Goal: Task Accomplishment & Management: Use online tool/utility

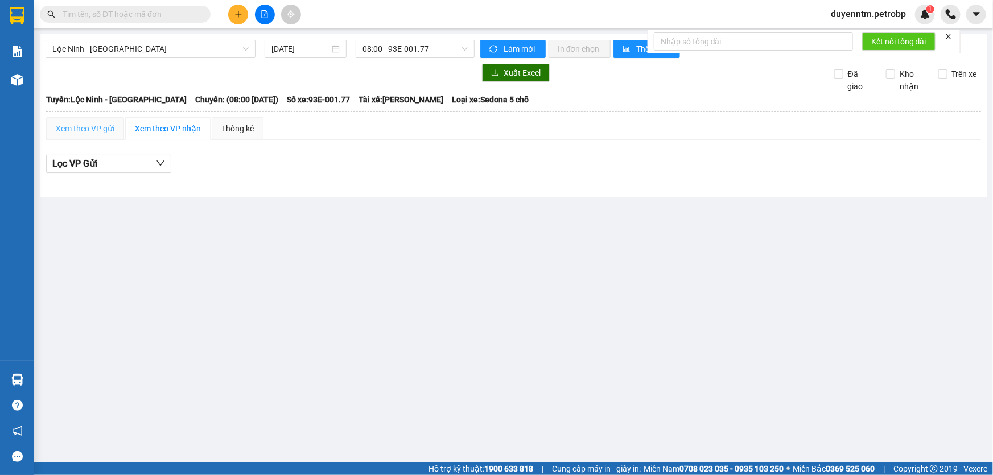
click at [93, 135] on div "Xem theo VP gửi" at bounding box center [85, 128] width 78 height 23
click at [158, 127] on div "Xem theo VP nhận" at bounding box center [168, 128] width 66 height 13
click at [102, 125] on div "Xem theo VP gửi" at bounding box center [85, 128] width 59 height 13
click at [230, 128] on div "Thống kê" at bounding box center [237, 128] width 32 height 13
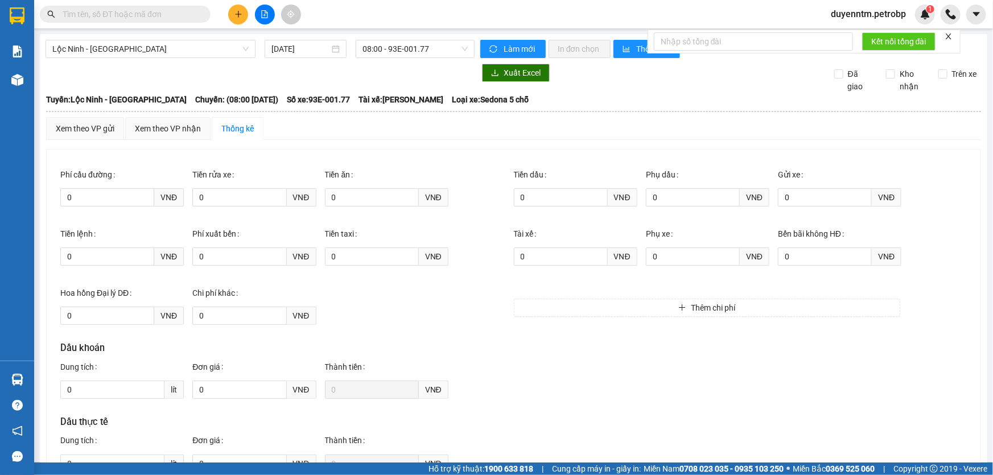
click at [136, 13] on input "text" at bounding box center [130, 14] width 134 height 13
click at [149, 22] on span at bounding box center [125, 14] width 171 height 17
click at [201, 74] on div at bounding box center [260, 73] width 429 height 18
click at [96, 132] on div "Xem theo VP gửi" at bounding box center [85, 128] width 59 height 13
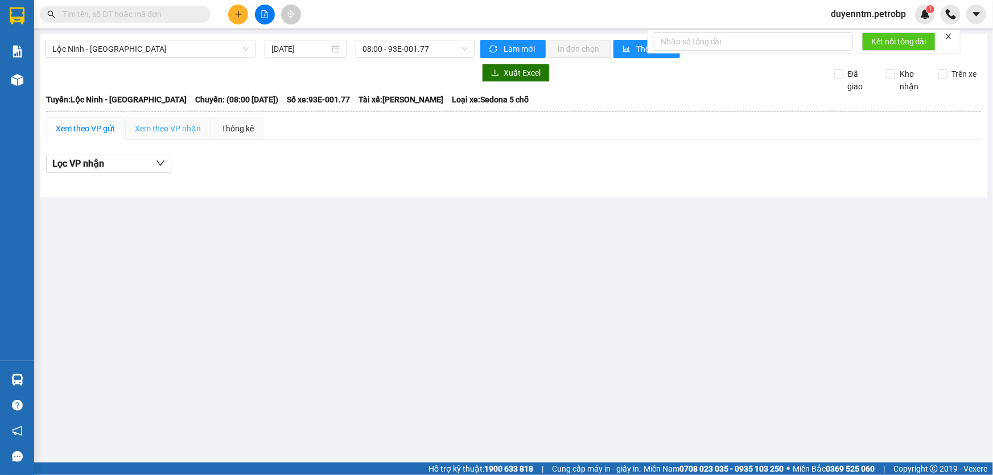
click at [162, 121] on div "Xem theo VP nhận" at bounding box center [167, 128] width 85 height 23
click at [180, 16] on input "text" at bounding box center [130, 14] width 134 height 13
click at [197, 15] on span at bounding box center [125, 14] width 171 height 17
click at [196, 15] on input "text" at bounding box center [130, 14] width 134 height 13
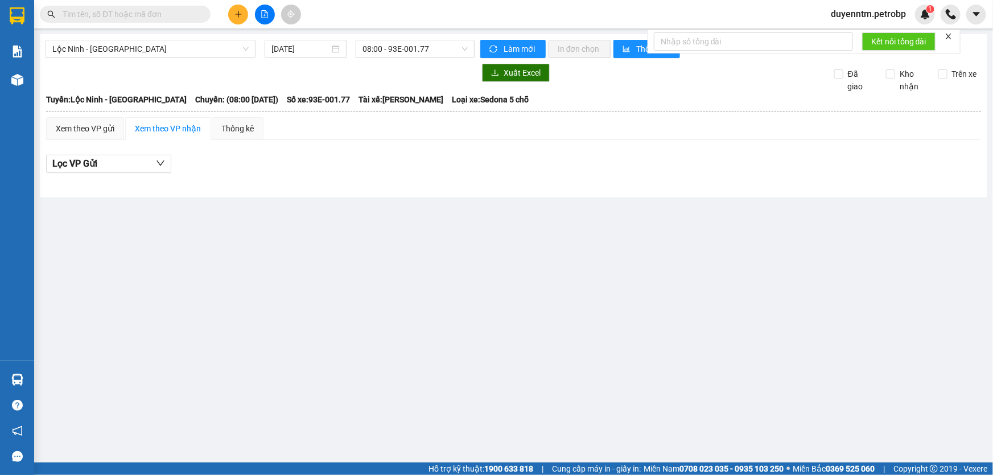
click at [196, 15] on input "text" at bounding box center [130, 14] width 134 height 13
click at [188, 9] on input "text" at bounding box center [130, 14] width 134 height 13
click at [247, 48] on span "Lộc Ninh - [GEOGRAPHIC_DATA]" at bounding box center [150, 48] width 196 height 17
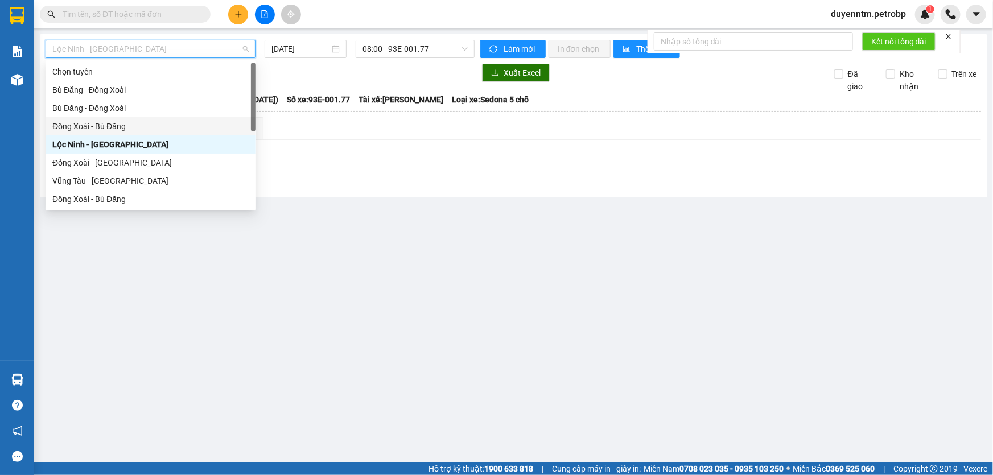
scroll to position [236, 0]
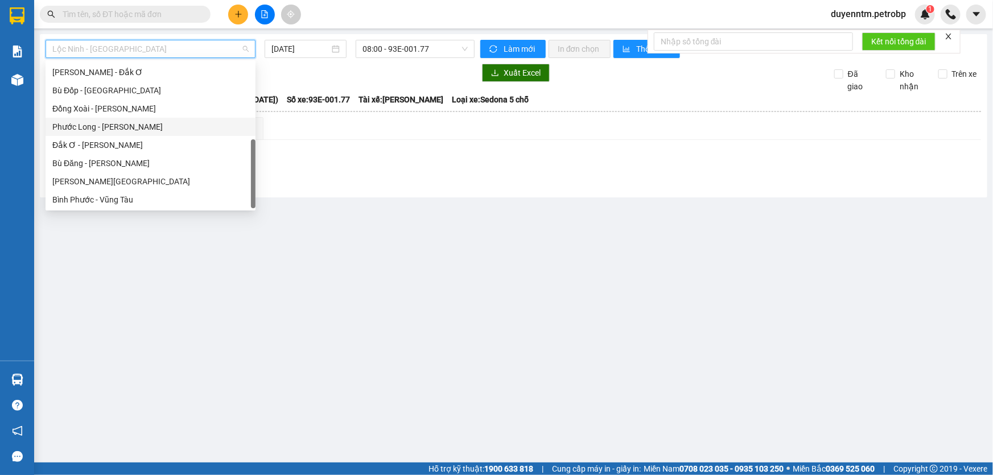
click at [136, 126] on div "Phước Long - [PERSON_NAME]" at bounding box center [150, 127] width 196 height 13
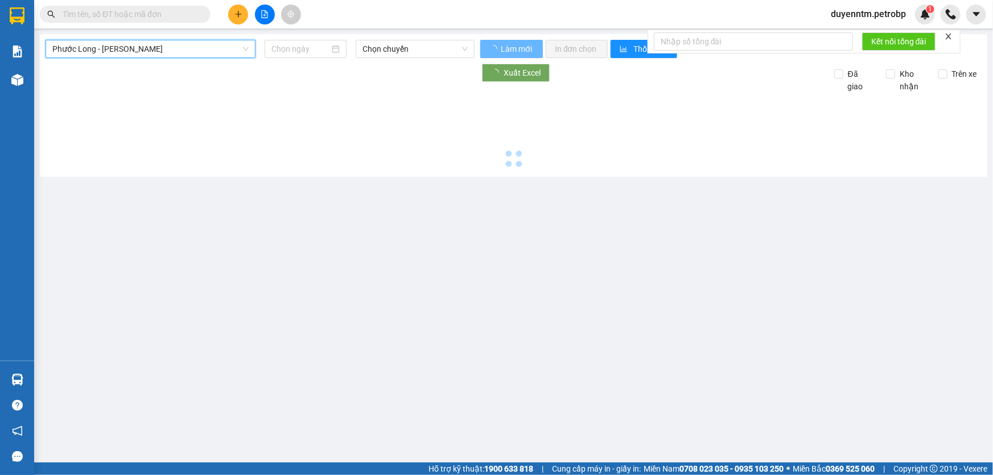
type input "[DATE]"
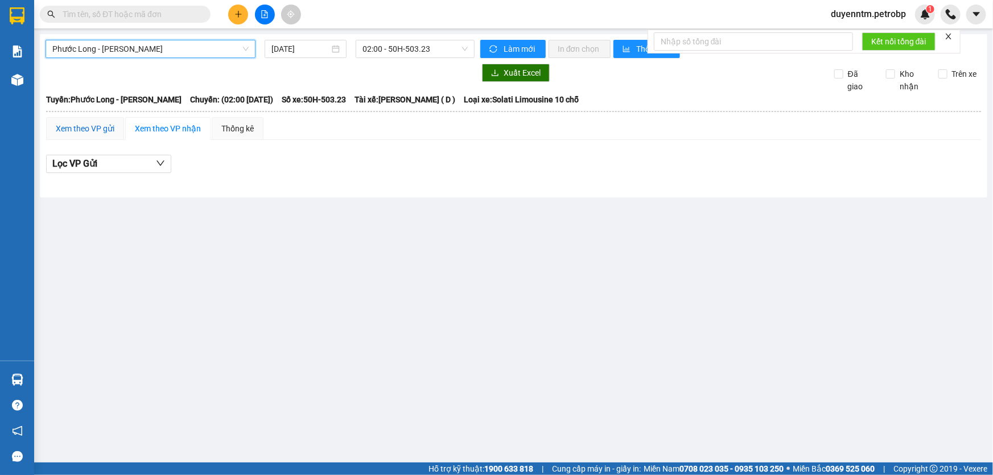
click at [91, 126] on div "Xem theo VP gửi" at bounding box center [85, 128] width 59 height 13
click at [156, 130] on div "Xem theo VP nhận" at bounding box center [168, 128] width 66 height 13
click at [90, 130] on div "Xem theo VP gửi" at bounding box center [85, 128] width 59 height 13
click at [170, 130] on div "Xem theo VP nhận" at bounding box center [168, 128] width 66 height 13
click at [455, 49] on span "02:00 - 50H-503.23" at bounding box center [414, 48] width 105 height 17
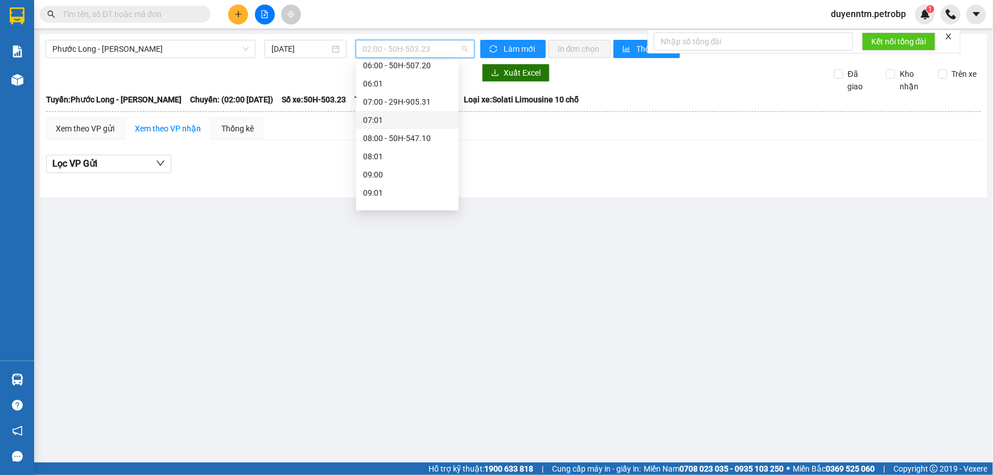
scroll to position [310, 0]
click at [398, 110] on div "09:05 - 50H-074.37" at bounding box center [407, 107] width 89 height 13
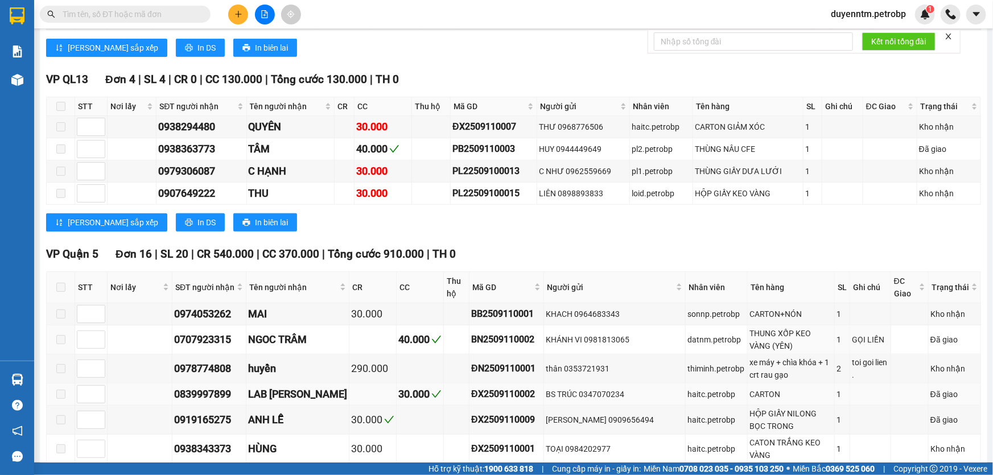
scroll to position [81, 0]
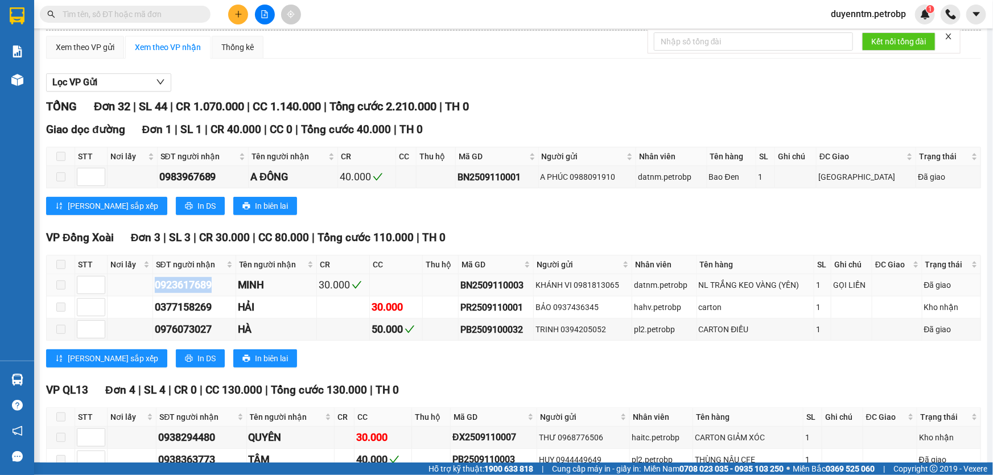
drag, startPoint x: 209, startPoint y: 279, endPoint x: 140, endPoint y: 292, distance: 70.7
click at [140, 292] on tr "0923617689 MINH 30.000 BN2509110003 KHÁNH VI 0981813065 datnm.petrobp NL TRẮNG …" at bounding box center [514, 285] width 934 height 22
copy div "0923617689"
click at [120, 18] on input "text" at bounding box center [130, 14] width 134 height 13
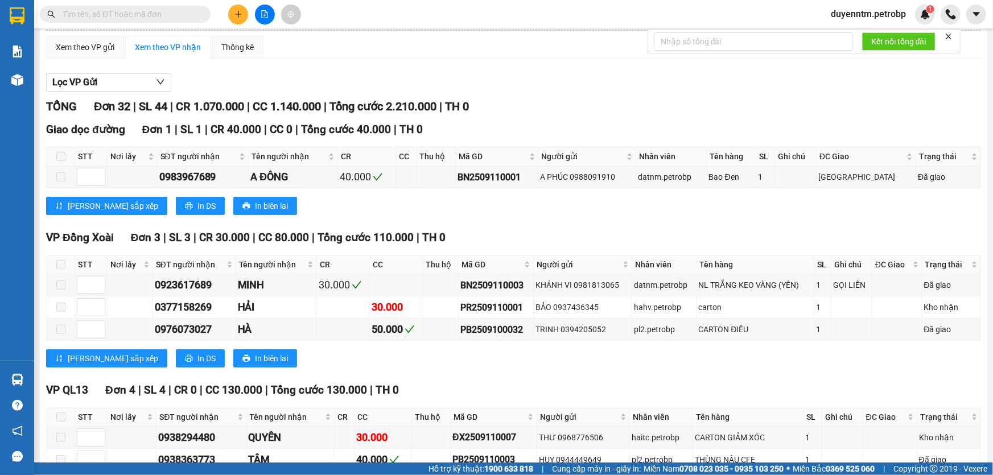
paste input "0923617689"
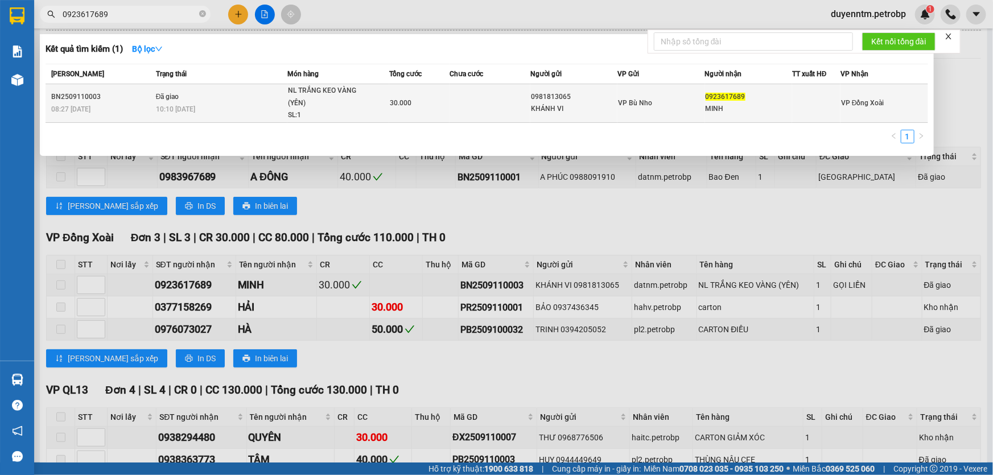
click at [208, 97] on td "Đã giao 10:10 [DATE]" at bounding box center [220, 103] width 134 height 39
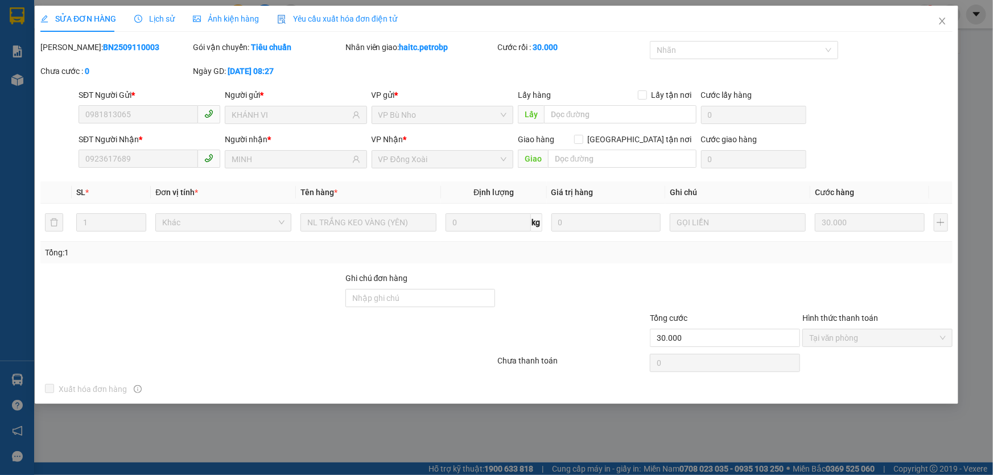
click at [156, 21] on span "Lịch sử" at bounding box center [154, 18] width 40 height 9
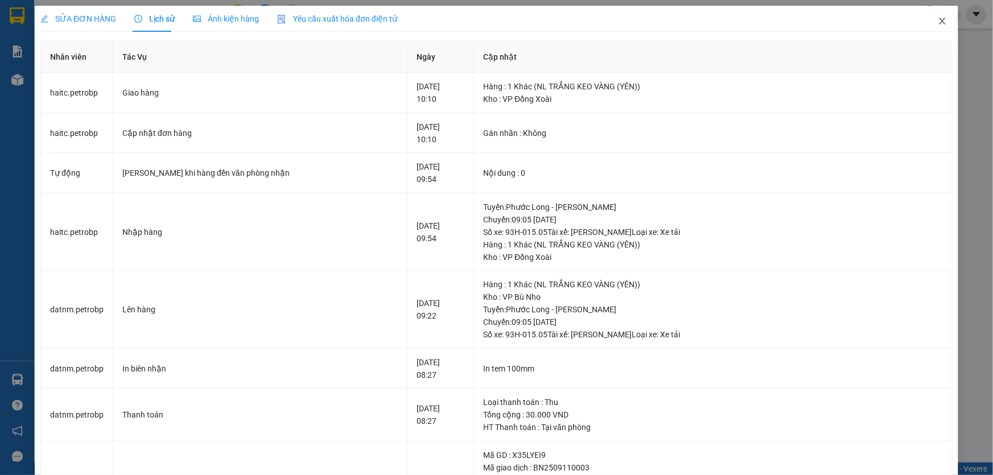
click at [939, 22] on icon "close" at bounding box center [942, 21] width 6 height 7
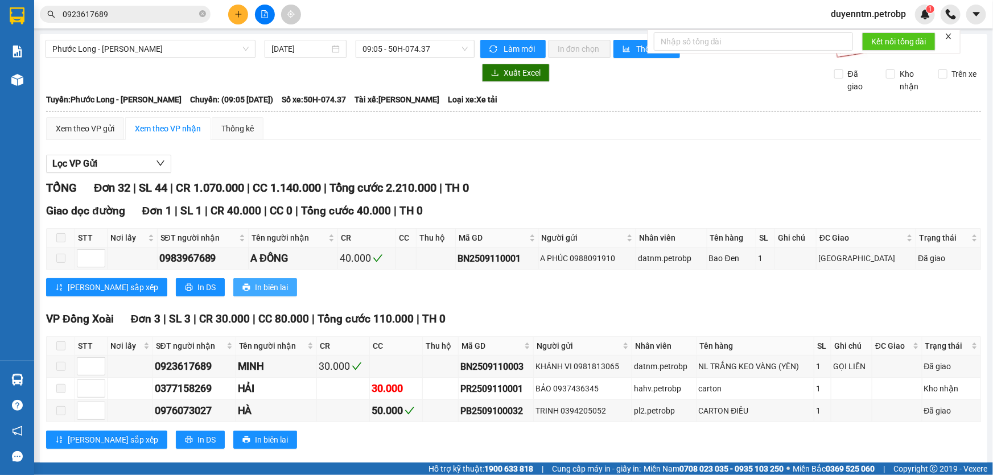
scroll to position [155, 0]
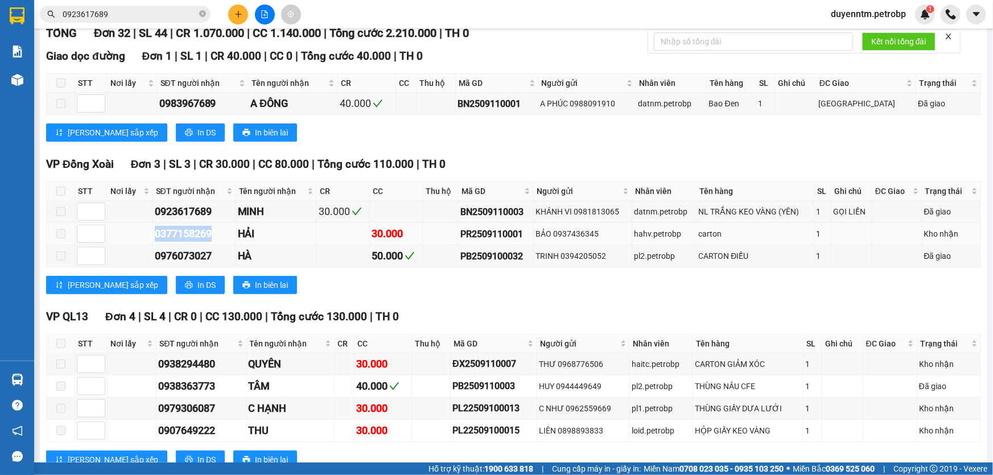
drag, startPoint x: 215, startPoint y: 234, endPoint x: 152, endPoint y: 237, distance: 62.6
click at [153, 237] on td "0377158269" at bounding box center [194, 234] width 83 height 22
copy div "0377158269"
click at [119, 20] on input "0923617689" at bounding box center [130, 14] width 134 height 13
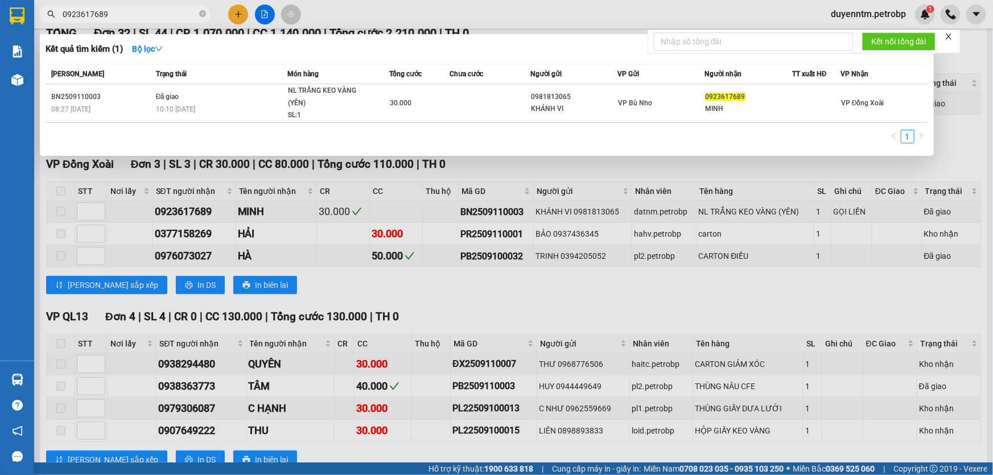
click at [119, 20] on input "0923617689" at bounding box center [130, 14] width 134 height 13
paste input "37715826"
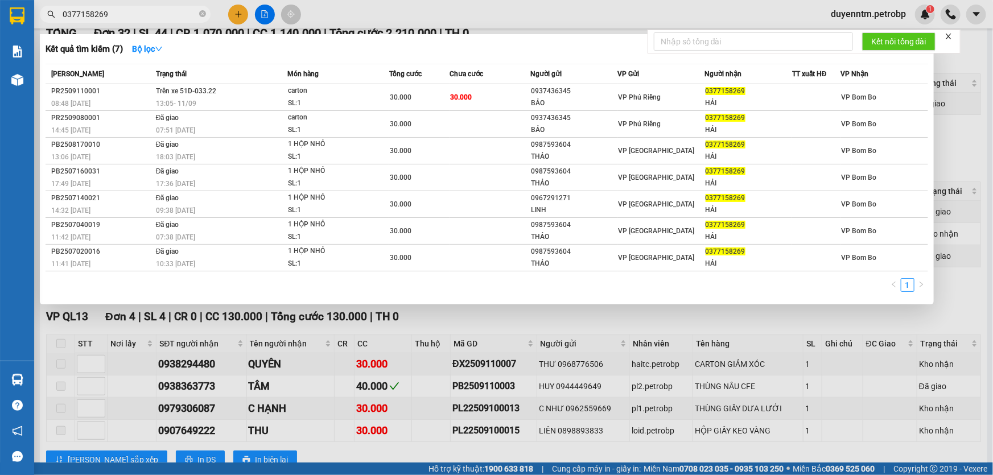
click at [432, 309] on div at bounding box center [496, 237] width 993 height 475
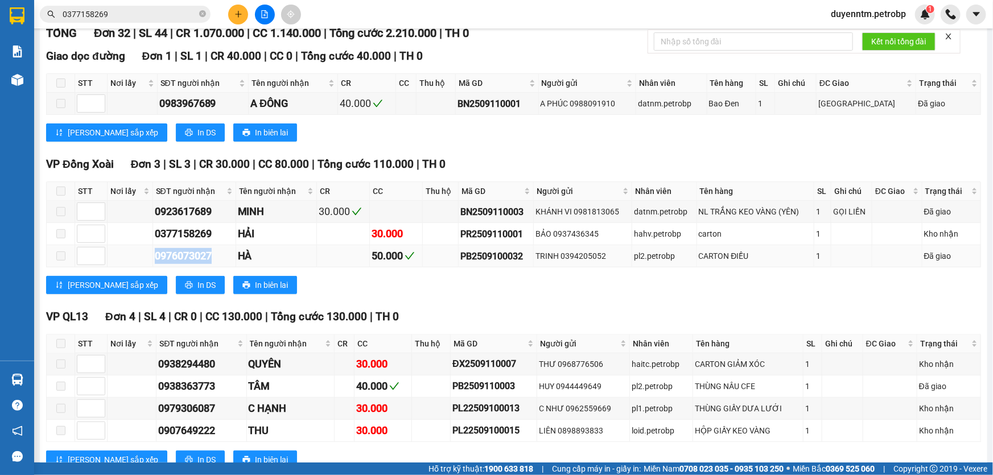
drag, startPoint x: 219, startPoint y: 251, endPoint x: 148, endPoint y: 252, distance: 71.1
click at [148, 252] on tr "0976073027 HÀ 50.000 PB2509100032 TRINH 0394205052 pl2.petrobp CARTON ĐIỀU 1 Đã…" at bounding box center [514, 256] width 934 height 22
copy div "0976073027"
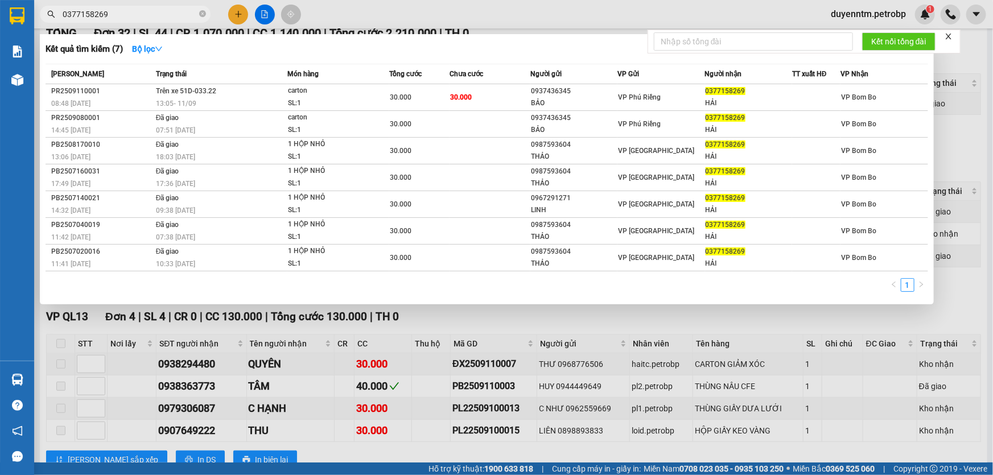
click at [116, 19] on input "0377158269" at bounding box center [130, 14] width 134 height 13
paste input "976073027"
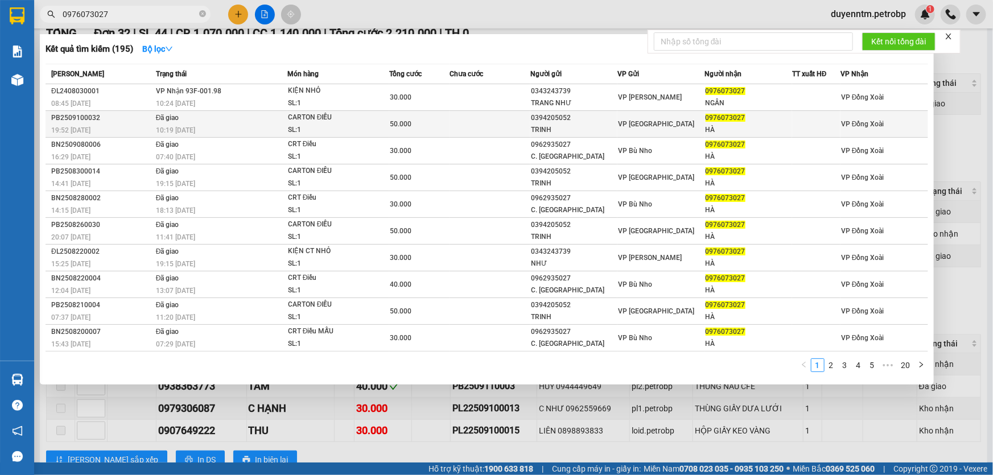
click at [225, 127] on div "10:19 [DATE]" at bounding box center [221, 130] width 131 height 13
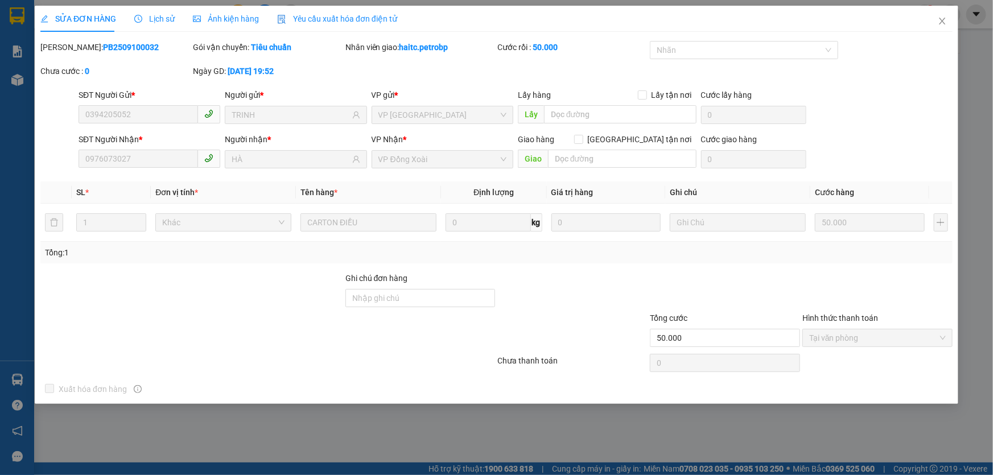
click at [159, 23] on span "Lịch sử" at bounding box center [154, 18] width 40 height 9
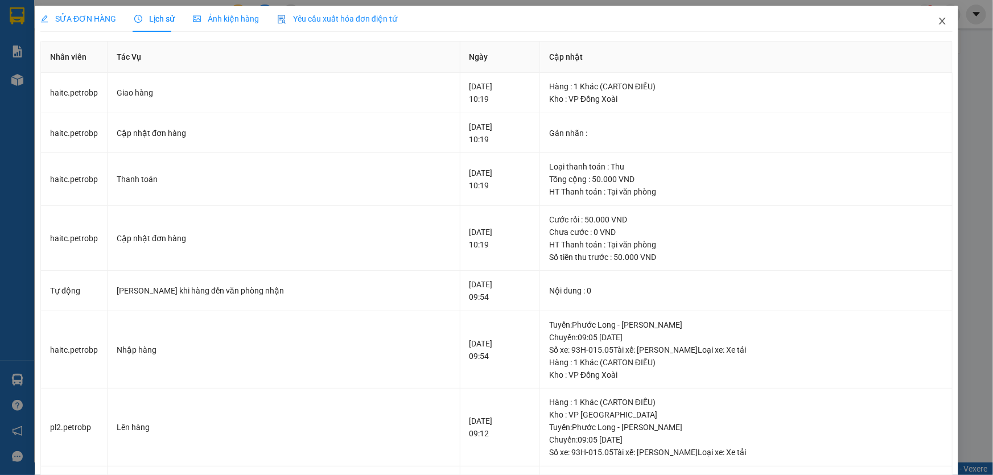
click at [937, 22] on icon "close" at bounding box center [941, 20] width 9 height 9
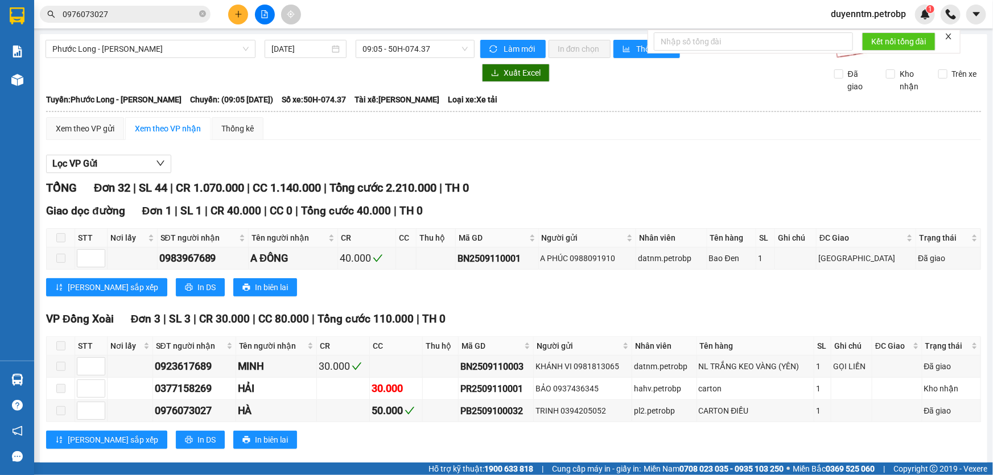
scroll to position [258, 0]
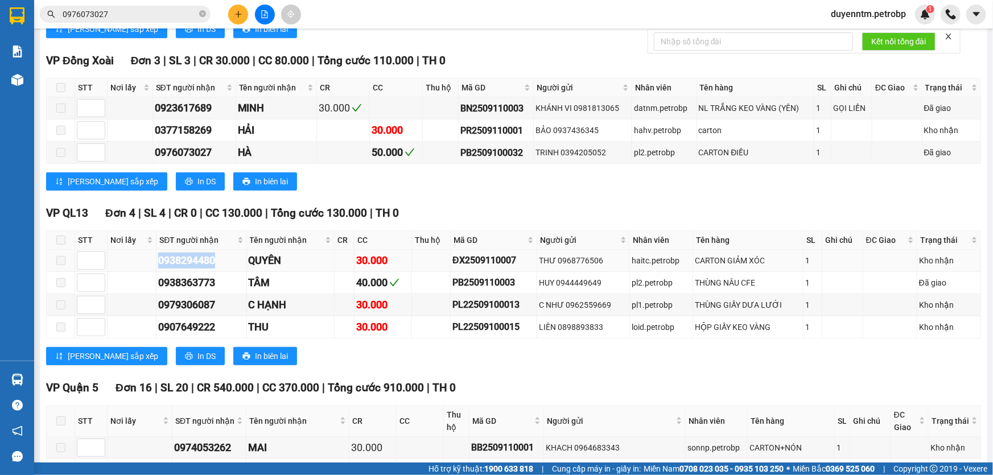
drag, startPoint x: 223, startPoint y: 265, endPoint x: 151, endPoint y: 265, distance: 72.2
click at [151, 265] on tr "0938294480 QUYÊN 30.000 ĐX2509110007 THƯ 0968776506 haitc.petrobp CARTON GIẢM X…" at bounding box center [514, 261] width 934 height 22
copy div "0938294480"
click at [125, 15] on input "0976073027" at bounding box center [130, 14] width 134 height 13
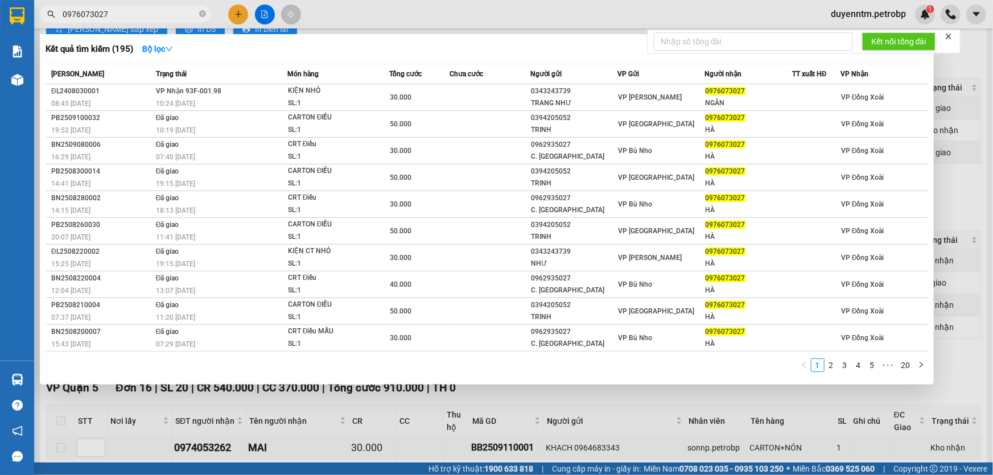
click at [125, 15] on input "0976073027" at bounding box center [130, 14] width 134 height 13
paste input "38294480"
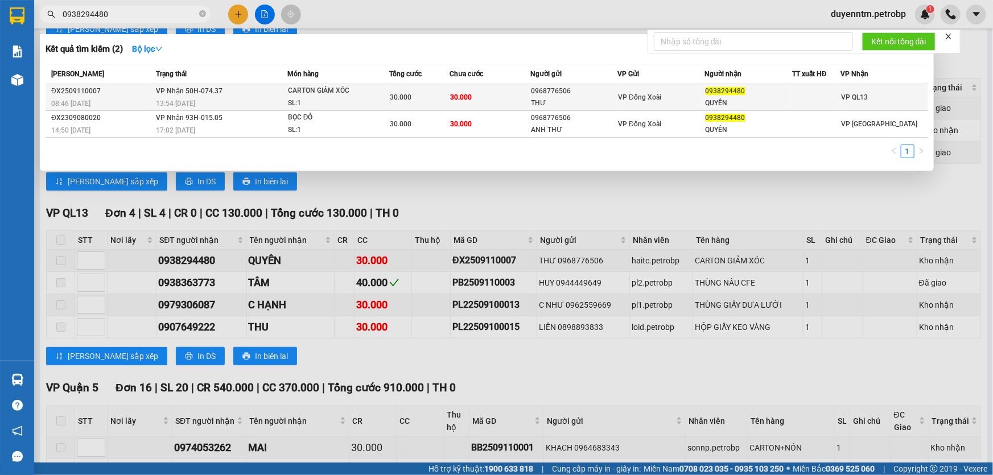
type input "0938294480"
click at [177, 104] on span "13:54 [DATE]" at bounding box center [175, 104] width 39 height 8
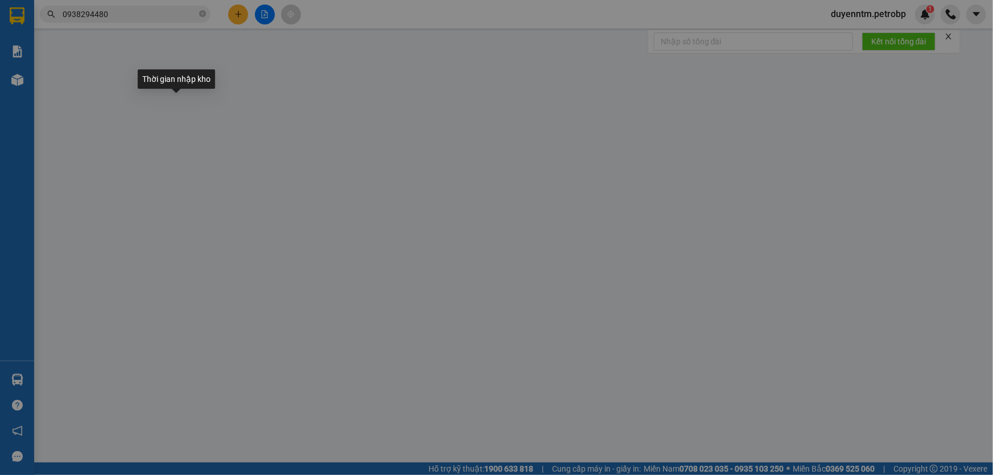
type input "0968776506"
type input "THƯ"
type input "0938294480"
type input "QUYÊN"
type input "30.000"
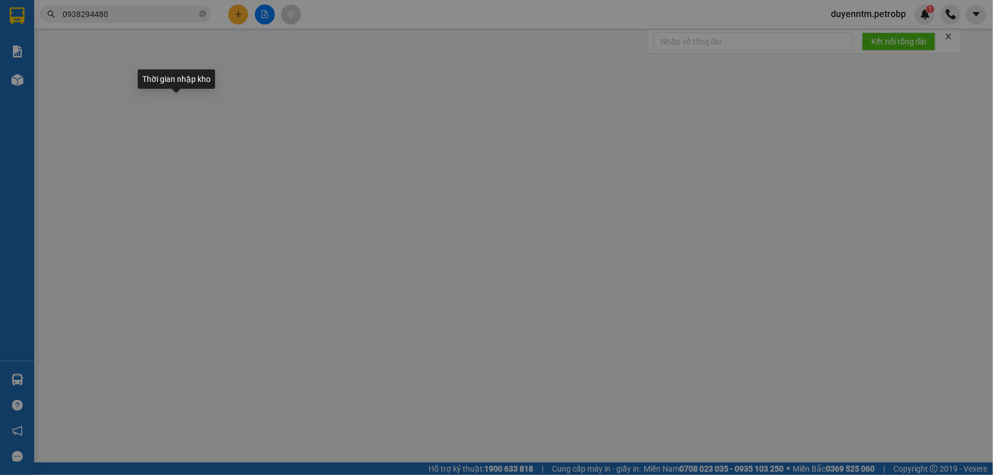
type input "30.000"
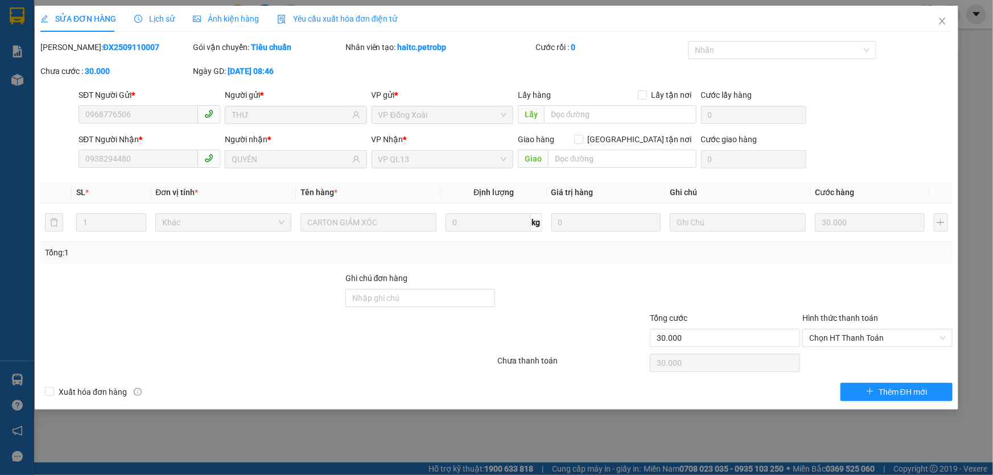
click at [162, 19] on span "Lịch sử" at bounding box center [154, 18] width 40 height 9
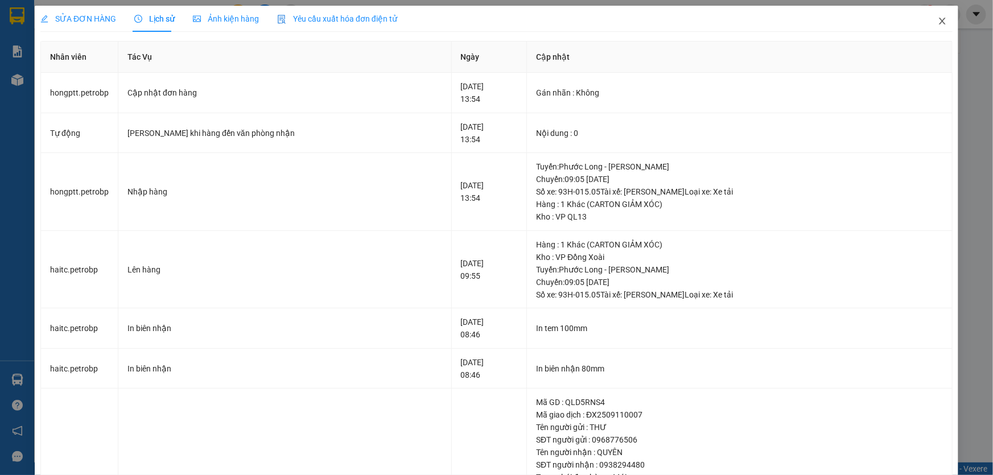
click at [937, 26] on icon "close" at bounding box center [941, 20] width 9 height 9
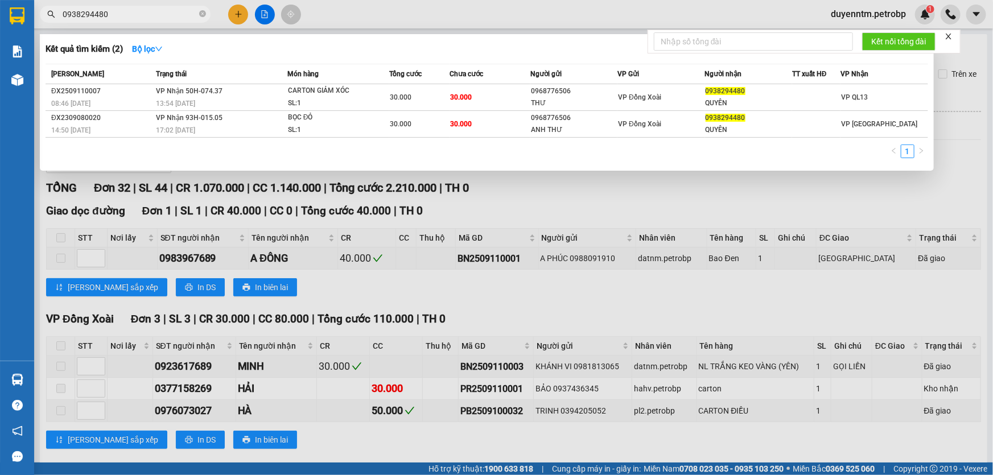
click at [144, 18] on input "0938294480" at bounding box center [130, 14] width 134 height 13
click at [208, 292] on div at bounding box center [496, 237] width 993 height 475
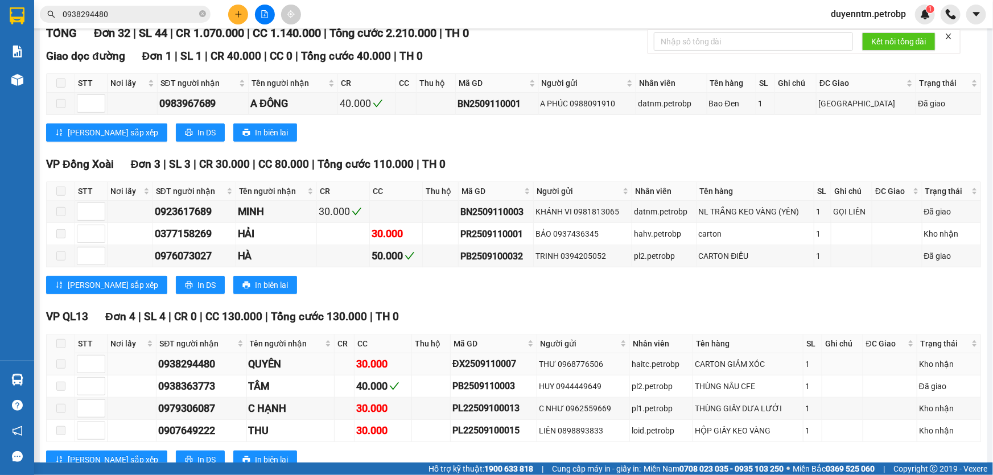
scroll to position [414, 0]
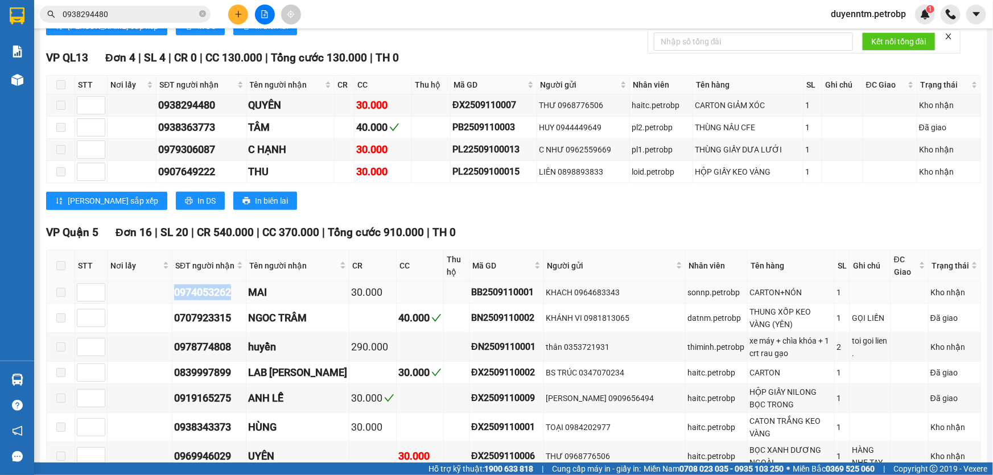
drag, startPoint x: 236, startPoint y: 294, endPoint x: 174, endPoint y: 296, distance: 62.6
click at [174, 296] on td "0974053262" at bounding box center [209, 293] width 74 height 22
copy div "0974053262"
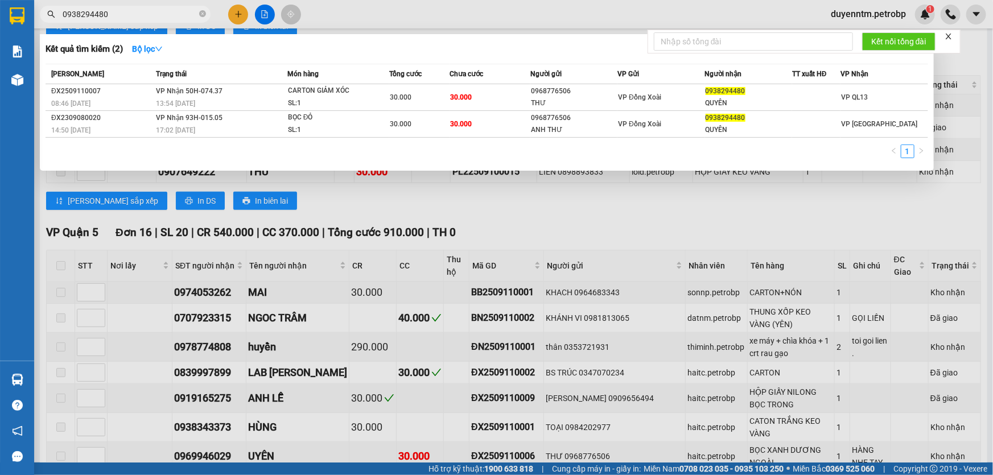
click at [118, 16] on input "0938294480" at bounding box center [130, 14] width 134 height 13
paste input "74053262"
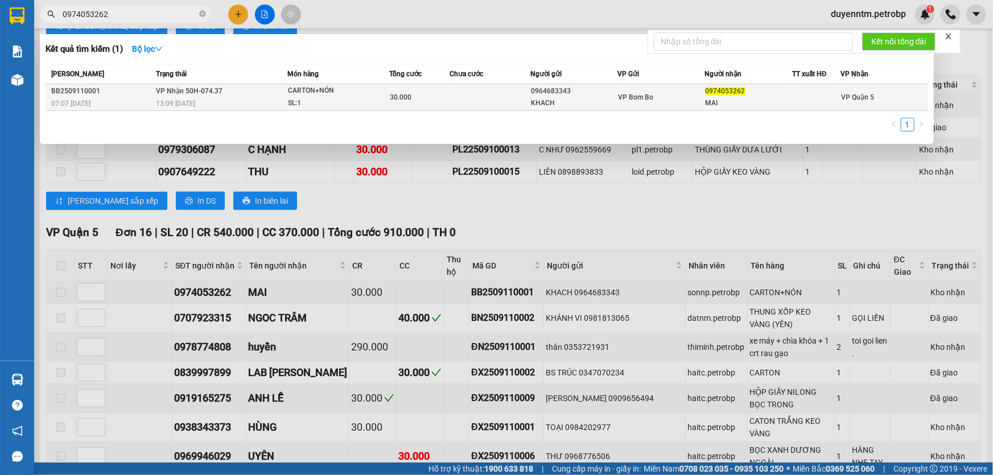
click at [177, 101] on span "13:09 [DATE]" at bounding box center [175, 104] width 39 height 8
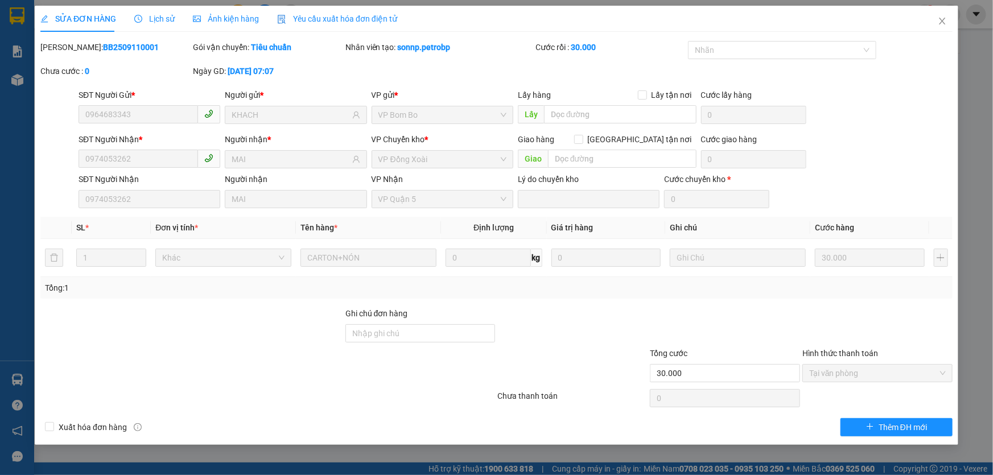
click at [156, 19] on span "Lịch sử" at bounding box center [154, 18] width 40 height 9
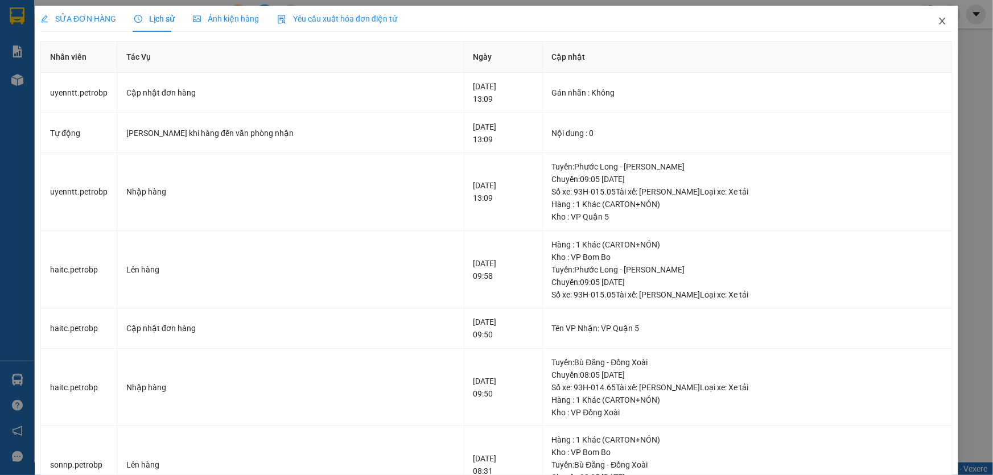
click at [937, 26] on icon "close" at bounding box center [941, 20] width 9 height 9
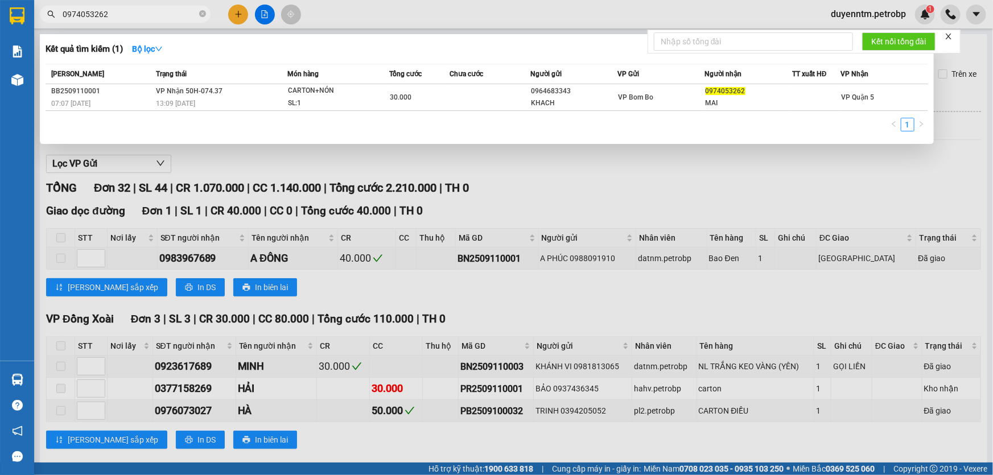
click at [156, 16] on input "0974053262" at bounding box center [130, 14] width 134 height 13
click at [218, 167] on div at bounding box center [496, 237] width 993 height 475
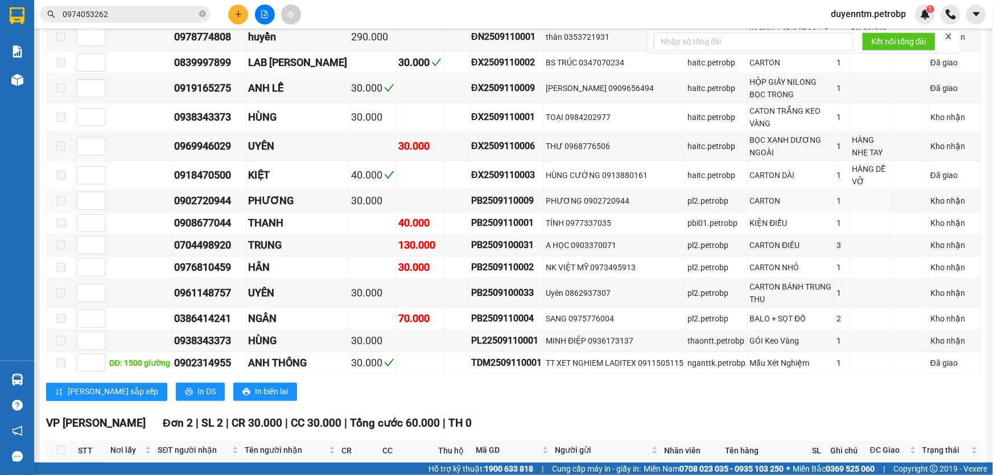
scroll to position [1086, 0]
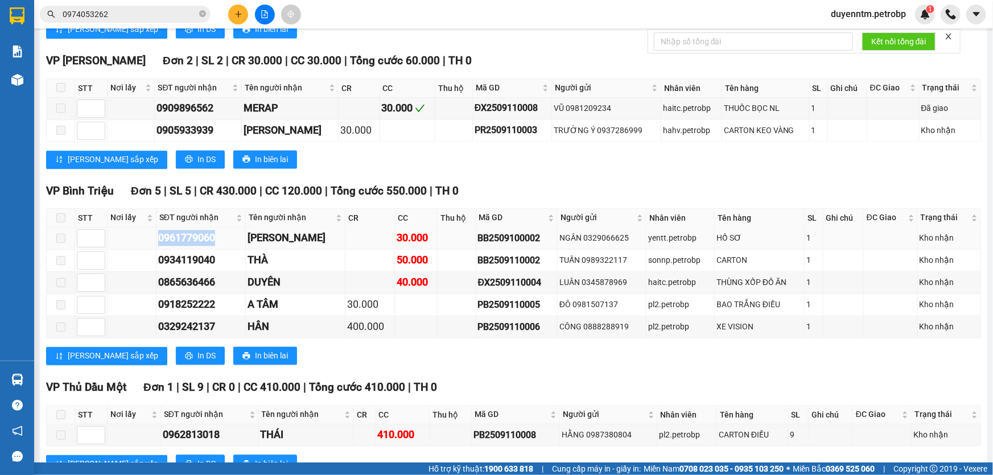
drag, startPoint x: 218, startPoint y: 229, endPoint x: 156, endPoint y: 233, distance: 61.6
click at [156, 233] on td "0961779060" at bounding box center [200, 239] width 89 height 22
copy div "0961779060"
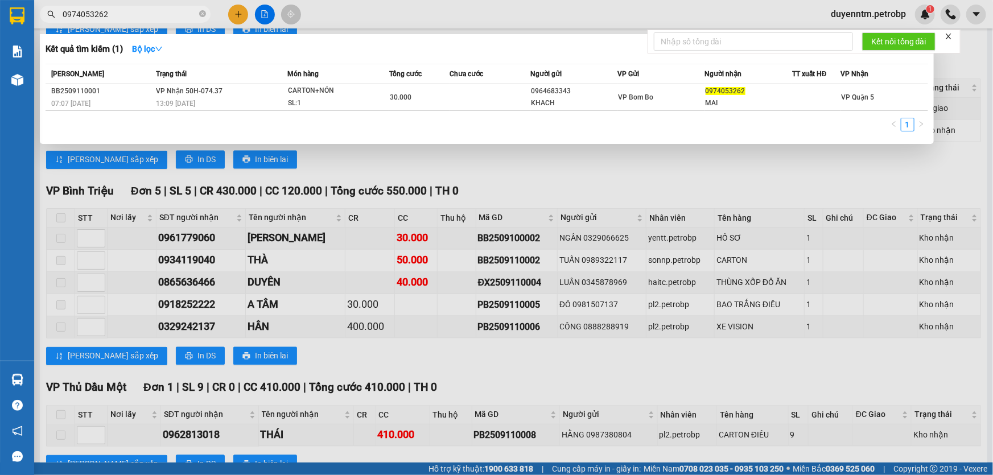
click at [114, 16] on input "0974053262" at bounding box center [130, 14] width 134 height 13
paste input "61779060"
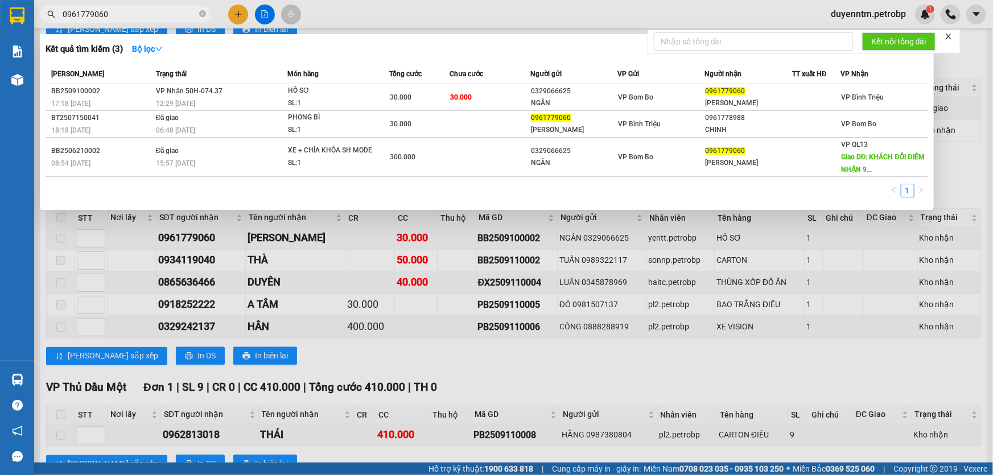
click at [158, 287] on div at bounding box center [496, 237] width 993 height 475
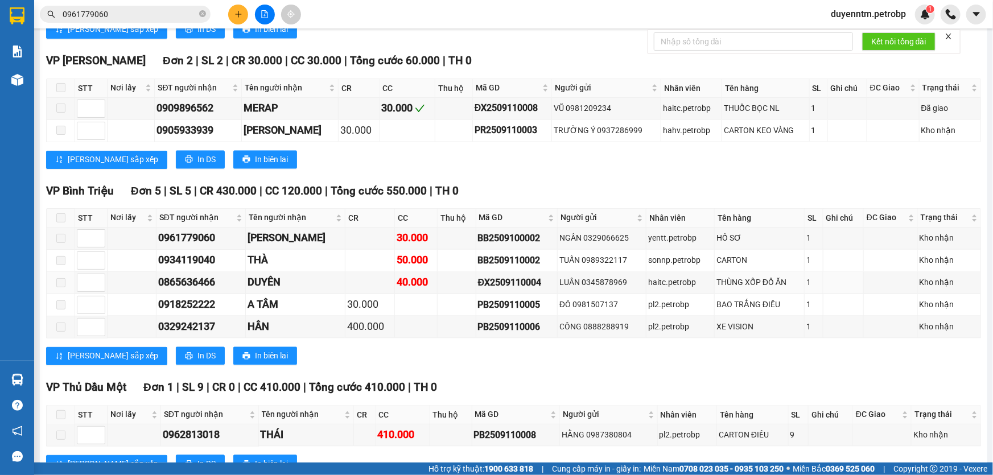
scroll to position [982, 0]
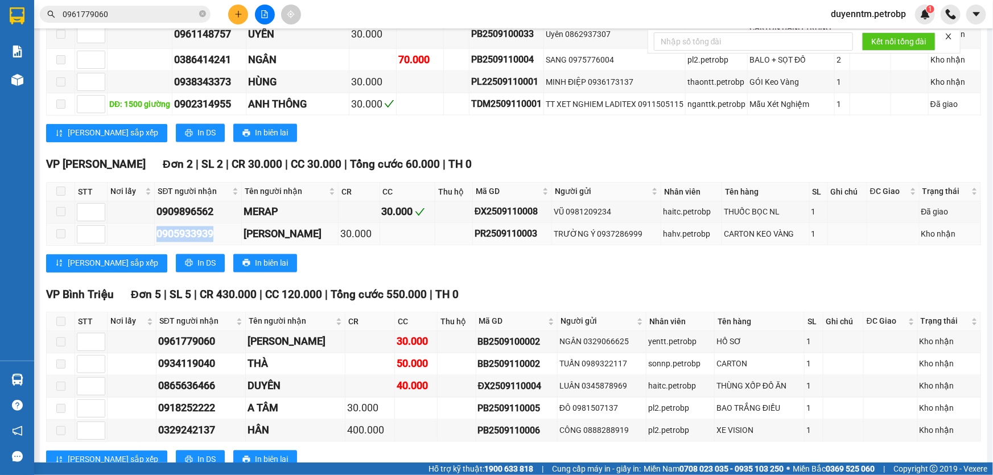
drag, startPoint x: 226, startPoint y: 216, endPoint x: 149, endPoint y: 227, distance: 77.6
click at [149, 227] on tr "0905933939 [GEOGRAPHIC_DATA] 30.000 PR2509110003 TRƯỜNG Ý 0937286999 hahv.petro…" at bounding box center [514, 235] width 934 height 22
copy div "0905933939"
click at [134, 21] on span "0961779060" at bounding box center [125, 14] width 171 height 17
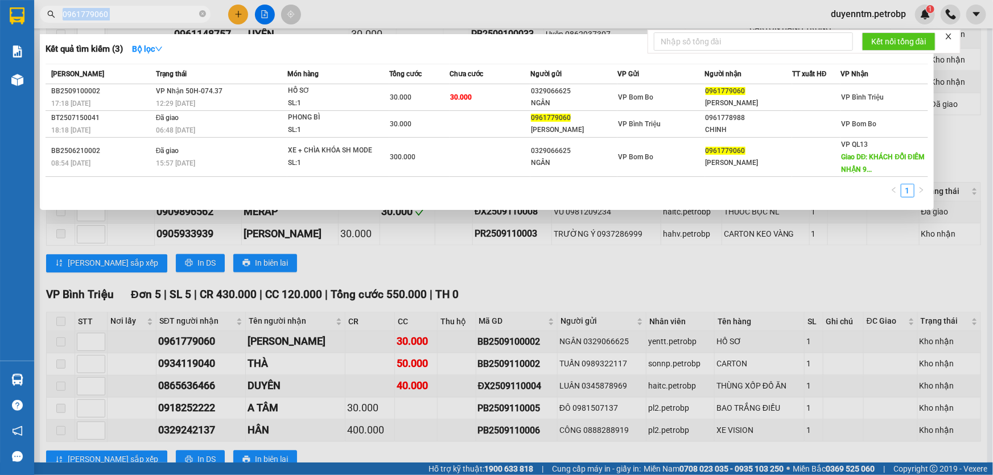
click at [134, 21] on span "0961779060" at bounding box center [125, 14] width 171 height 17
click at [136, 15] on input "0961779060" at bounding box center [130, 14] width 134 height 13
paste input "05933939"
click at [136, 15] on input "0905933939" at bounding box center [130, 14] width 134 height 13
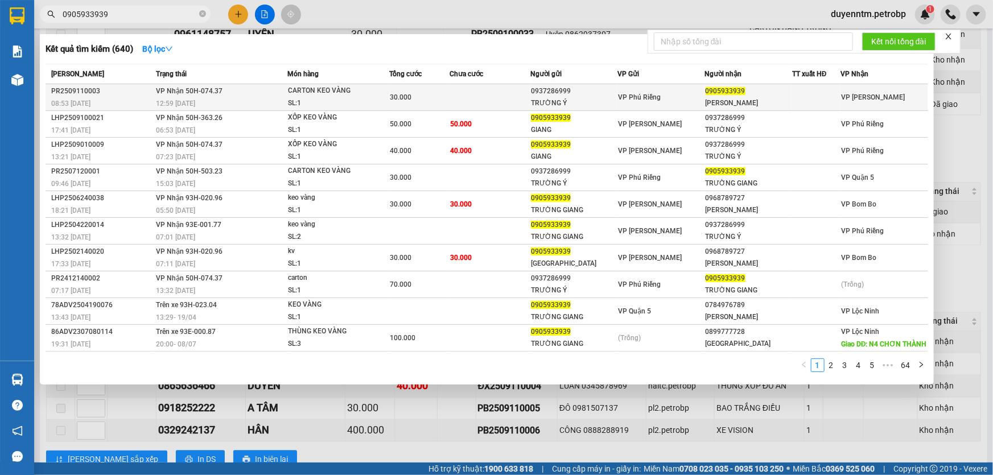
click at [251, 97] on div "12:59 [DATE]" at bounding box center [221, 103] width 131 height 13
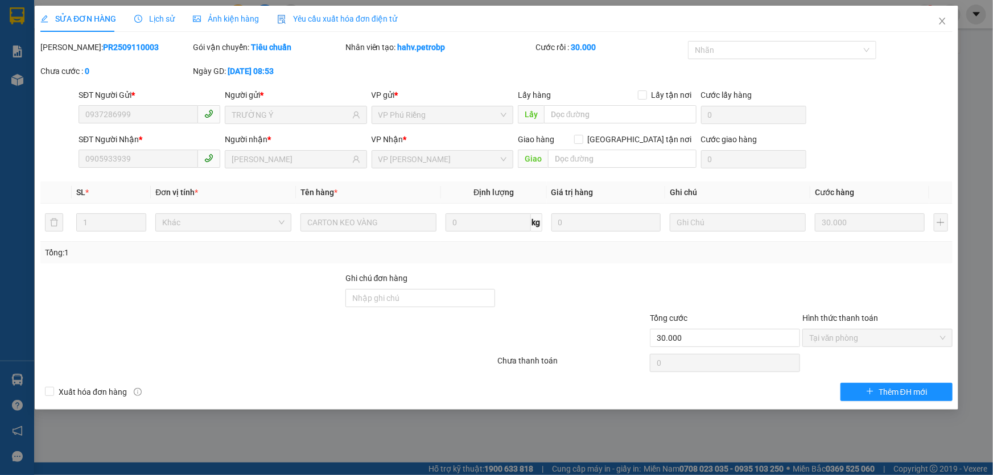
click at [162, 20] on span "Lịch sử" at bounding box center [154, 18] width 40 height 9
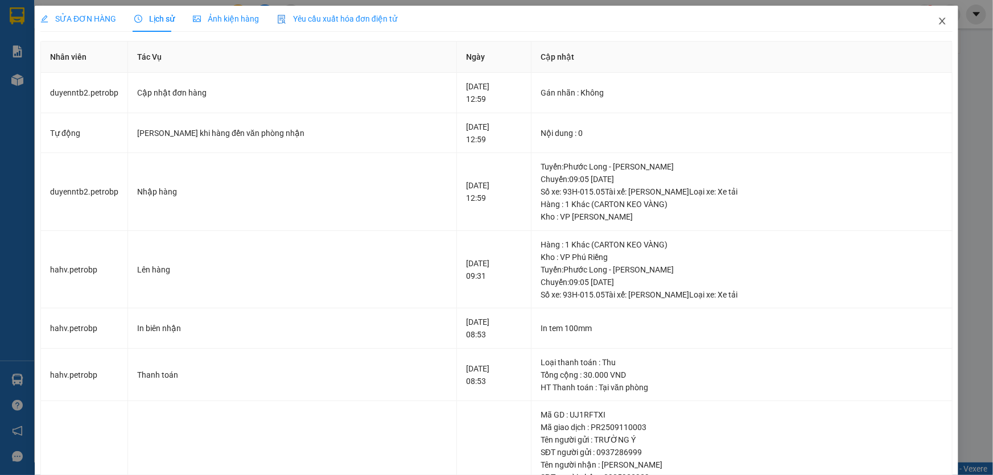
click at [937, 22] on icon "close" at bounding box center [941, 20] width 9 height 9
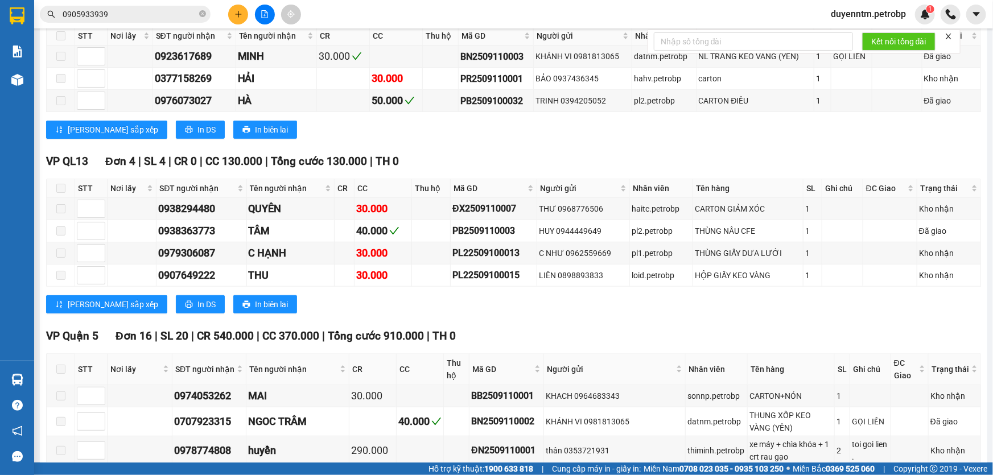
scroll to position [620, 0]
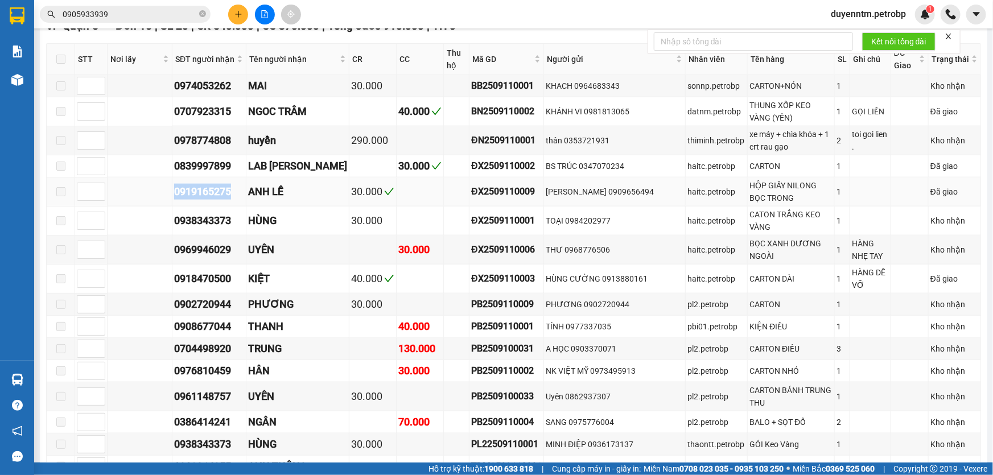
drag, startPoint x: 236, startPoint y: 197, endPoint x: 174, endPoint y: 194, distance: 61.5
click at [174, 194] on td "0919165275" at bounding box center [209, 191] width 74 height 29
copy div "0919165275"
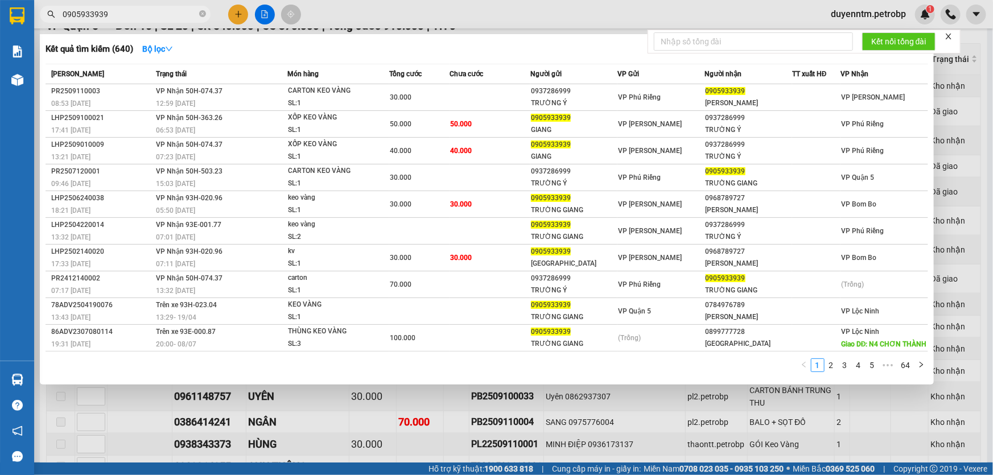
click at [136, 19] on input "0905933939" at bounding box center [130, 14] width 134 height 13
paste input "19165275"
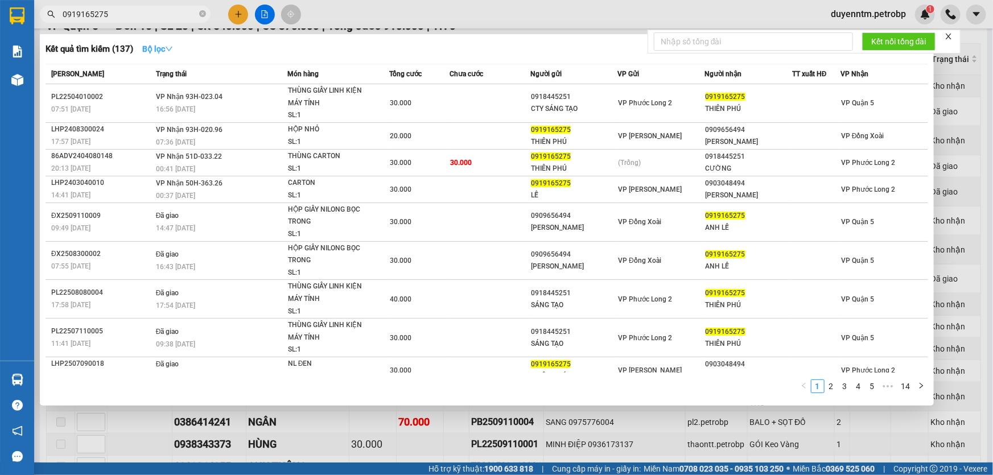
type input "0919165275"
click at [170, 46] on icon "down" at bounding box center [169, 49] width 8 height 8
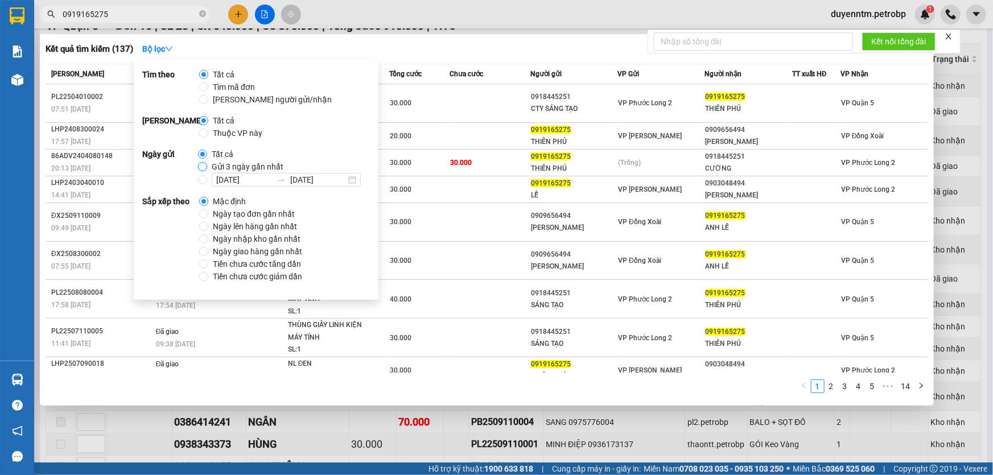
click at [199, 166] on input "Gửi 3 ngày gần nhất" at bounding box center [202, 166] width 9 height 9
radio input "true"
radio input "false"
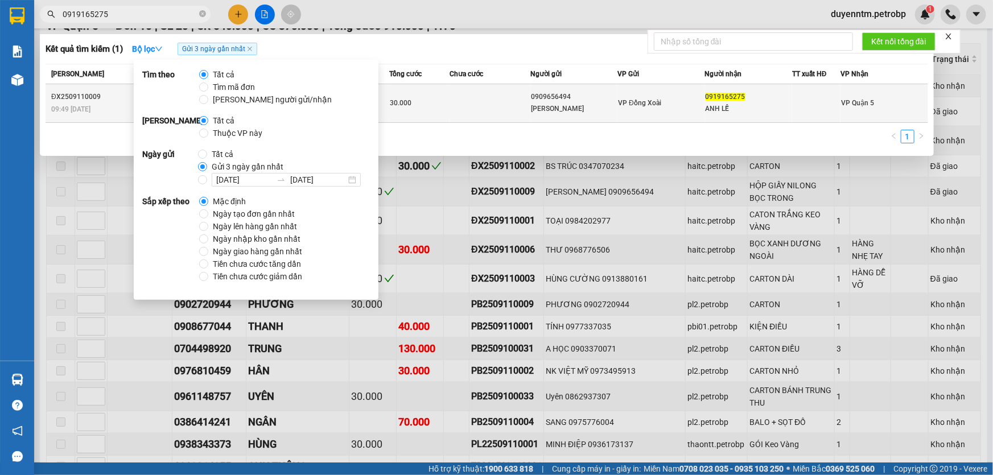
click at [443, 110] on td "30.000" at bounding box center [419, 103] width 60 height 39
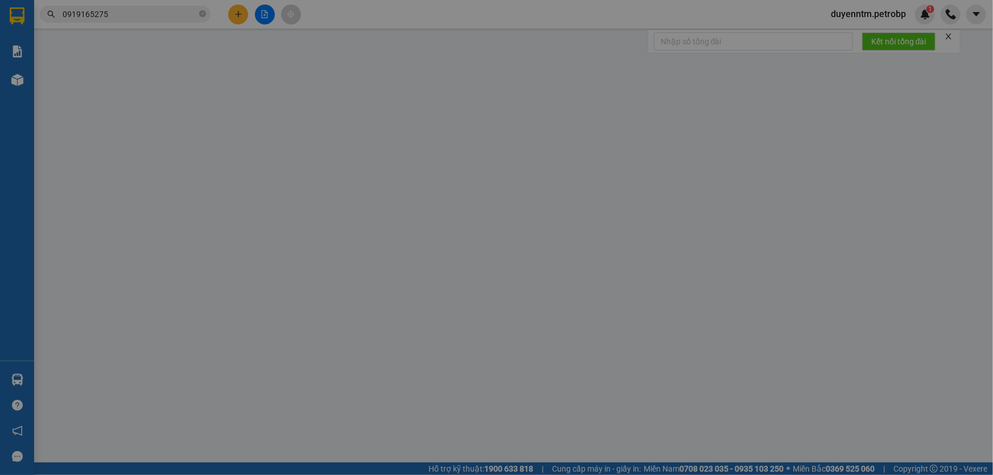
type input "0909656494"
type input "[PERSON_NAME]"
type input "0919165275"
type input "ANH LỄ"
type input "30.000"
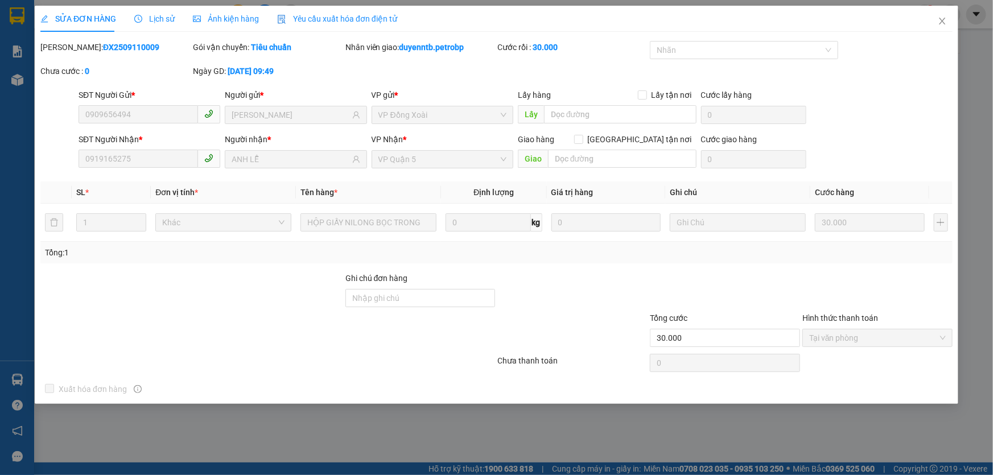
click at [166, 19] on span "Lịch sử" at bounding box center [154, 18] width 40 height 9
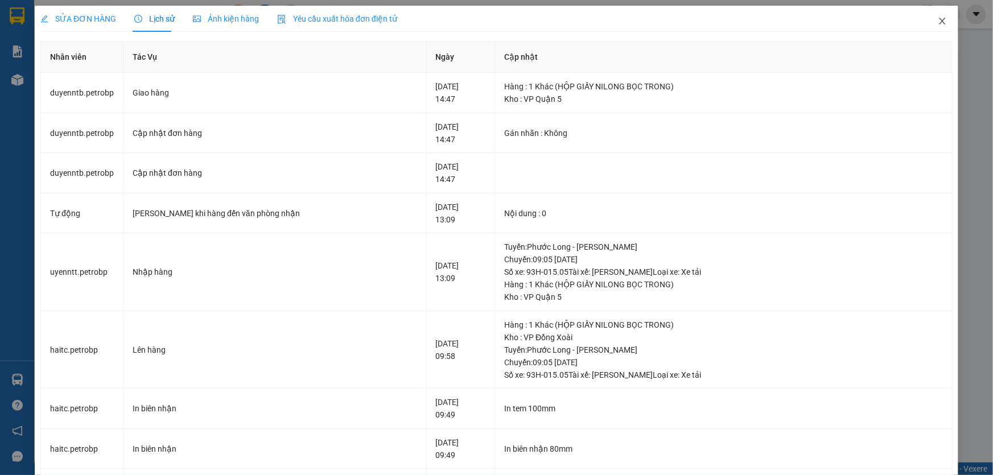
click at [937, 26] on icon "close" at bounding box center [941, 20] width 9 height 9
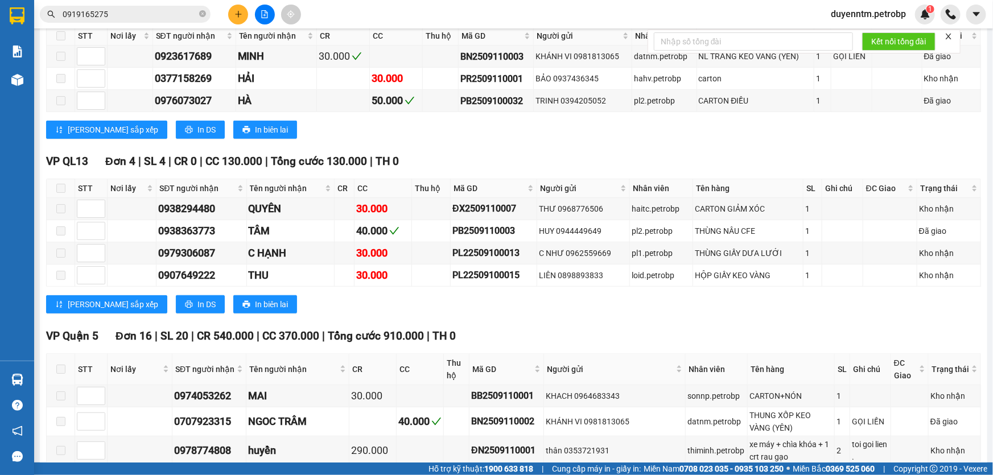
scroll to position [620, 0]
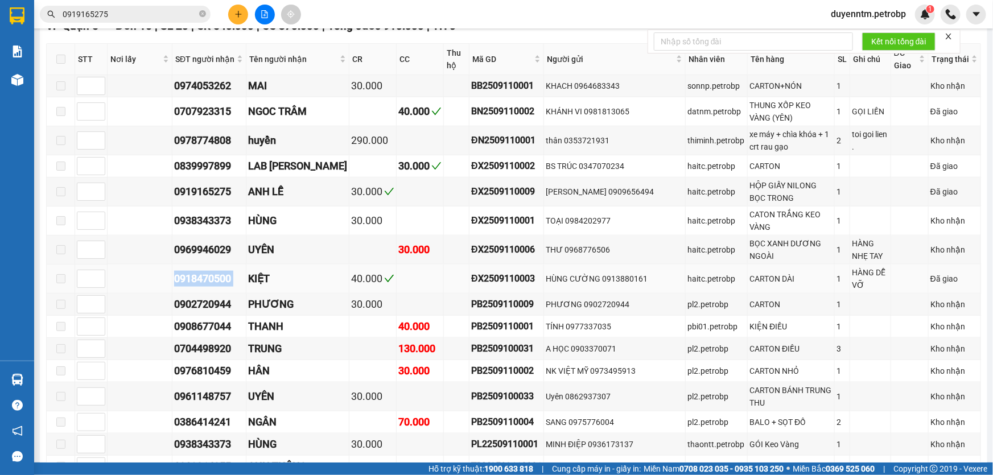
drag, startPoint x: 246, startPoint y: 267, endPoint x: 176, endPoint y: 268, distance: 70.0
click at [176, 268] on tr "0918470500 KIỆT 40.000 ĐX2509110003 HÙNG CƯỜNG 0913880161 haitc.petrobp CARTON …" at bounding box center [514, 279] width 934 height 29
copy div "0918470500"
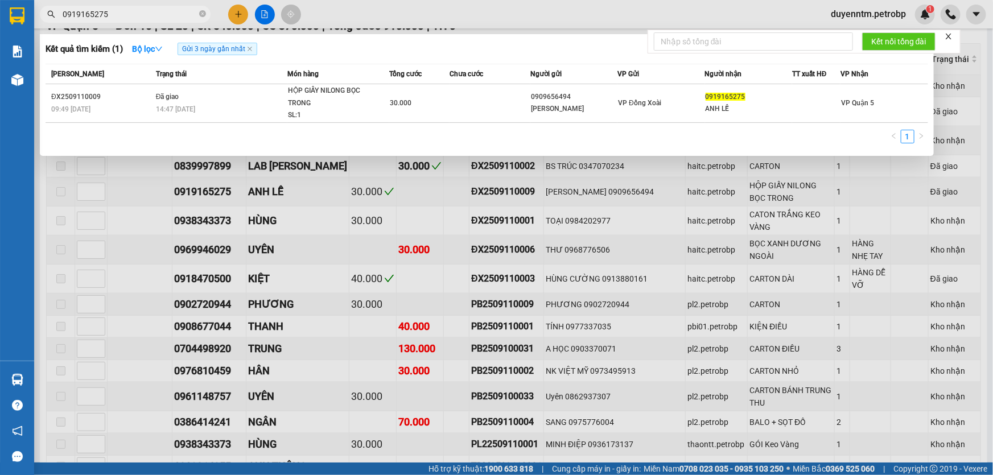
click at [130, 16] on input "0919165275" at bounding box center [130, 14] width 134 height 13
paste input "8470500"
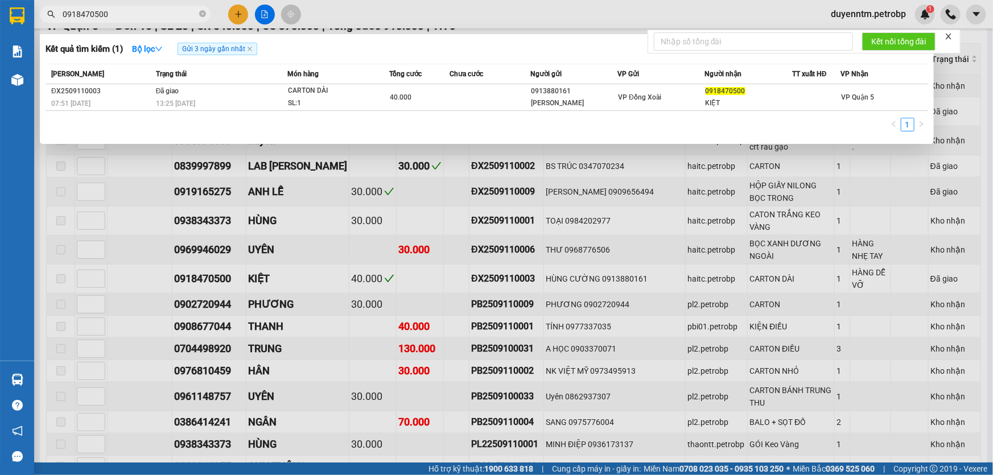
type input "0918470500"
click at [86, 177] on div at bounding box center [496, 237] width 993 height 475
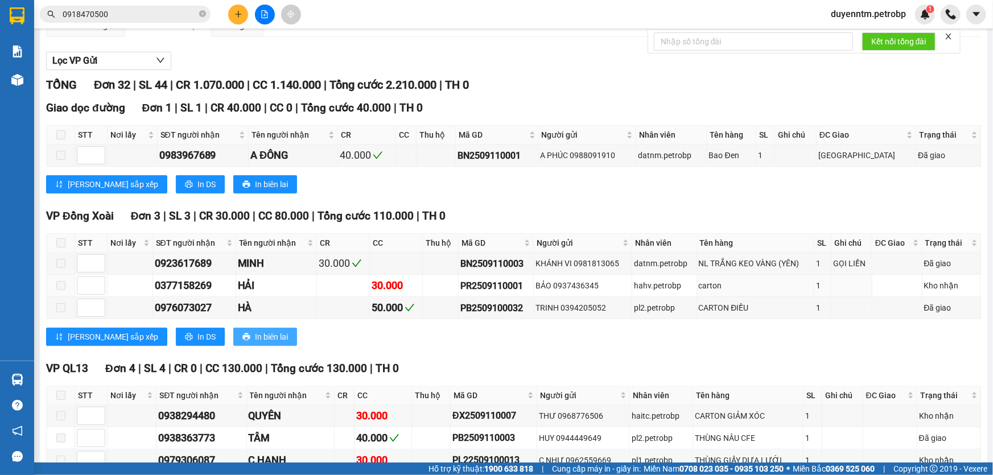
scroll to position [0, 0]
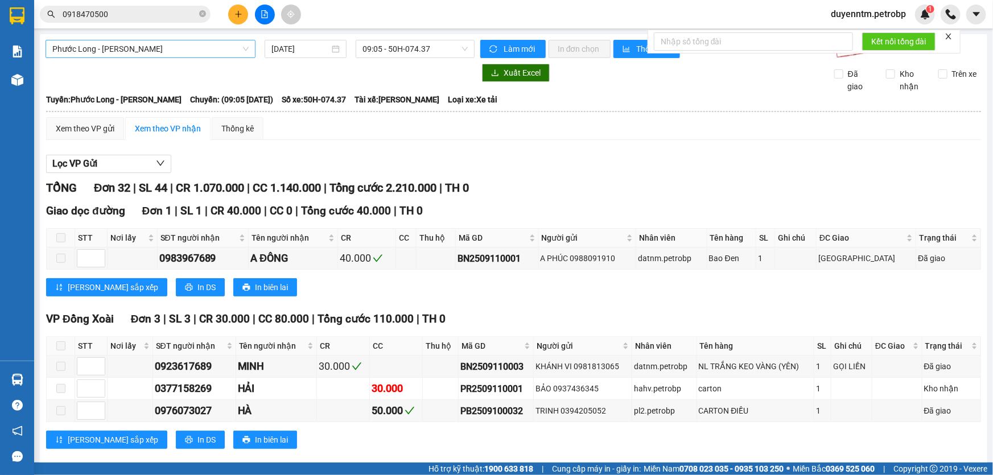
click at [246, 49] on span "Phước Long - [PERSON_NAME]" at bounding box center [150, 48] width 196 height 17
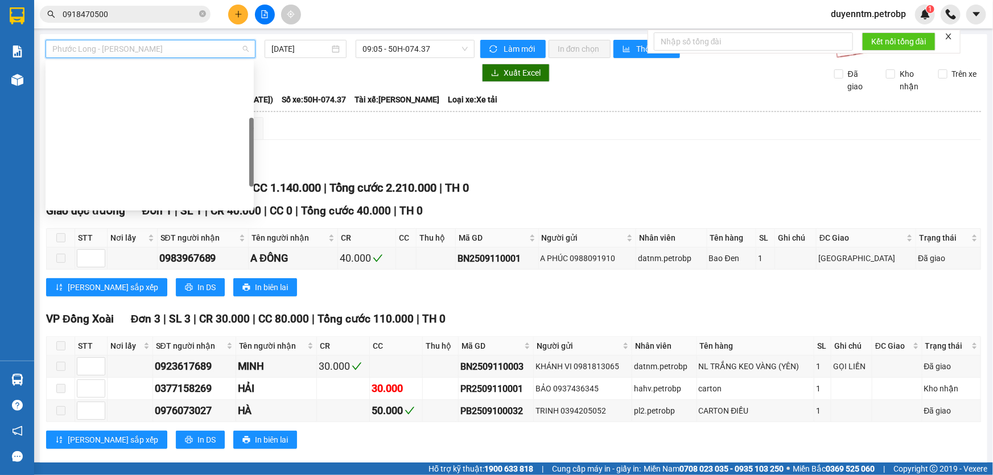
scroll to position [164, 0]
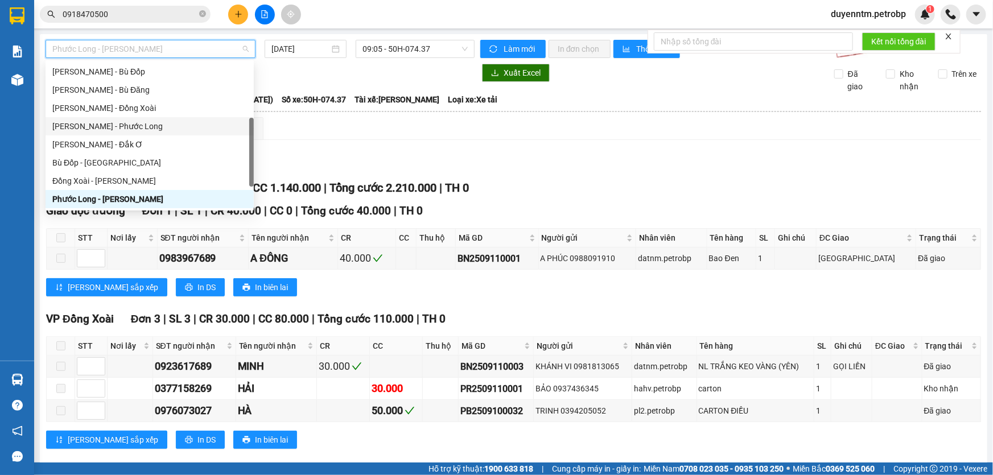
click at [113, 129] on div "[PERSON_NAME] - Phước Long" at bounding box center [149, 126] width 195 height 13
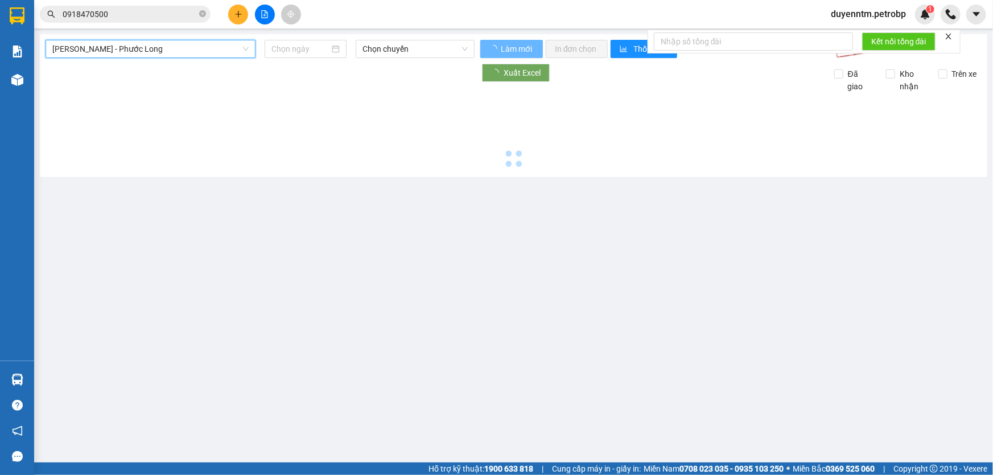
type input "[DATE]"
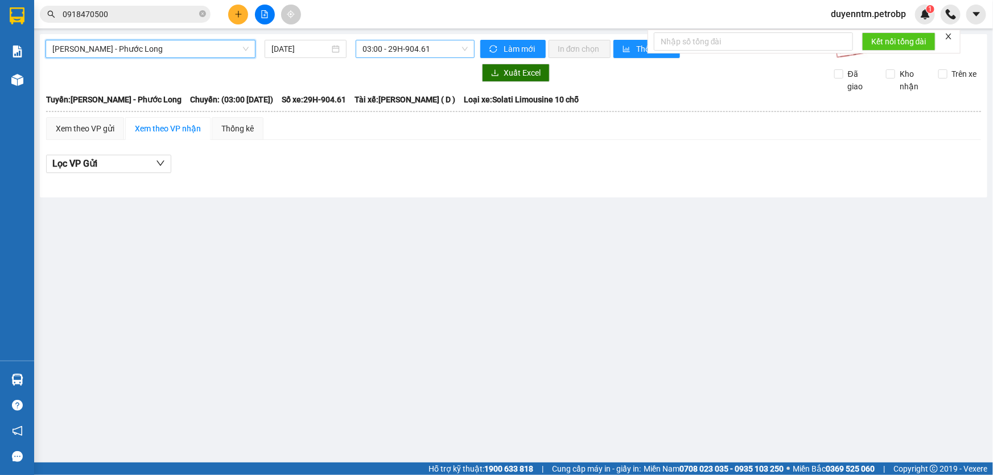
click at [439, 55] on span "03:00 - 29H-904.61" at bounding box center [414, 48] width 105 height 17
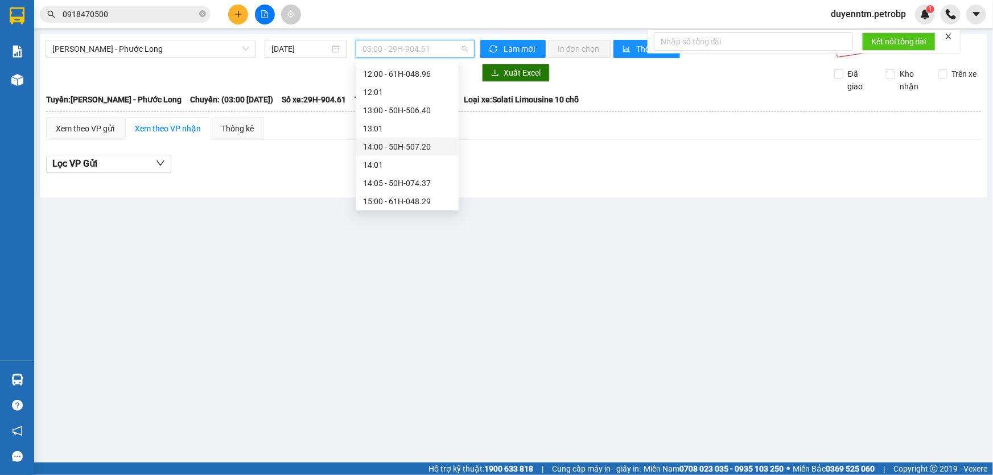
scroll to position [258, 0]
click at [410, 86] on div "09:05 - 93H-023.04" at bounding box center [407, 86] width 89 height 13
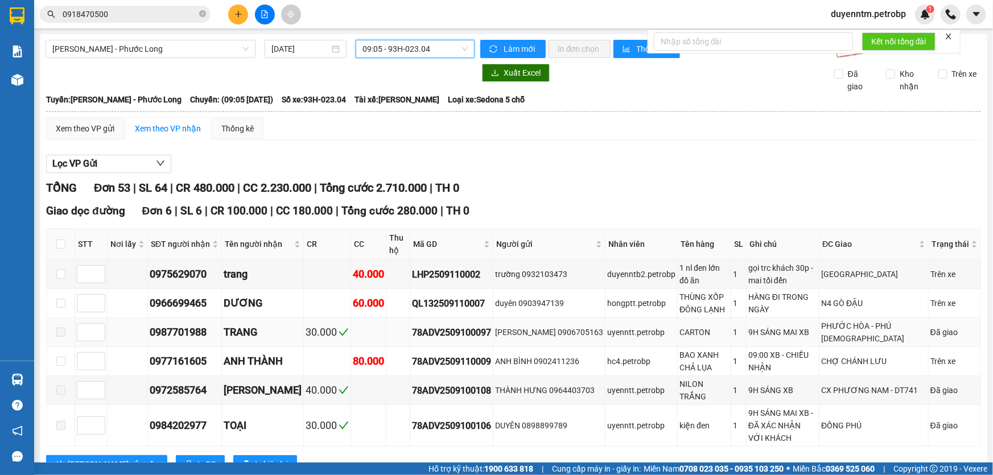
scroll to position [310, 0]
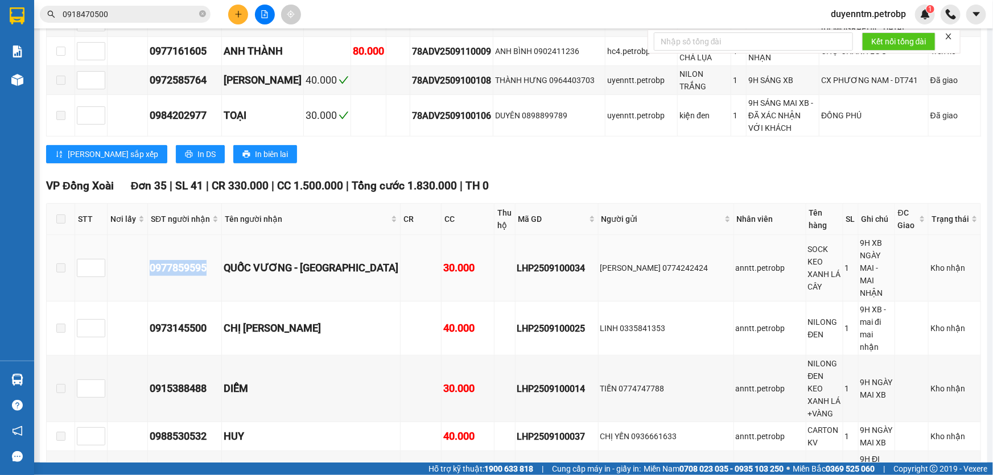
drag, startPoint x: 208, startPoint y: 242, endPoint x: 134, endPoint y: 250, distance: 74.3
click at [134, 250] on tr "0977859595 QUỐC [GEOGRAPHIC_DATA] 30.000 LHP2509100034 ANH KHÁNH 0774242424 ann…" at bounding box center [514, 268] width 934 height 67
copy div "0977859595"
click at [123, 12] on input "0918470500" at bounding box center [130, 14] width 134 height 13
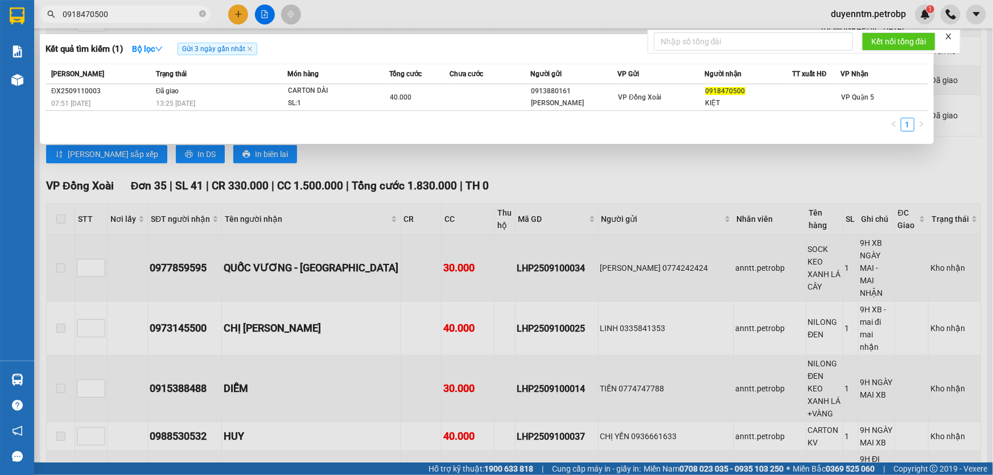
paste input "0977859595"
click at [123, 12] on input "09184705000977859595" at bounding box center [130, 14] width 134 height 13
paste input "text"
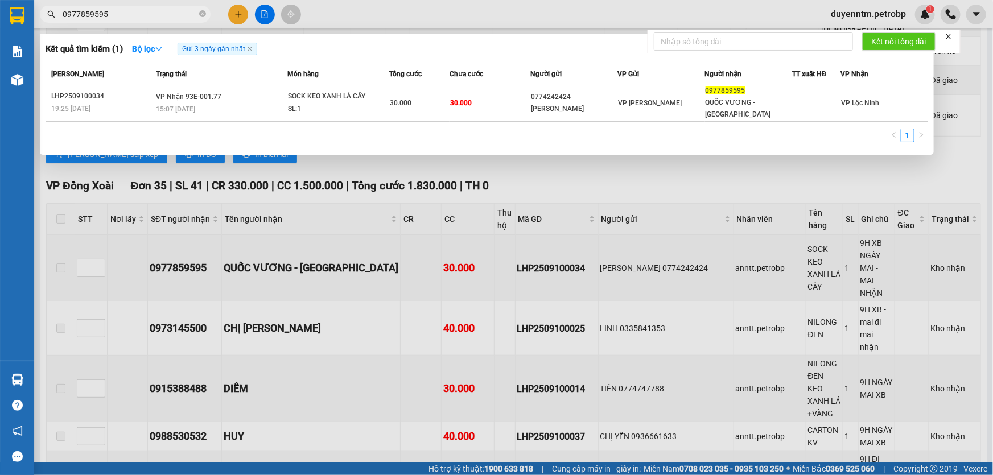
click at [547, 154] on div at bounding box center [496, 237] width 993 height 475
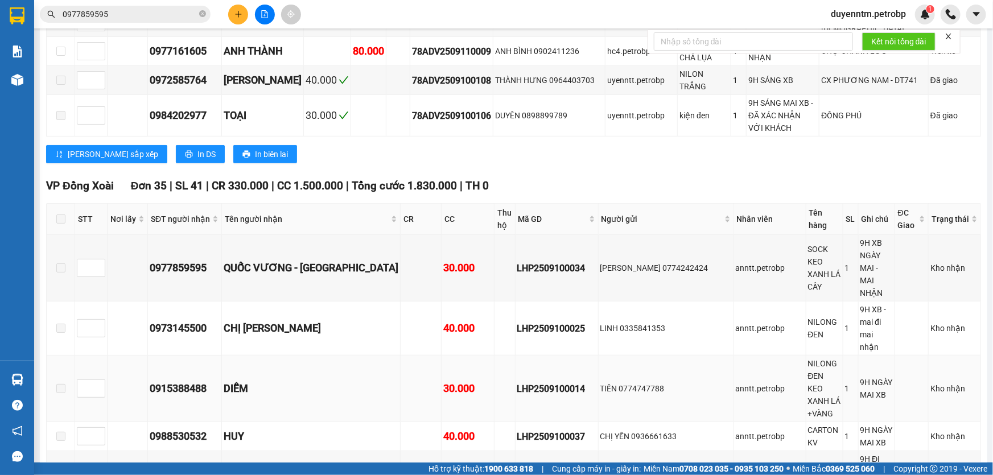
scroll to position [414, 0]
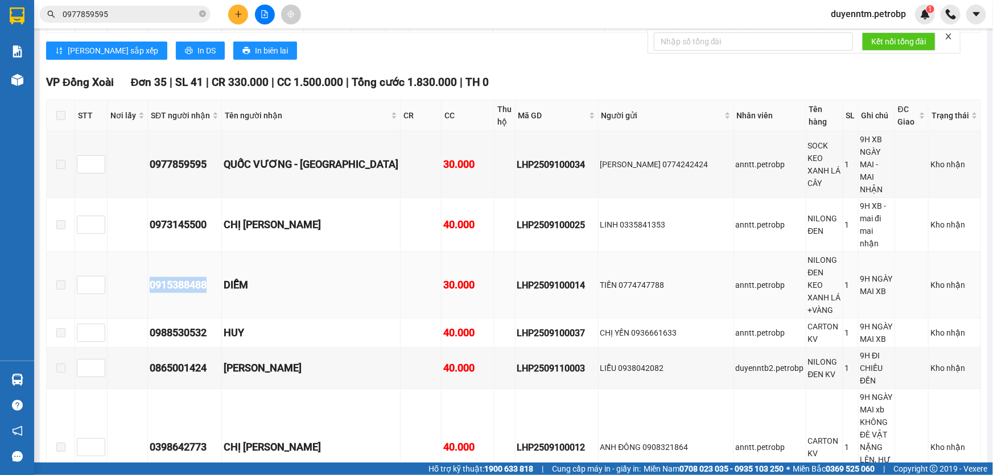
drag, startPoint x: 212, startPoint y: 209, endPoint x: 139, endPoint y: 216, distance: 73.8
click at [139, 252] on tr "0915388488 DIỄM 30.000 LHP2509100014 TIẾN 0774747788 anntt.petrobp NILONG ĐEN K…" at bounding box center [514, 285] width 934 height 67
click at [138, 17] on input "0977859595" at bounding box center [130, 14] width 134 height 13
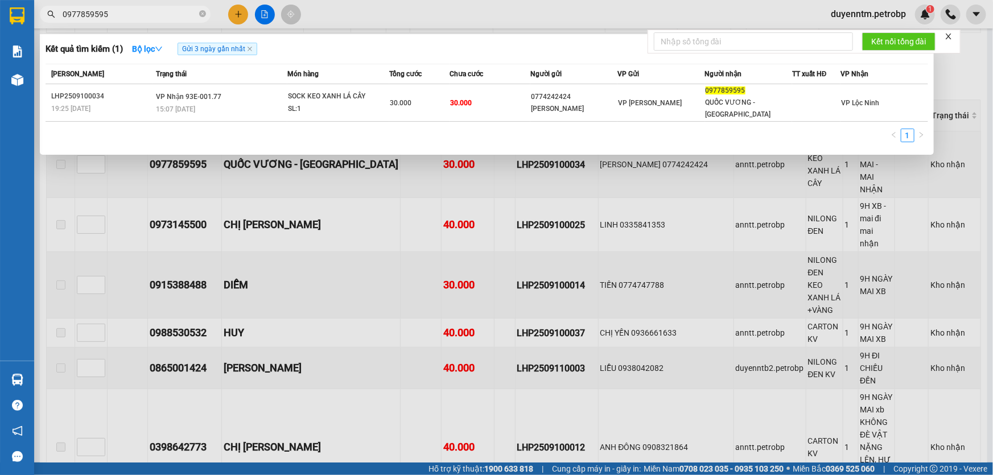
click at [138, 17] on input "0977859595" at bounding box center [130, 14] width 134 height 13
paste input "15388488"
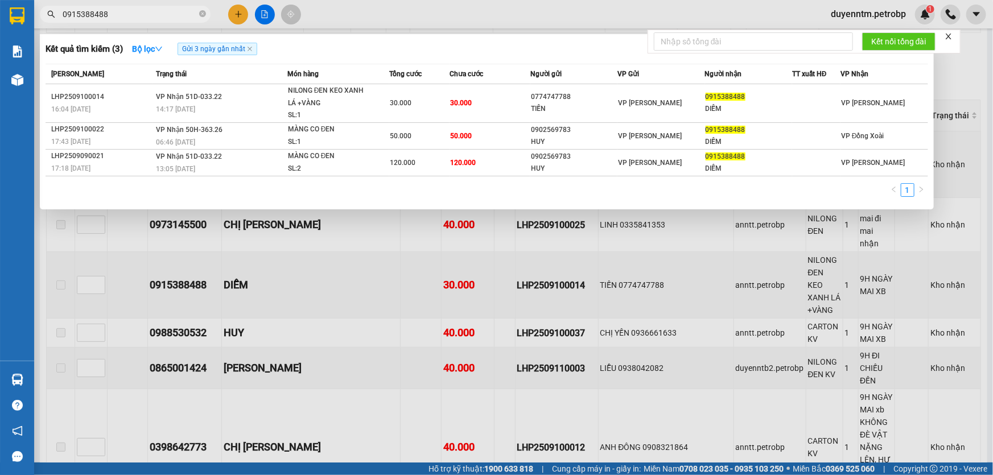
click at [338, 249] on div at bounding box center [496, 237] width 993 height 475
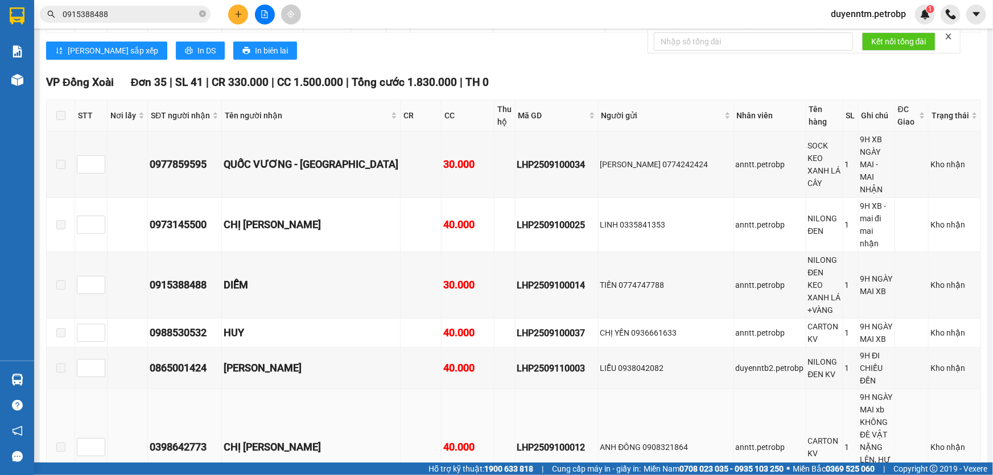
scroll to position [517, 0]
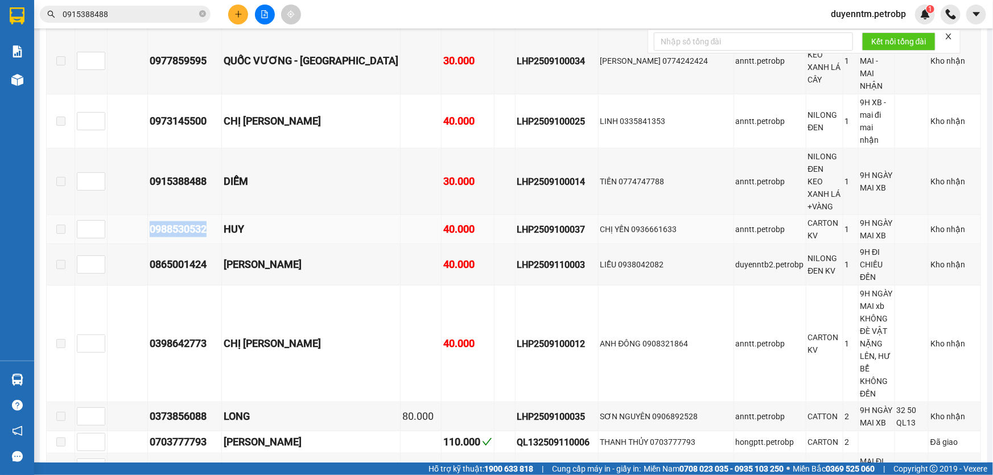
drag, startPoint x: 214, startPoint y: 138, endPoint x: 133, endPoint y: 140, distance: 81.4
click at [133, 215] on tr "0988530532 HUY 40.000 LHP2509100037 CHỊ YẾN 0936661633 [PERSON_NAME].petrobp CA…" at bounding box center [514, 229] width 934 height 29
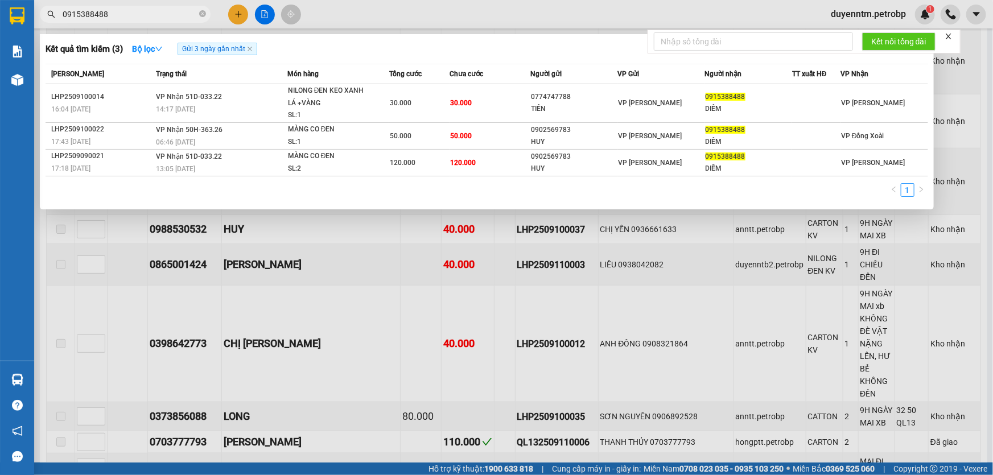
drag, startPoint x: 125, startPoint y: 11, endPoint x: 127, endPoint y: 16, distance: 5.9
click at [127, 16] on input "0915388488" at bounding box center [130, 14] width 134 height 13
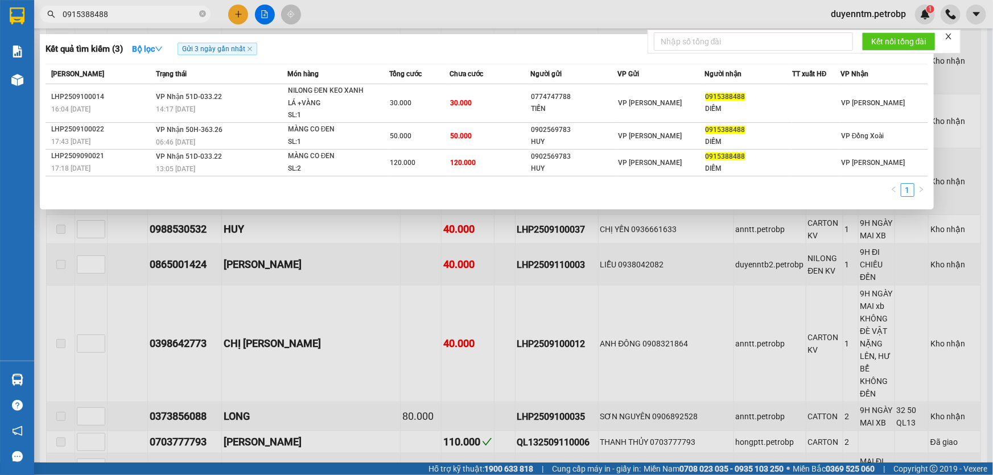
paste input "88530532"
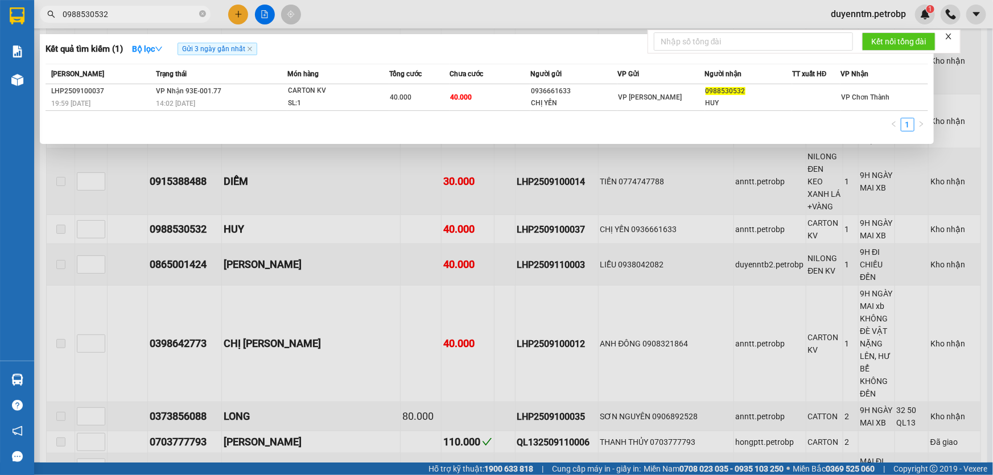
click at [311, 189] on div at bounding box center [496, 237] width 993 height 475
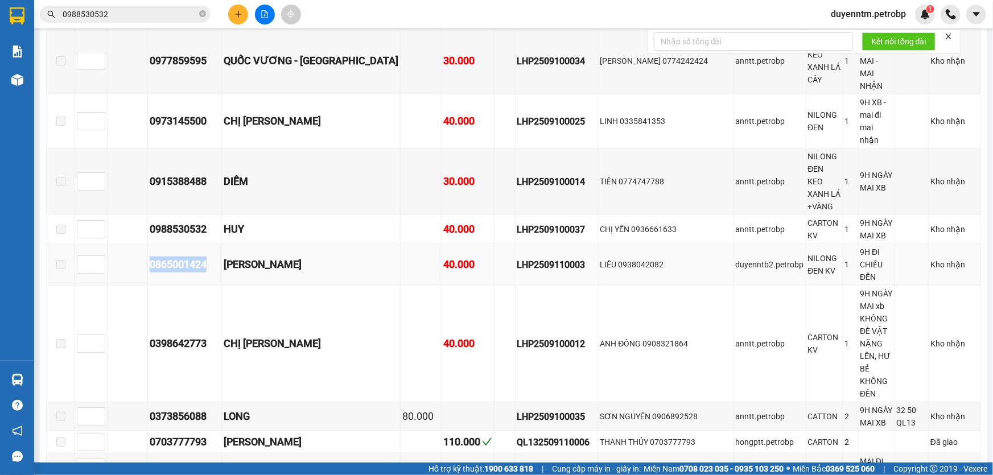
drag, startPoint x: 205, startPoint y: 164, endPoint x: 151, endPoint y: 164, distance: 54.0
click at [151, 257] on div "0865001424" at bounding box center [185, 265] width 70 height 16
click at [130, 23] on div "Kết quả tìm kiếm ( 1 ) Bộ lọc Gửi 3 ngày gần nhất Mã ĐH Trạng thái Món hàng Tổn…" at bounding box center [111, 15] width 222 height 20
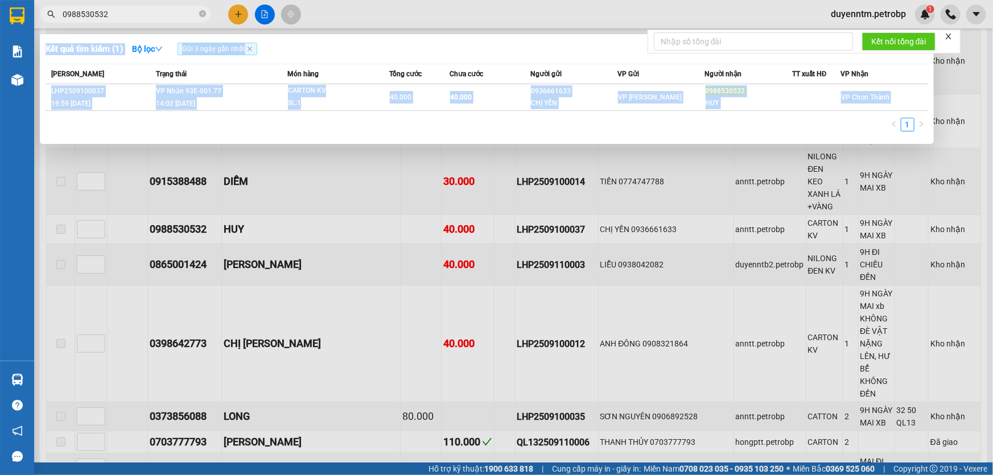
click at [130, 23] on div at bounding box center [496, 237] width 993 height 475
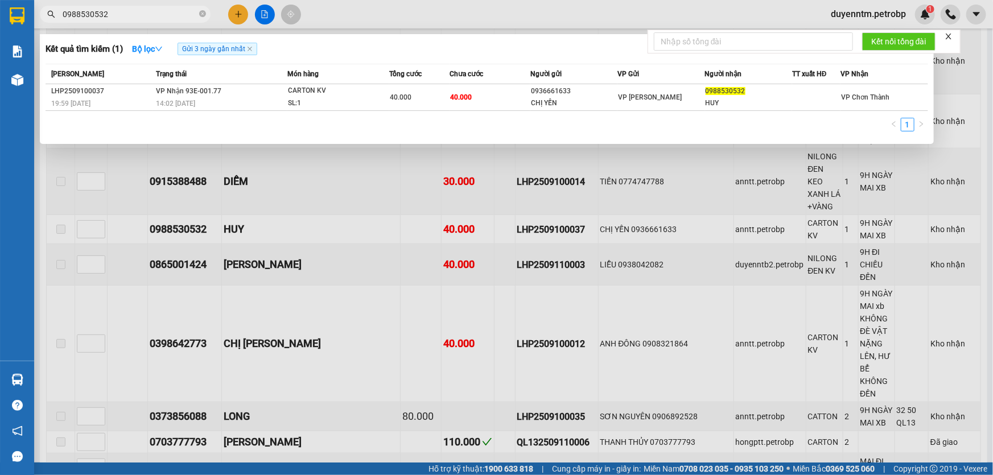
click at [134, 16] on input "0988530532" at bounding box center [130, 14] width 134 height 13
paste input "865001424"
click at [180, 246] on div at bounding box center [496, 237] width 993 height 475
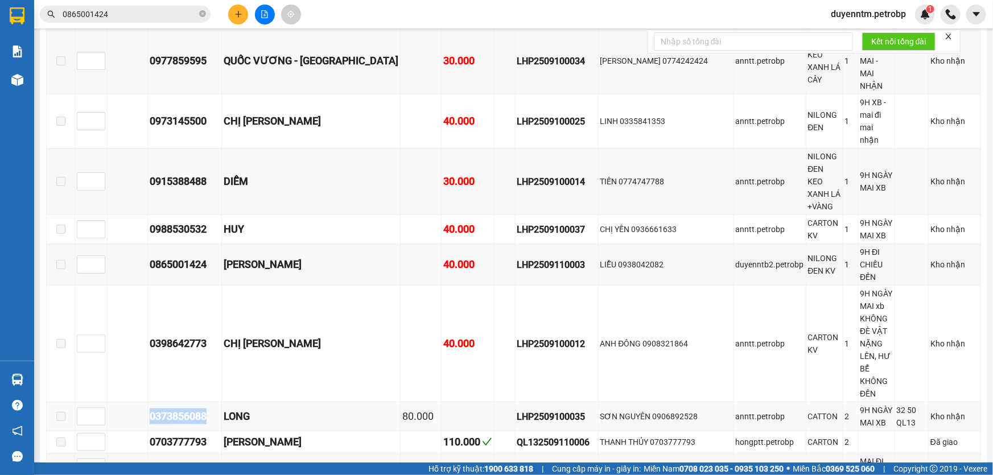
drag, startPoint x: 212, startPoint y: 242, endPoint x: 134, endPoint y: 239, distance: 77.4
click at [134, 402] on tr "0373856088 LONG 80.000 LHP2509100035 SƠN NGUYÊN 0906892528 anntt.petrobp CATTON…" at bounding box center [514, 416] width 934 height 29
click at [126, 14] on input "0865001424" at bounding box center [130, 14] width 134 height 13
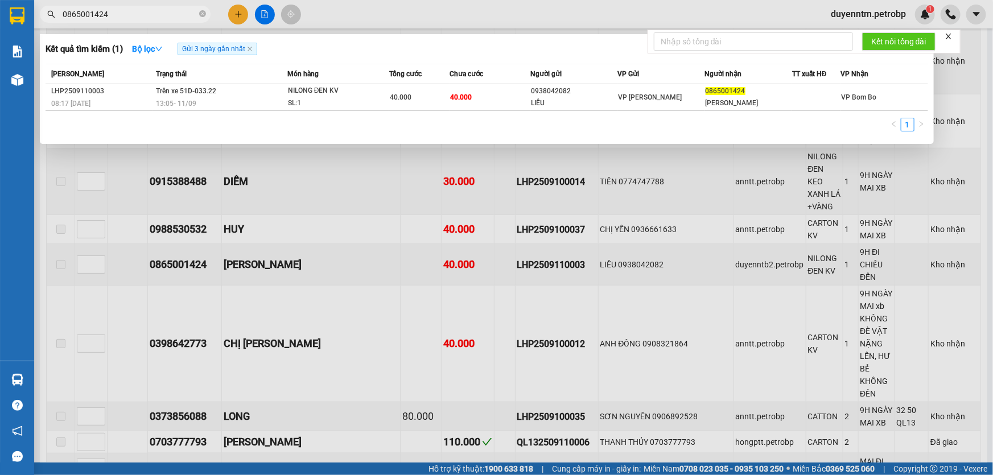
click at [126, 14] on input "0865001424" at bounding box center [130, 14] width 134 height 13
paste input "373856088"
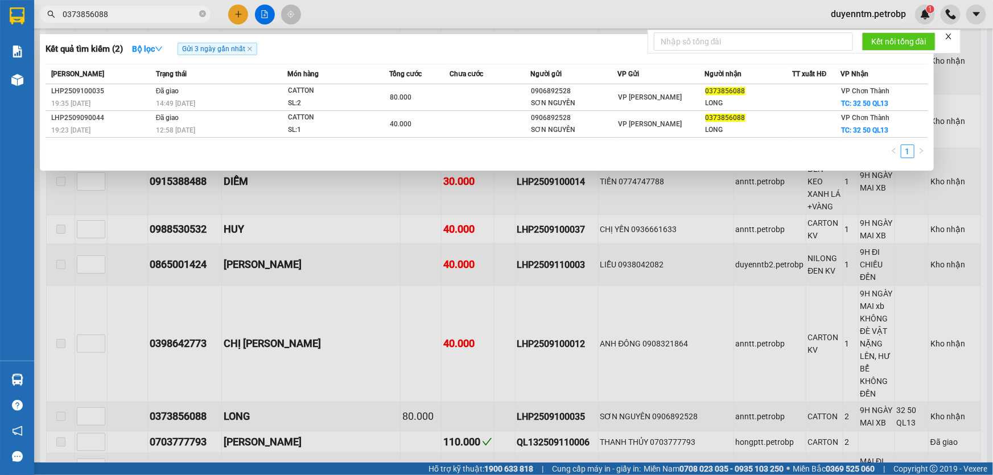
click at [206, 292] on div at bounding box center [496, 237] width 993 height 475
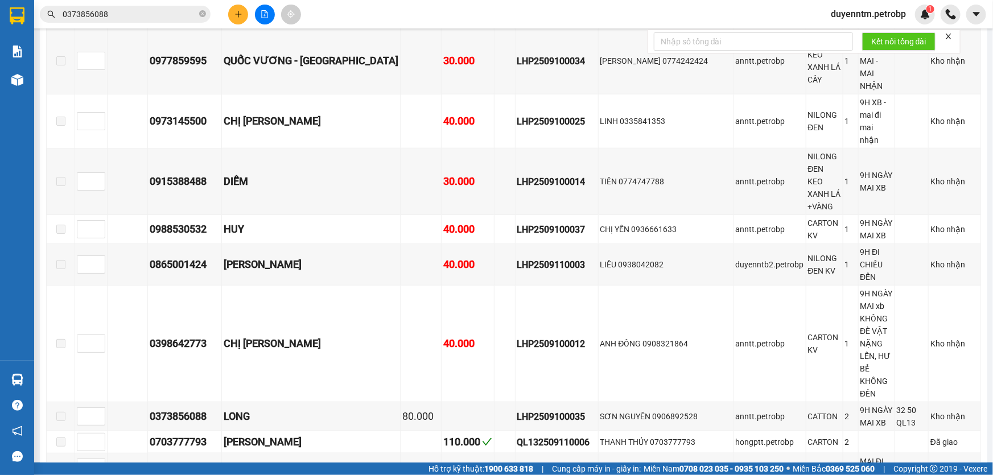
drag, startPoint x: 208, startPoint y: 313, endPoint x: 136, endPoint y: 314, distance: 71.7
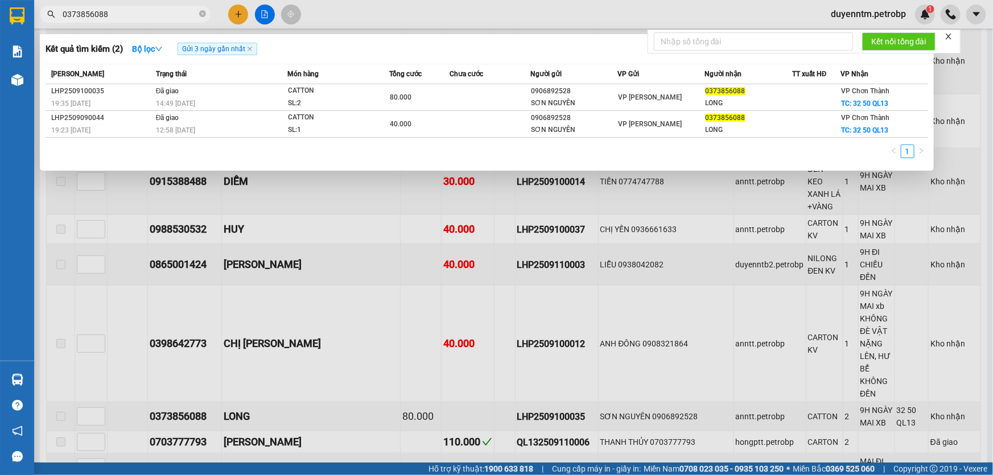
click at [122, 17] on input "0373856088" at bounding box center [130, 14] width 134 height 13
paste input "962107139"
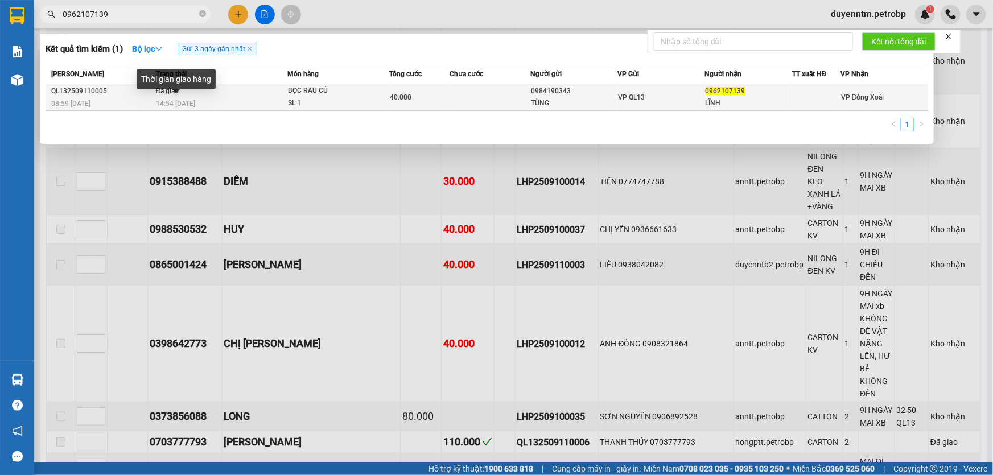
type input "0962107139"
click at [180, 102] on span "14:54 [DATE]" at bounding box center [175, 104] width 39 height 8
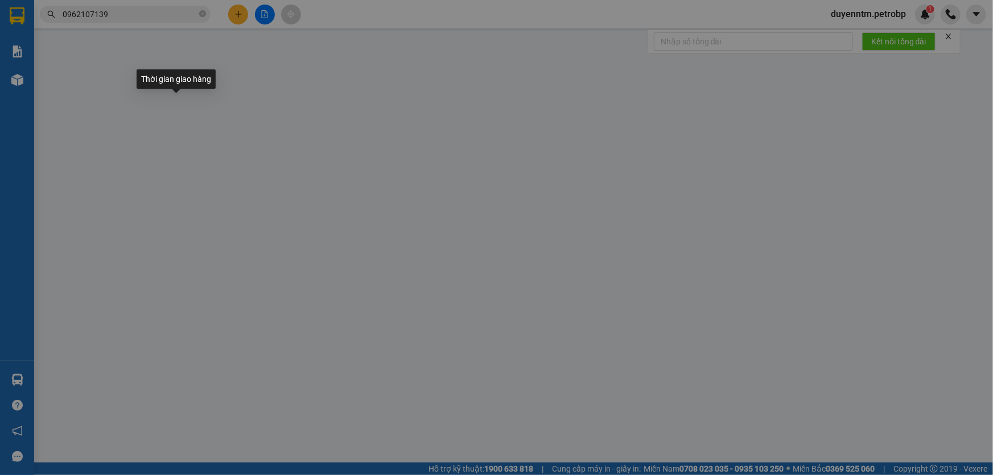
type input "0984190343"
type input "TÙNG"
type input "0962107139"
type input "LĨNH"
type input "40.000"
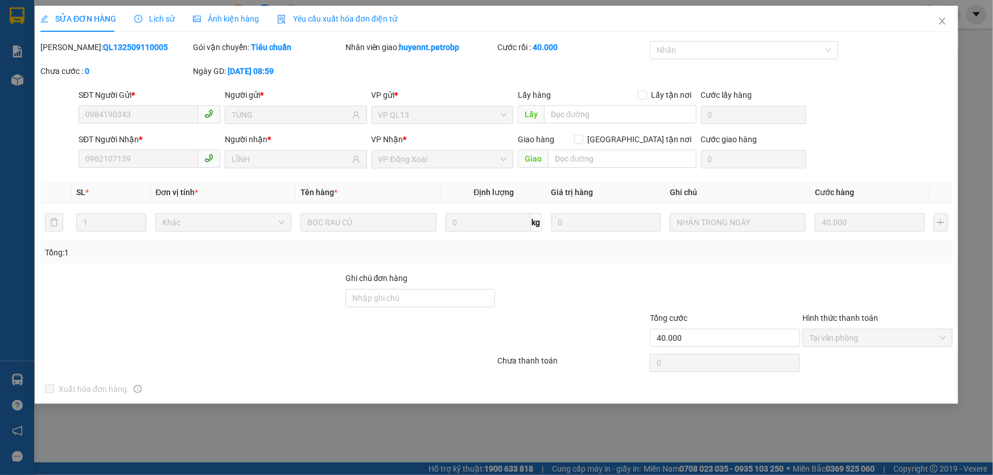
click at [160, 16] on span "Lịch sử" at bounding box center [154, 18] width 40 height 9
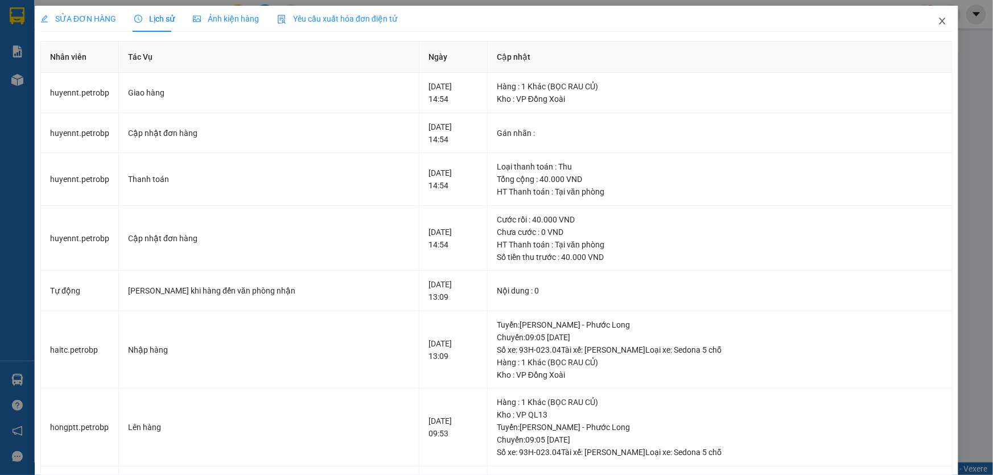
click at [939, 22] on icon "close" at bounding box center [942, 21] width 6 height 7
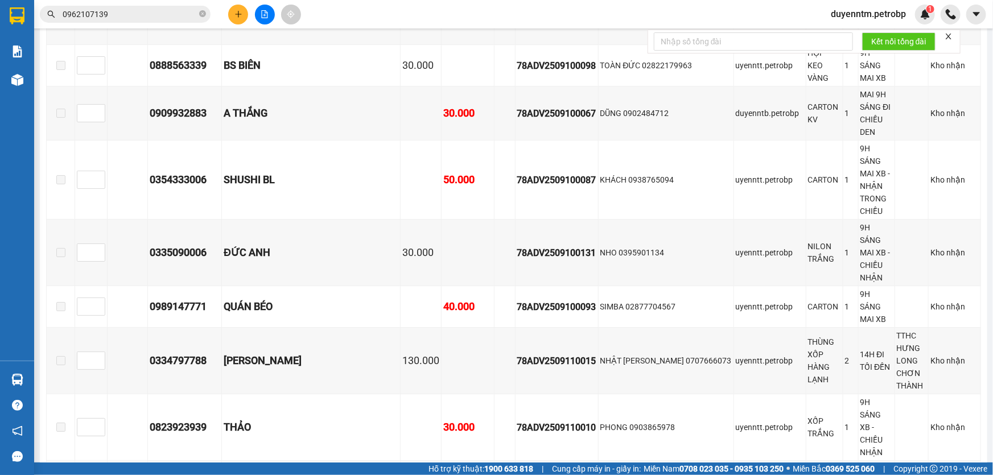
scroll to position [2001, 0]
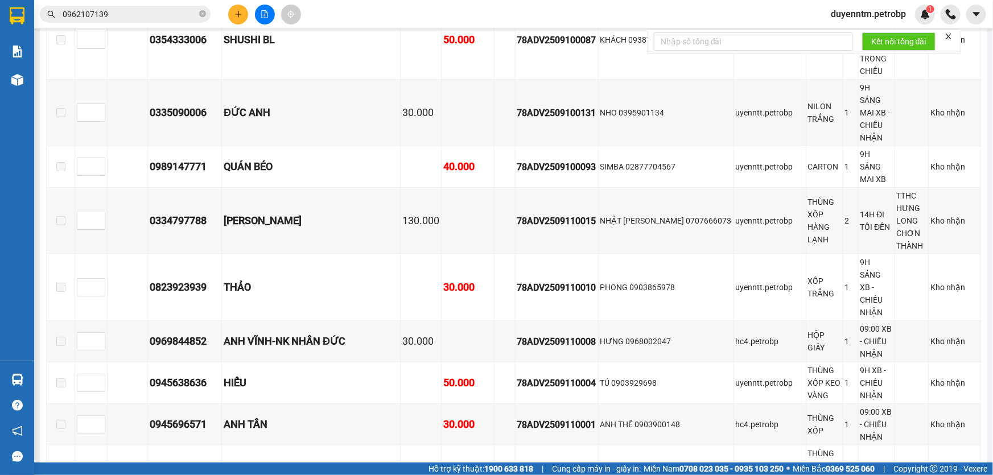
drag, startPoint x: 216, startPoint y: 350, endPoint x: 147, endPoint y: 351, distance: 69.4
click at [130, 15] on input "0962107139" at bounding box center [130, 14] width 134 height 13
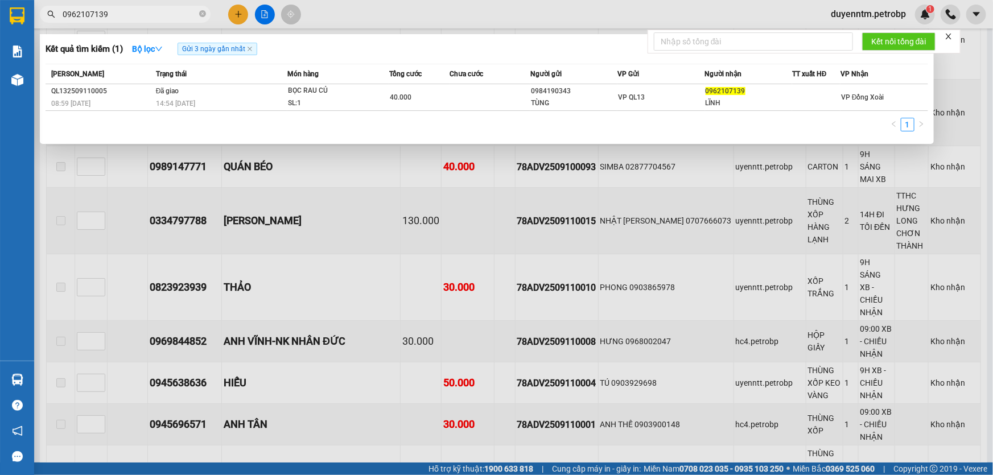
click at [130, 15] on input "0962107139" at bounding box center [130, 14] width 134 height 13
paste input "868976768"
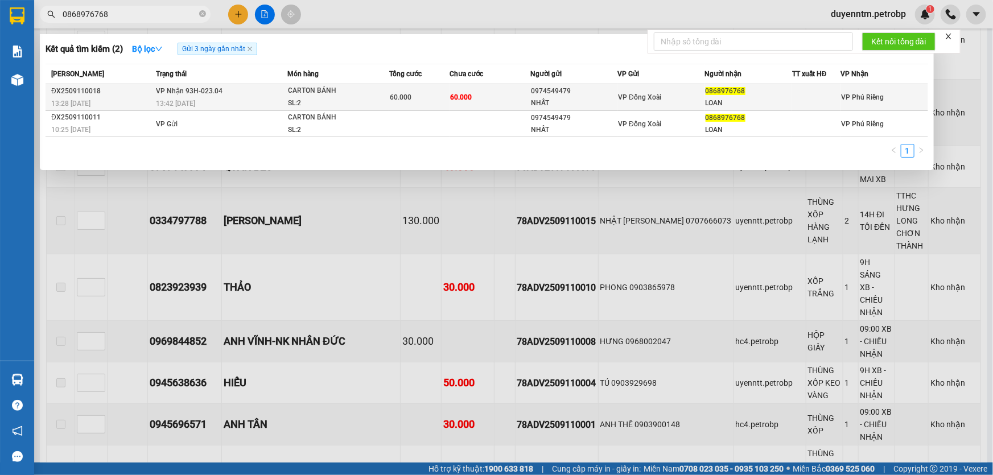
click at [225, 98] on div "13:42 [DATE]" at bounding box center [221, 103] width 131 height 13
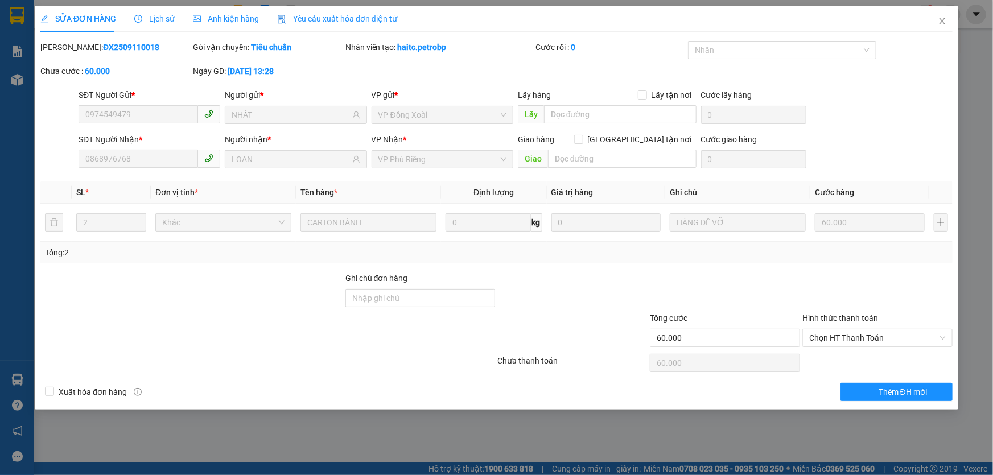
click at [154, 13] on div "Lịch sử" at bounding box center [154, 19] width 40 height 13
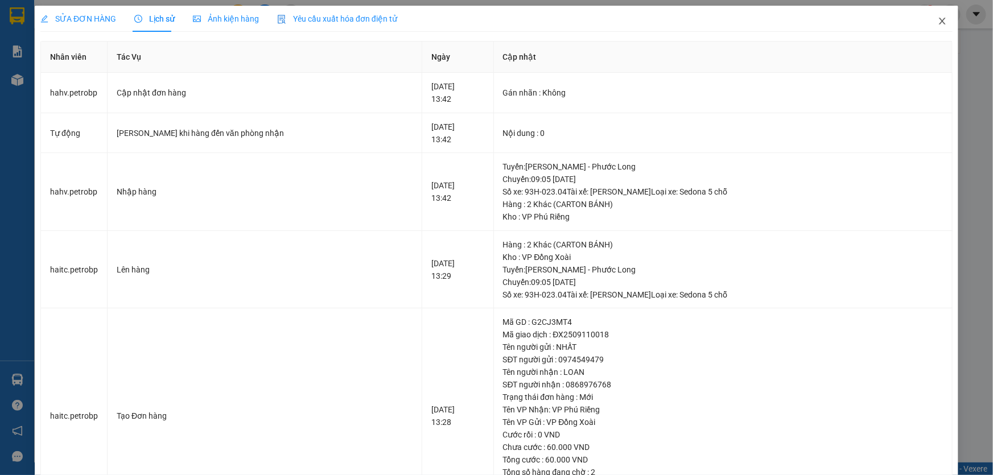
click at [937, 16] on icon "close" at bounding box center [941, 20] width 9 height 9
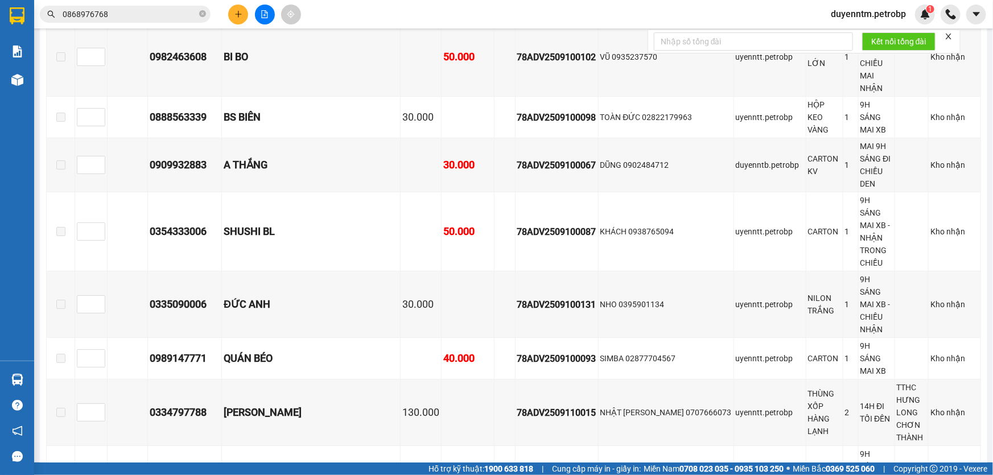
scroll to position [2001, 0]
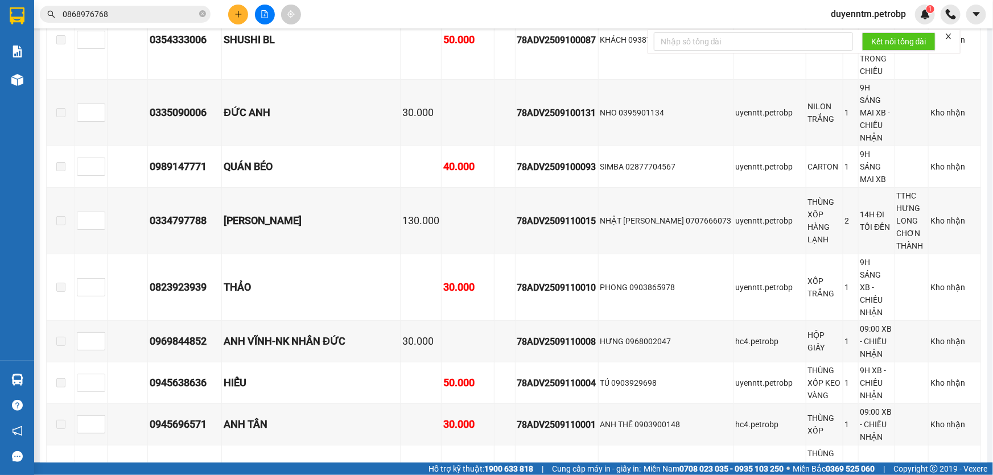
drag, startPoint x: 215, startPoint y: 217, endPoint x: 151, endPoint y: 214, distance: 63.8
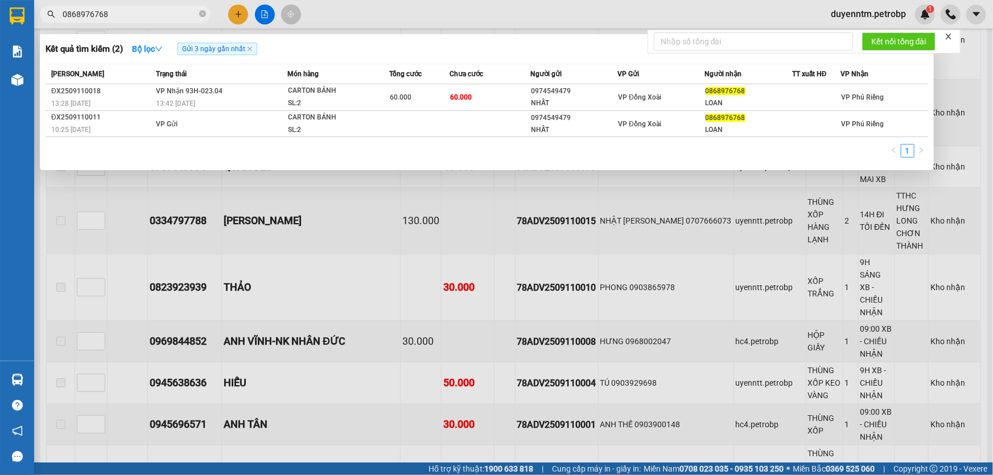
click at [121, 18] on input "0868976768" at bounding box center [130, 14] width 134 height 13
paste input "975167016"
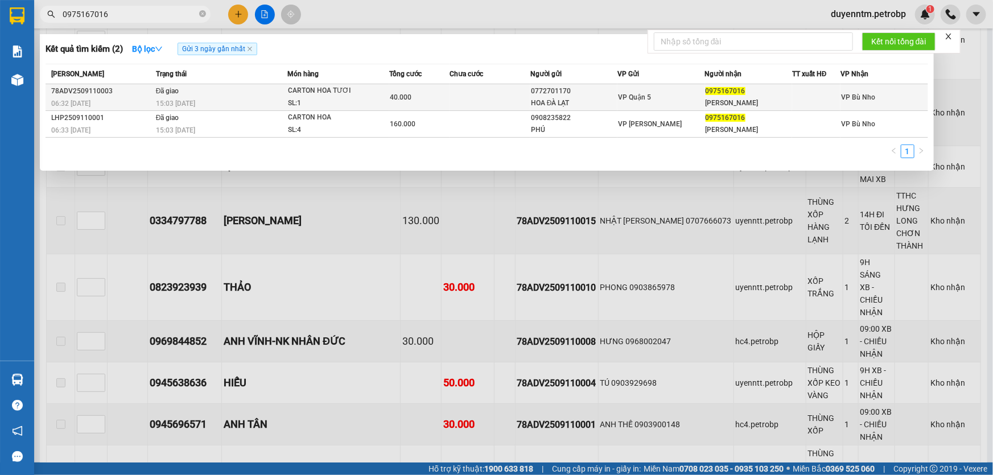
type input "0975167016"
click at [199, 98] on div "15:03 [DATE]" at bounding box center [221, 103] width 131 height 13
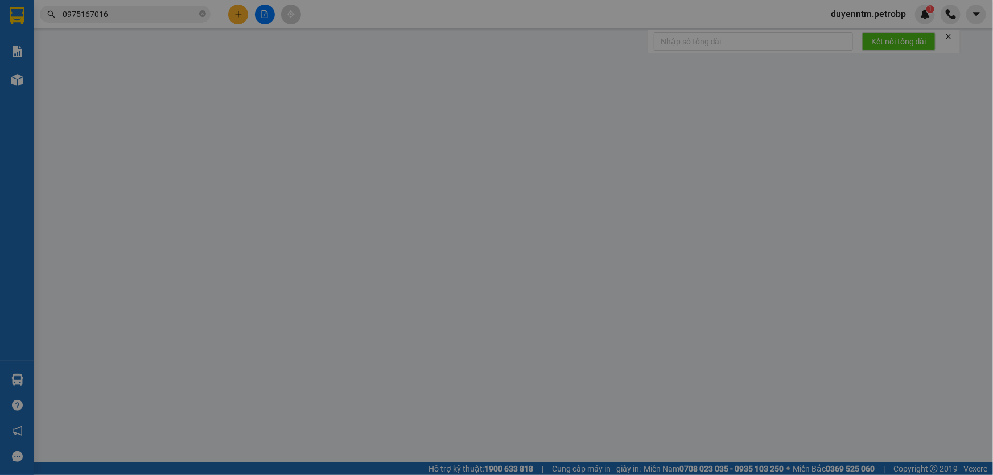
type input "0772701170"
type input "HOA ĐÀ LẠT"
type input "0975167016"
type input "[PERSON_NAME]"
type input "40.000"
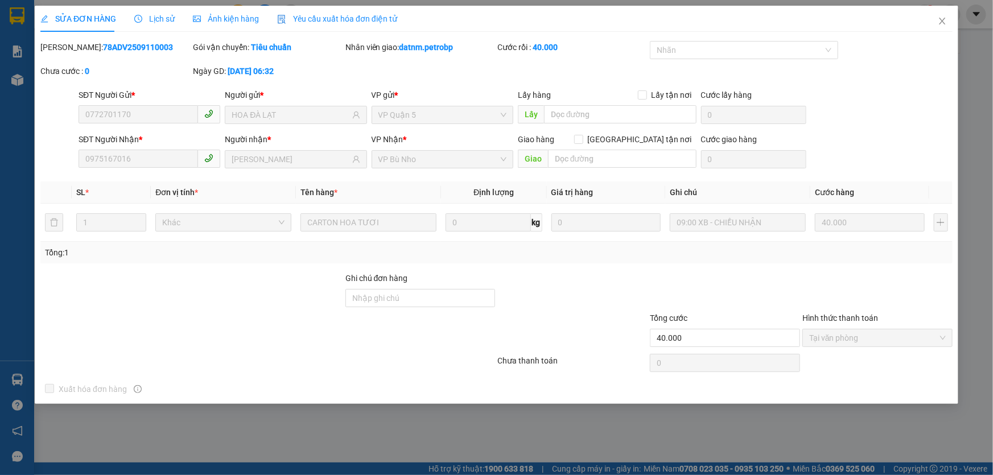
click at [158, 16] on span "Lịch sử" at bounding box center [154, 18] width 40 height 9
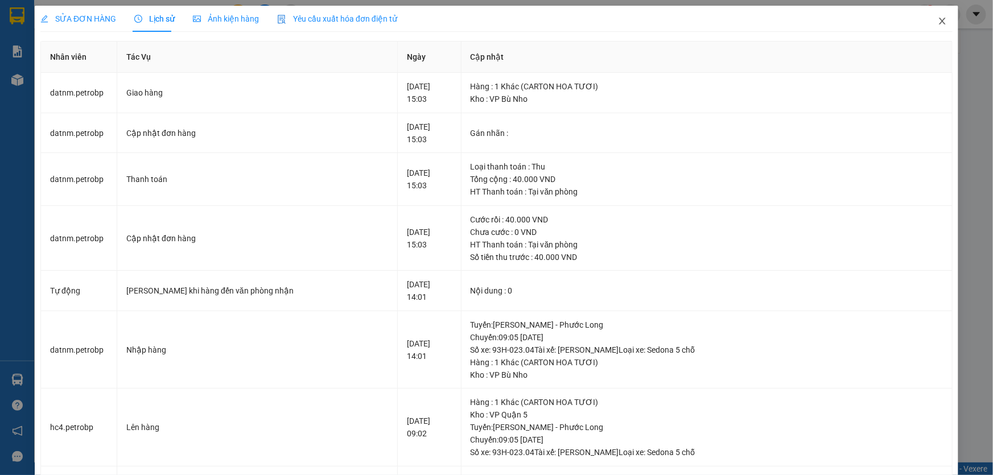
click at [937, 20] on icon "close" at bounding box center [941, 20] width 9 height 9
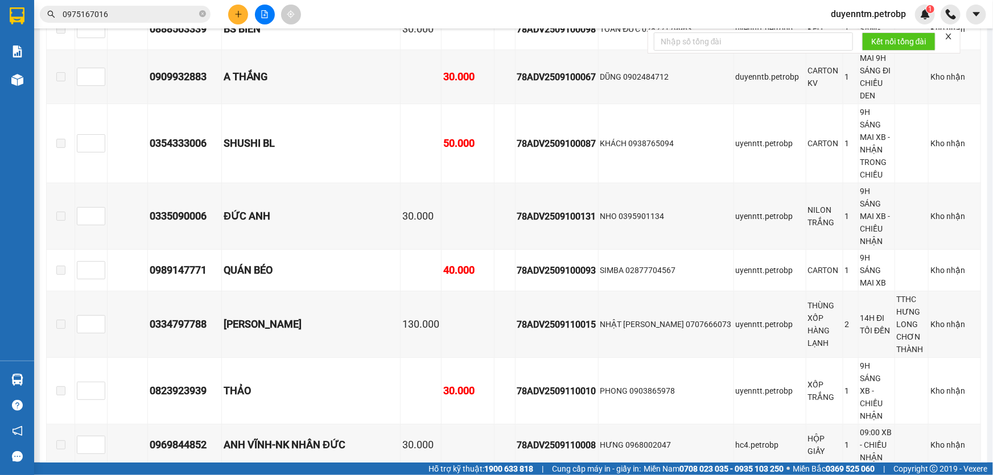
scroll to position [1794, 0]
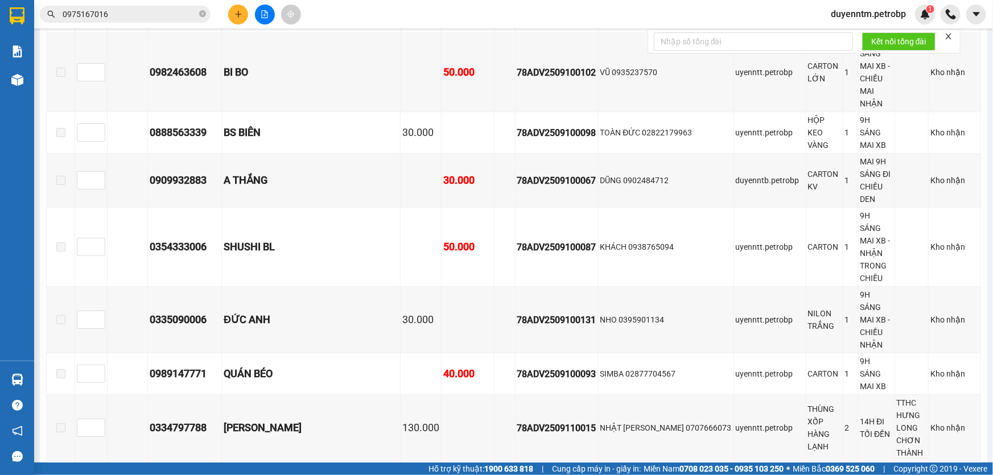
drag, startPoint x: 214, startPoint y: 214, endPoint x: 148, endPoint y: 220, distance: 66.3
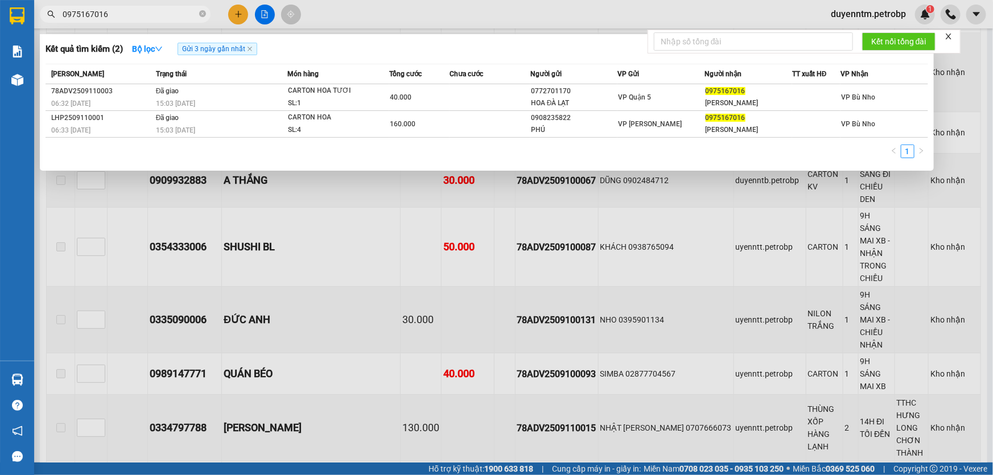
click at [109, 14] on input "0975167016" at bounding box center [130, 14] width 134 height 13
paste input "86010189"
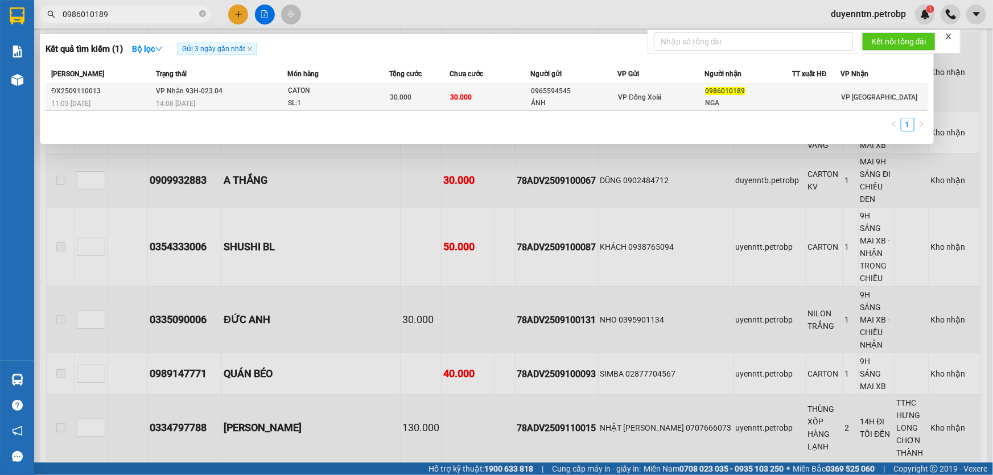
click at [203, 93] on span "VP Nhận 93H-023.04" at bounding box center [189, 91] width 67 height 8
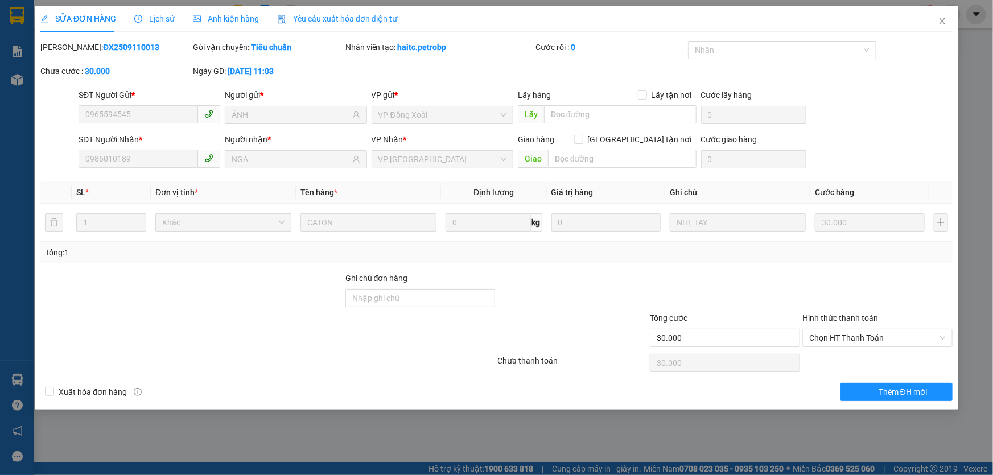
click at [162, 25] on div "Lịch sử" at bounding box center [154, 19] width 40 height 26
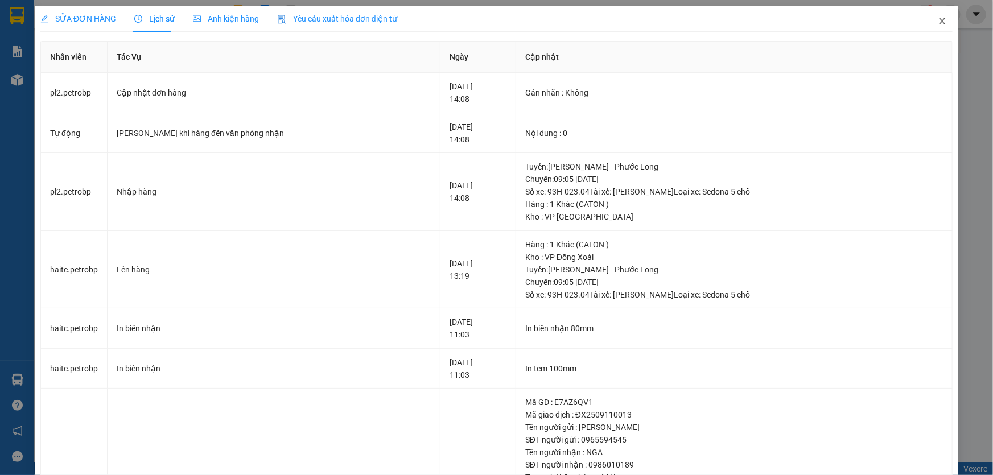
click at [937, 26] on icon "close" at bounding box center [941, 20] width 9 height 9
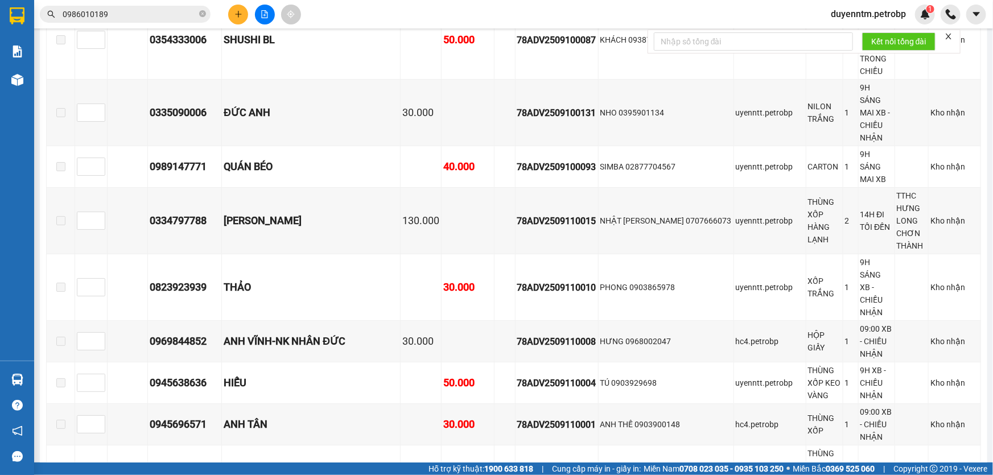
scroll to position [1846, 0]
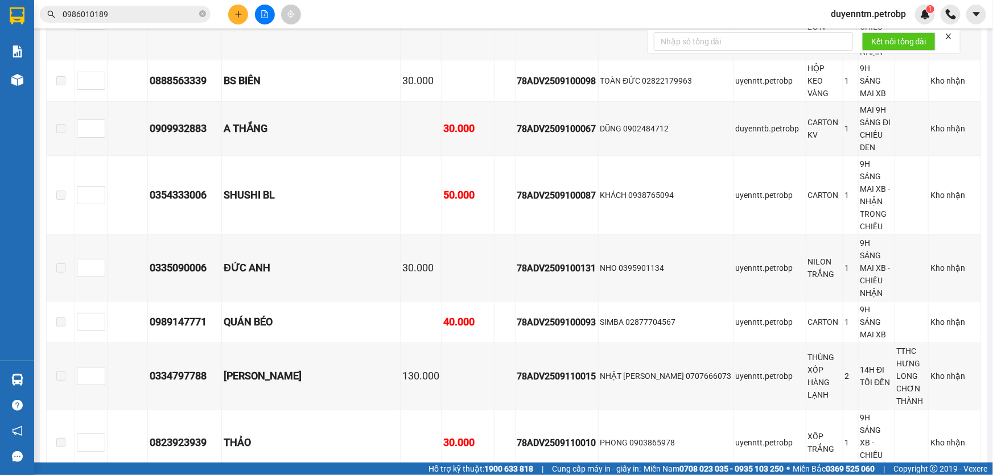
drag, startPoint x: 210, startPoint y: 201, endPoint x: 131, endPoint y: 207, distance: 79.3
click at [129, 16] on input "0986010189" at bounding box center [130, 14] width 134 height 13
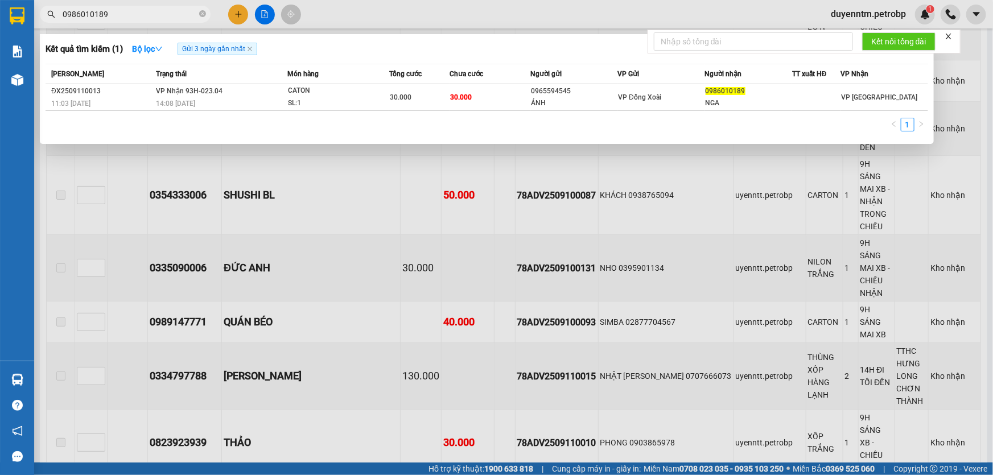
click at [129, 16] on input "0986010189" at bounding box center [130, 14] width 134 height 13
paste input "13979838"
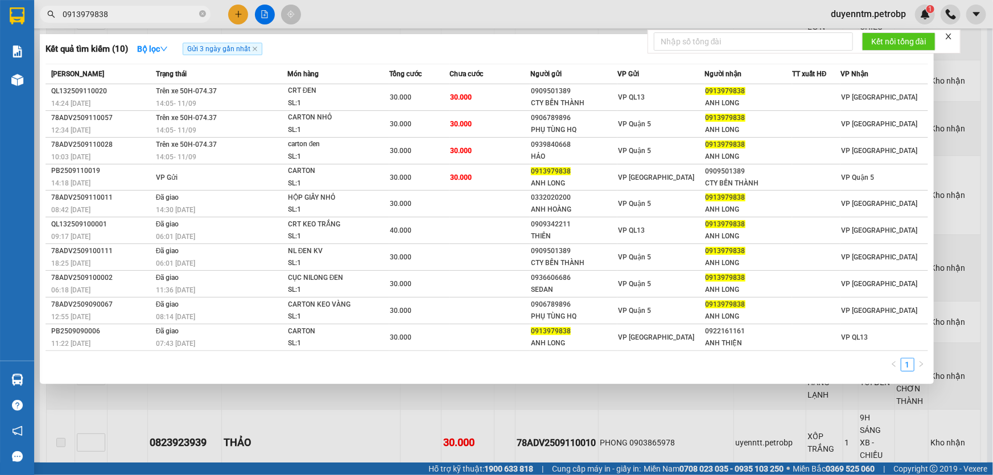
click at [445, 423] on div at bounding box center [496, 237] width 993 height 475
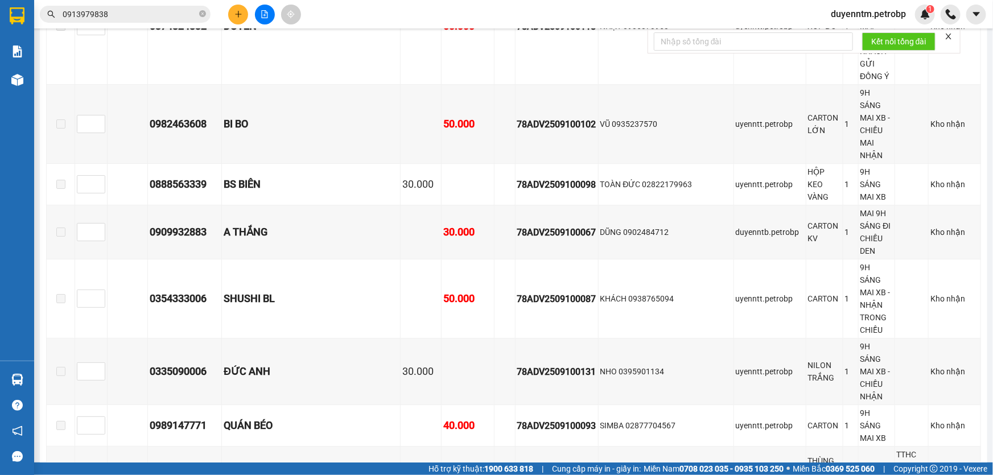
scroll to position [1536, 0]
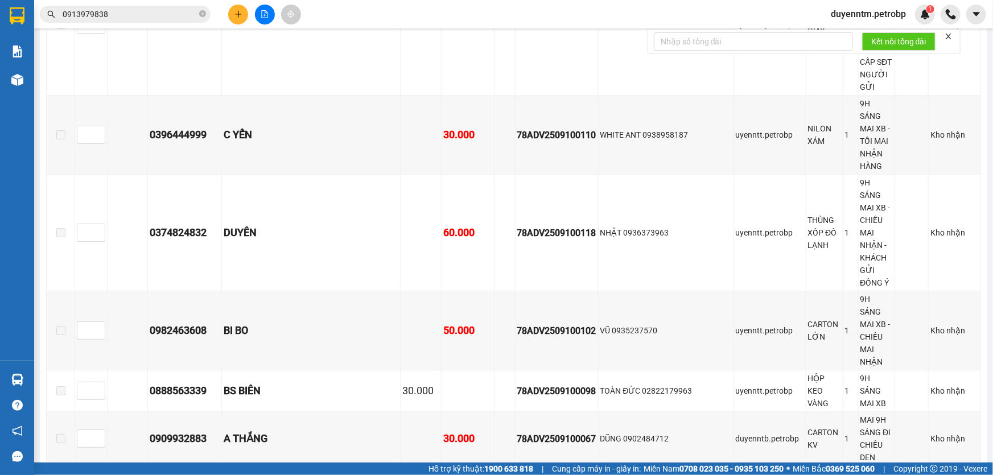
drag, startPoint x: 218, startPoint y: 324, endPoint x: 154, endPoint y: 334, distance: 65.7
click at [140, 28] on div "Kết quả tìm kiếm ( 10 ) Bộ lọc Gửi 3 ngày gần nhất Mã ĐH Trạng thái Món hàng Tổ…" at bounding box center [496, 14] width 993 height 28
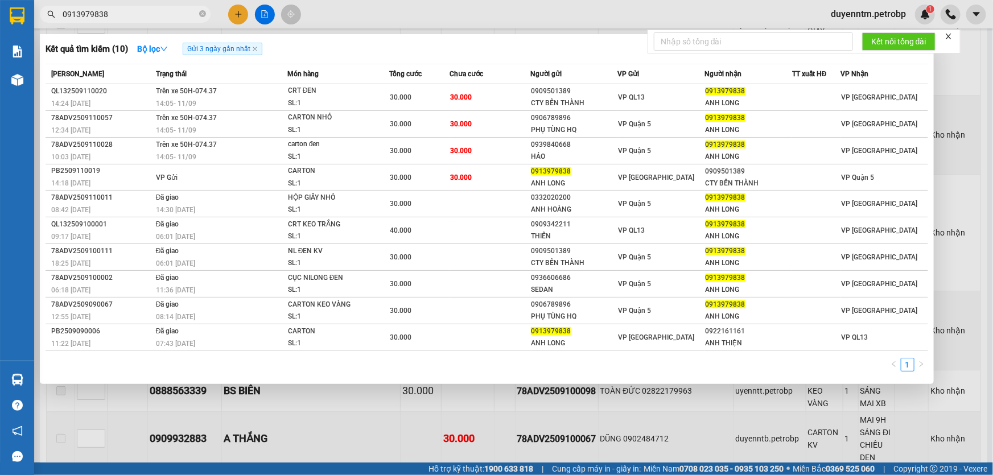
click at [140, 20] on span "0913979838" at bounding box center [125, 14] width 171 height 17
click at [140, 17] on input "0913979838" at bounding box center [130, 14] width 134 height 13
paste input "76765424"
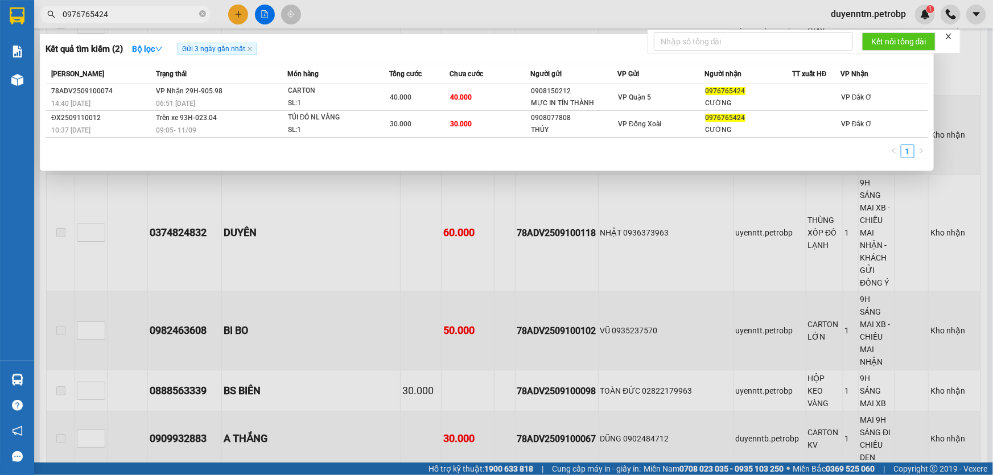
click at [336, 256] on div at bounding box center [496, 237] width 993 height 475
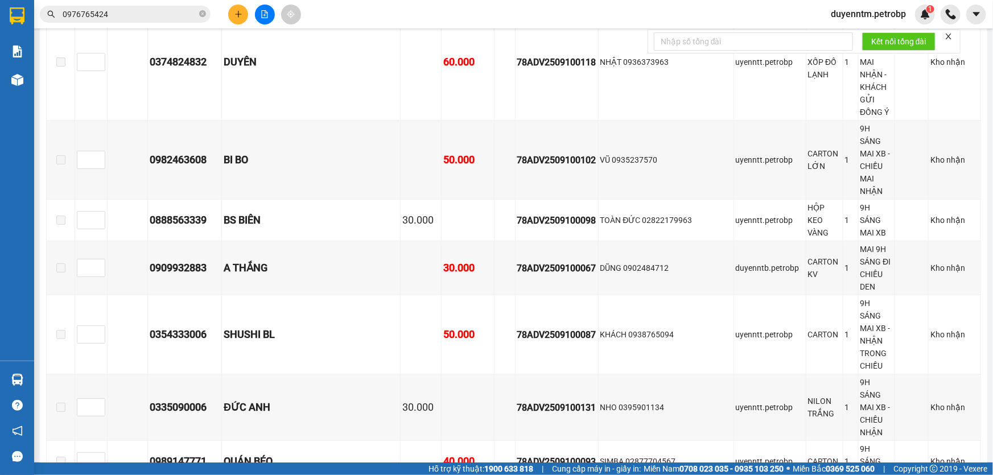
scroll to position [2001, 0]
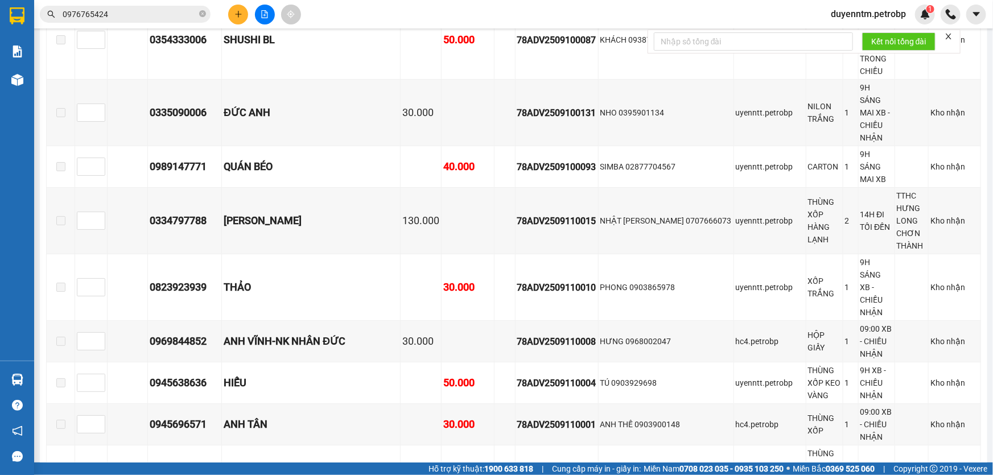
drag, startPoint x: 213, startPoint y: 373, endPoint x: 154, endPoint y: 372, distance: 59.2
click at [127, 14] on input "0976765424" at bounding box center [130, 14] width 134 height 13
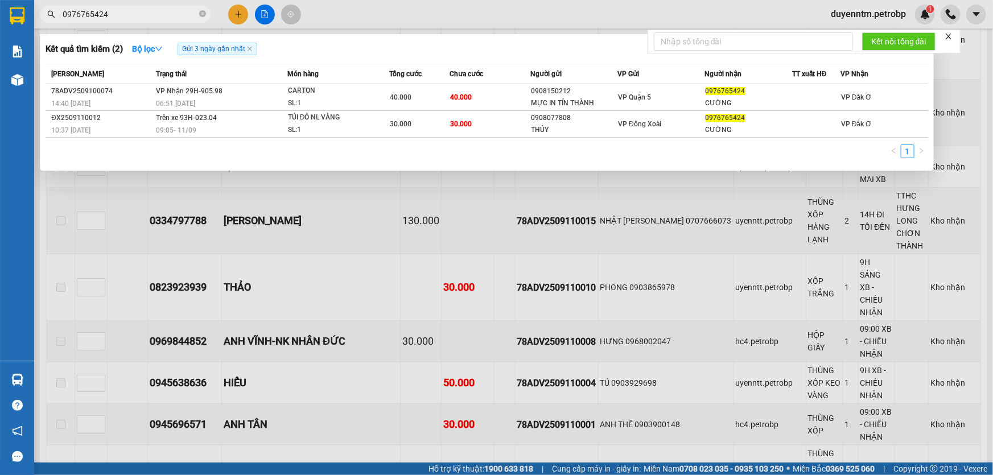
click at [127, 14] on input "0976765424" at bounding box center [130, 14] width 134 height 13
paste input "66515039"
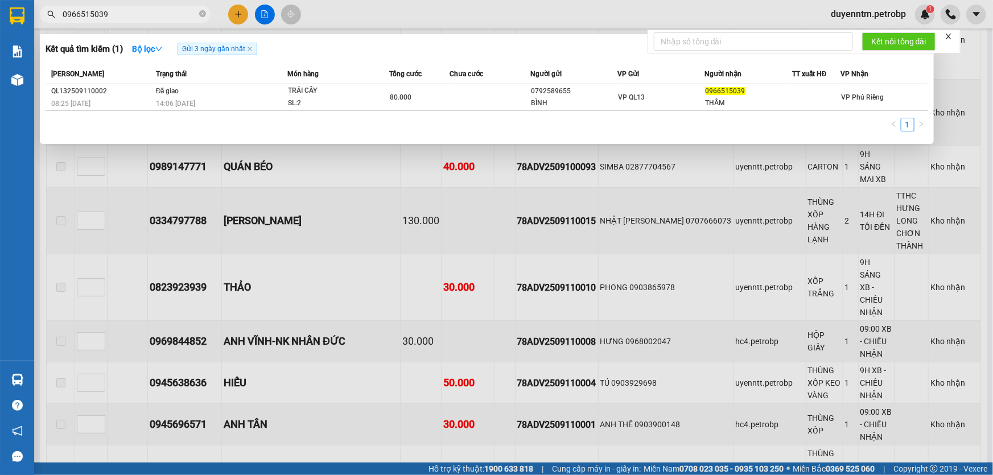
click at [404, 286] on div at bounding box center [496, 237] width 993 height 475
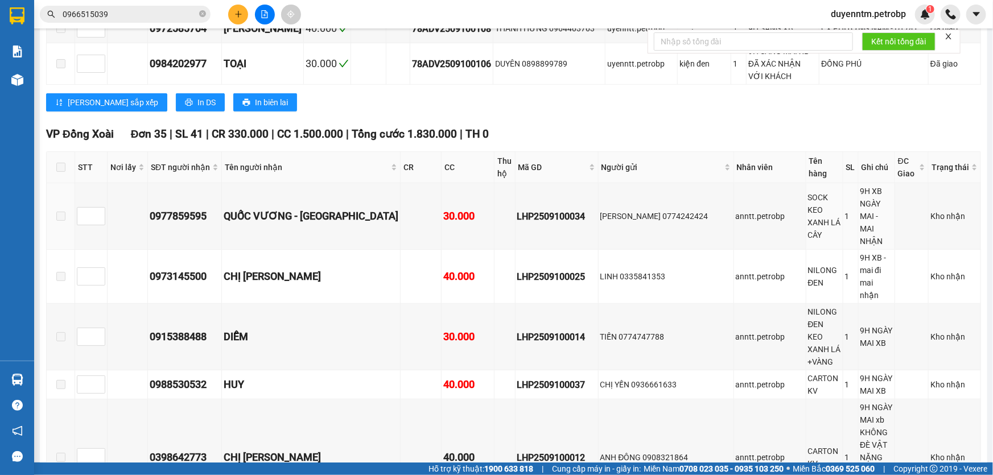
scroll to position [620, 0]
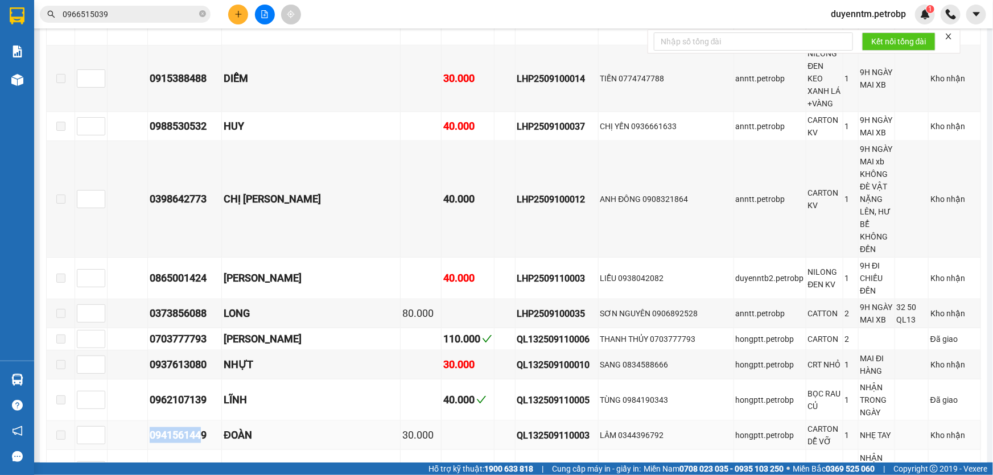
drag, startPoint x: 205, startPoint y: 237, endPoint x: 135, endPoint y: 241, distance: 69.5
click at [135, 421] on tr "0941561449 ĐOÀN 30.000 QL132509110003 LÂM 0344396792 hongptt.petrobp CARTON DỄ …" at bounding box center [514, 435] width 934 height 29
click at [187, 427] on div "0941561449" at bounding box center [185, 435] width 70 height 16
drag, startPoint x: 214, startPoint y: 264, endPoint x: 135, endPoint y: 267, distance: 79.7
click at [135, 450] on tr "0377918691 THỦY 80.000 QL132509110001 NAM 0567528888 hongptt.petrobp TRÁI CÂY 2…" at bounding box center [514, 471] width 934 height 42
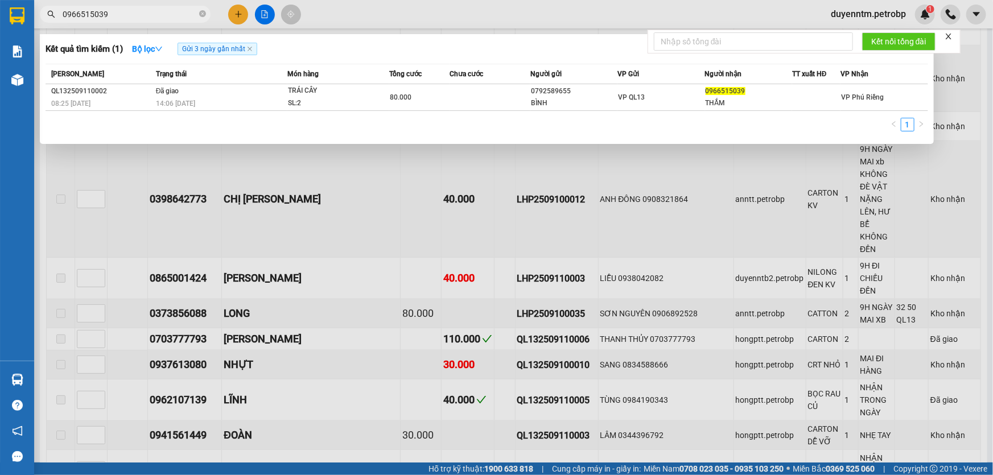
click at [123, 10] on input "0966515039" at bounding box center [130, 14] width 134 height 13
paste input "377918691"
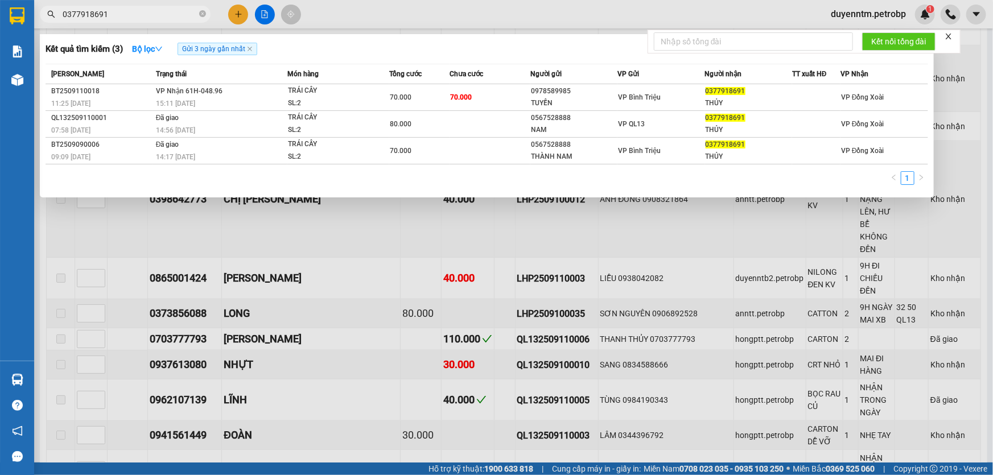
type input "0377918691"
click at [127, 233] on div at bounding box center [496, 237] width 993 height 475
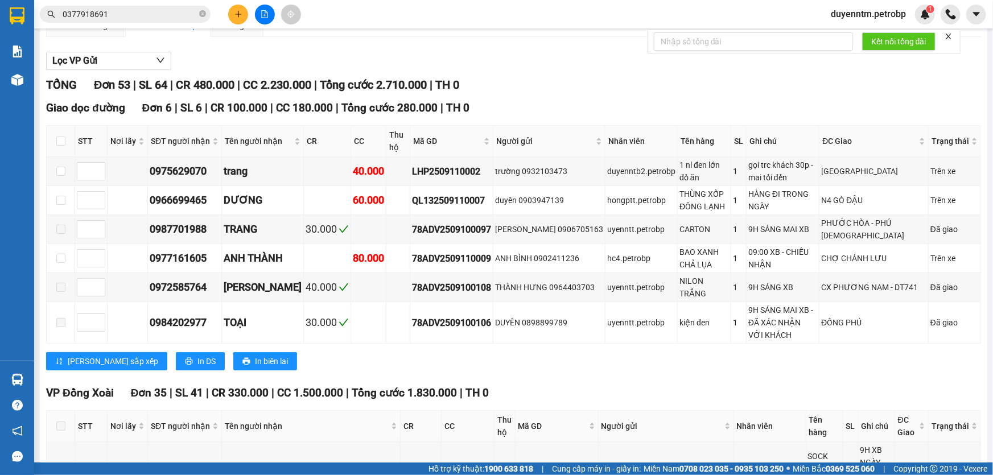
scroll to position [0, 0]
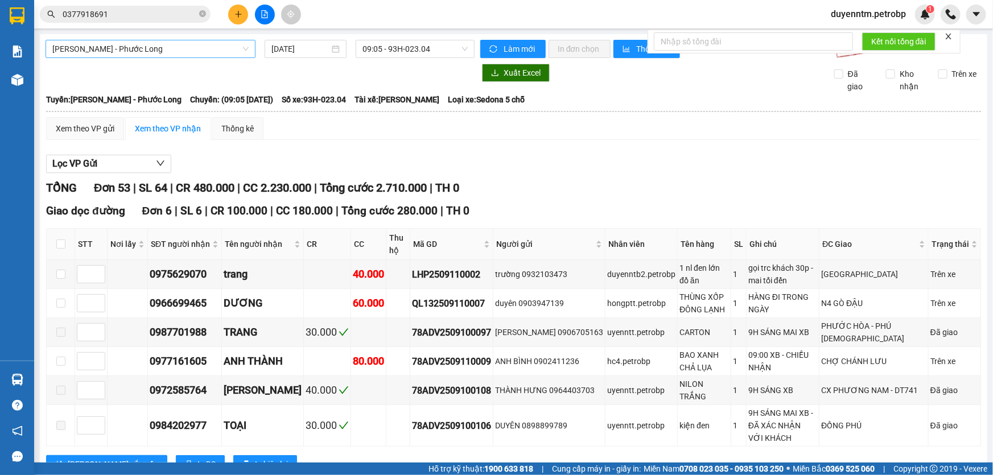
click at [250, 50] on div "[PERSON_NAME] - Phước Long" at bounding box center [151, 49] width 210 height 18
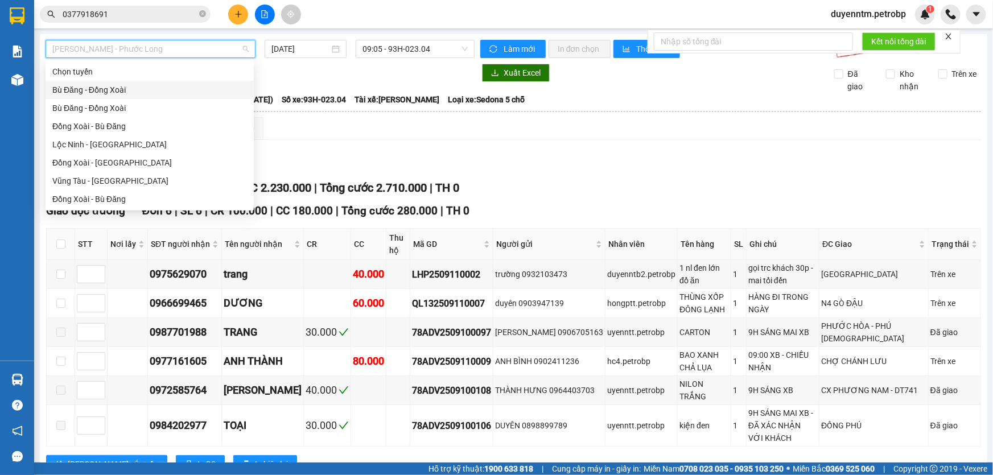
click at [135, 92] on div "Bù Đăng - Đồng Xoài" at bounding box center [149, 90] width 195 height 13
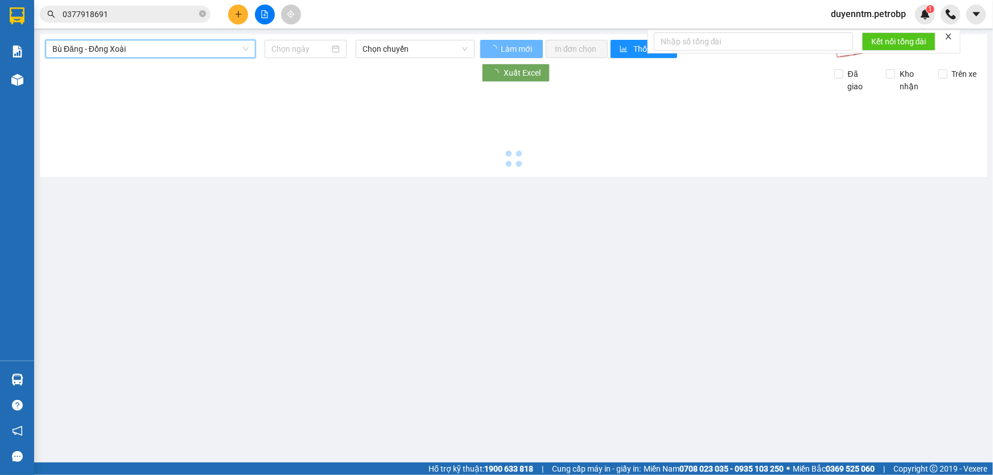
type input "[DATE]"
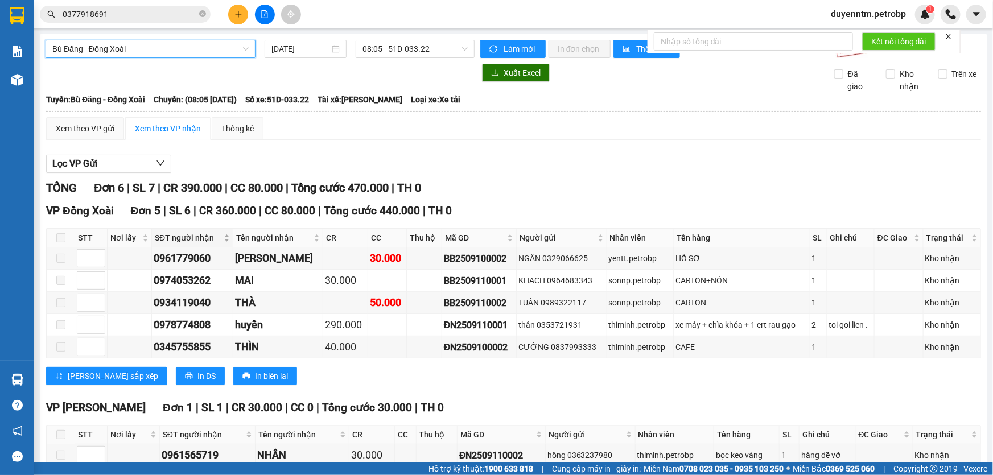
scroll to position [61, 0]
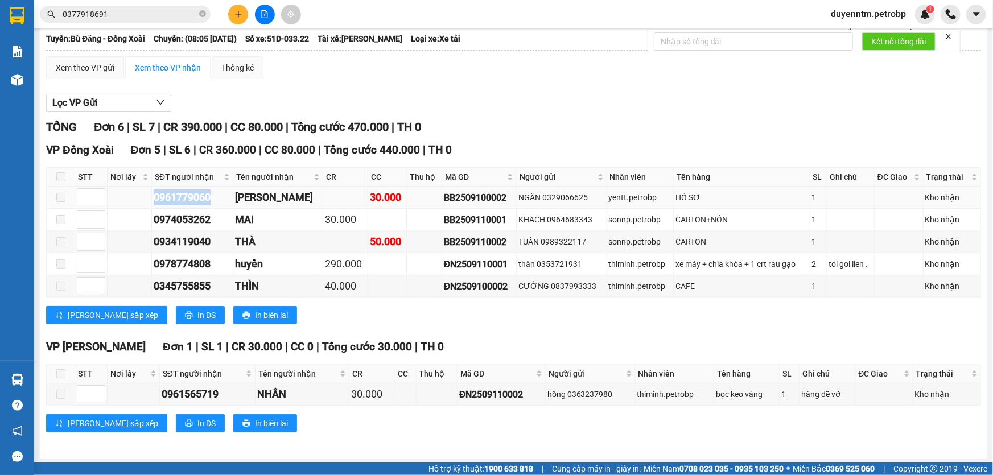
drag, startPoint x: 194, startPoint y: 195, endPoint x: 146, endPoint y: 199, distance: 48.0
click at [146, 199] on tr "0961779060 [GEOGRAPHIC_DATA] 30.000 BB2509100002 NGÂN 0329066625 yentt.petrobp …" at bounding box center [514, 198] width 934 height 22
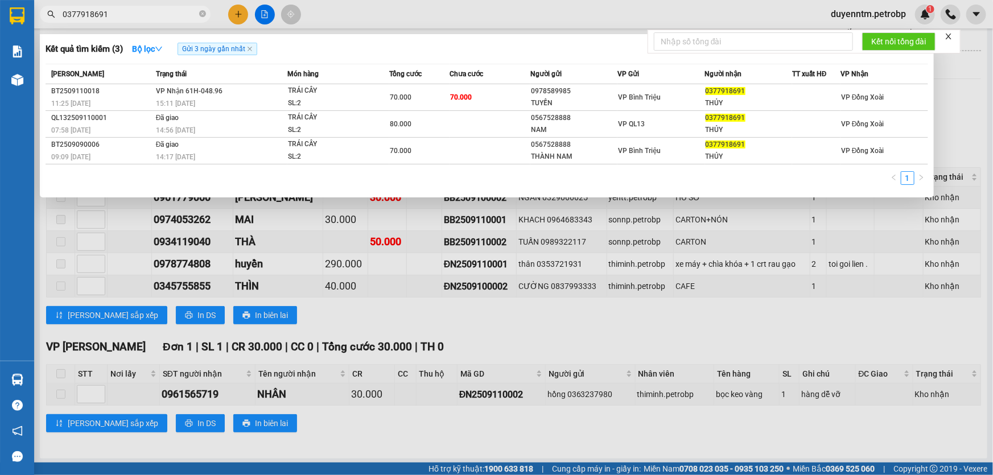
click at [136, 18] on input "0377918691" at bounding box center [130, 14] width 134 height 13
paste input "961779060"
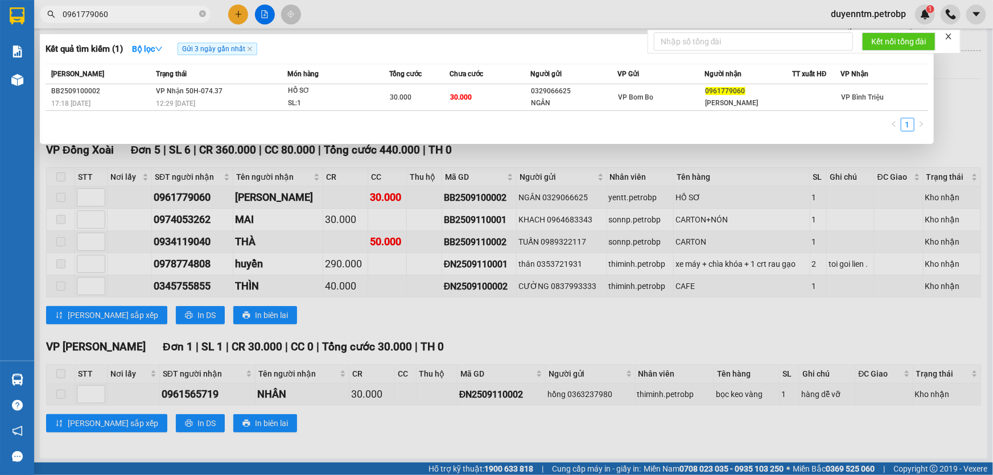
click at [208, 225] on div at bounding box center [496, 237] width 993 height 475
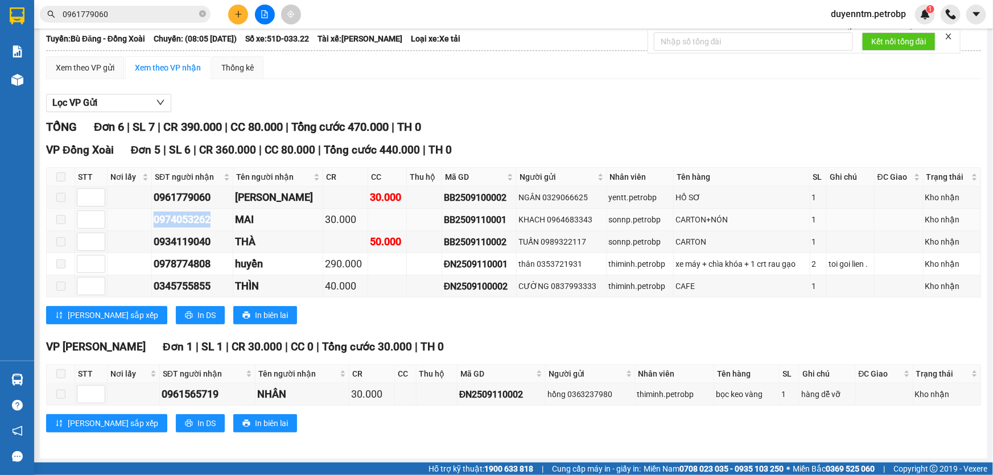
drag, startPoint x: 212, startPoint y: 222, endPoint x: 152, endPoint y: 225, distance: 60.4
click at [152, 225] on td "0974053262" at bounding box center [192, 220] width 81 height 22
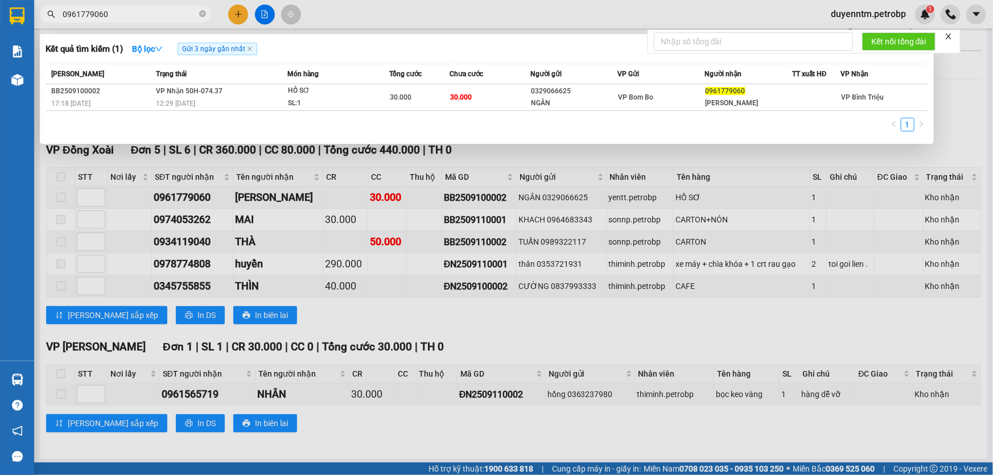
click at [147, 14] on input "0961779060" at bounding box center [130, 14] width 134 height 13
paste input "74053262"
click at [206, 233] on div at bounding box center [496, 237] width 993 height 475
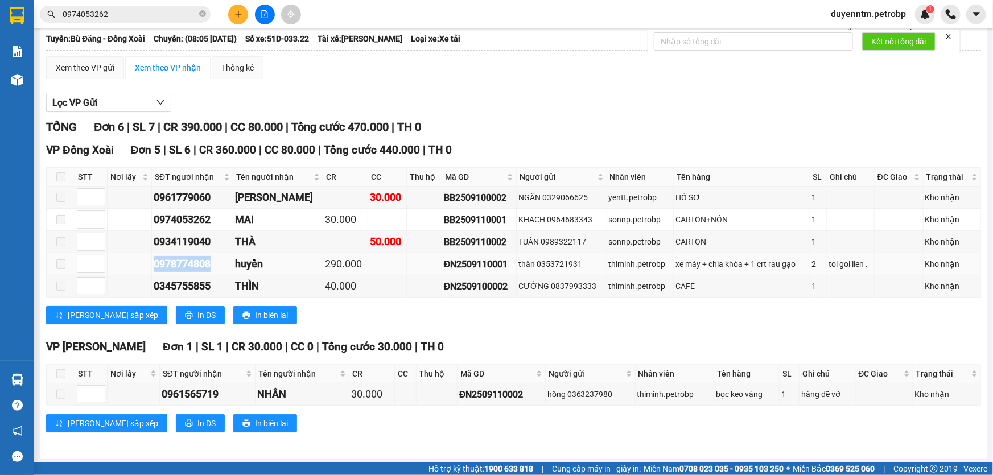
drag, startPoint x: 210, startPoint y: 261, endPoint x: 152, endPoint y: 263, distance: 58.1
click at [152, 263] on td "0978774808" at bounding box center [192, 264] width 81 height 22
click at [212, 246] on div "0934119040" at bounding box center [192, 242] width 77 height 16
drag, startPoint x: 213, startPoint y: 243, endPoint x: 137, endPoint y: 246, distance: 76.9
click at [137, 246] on tr "0934119040 THÀ 50.000 BB2509110002 TUẤN 0989322117 sonnp.petrobp CARTON 1 Kho n…" at bounding box center [514, 242] width 934 height 22
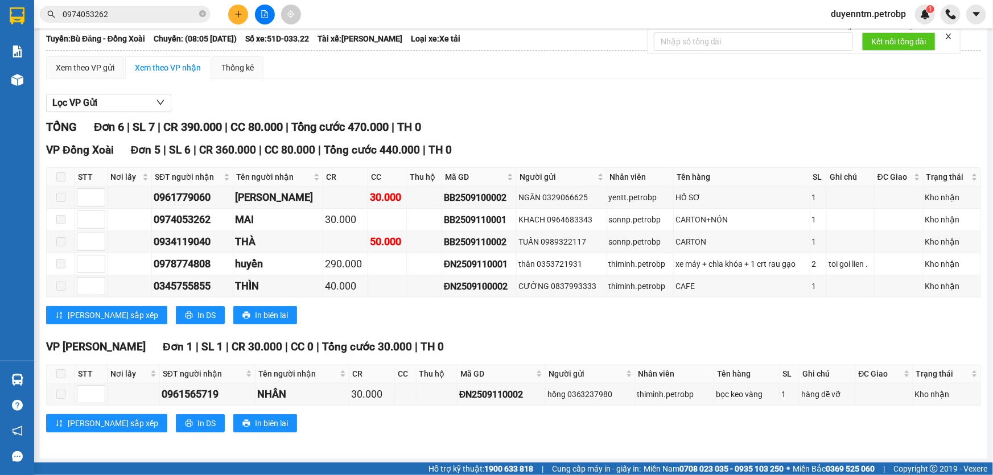
click at [108, 10] on input "0974053262" at bounding box center [130, 14] width 134 height 13
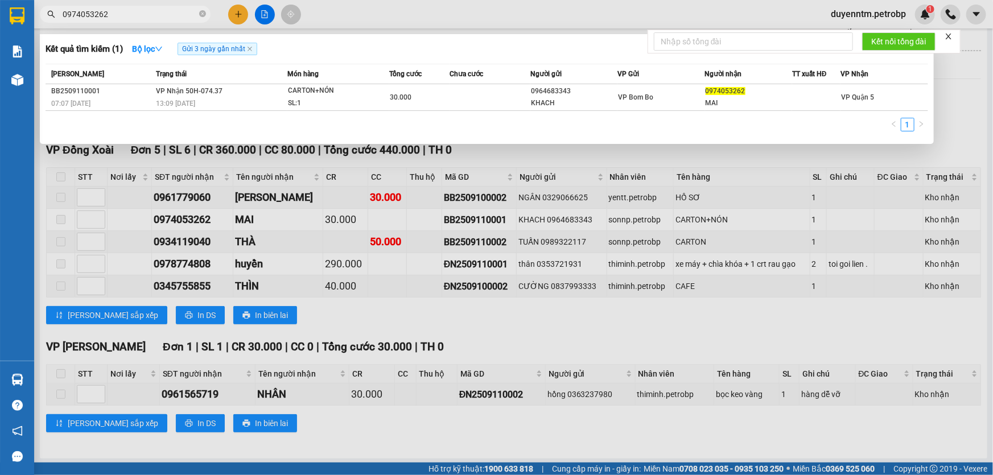
click at [108, 10] on input "0974053262" at bounding box center [130, 14] width 134 height 13
paste input "34119040"
click at [216, 271] on div at bounding box center [496, 237] width 993 height 475
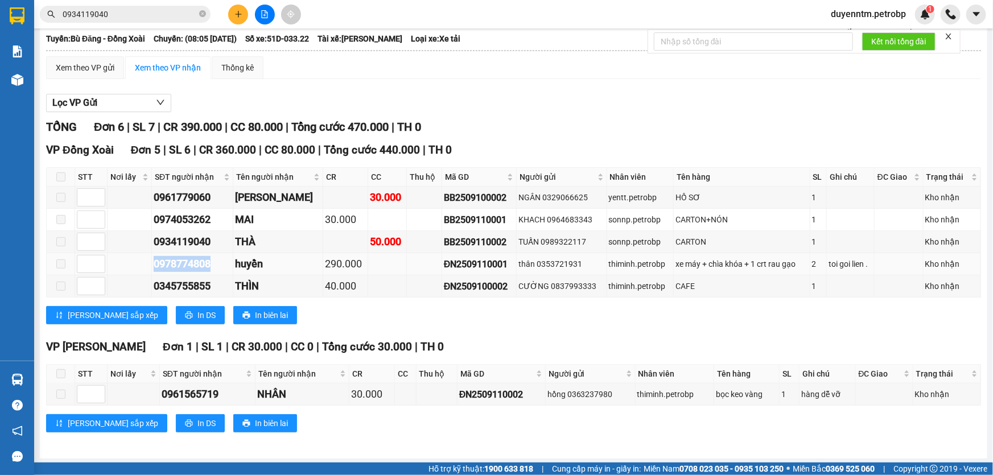
drag, startPoint x: 217, startPoint y: 267, endPoint x: 155, endPoint y: 266, distance: 62.0
click at [155, 266] on div "0978774808" at bounding box center [192, 264] width 77 height 16
click at [125, 14] on input "0934119040" at bounding box center [130, 14] width 134 height 13
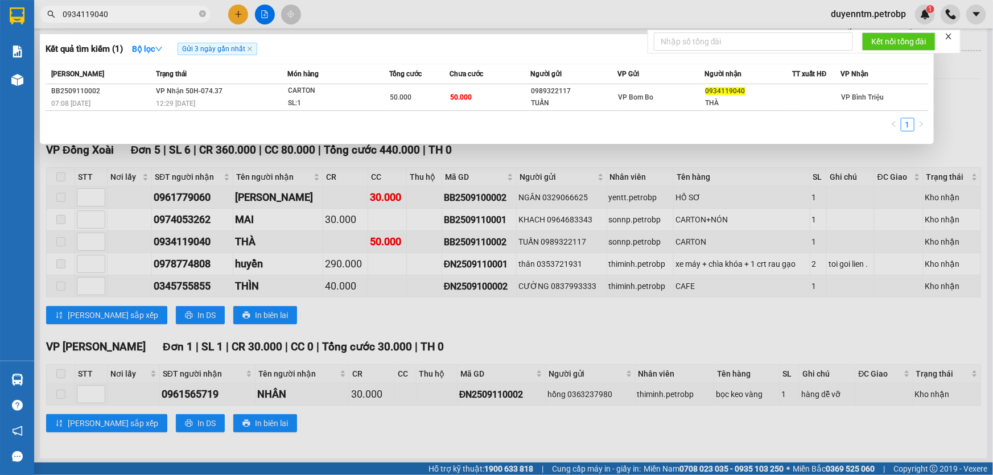
click at [125, 14] on input "0934119040" at bounding box center [130, 14] width 134 height 13
paste input "78774808"
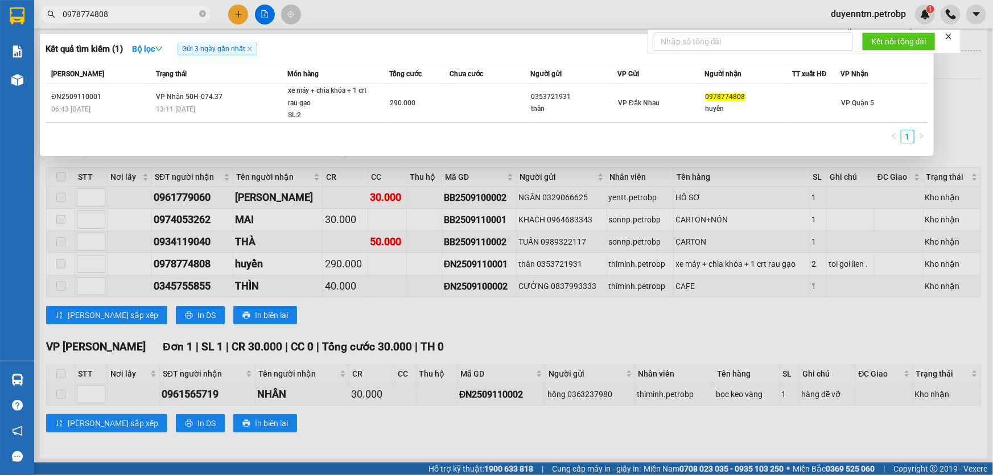
click at [208, 290] on div at bounding box center [496, 237] width 993 height 475
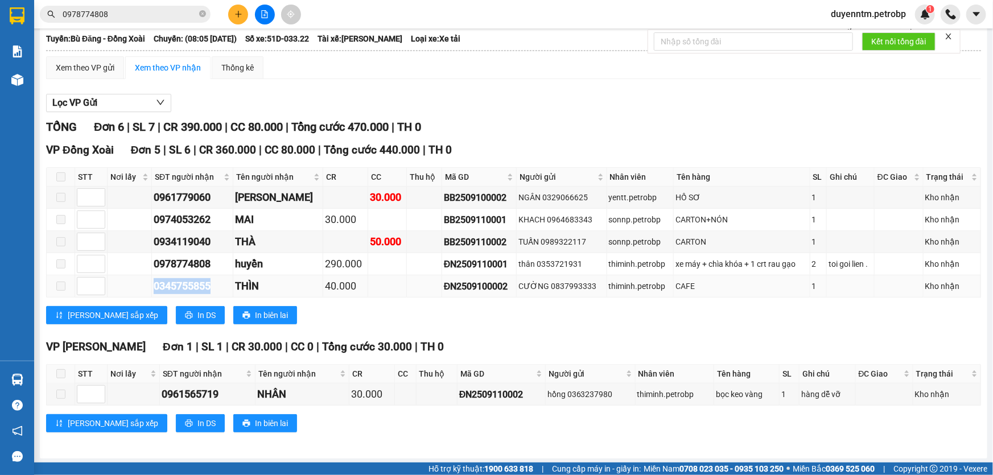
drag, startPoint x: 210, startPoint y: 287, endPoint x: 141, endPoint y: 288, distance: 70.0
click at [141, 288] on tr "0345755855 THÌN 40.000 ĐN2509100002 CƯỜNG 0837993333 thiminh.petrobp CAFE 1 Kho…" at bounding box center [514, 286] width 934 height 22
click at [121, 12] on input "0978774808" at bounding box center [130, 14] width 134 height 13
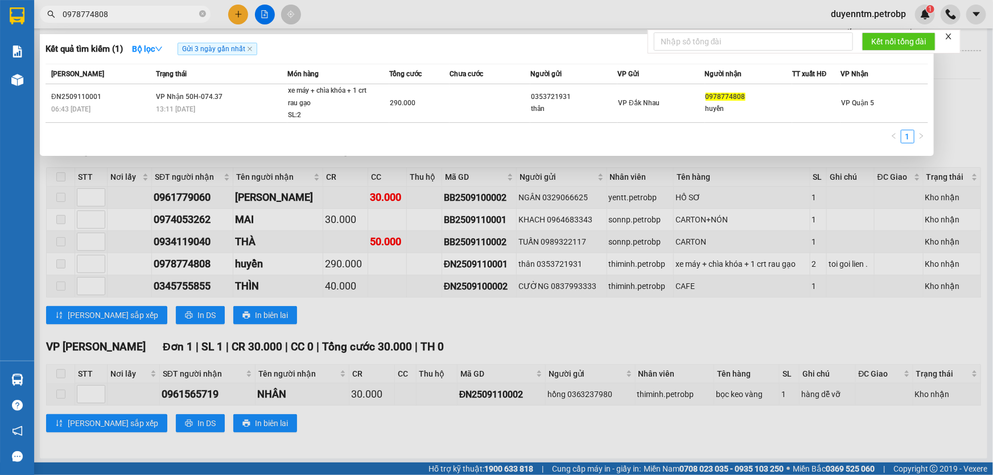
click at [121, 12] on input "0978774808" at bounding box center [130, 14] width 134 height 13
paste input "345755855"
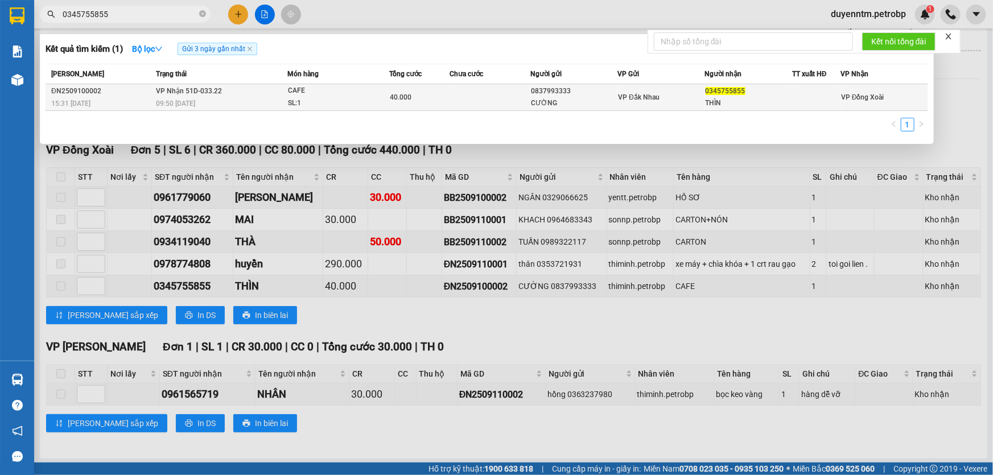
type input "0345755855"
click at [176, 108] on div "09:50 [DATE]" at bounding box center [221, 103] width 131 height 13
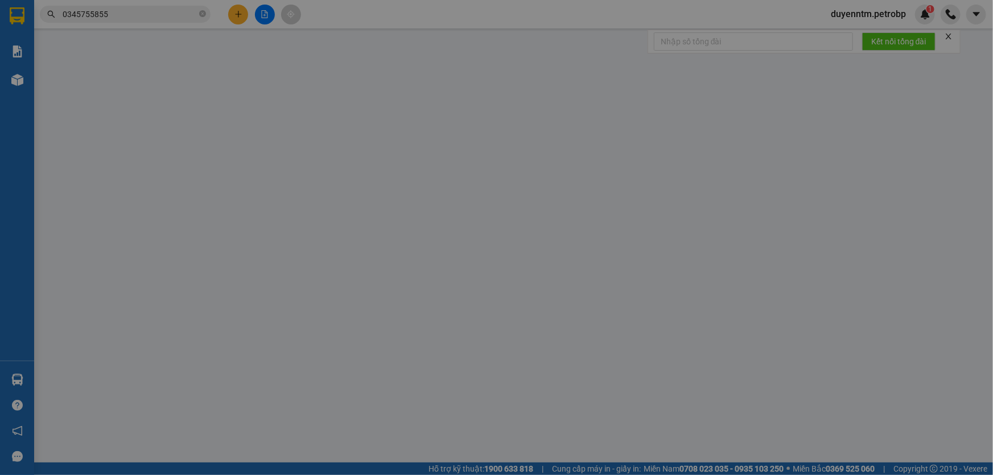
type input "0837993333"
type input "CƯỜNG"
type input "0345755855"
type input "THÌN"
type input "40.000"
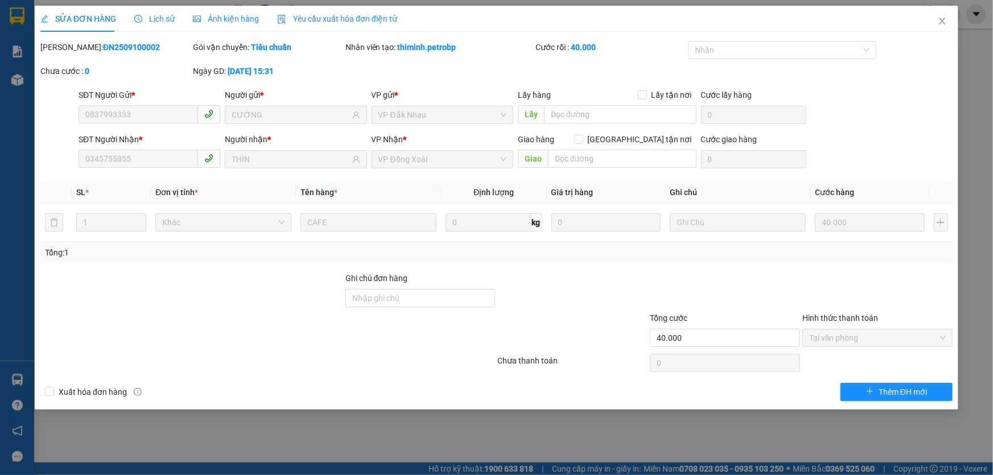
click at [152, 21] on span "Lịch sử" at bounding box center [154, 18] width 40 height 9
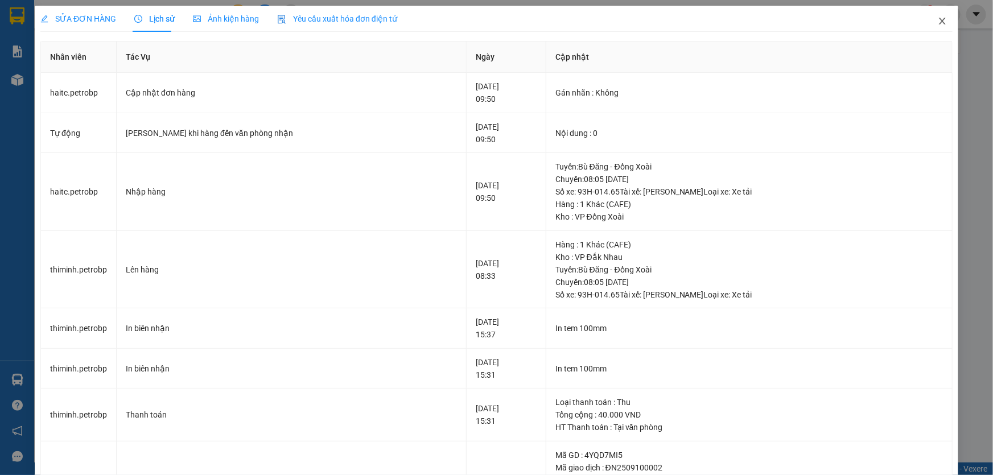
click at [937, 20] on icon "close" at bounding box center [941, 20] width 9 height 9
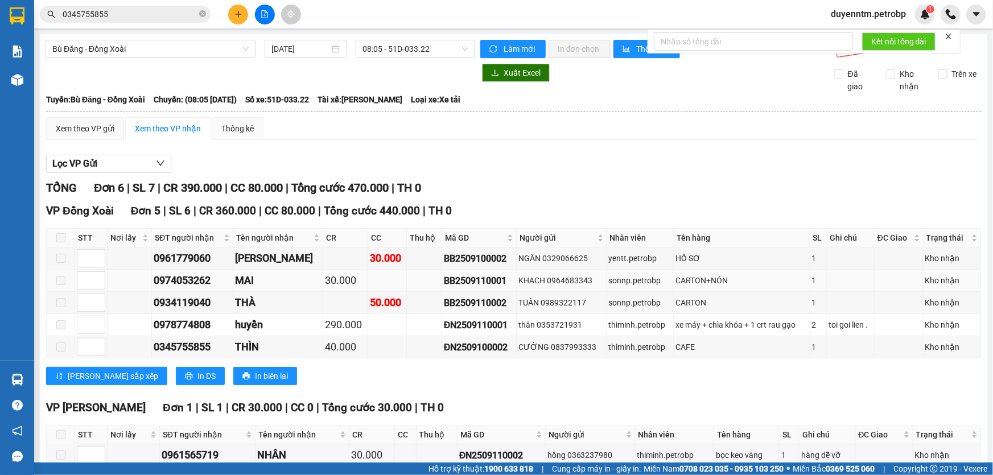
scroll to position [61, 0]
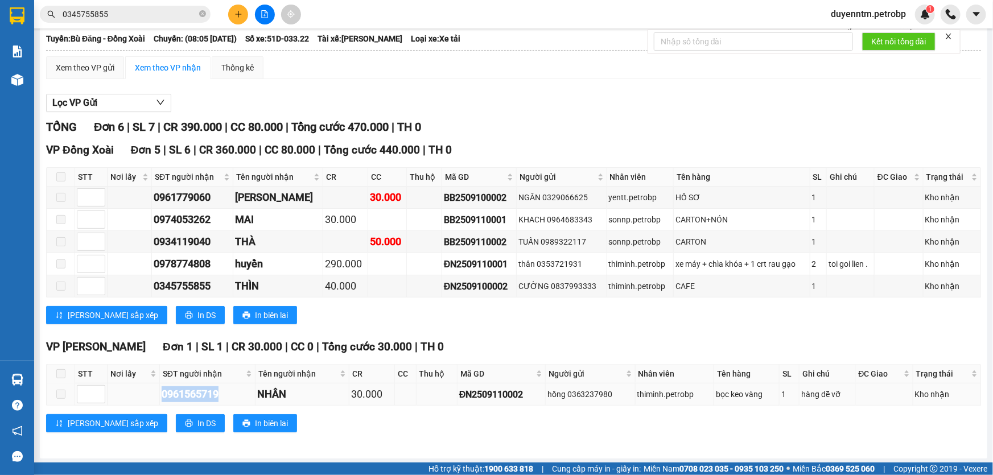
drag, startPoint x: 220, startPoint y: 399, endPoint x: 150, endPoint y: 398, distance: 70.0
click at [150, 398] on tr "0961565719 NHÂN 30.000 ĐN2509110002 hồng 0363237980 thiminh.petrobp bọc keo vàn…" at bounding box center [514, 394] width 934 height 22
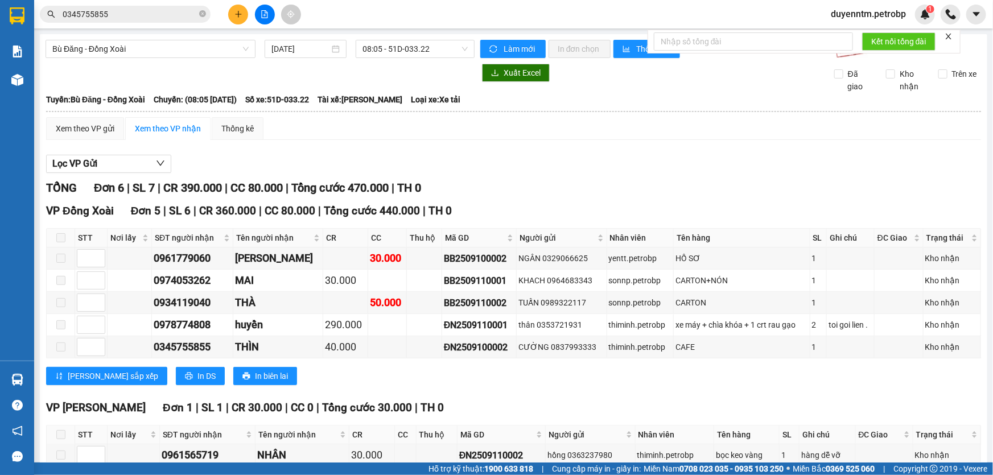
click at [148, 13] on input "0345755855" at bounding box center [130, 14] width 134 height 13
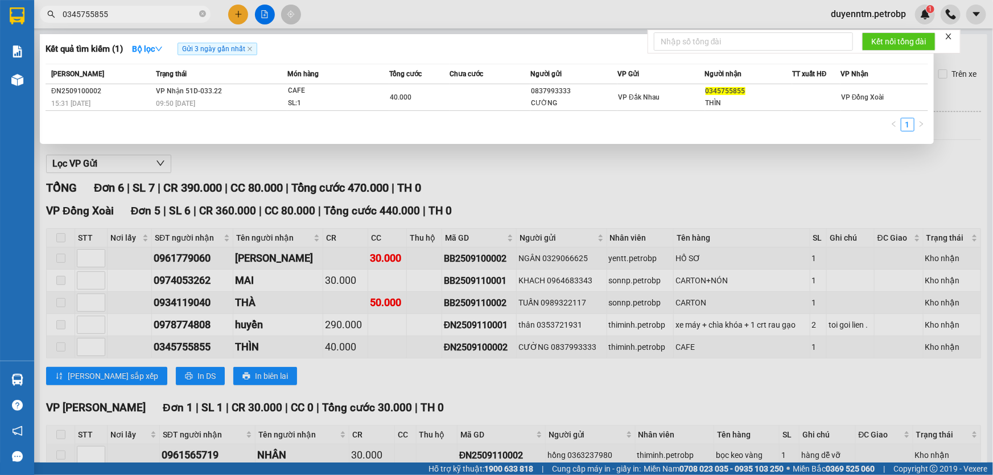
click at [148, 13] on input "0345755855" at bounding box center [130, 14] width 134 height 13
paste input "961565719"
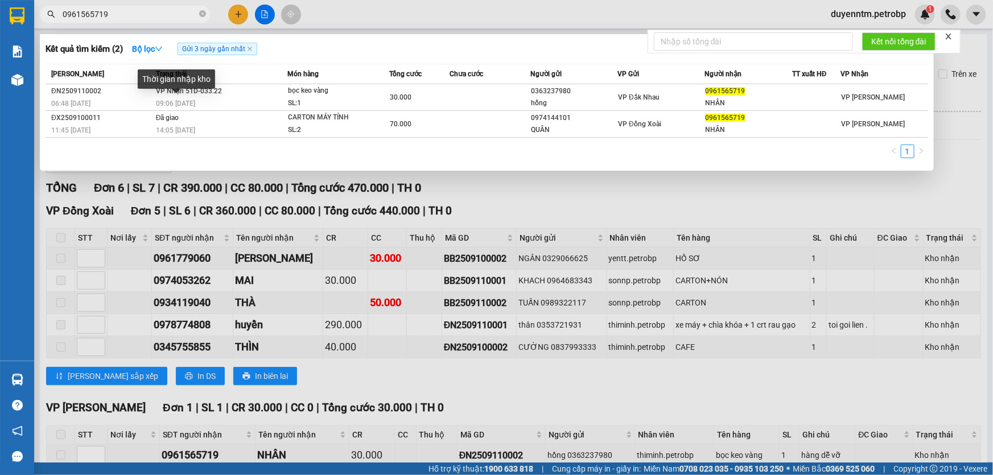
type input "0961565719"
click at [184, 94] on div "Thời gian nhập kho" at bounding box center [176, 82] width 77 height 27
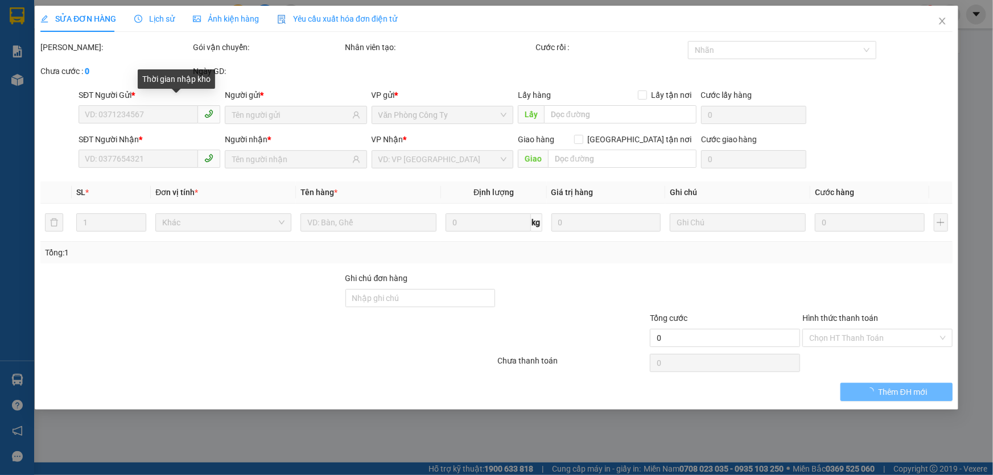
type input "0363237980"
type input "hồng"
type input "0961565719"
type input "NHÂN"
type input "30.000"
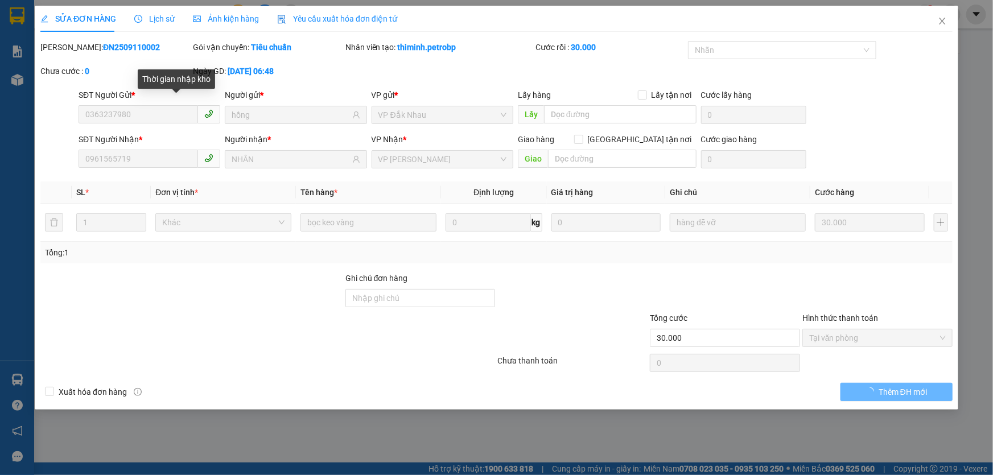
click at [163, 20] on span "Lịch sử" at bounding box center [154, 18] width 40 height 9
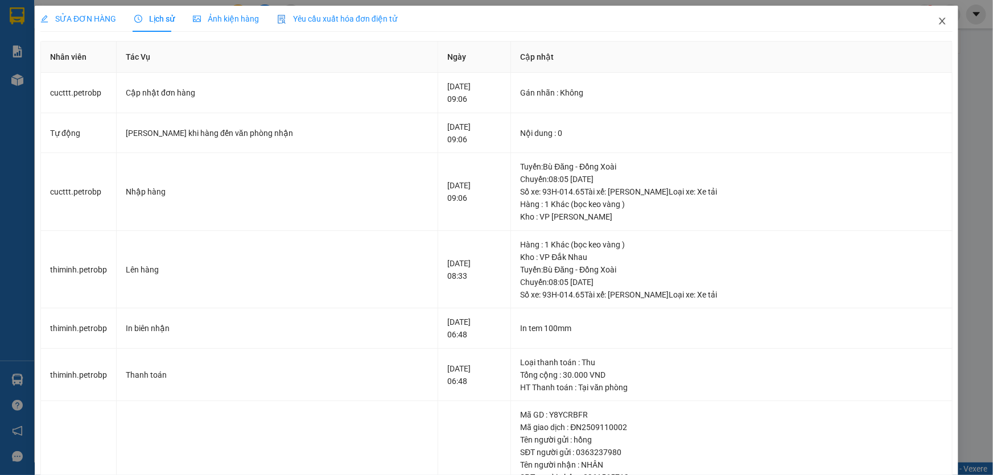
click at [937, 23] on icon "close" at bounding box center [941, 20] width 9 height 9
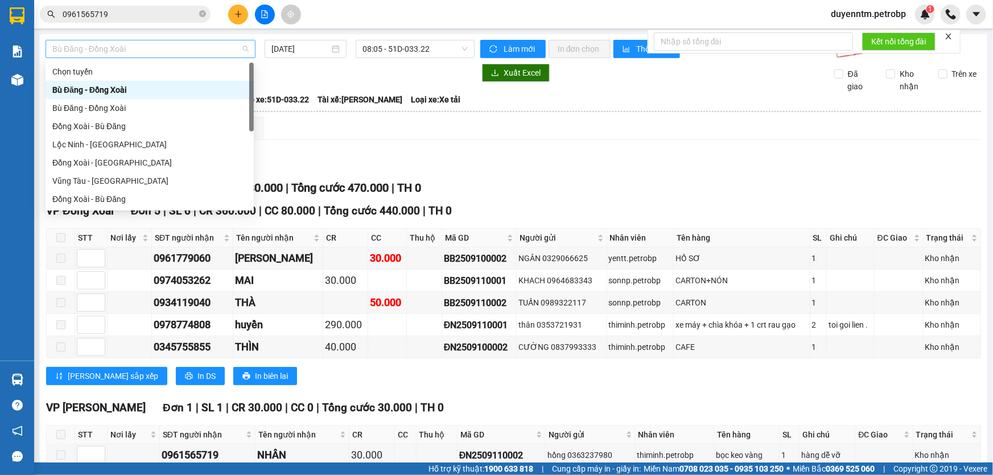
click at [243, 51] on span "Bù Đăng - Đồng Xoài" at bounding box center [150, 48] width 196 height 17
click at [106, 162] on div "Đồng Xoài - [GEOGRAPHIC_DATA]" at bounding box center [149, 162] width 195 height 13
type input "[DATE]"
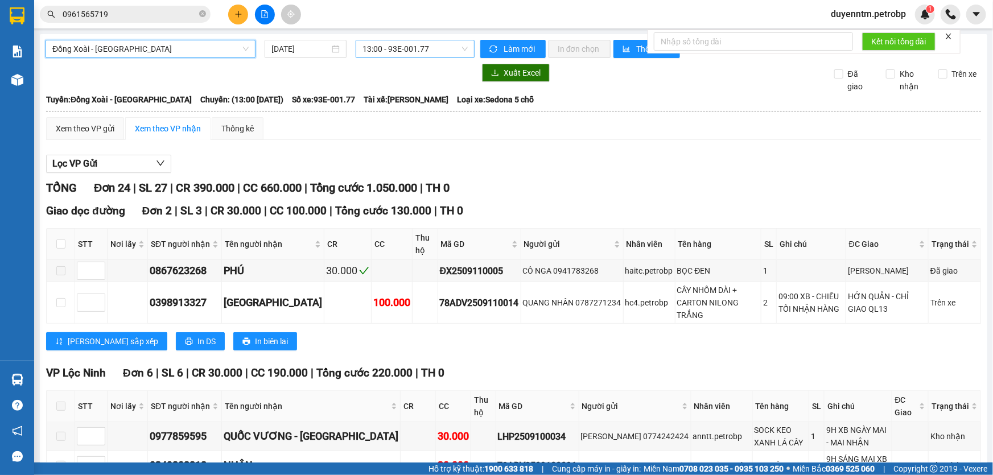
click at [455, 51] on span "13:00 - 93E-001.77" at bounding box center [414, 48] width 105 height 17
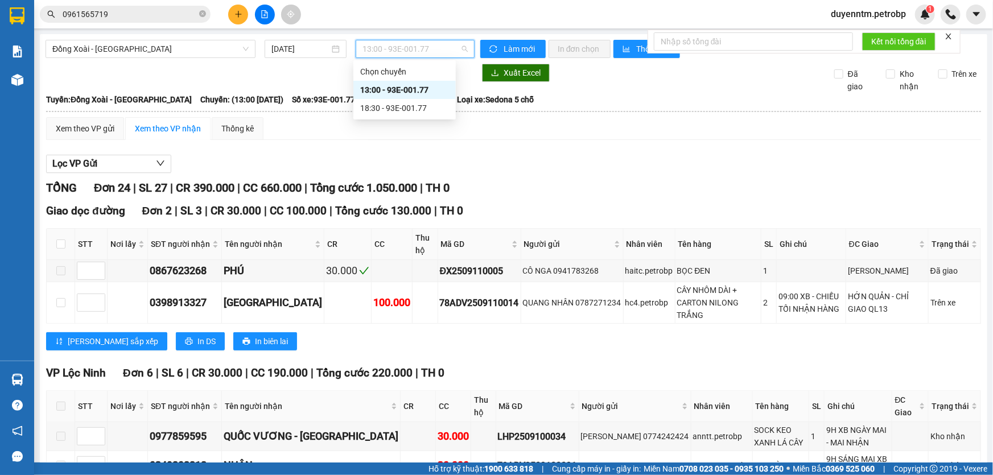
click at [414, 86] on div "13:00 - 93E-001.77" at bounding box center [404, 90] width 89 height 13
click at [250, 49] on div "Đồng Xoài - [GEOGRAPHIC_DATA]" at bounding box center [151, 49] width 210 height 18
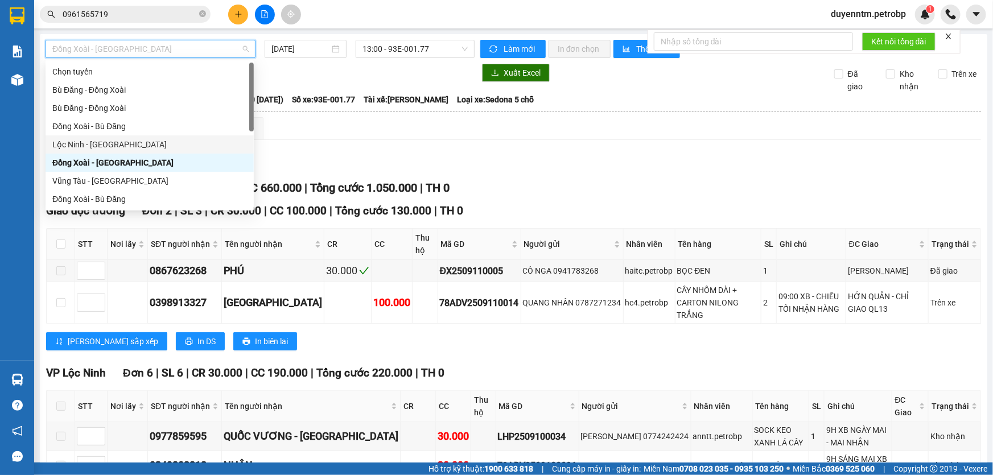
click at [113, 143] on div "Lộc Ninh - [GEOGRAPHIC_DATA]" at bounding box center [149, 144] width 195 height 13
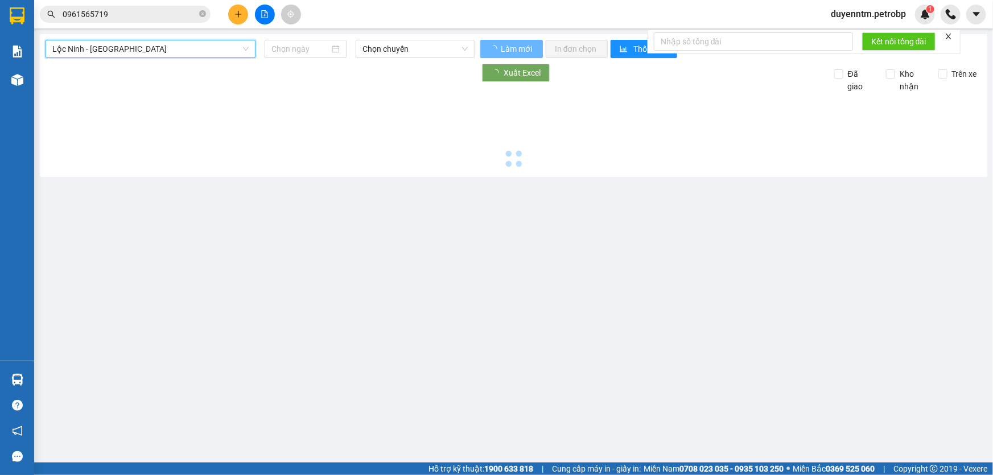
type input "[DATE]"
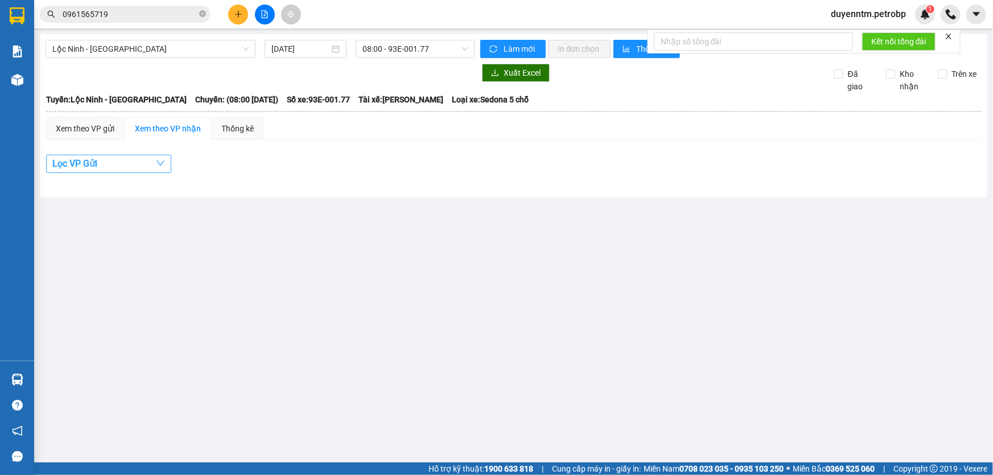
click at [154, 160] on button "Lọc VP Gửi" at bounding box center [108, 164] width 125 height 18
click at [429, 192] on div "Lộc Ninh - [GEOGRAPHIC_DATA] [DATE] 08:00 - 93E-001.77 Làm mới In đơn chọn Thốn…" at bounding box center [513, 115] width 947 height 163
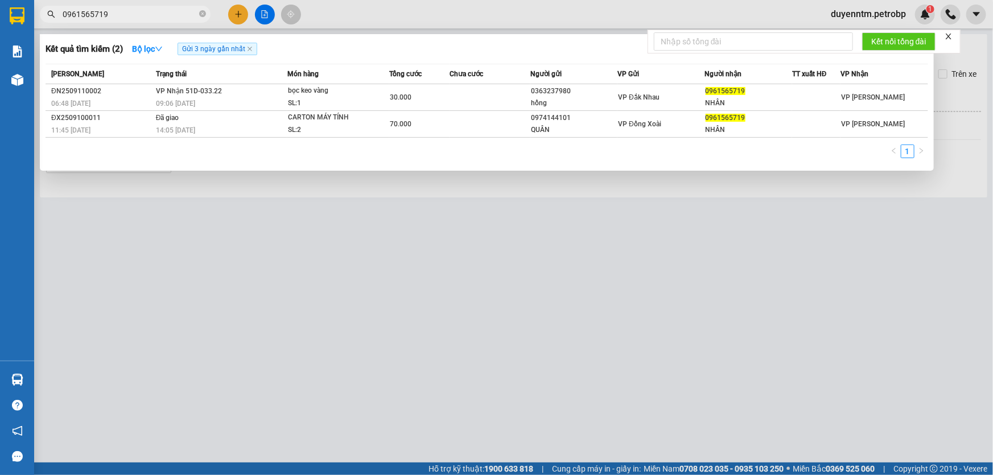
click at [129, 11] on input "0961565719" at bounding box center [130, 14] width 134 height 13
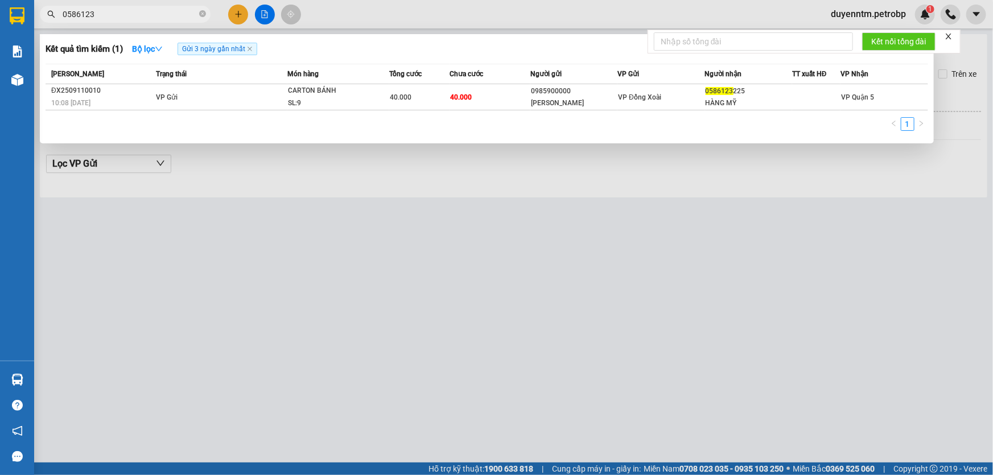
type input "0586123"
click at [105, 13] on input "0586123" at bounding box center [130, 14] width 134 height 13
click at [199, 14] on icon "close-circle" at bounding box center [202, 13] width 7 height 7
type input "0329242"
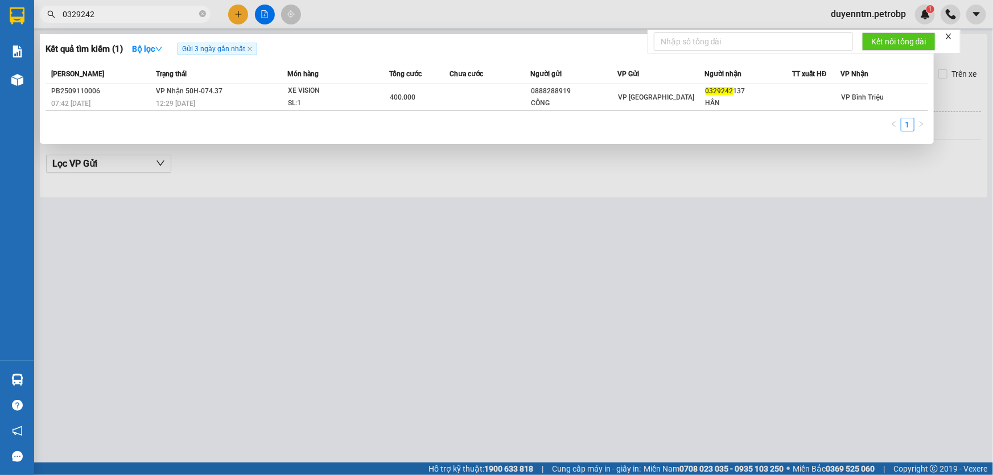
click at [233, 197] on div at bounding box center [496, 237] width 993 height 475
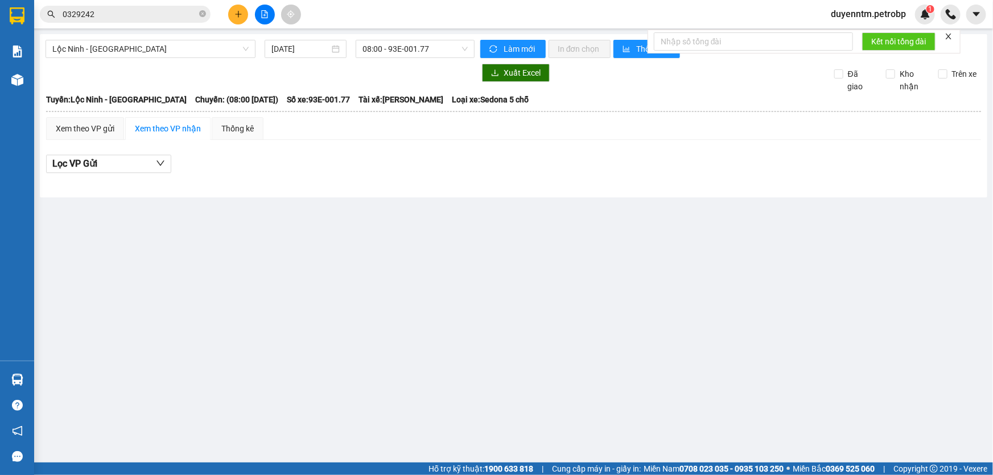
click at [102, 14] on input "0329242" at bounding box center [130, 14] width 134 height 13
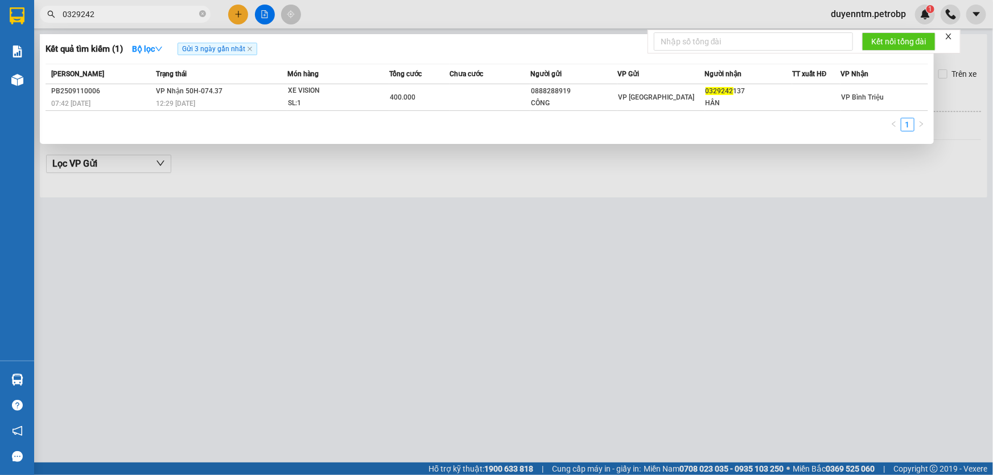
click at [206, 163] on div at bounding box center [496, 237] width 993 height 475
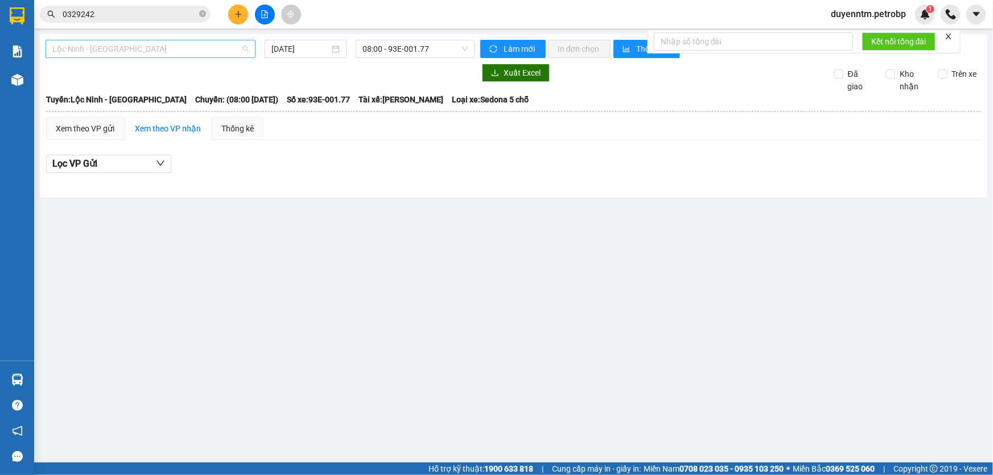
click at [246, 49] on span "Lộc Ninh - [GEOGRAPHIC_DATA]" at bounding box center [150, 48] width 196 height 17
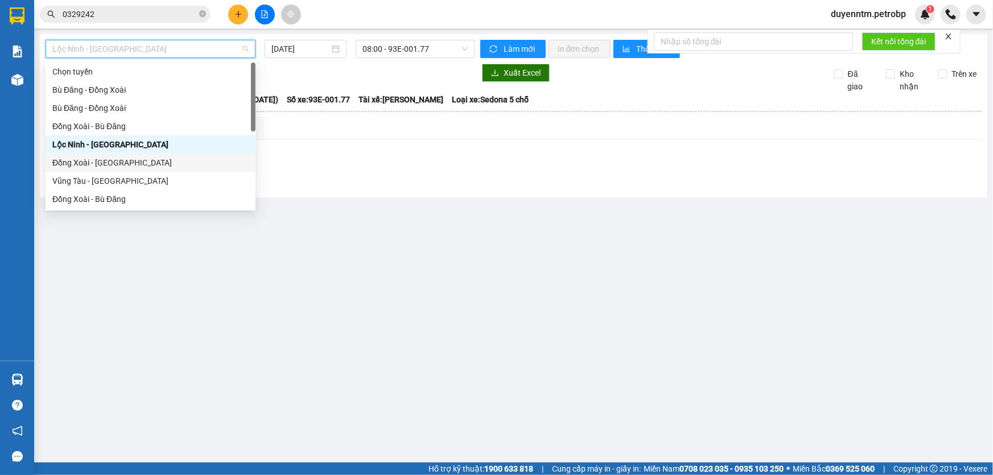
click at [125, 165] on div "Đồng Xoài - [GEOGRAPHIC_DATA]" at bounding box center [150, 162] width 196 height 13
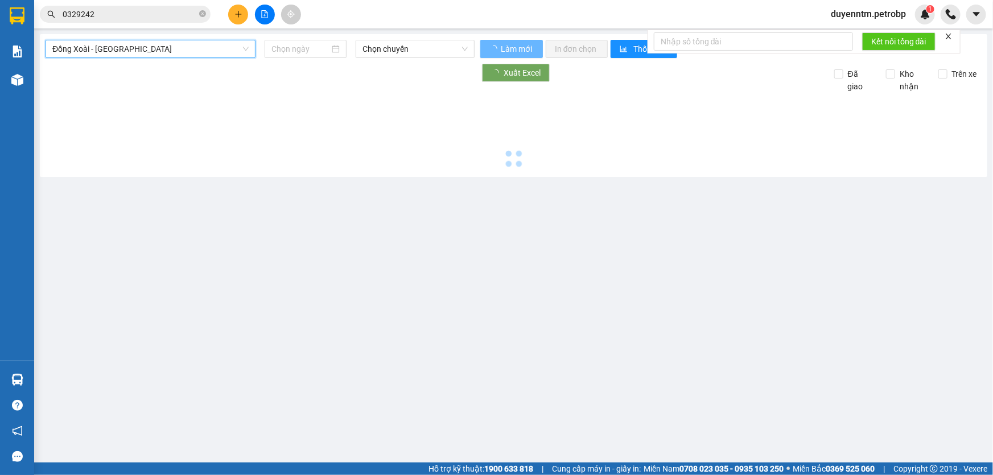
type input "[DATE]"
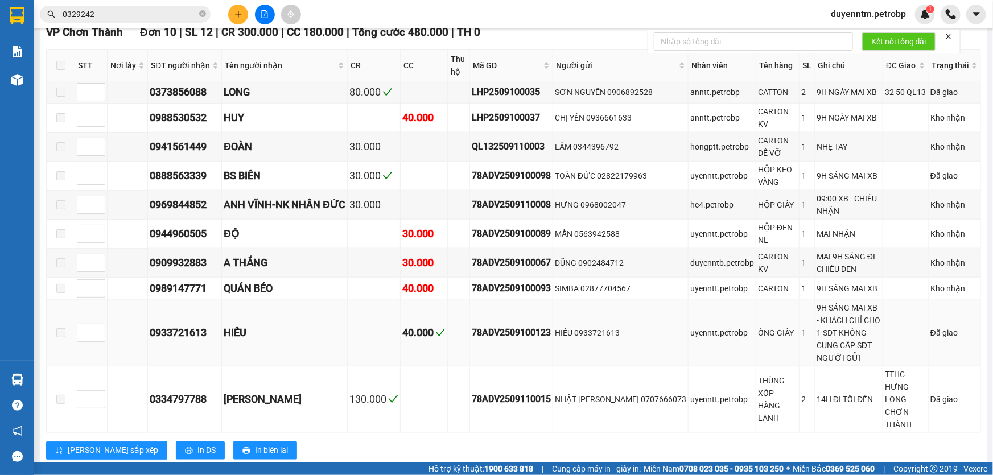
scroll to position [341, 0]
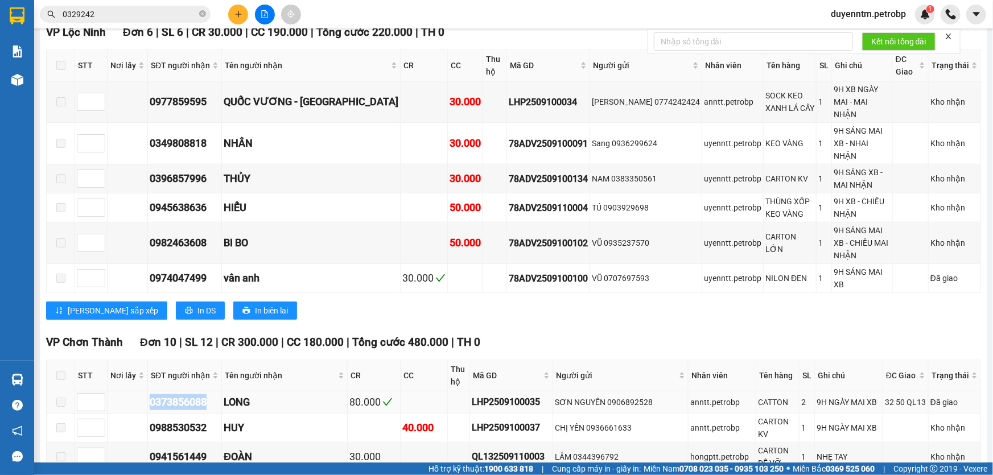
drag, startPoint x: 210, startPoint y: 337, endPoint x: 138, endPoint y: 337, distance: 72.8
click at [138, 391] on tr "0373856088 LONG 80.000 LHP2509100035 SƠN NGUYÊN 0906892528 anntt.petrobp CATTON…" at bounding box center [514, 402] width 934 height 22
click at [122, 13] on input "0329242" at bounding box center [130, 14] width 134 height 13
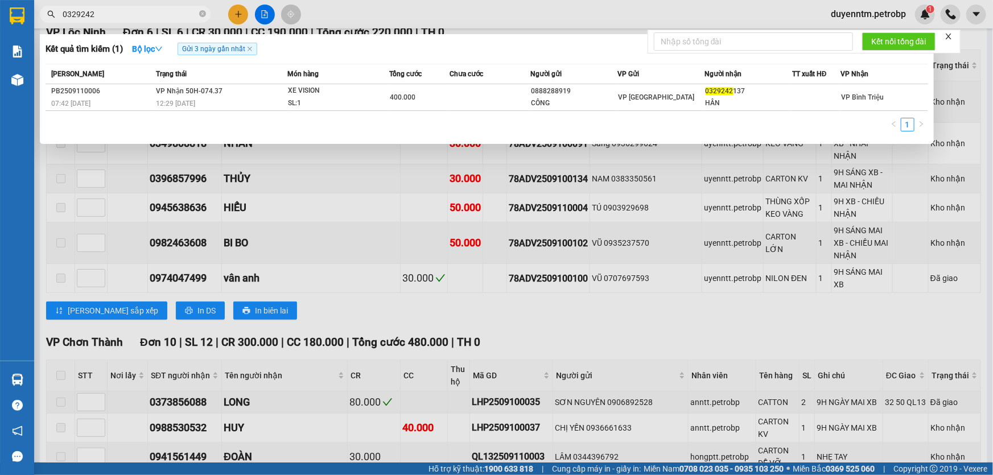
click at [122, 13] on input "0329242" at bounding box center [130, 14] width 134 height 13
paste input "73856088"
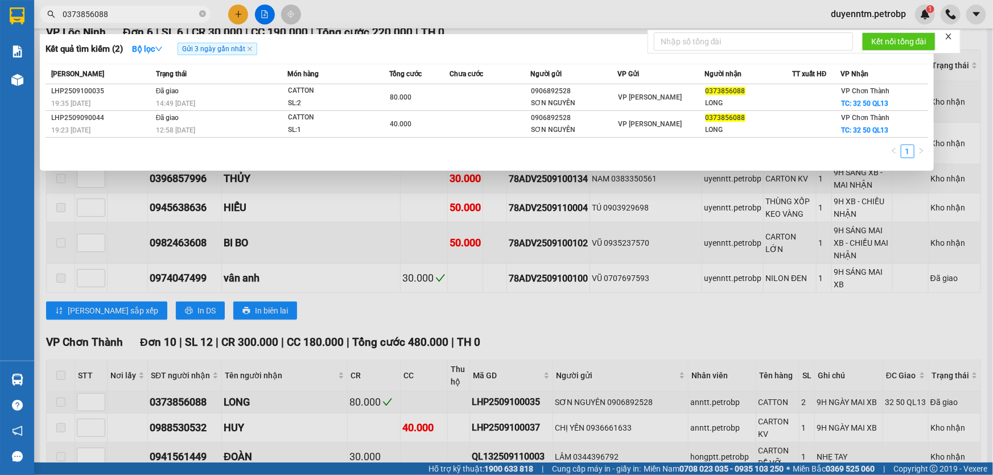
type input "0373856088"
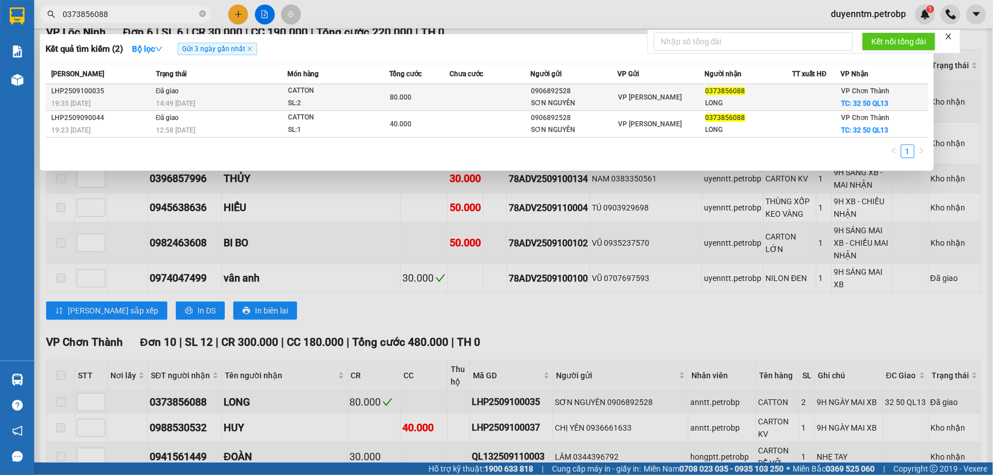
click at [170, 98] on span "14:49 [DATE]" at bounding box center [175, 102] width 39 height 9
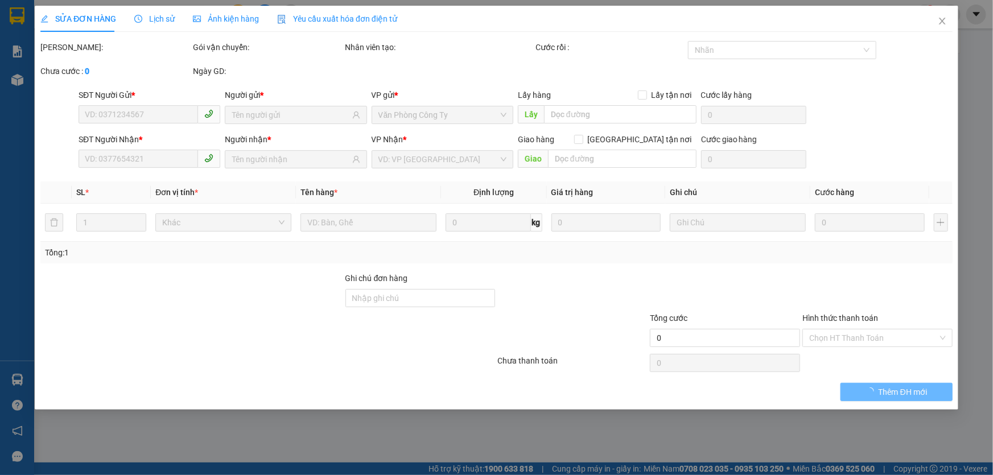
type input "0906892528"
type input "SƠN NGUYÊN"
type input "0373856088"
type input "LONG"
checkbox input "true"
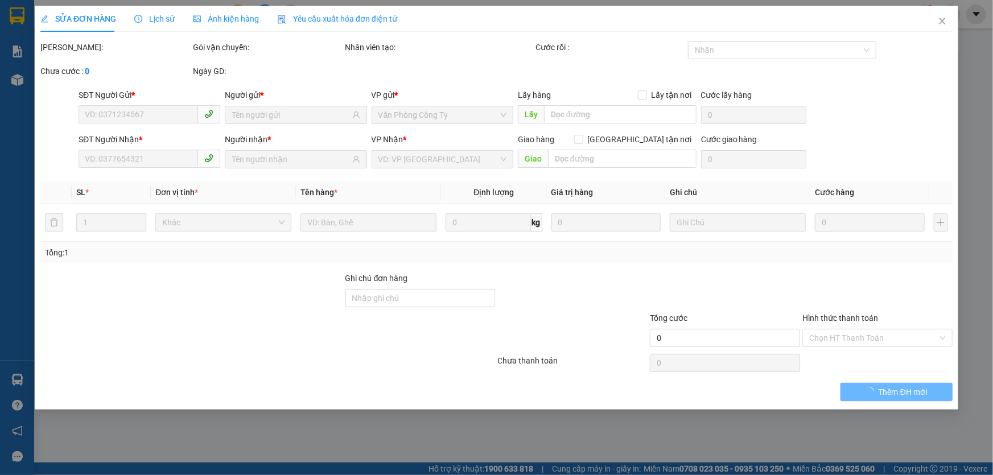
type input "32 50 QL13"
type input "20.000"
type input "80.000"
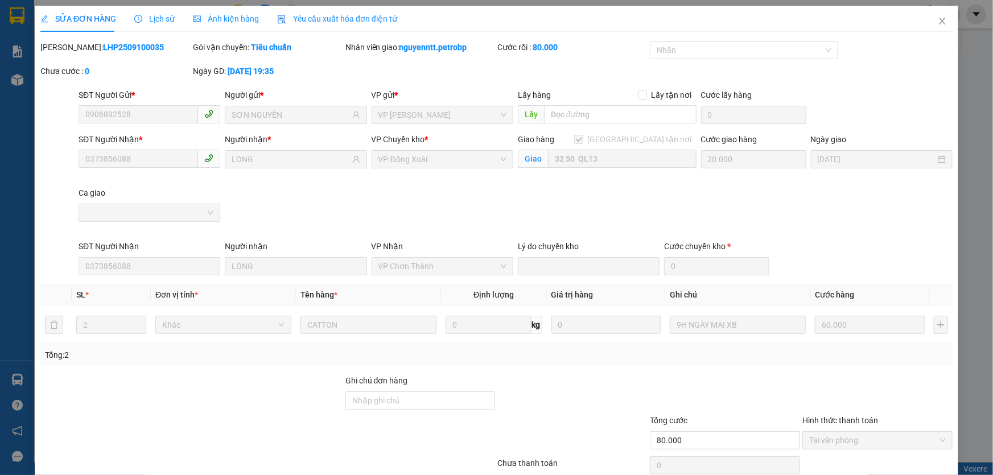
click at [146, 20] on span "Lịch sử" at bounding box center [154, 18] width 40 height 9
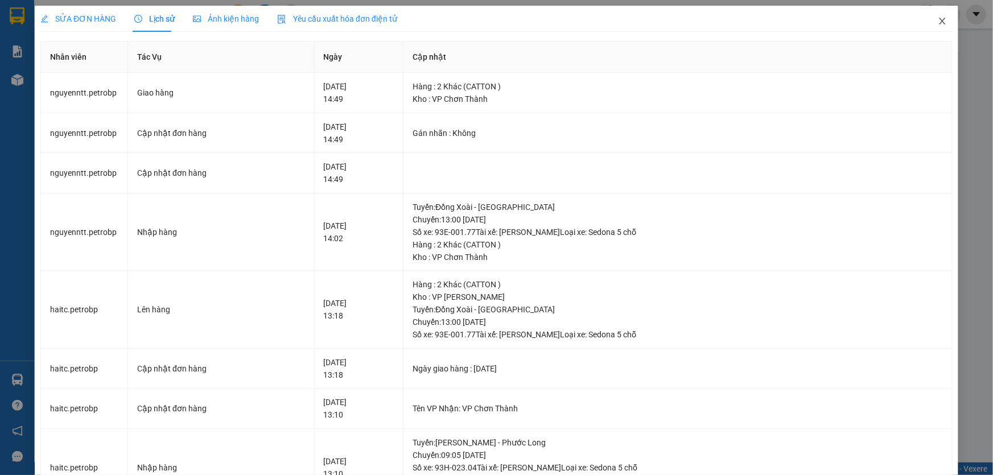
click at [939, 22] on icon "close" at bounding box center [942, 21] width 6 height 7
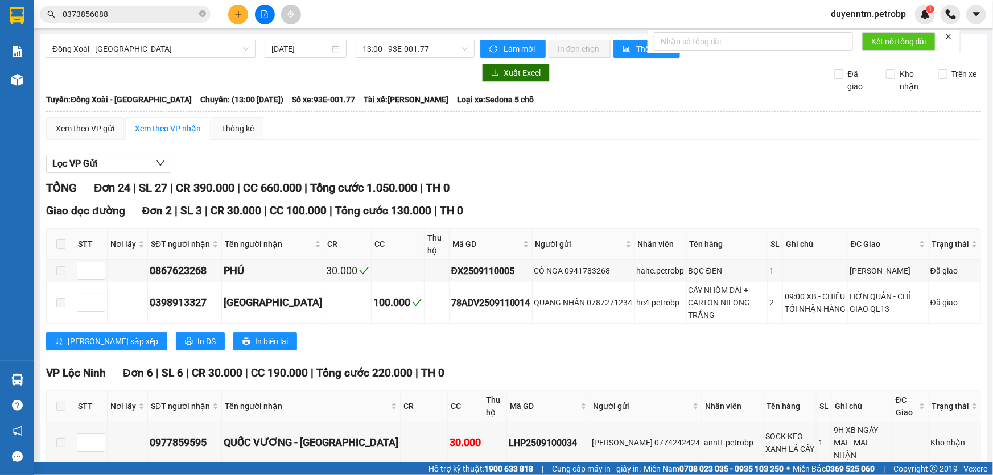
click at [134, 17] on input "0373856088" at bounding box center [130, 14] width 134 height 13
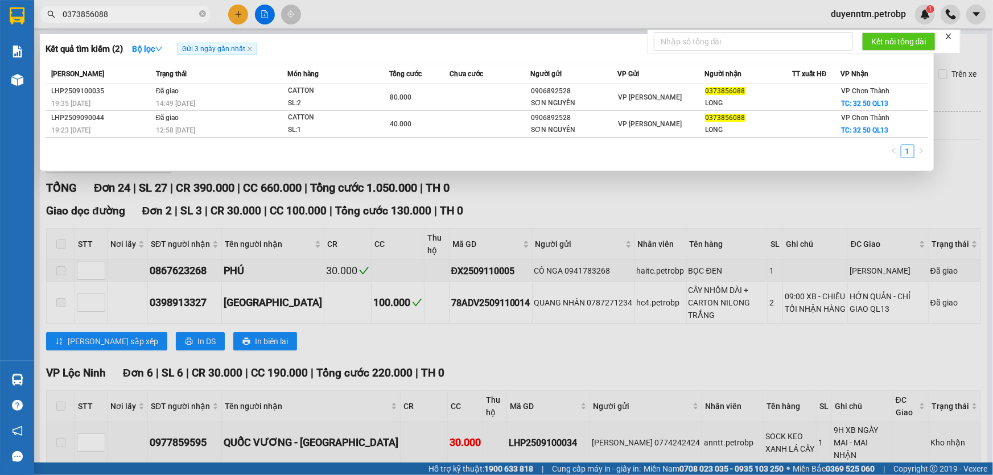
click at [251, 203] on div at bounding box center [496, 237] width 993 height 475
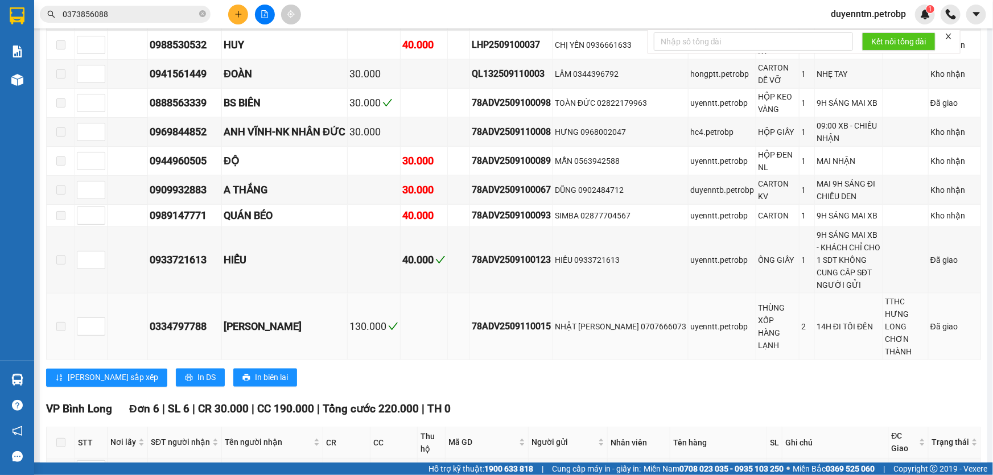
scroll to position [858, 0]
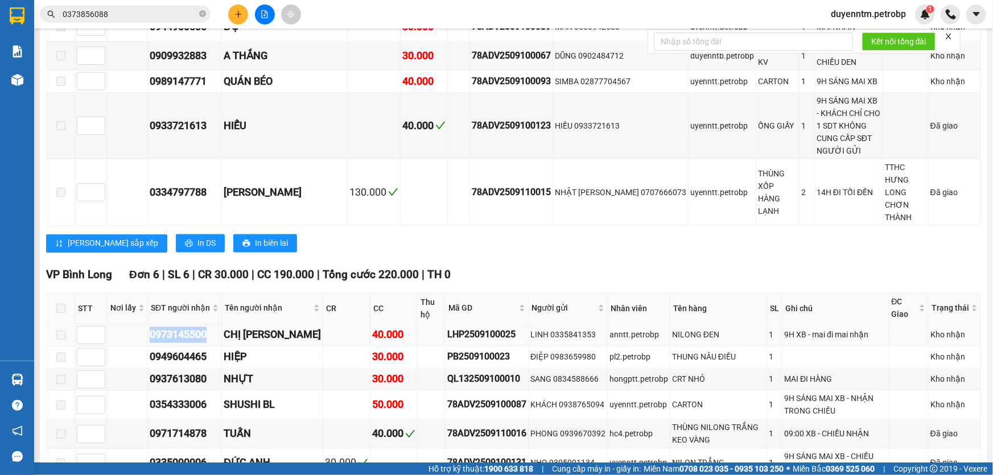
drag, startPoint x: 207, startPoint y: 270, endPoint x: 148, endPoint y: 272, distance: 59.2
click at [148, 324] on td "0973145500" at bounding box center [185, 335] width 74 height 22
click at [119, 19] on input "0373856088" at bounding box center [130, 14] width 134 height 13
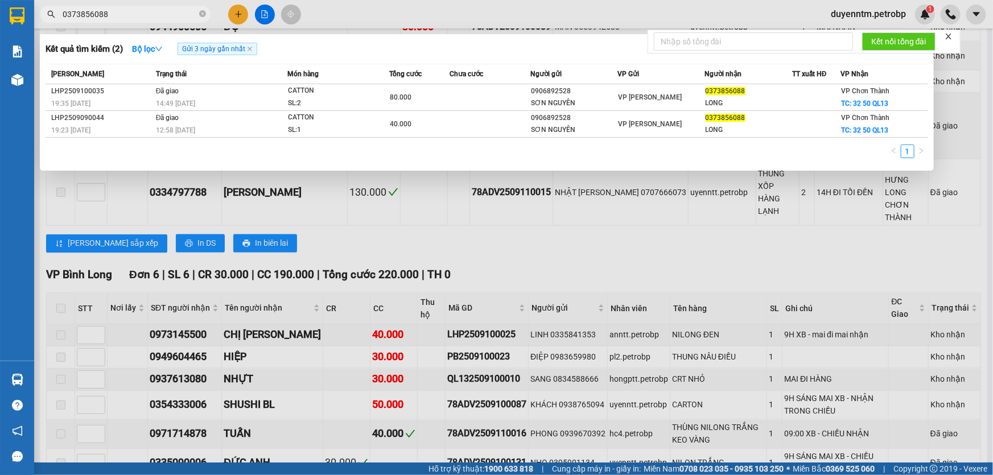
click at [119, 19] on input "0373856088" at bounding box center [130, 14] width 134 height 13
paste input "973145500"
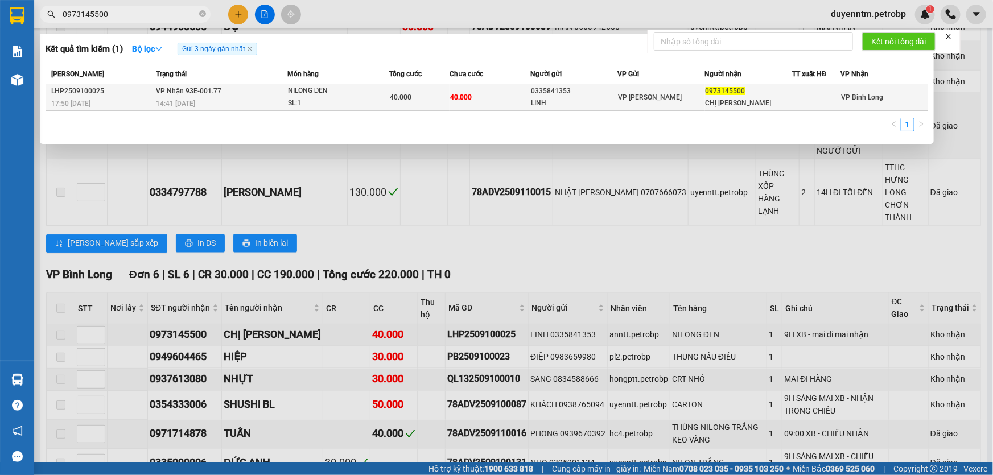
type input "0973145500"
click at [176, 98] on div "14:41 [DATE]" at bounding box center [221, 103] width 131 height 13
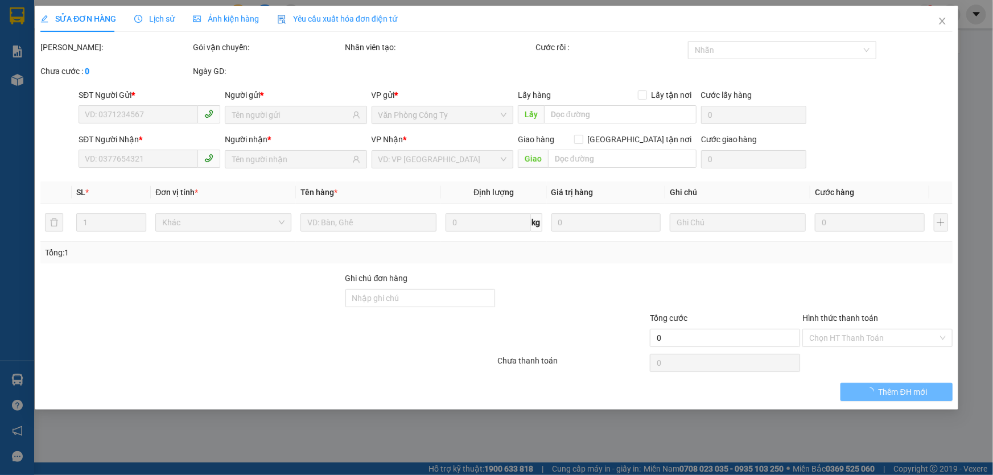
type input "0335841353"
type input "LINH"
type input "0973145500"
type input "CHỊ [PERSON_NAME]"
type input "40.000"
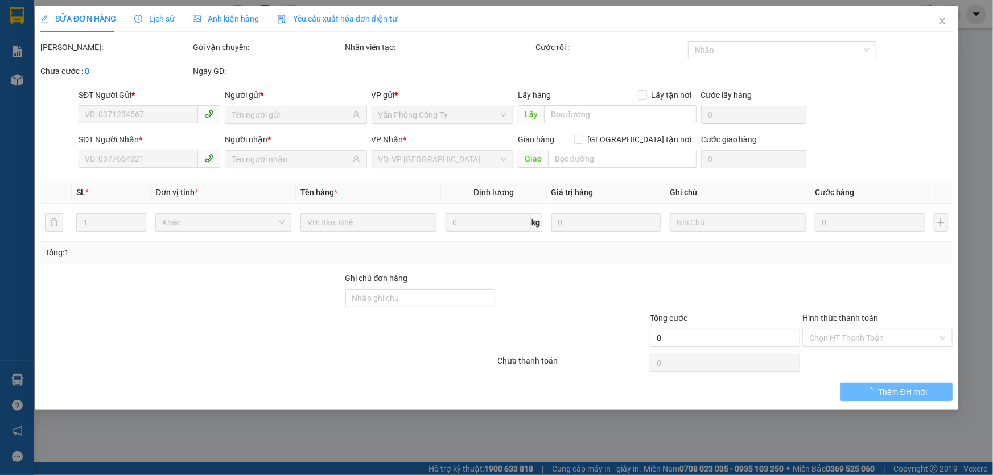
type input "40.000"
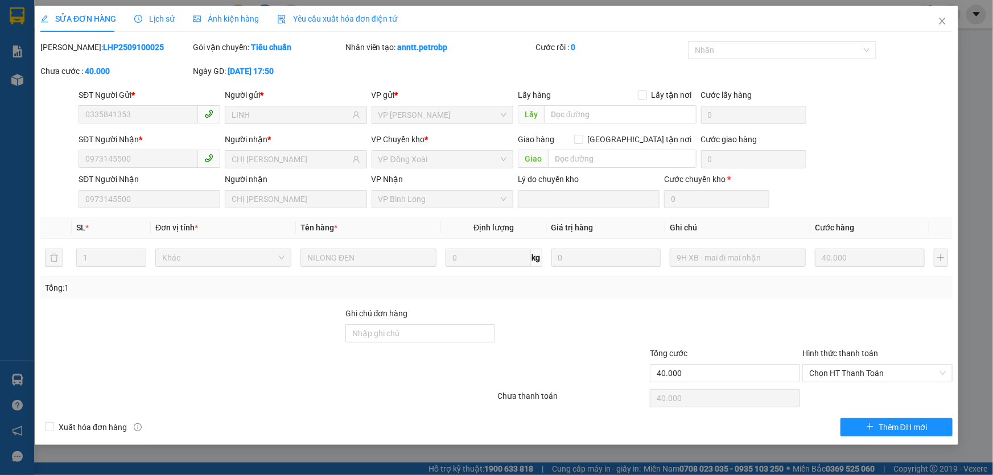
click at [163, 20] on span "Lịch sử" at bounding box center [154, 18] width 40 height 9
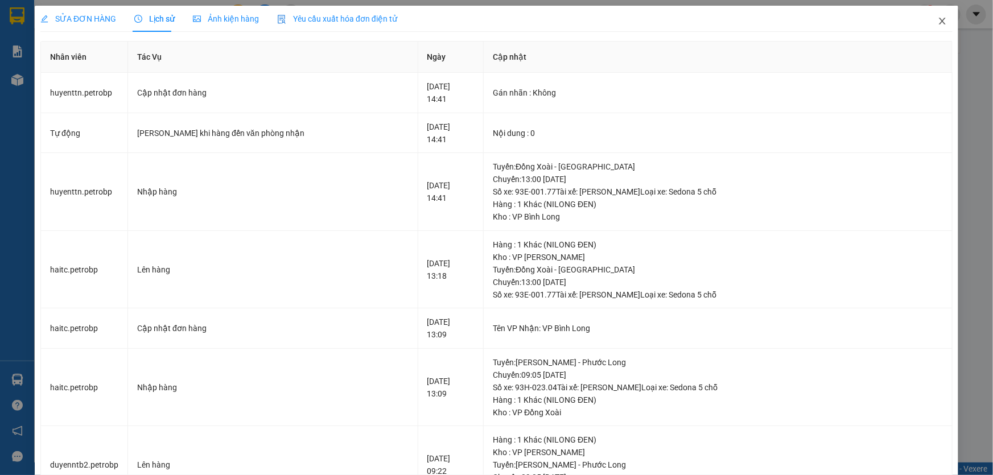
click at [939, 24] on icon "close" at bounding box center [942, 21] width 6 height 7
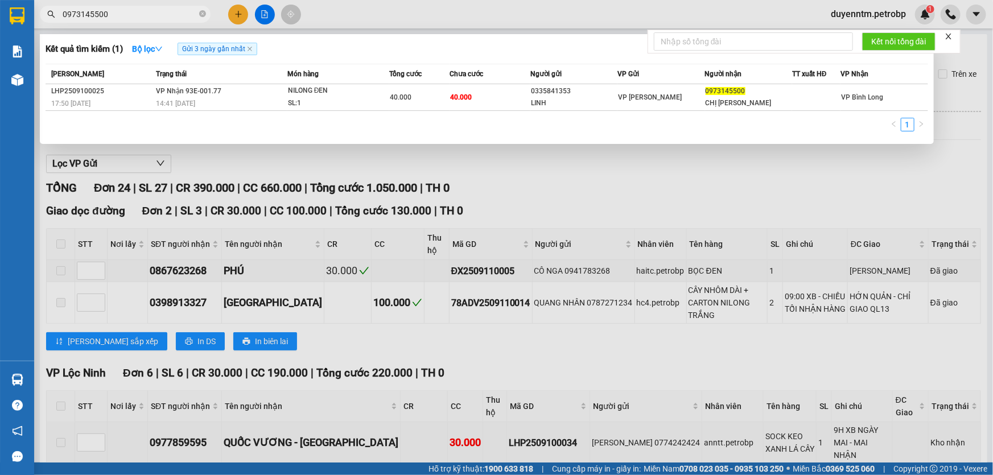
click at [148, 15] on input "0973145500" at bounding box center [130, 14] width 134 height 13
click at [220, 163] on div at bounding box center [496, 237] width 993 height 475
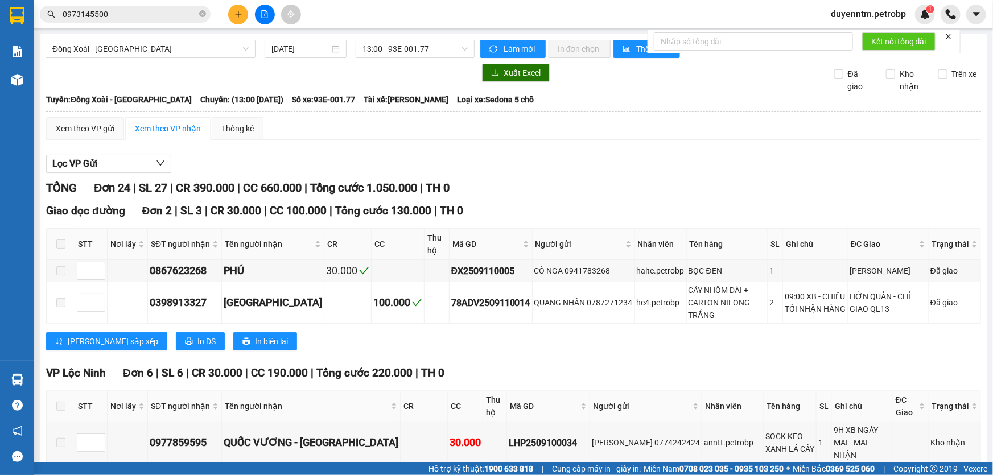
scroll to position [310, 0]
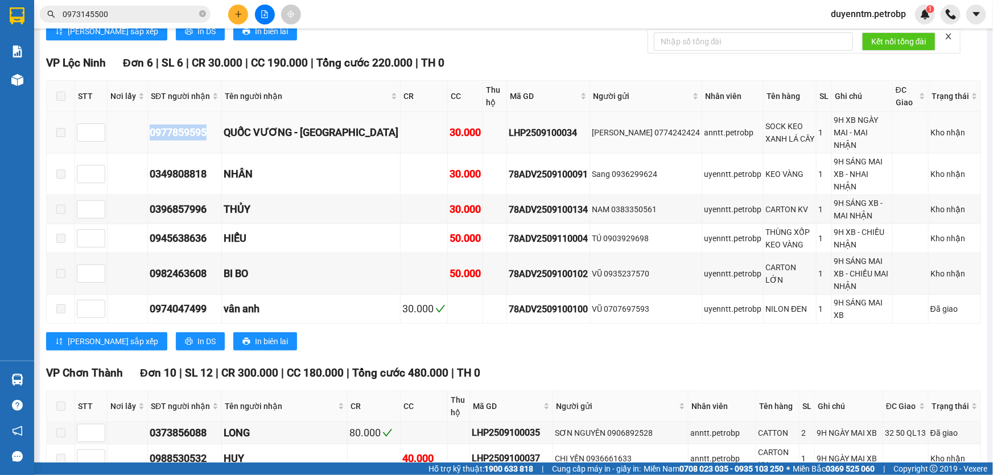
drag, startPoint x: 209, startPoint y: 109, endPoint x: 149, endPoint y: 114, distance: 59.9
click at [150, 125] on div "0977859595" at bounding box center [185, 133] width 70 height 16
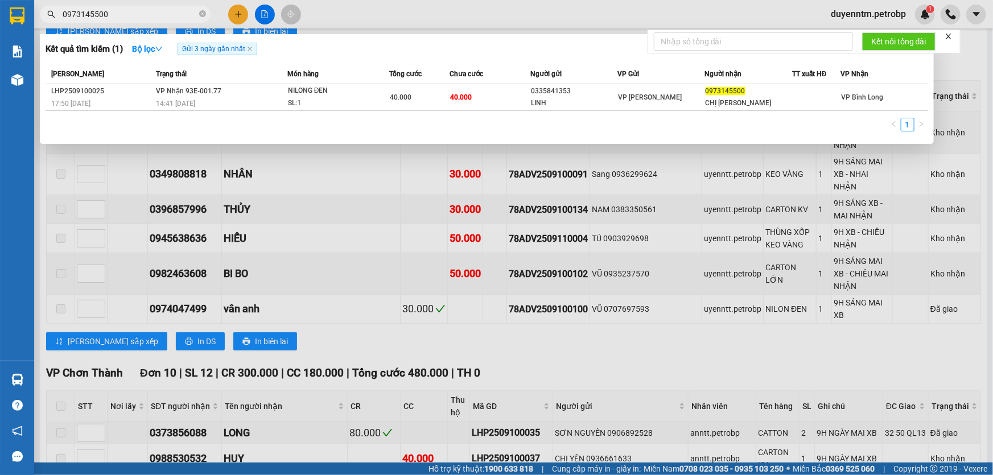
click at [114, 15] on input "0973145500" at bounding box center [130, 14] width 134 height 13
paste input "0977859595"
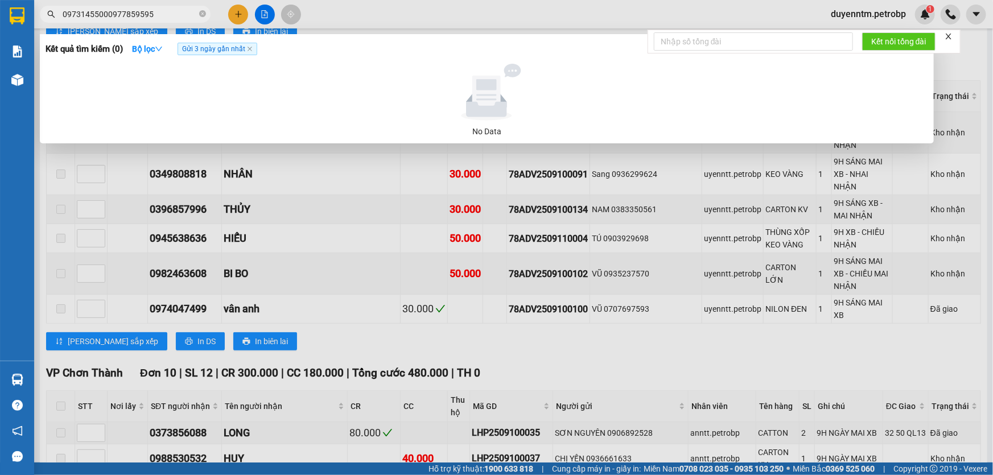
click at [132, 17] on input "09731455000977859595" at bounding box center [130, 14] width 134 height 13
paste input "text"
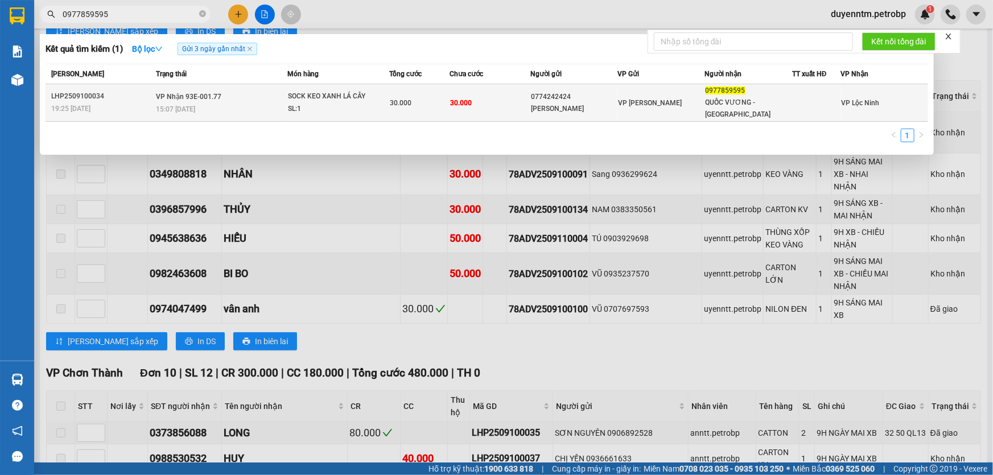
type input "0977859595"
click at [154, 103] on td "VP Nhận 93E-001.77 15:07 [DATE]" at bounding box center [220, 103] width 134 height 38
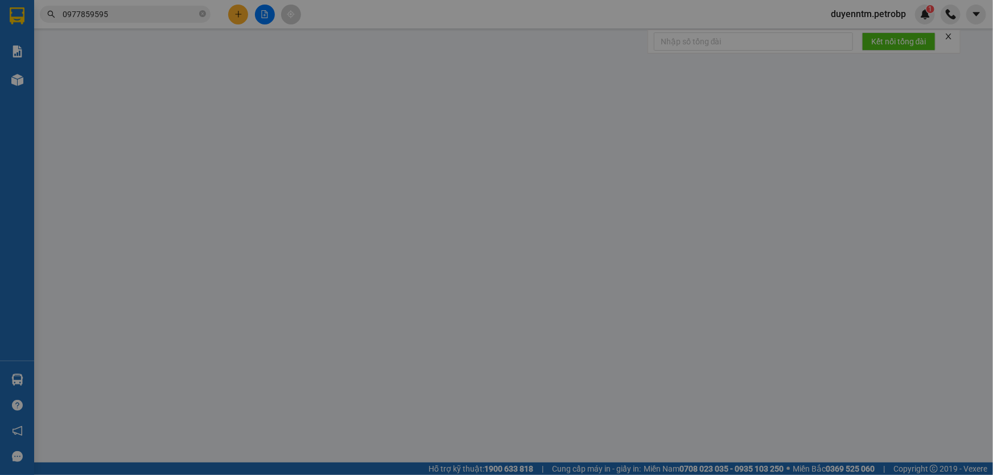
type input "0774242424"
type input "[PERSON_NAME]"
type input "0977859595"
type input "QUỐC VƯƠNG - [GEOGRAPHIC_DATA]"
type input "30.000"
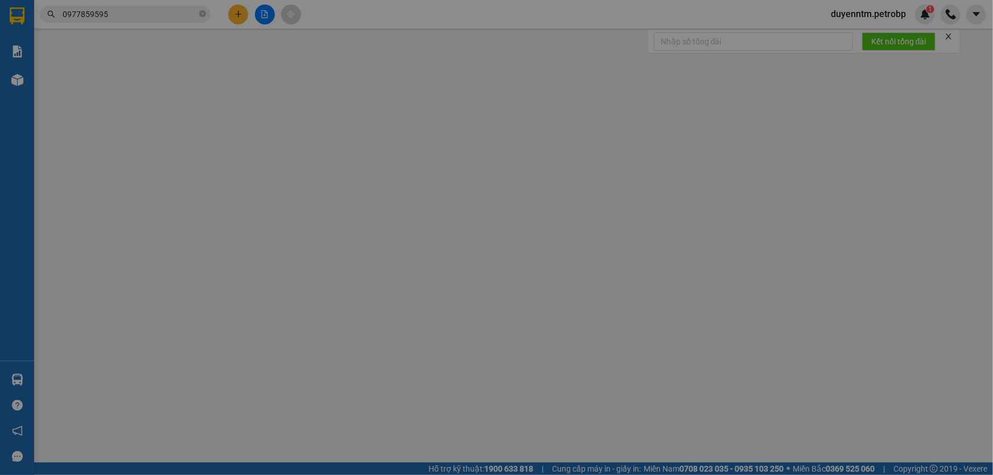
type input "30.000"
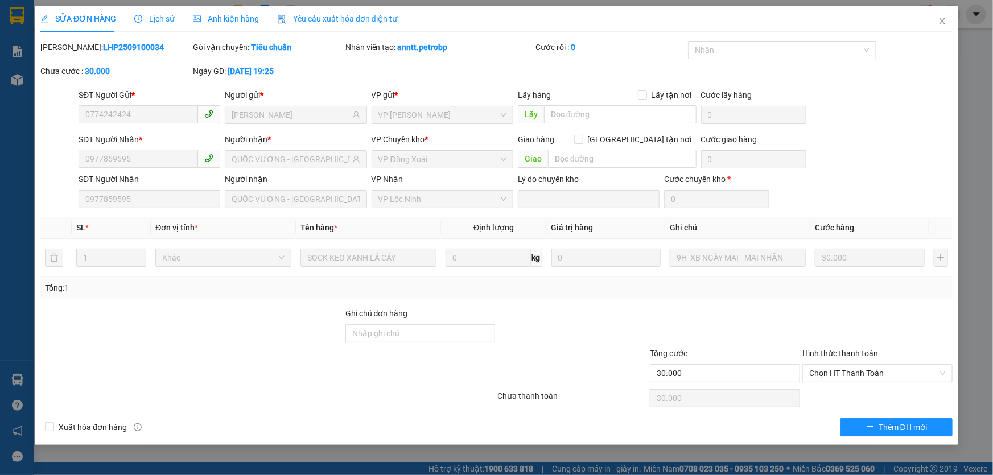
click at [157, 22] on span "Lịch sử" at bounding box center [154, 18] width 40 height 9
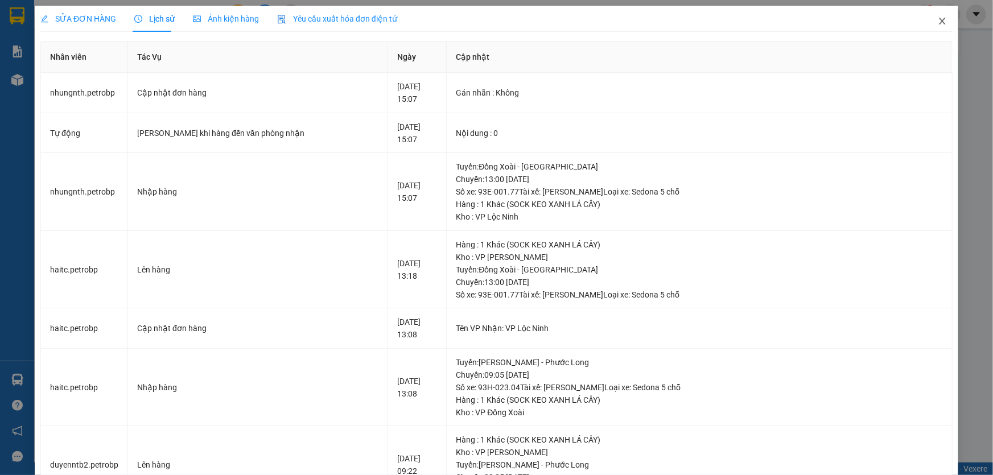
click at [937, 24] on icon "close" at bounding box center [941, 20] width 9 height 9
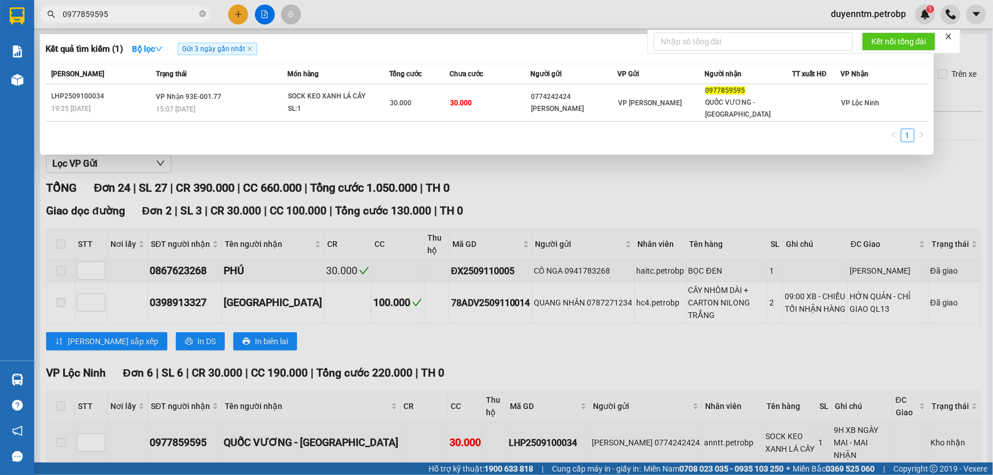
click at [101, 13] on input "0977859595" at bounding box center [130, 14] width 134 height 13
paste input "58612322"
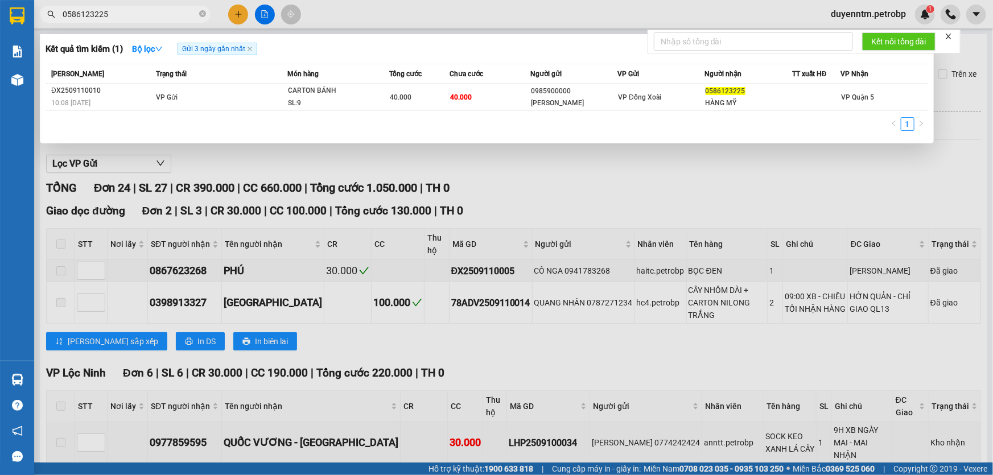
type input "0586123225"
click at [468, 22] on div at bounding box center [496, 237] width 993 height 475
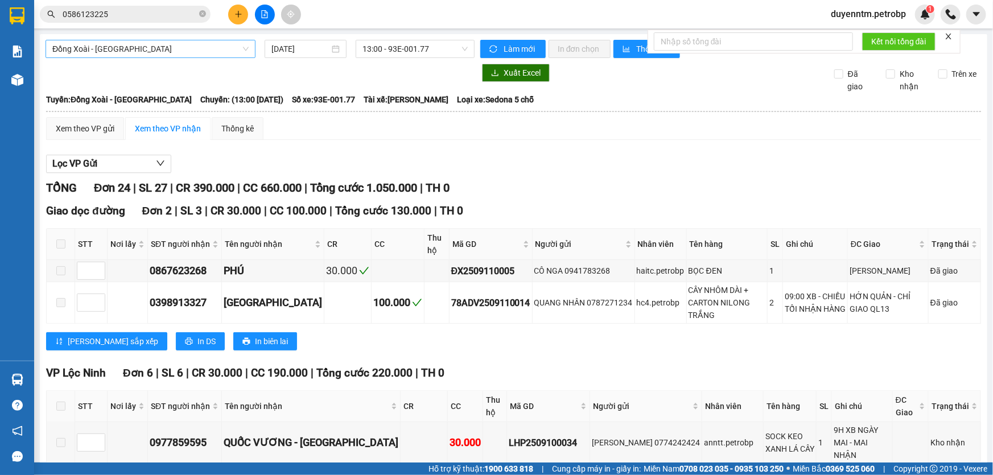
click at [247, 50] on div "Đồng Xoài - [GEOGRAPHIC_DATA]" at bounding box center [151, 49] width 210 height 18
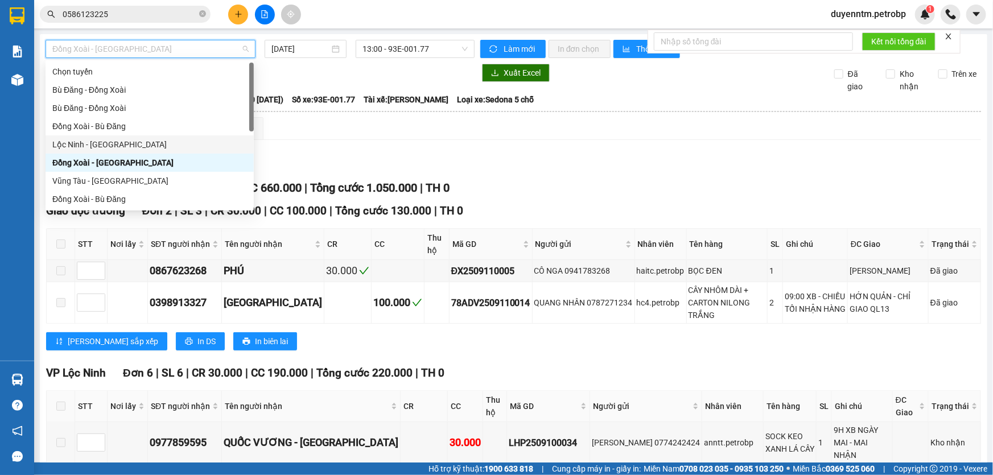
click at [83, 142] on div "Lộc Ninh - [GEOGRAPHIC_DATA]" at bounding box center [149, 144] width 195 height 13
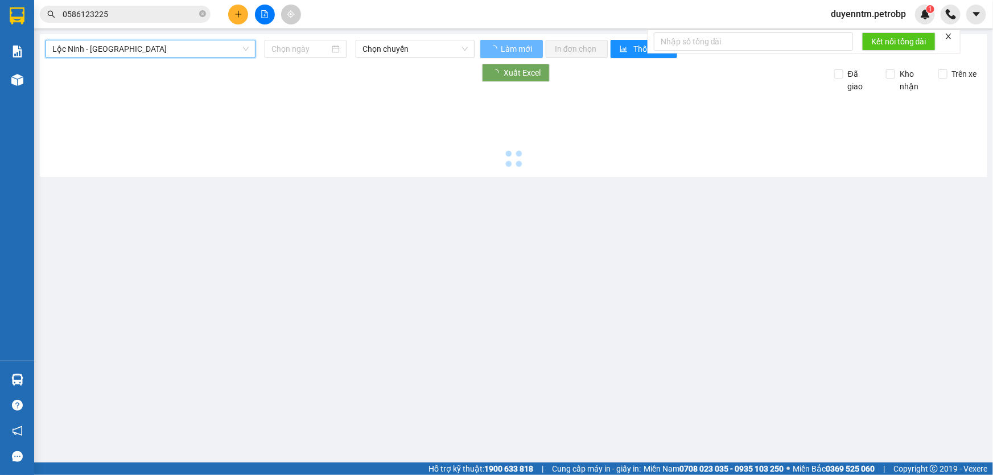
type input "[DATE]"
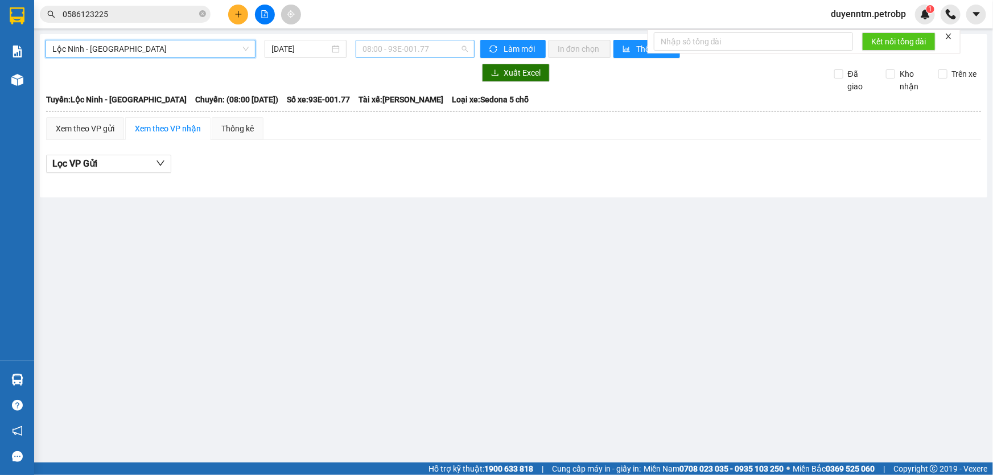
click at [438, 55] on span "08:00 - 93E-001.77" at bounding box center [414, 48] width 105 height 17
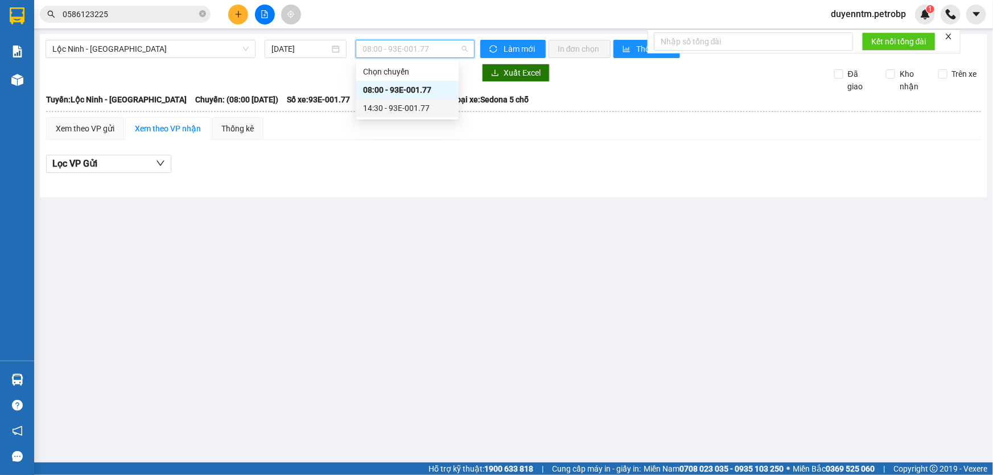
click at [407, 105] on div "14:30 - 93E-001.77" at bounding box center [407, 108] width 89 height 13
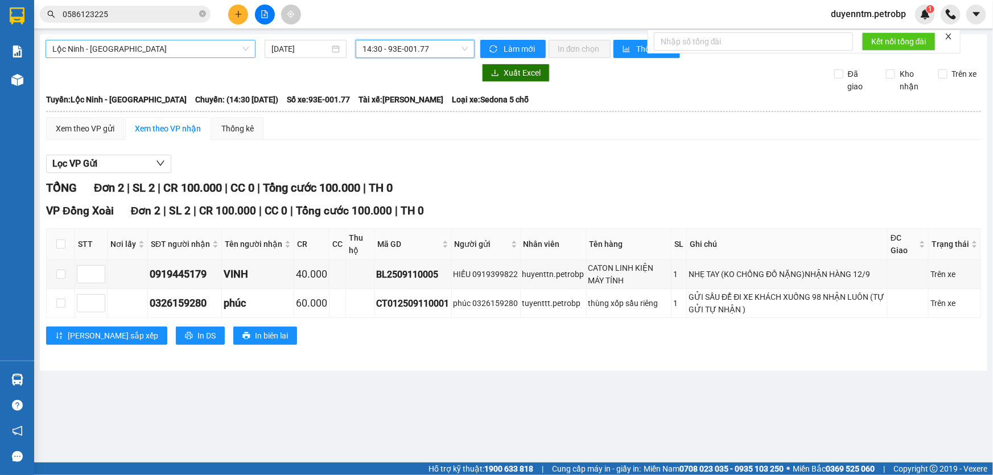
click at [250, 48] on div "Lộc Ninh - [GEOGRAPHIC_DATA]" at bounding box center [151, 49] width 210 height 18
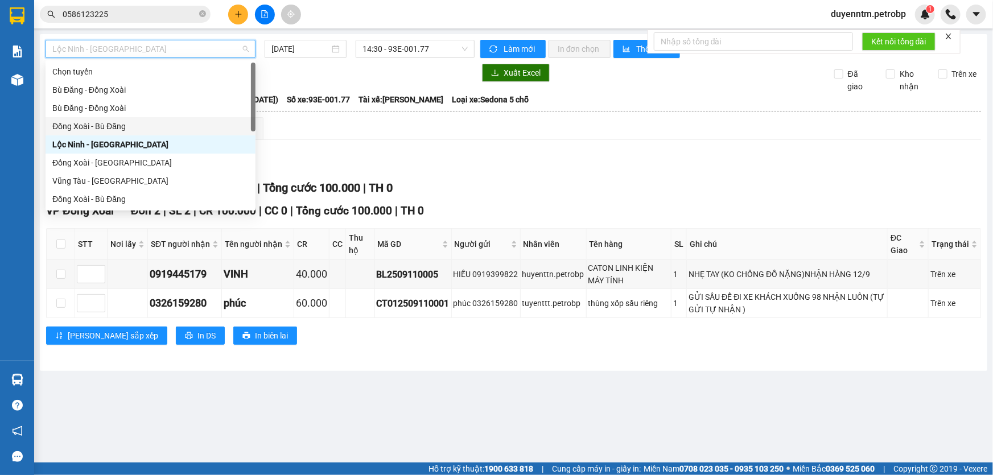
click at [108, 124] on div "Đồng Xoài - Bù Đăng" at bounding box center [150, 126] width 196 height 13
type input "[DATE]"
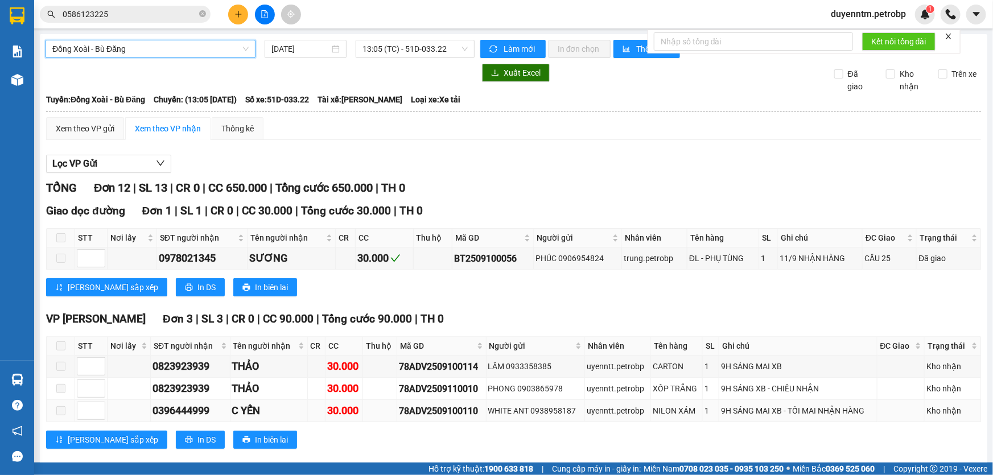
scroll to position [206, 0]
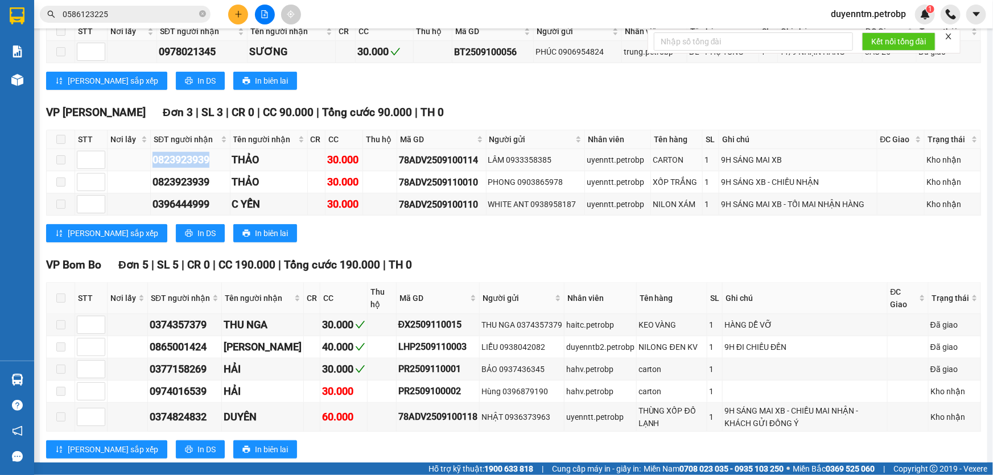
drag, startPoint x: 209, startPoint y: 161, endPoint x: 151, endPoint y: 167, distance: 58.9
click at [151, 167] on td "0823923939" at bounding box center [190, 160] width 79 height 22
click at [105, 2] on div "Kết quả tìm kiếm ( 1 ) Bộ lọc Gửi 3 ngày gần nhất Mã ĐH Trạng thái Món hàng Tổn…" at bounding box center [496, 14] width 993 height 28
click at [122, 16] on input "0586123225" at bounding box center [130, 14] width 134 height 13
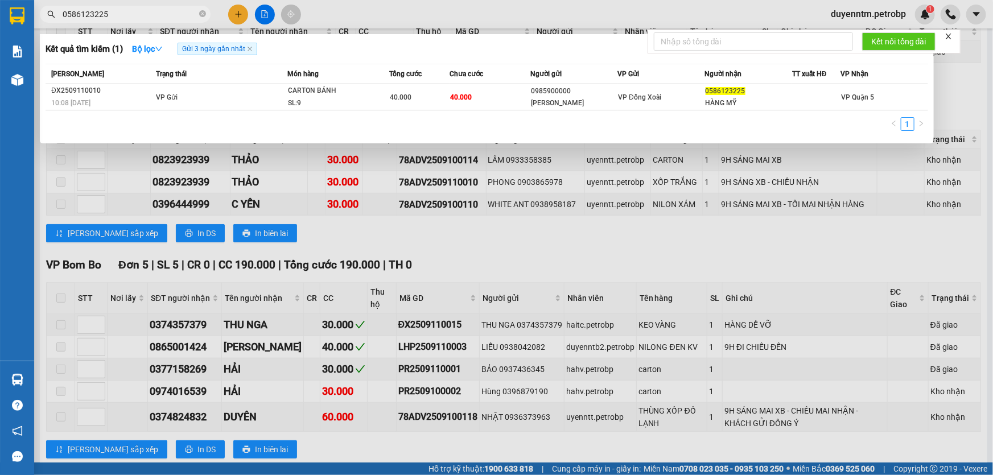
click at [122, 16] on input "0586123225" at bounding box center [130, 14] width 134 height 13
paste input "823923939"
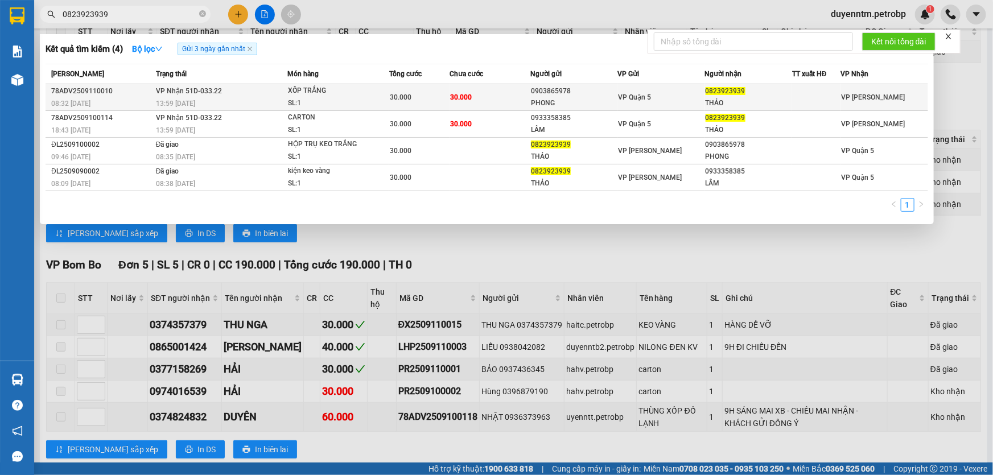
type input "0823923939"
click at [152, 103] on div "08:32 [DATE]" at bounding box center [101, 103] width 101 height 13
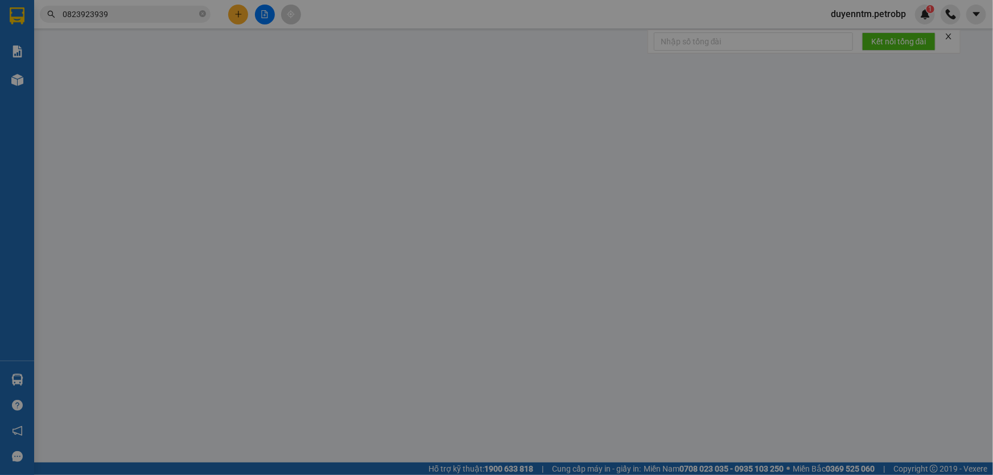
type input "0903865978"
type input "PHONG"
type input "0823923939"
type input "THẢO"
type input "30.000"
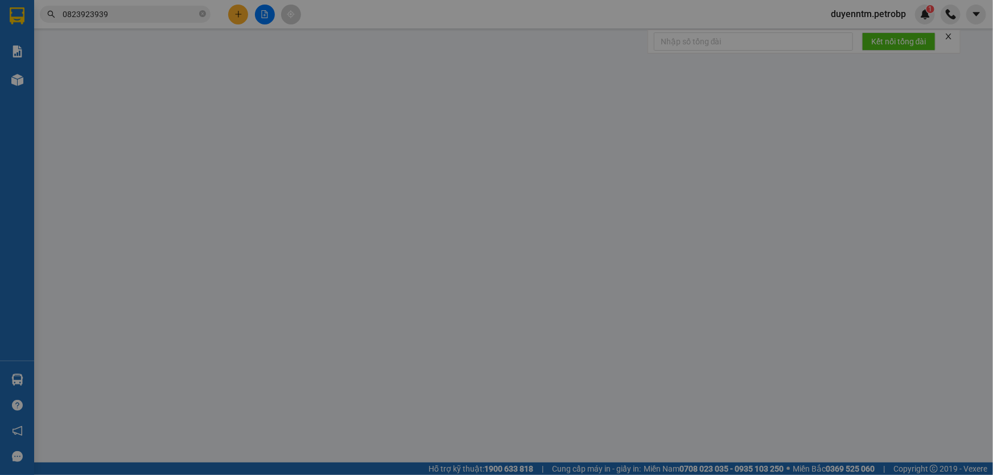
type input "30.000"
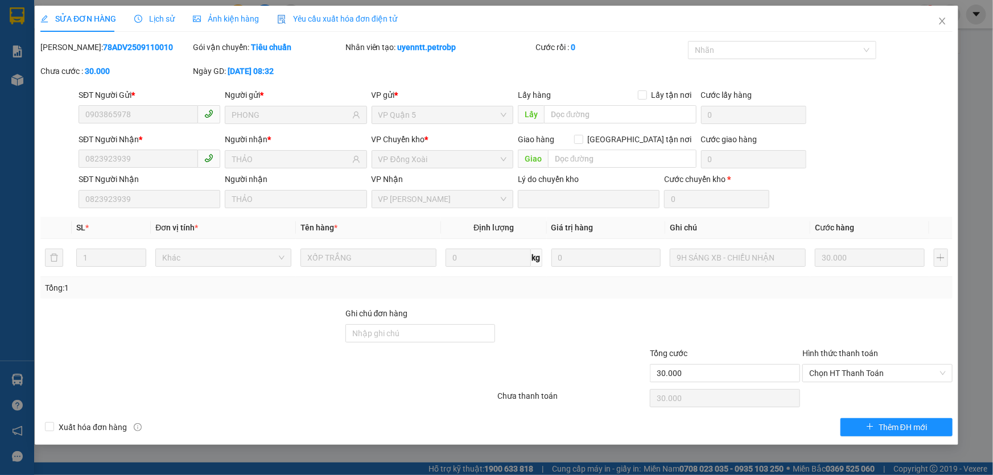
click at [155, 22] on span "Lịch sử" at bounding box center [154, 18] width 40 height 9
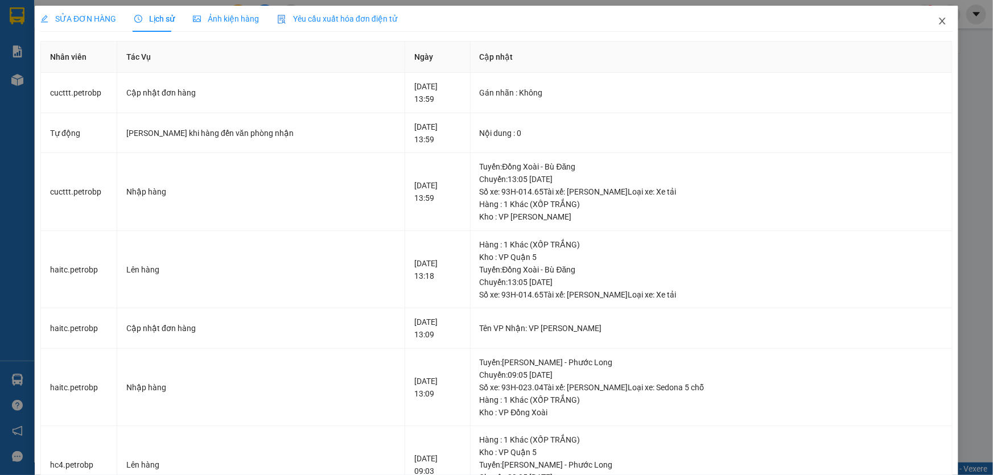
click at [939, 22] on icon "close" at bounding box center [942, 21] width 6 height 7
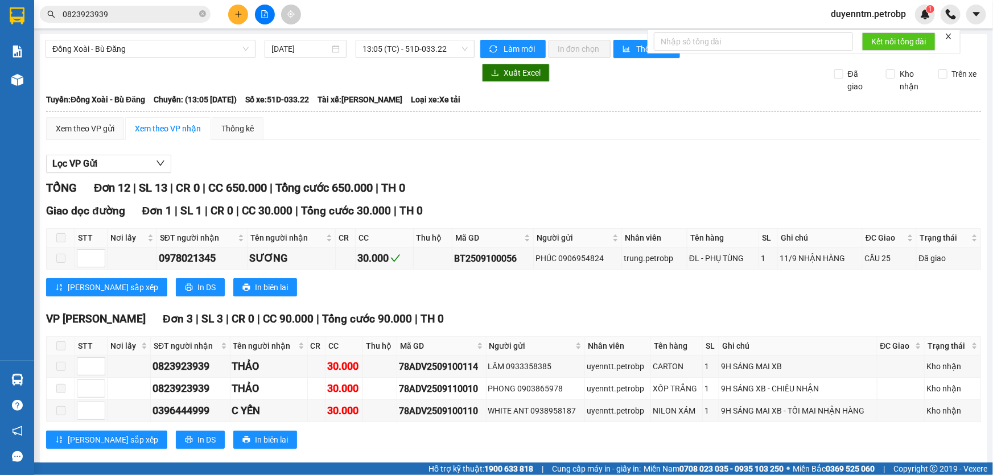
click at [156, 20] on input "0823923939" at bounding box center [130, 14] width 134 height 13
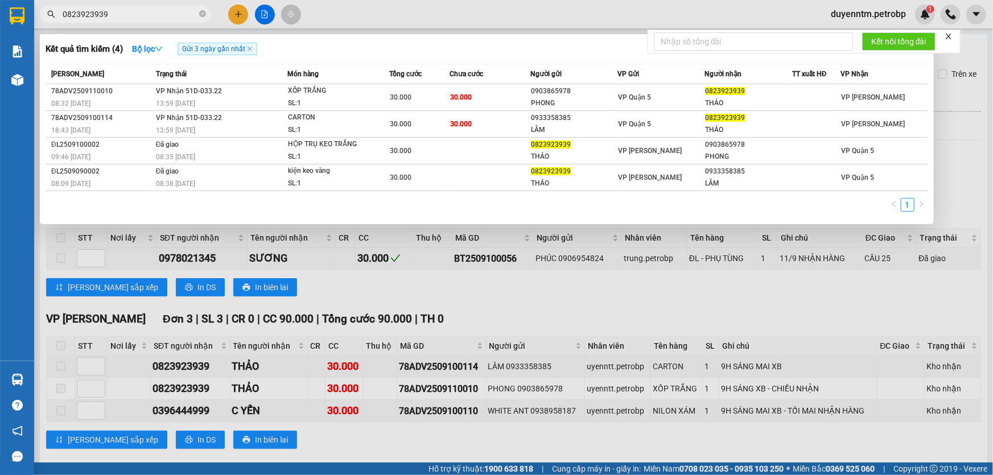
click at [325, 267] on div at bounding box center [496, 237] width 993 height 475
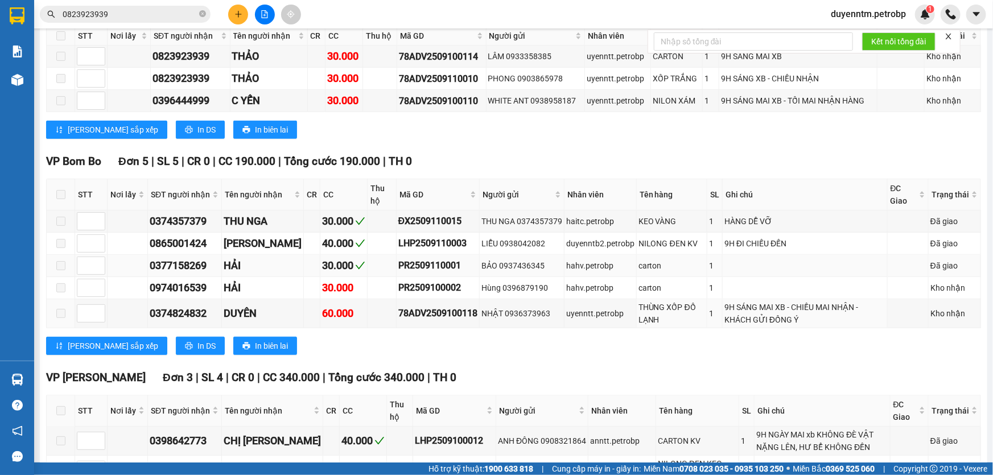
scroll to position [417, 0]
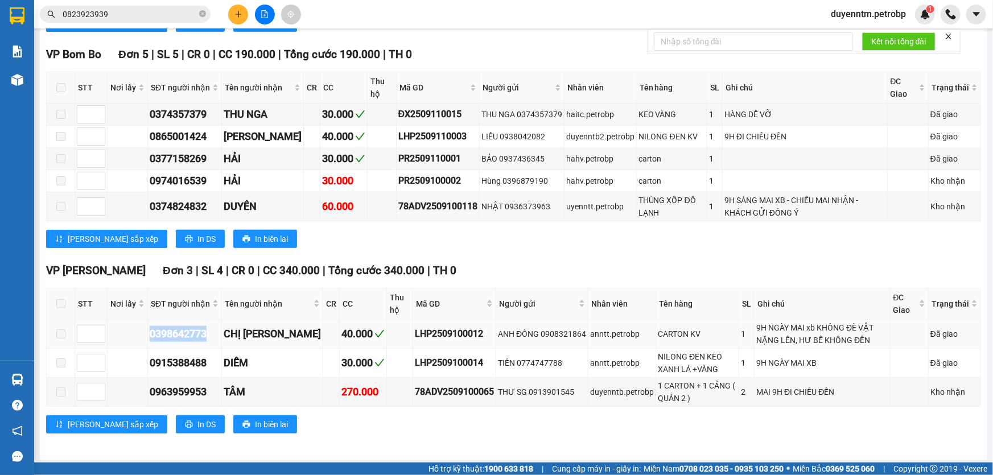
drag, startPoint x: 215, startPoint y: 332, endPoint x: 148, endPoint y: 328, distance: 66.7
click at [150, 328] on div "0398642773" at bounding box center [185, 334] width 70 height 16
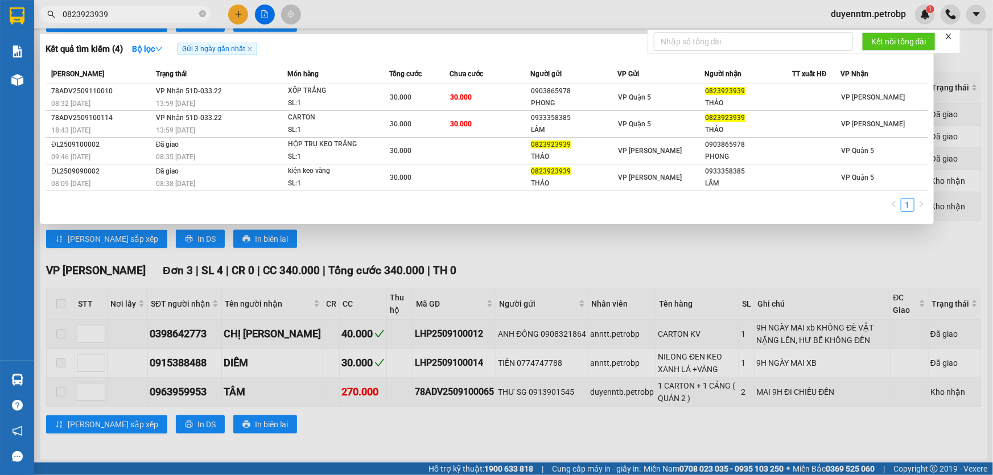
click at [145, 12] on input "0823923939" at bounding box center [130, 14] width 134 height 13
paste input "398642773"
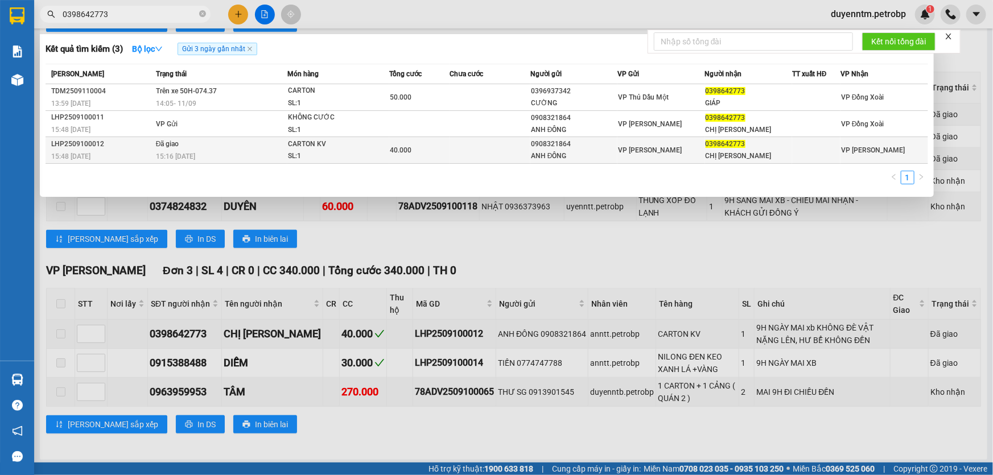
type input "0398642773"
click at [183, 158] on span "15:16 [DATE]" at bounding box center [175, 156] width 39 height 8
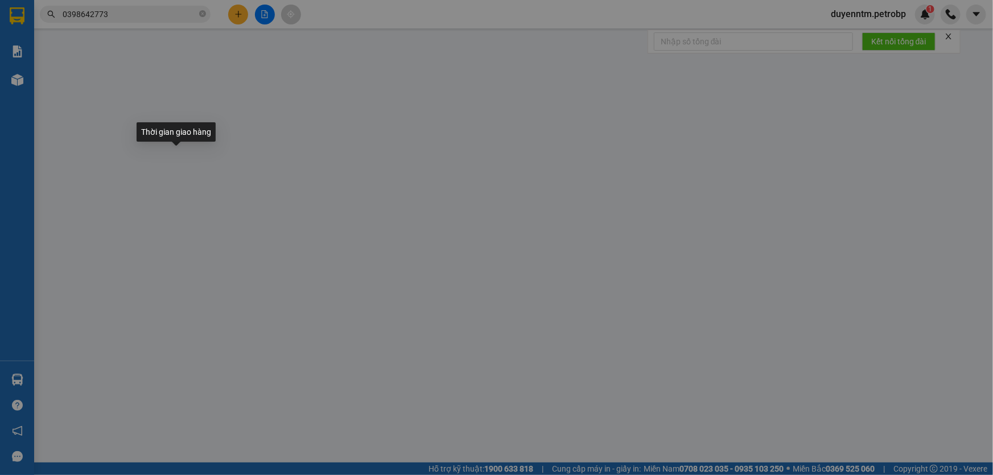
type input "0908321864"
type input "ANH ĐÔNG"
type input "0398642773"
type input "CHỊ [PERSON_NAME]"
type input "40.000"
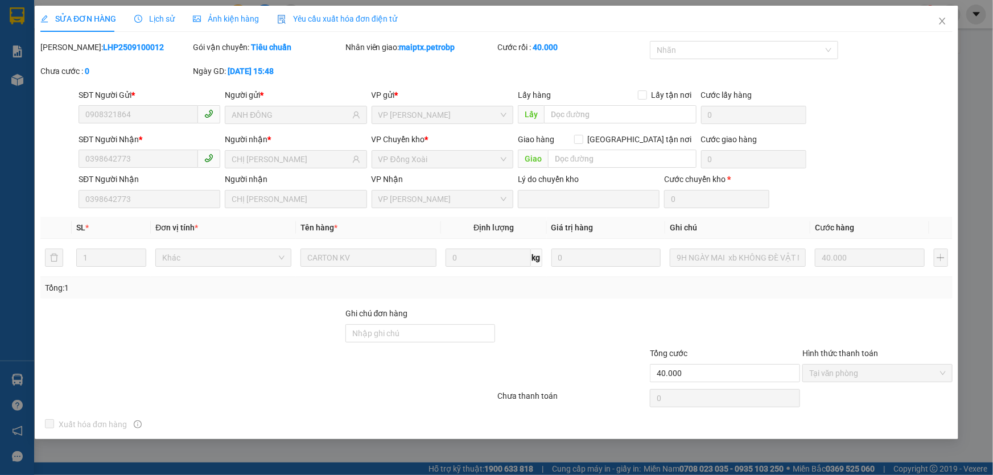
click at [168, 19] on span "Lịch sử" at bounding box center [154, 18] width 40 height 9
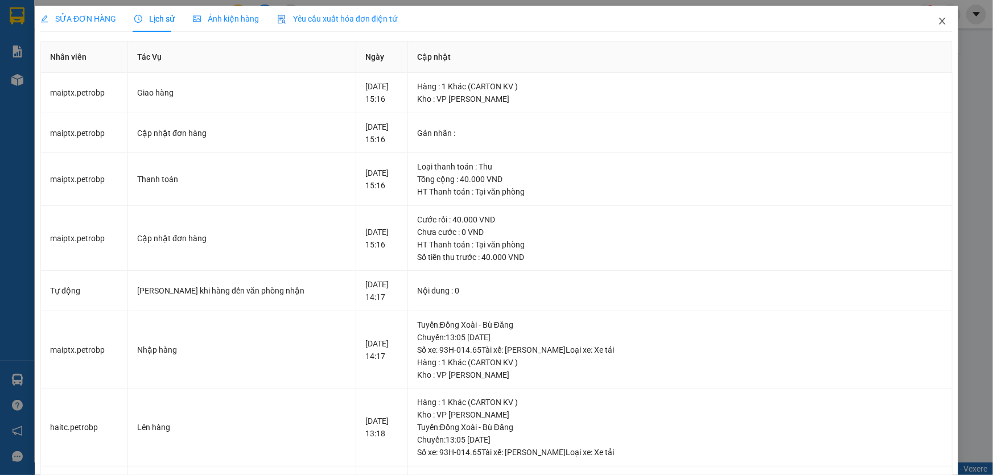
click at [939, 18] on icon "close" at bounding box center [942, 21] width 6 height 7
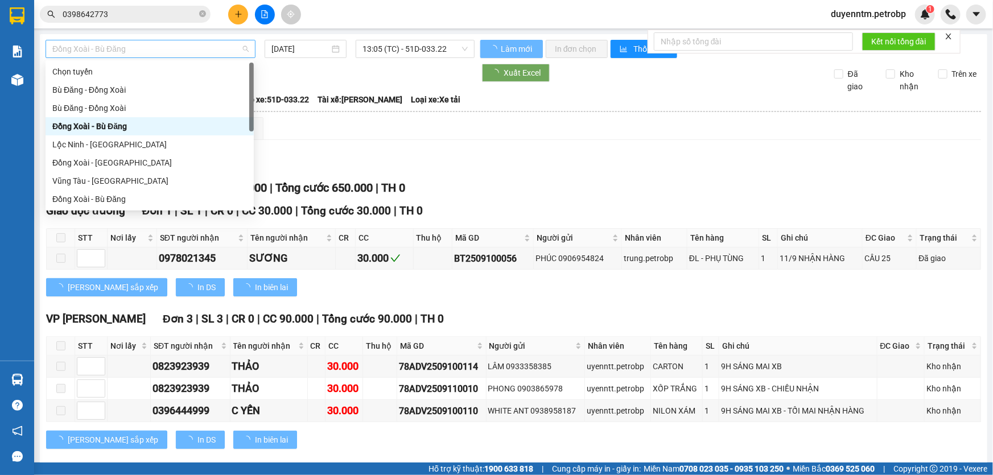
click at [240, 53] on span "Đồng Xoài - Bù Đăng" at bounding box center [150, 48] width 196 height 17
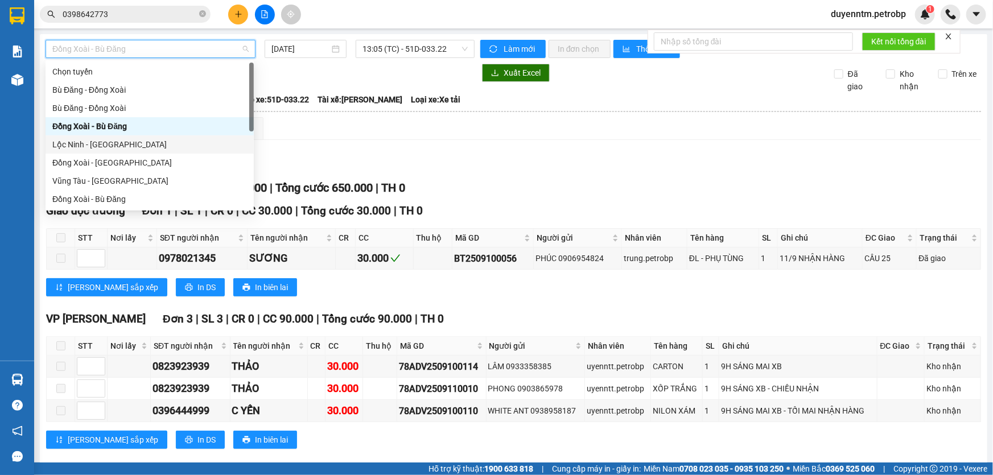
scroll to position [103, 0]
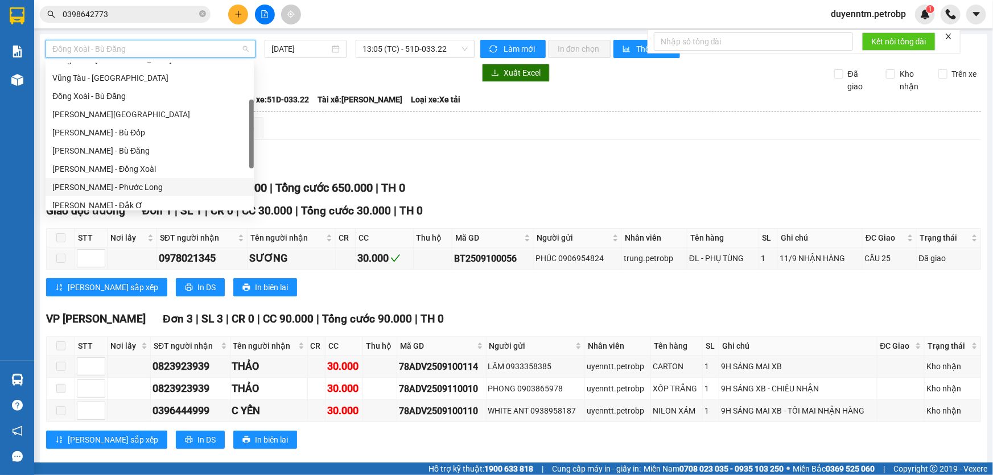
click at [130, 184] on div "[PERSON_NAME] - Phước Long" at bounding box center [149, 187] width 195 height 13
type input "[DATE]"
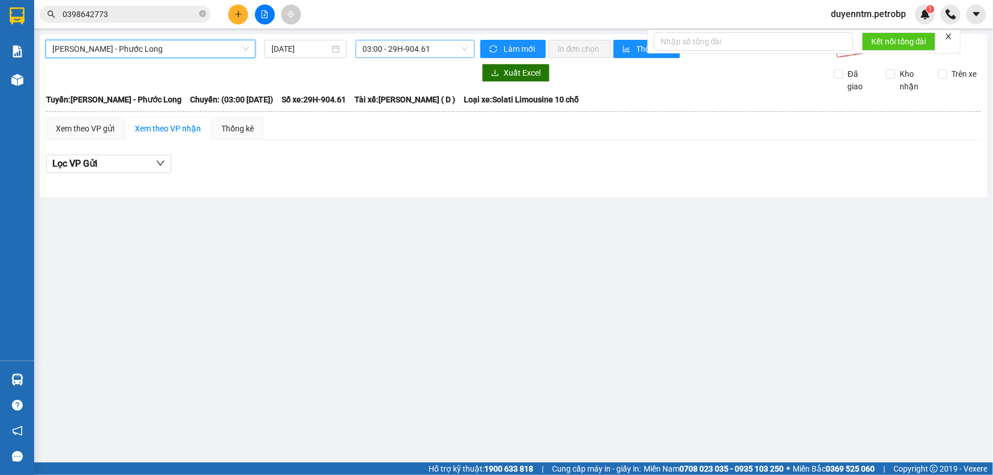
click at [431, 48] on span "03:00 - 29H-904.61" at bounding box center [414, 48] width 105 height 17
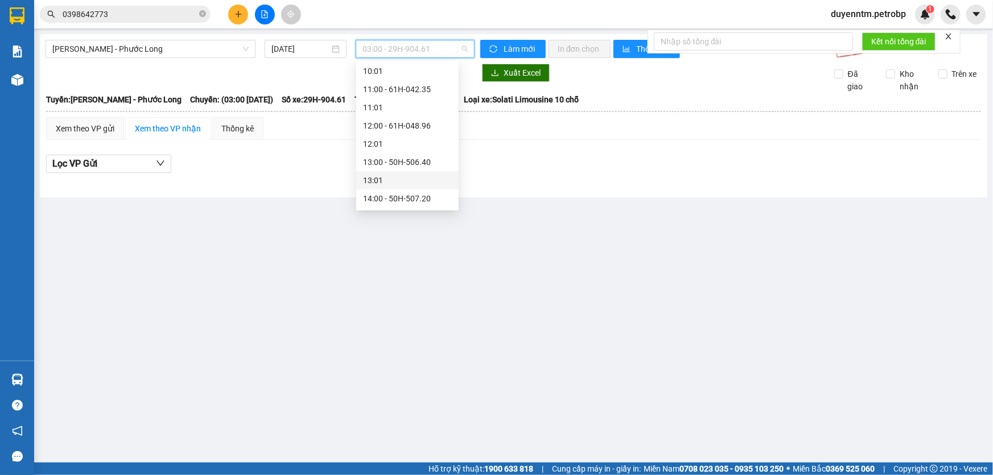
scroll to position [414, 0]
click at [411, 127] on div "14:05 - 50H-074.37" at bounding box center [407, 131] width 89 height 13
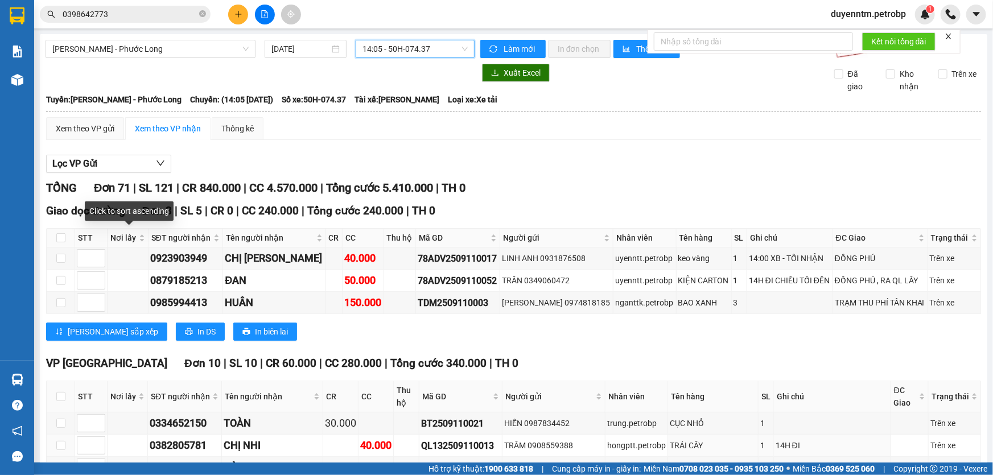
scroll to position [258, 0]
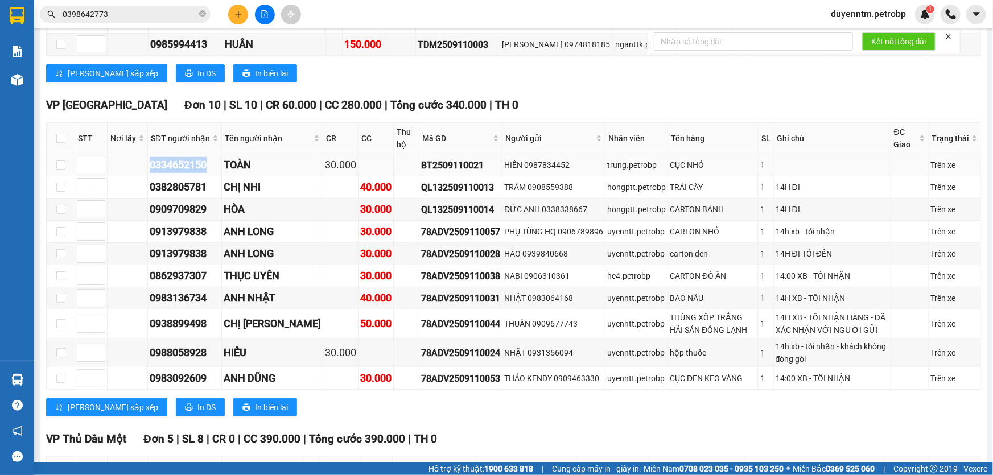
drag, startPoint x: 214, startPoint y: 165, endPoint x: 138, endPoint y: 170, distance: 75.8
click at [138, 170] on tr "0334652150 TOÀN 30.000 BT2509110021 HIỀN 0987834452 trung.petrobp CỤC NHỎ 1 Trê…" at bounding box center [514, 165] width 934 height 22
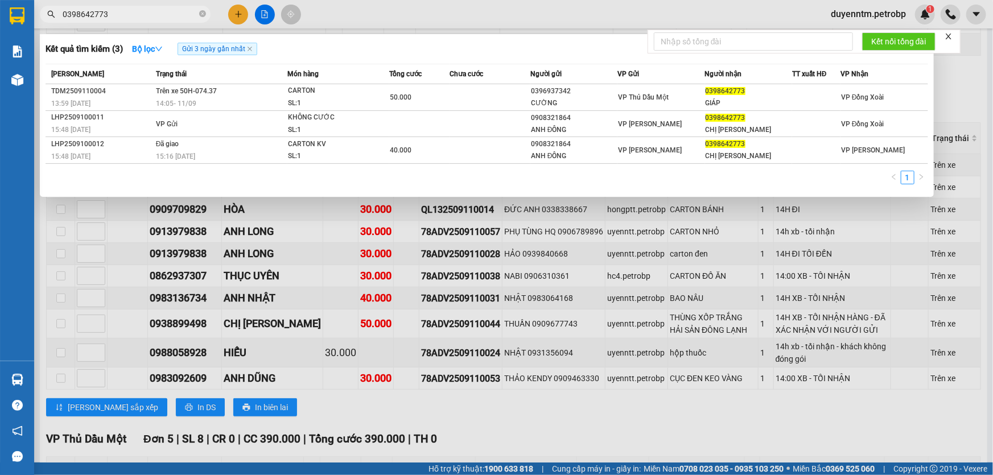
click at [113, 11] on input "0398642773" at bounding box center [130, 14] width 134 height 13
paste input "34652150"
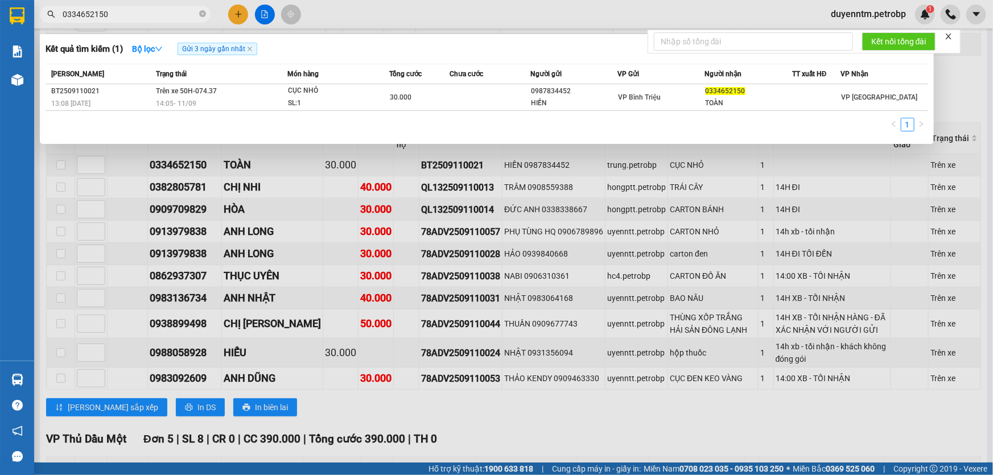
type input "0334652150"
click at [298, 193] on div at bounding box center [496, 237] width 993 height 475
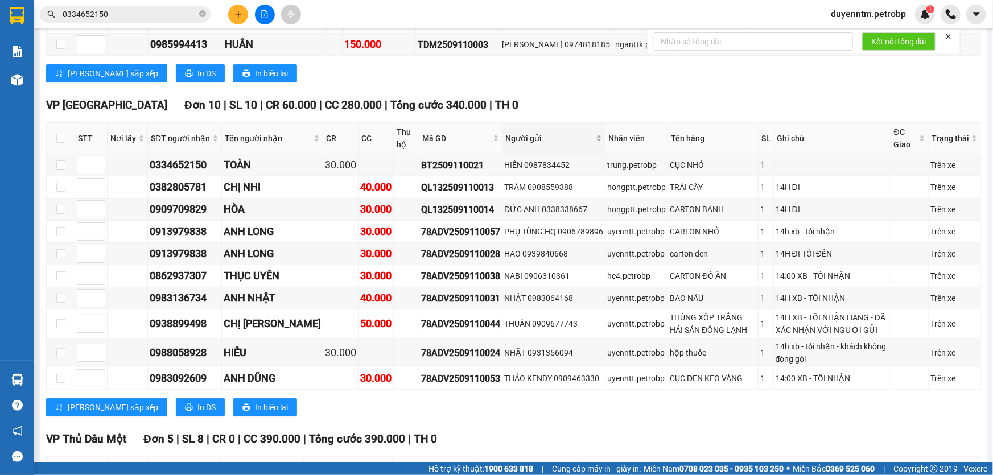
scroll to position [0, 0]
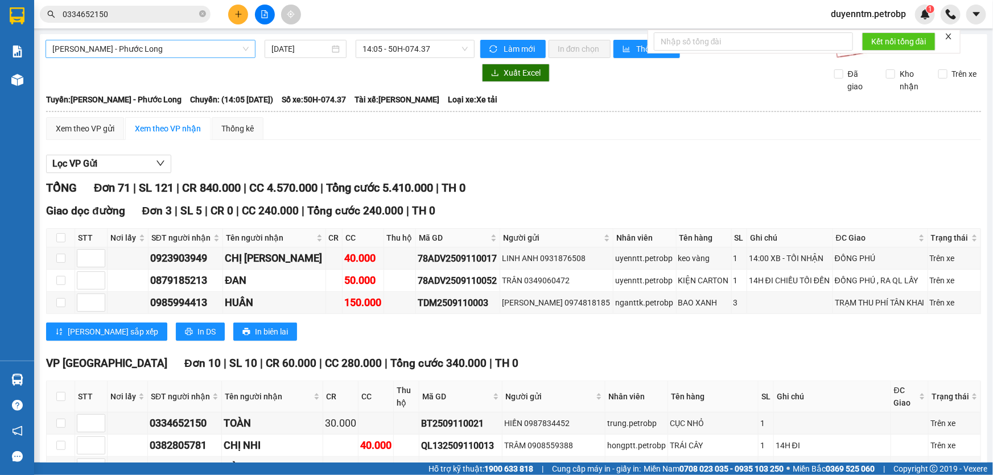
click at [253, 42] on div "[PERSON_NAME] - Phước Long" at bounding box center [151, 49] width 210 height 18
click at [247, 51] on div "[PERSON_NAME] - Phước Long" at bounding box center [151, 49] width 210 height 18
click at [241, 41] on span "[PERSON_NAME] - Phước Long" at bounding box center [150, 48] width 196 height 17
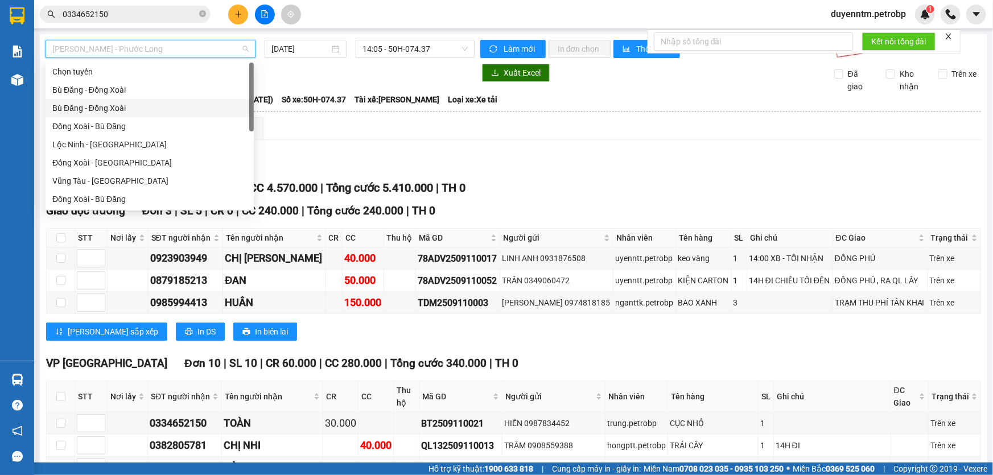
click at [118, 94] on div "Bù Đăng - Đồng Xoài" at bounding box center [149, 90] width 195 height 13
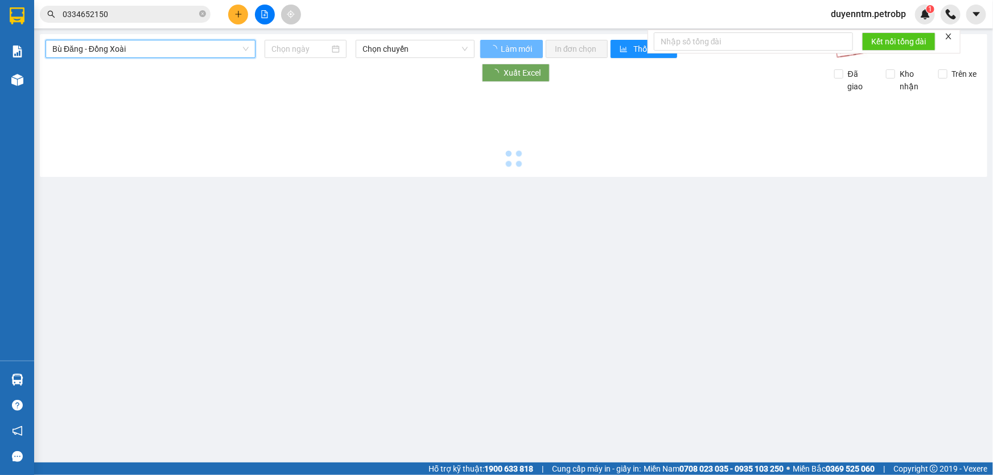
type input "[DATE]"
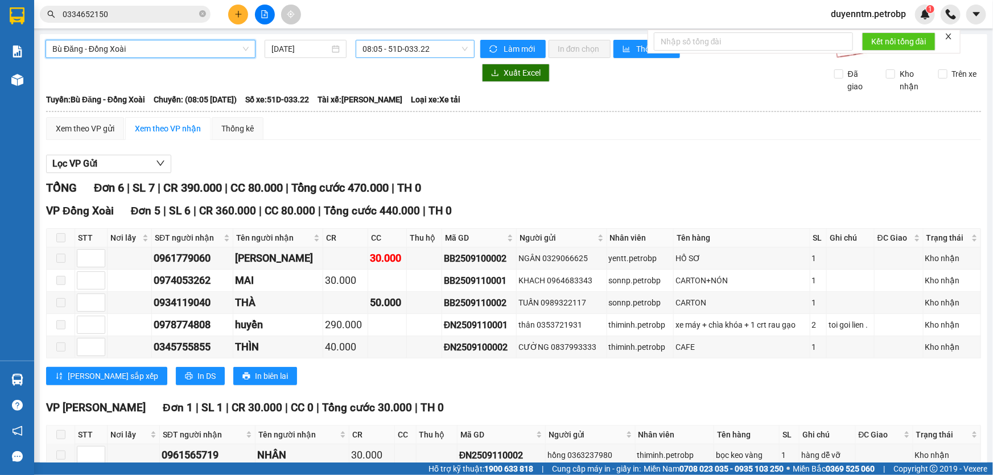
click at [453, 52] on span "08:05 - 51D-033.22" at bounding box center [414, 48] width 105 height 17
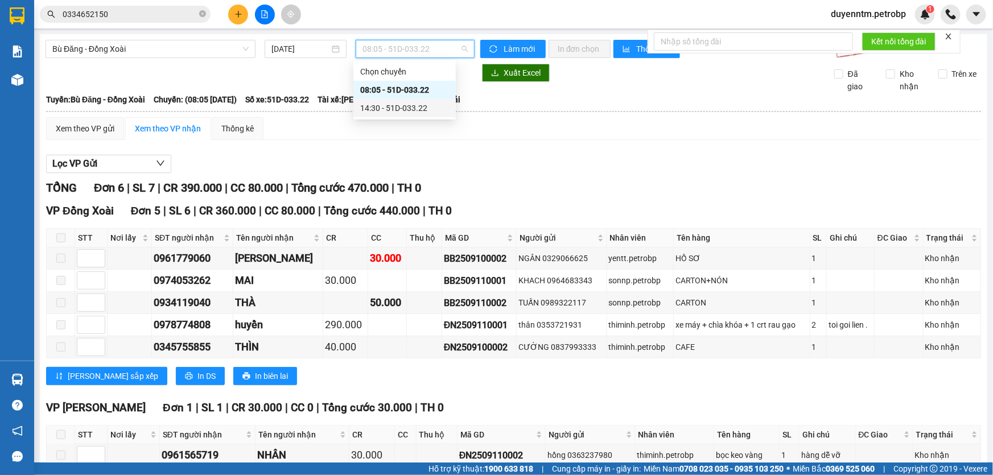
click at [403, 106] on div "14:30 - 51D-033.22" at bounding box center [404, 108] width 89 height 13
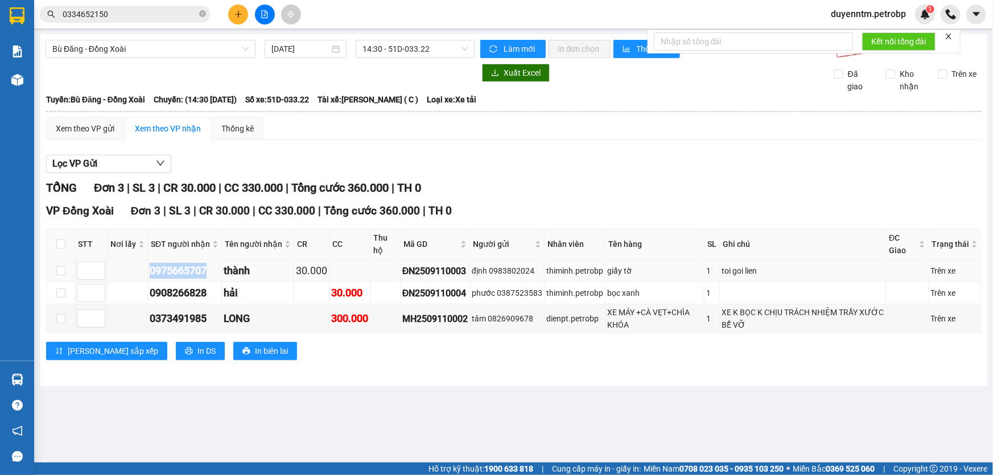
drag, startPoint x: 207, startPoint y: 272, endPoint x: 150, endPoint y: 271, distance: 57.5
click at [150, 271] on div "0975665707" at bounding box center [185, 271] width 70 height 16
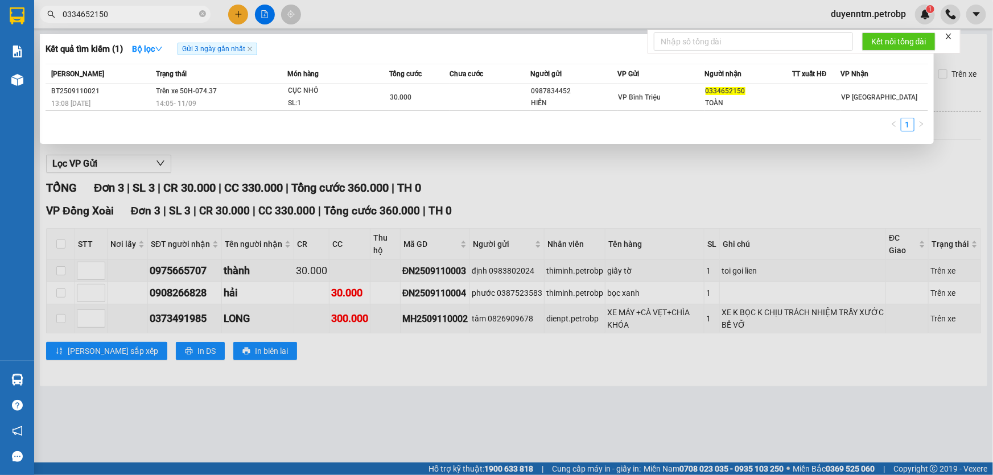
click at [145, 18] on input "0334652150" at bounding box center [130, 14] width 134 height 13
paste input "975665707"
type input "0975665707"
click at [177, 299] on div at bounding box center [496, 237] width 993 height 475
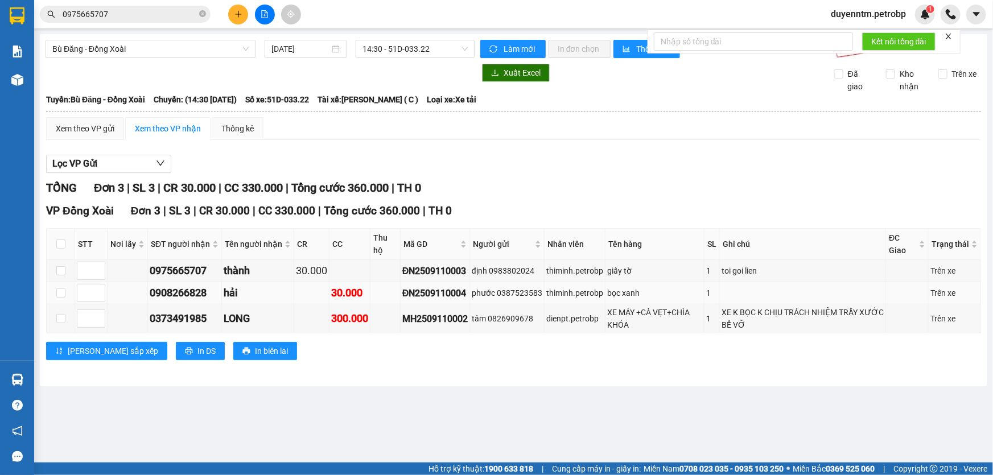
click at [213, 290] on div "0908266828" at bounding box center [185, 293] width 70 height 16
click at [125, 9] on input "0975665707" at bounding box center [130, 14] width 134 height 13
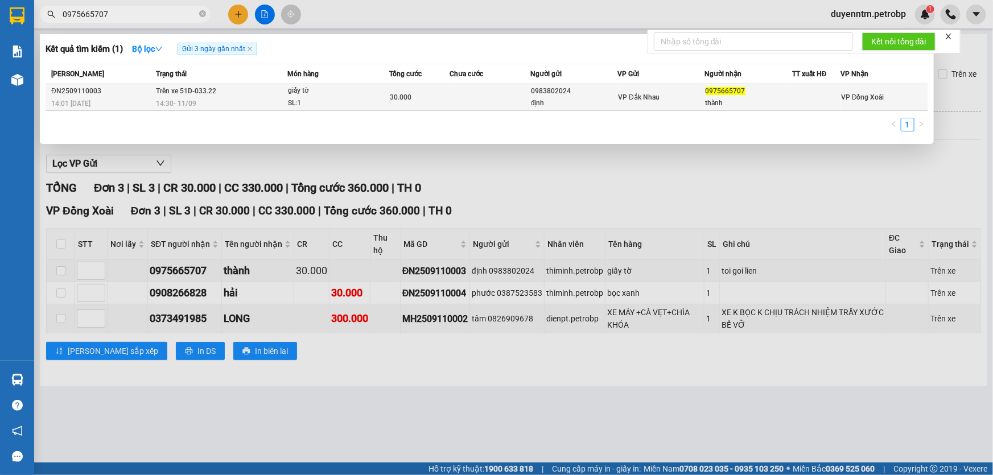
click at [194, 103] on span "14:30 [DATE]" at bounding box center [176, 104] width 40 height 8
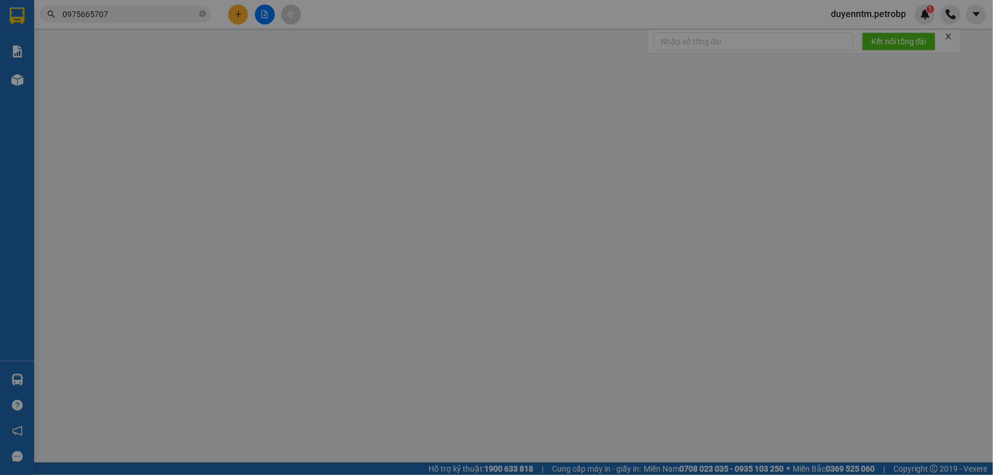
type input "0983802024"
type input "định"
type input "0975665707"
type input "thành"
type input "30.000"
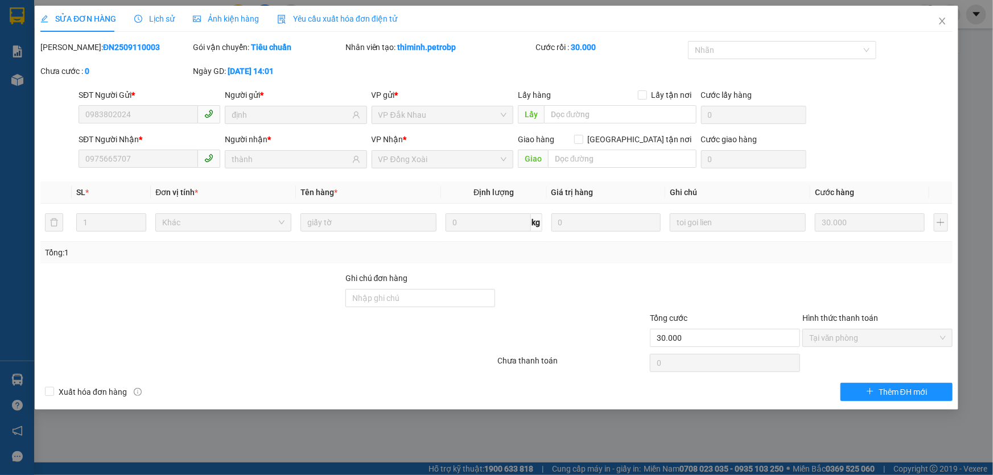
click at [352, 447] on div "SỬA ĐƠN HÀNG Lịch sử Ảnh kiện hàng Yêu cầu xuất hóa đơn điện tử Total Paid Fee …" at bounding box center [496, 237] width 993 height 475
click at [955, 16] on span "Close" at bounding box center [942, 22] width 32 height 32
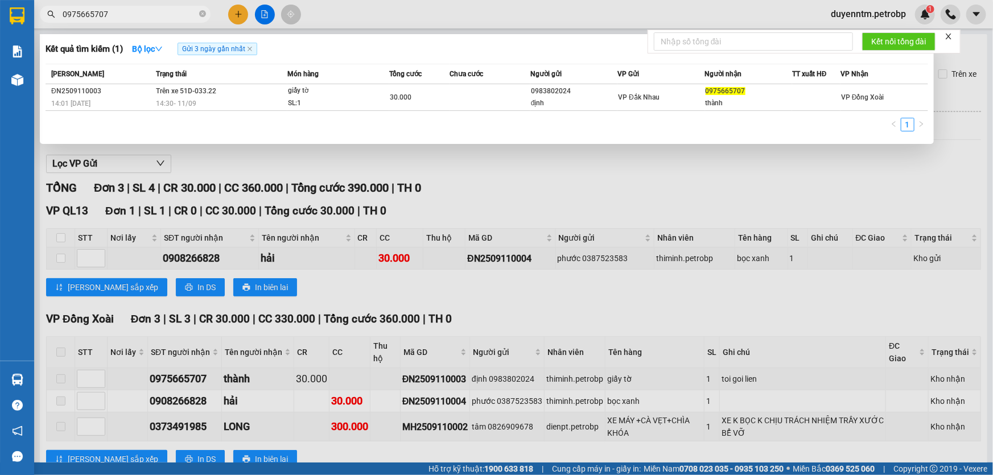
click at [143, 19] on input "0975665707" at bounding box center [130, 14] width 134 height 13
click at [213, 403] on div at bounding box center [496, 237] width 993 height 475
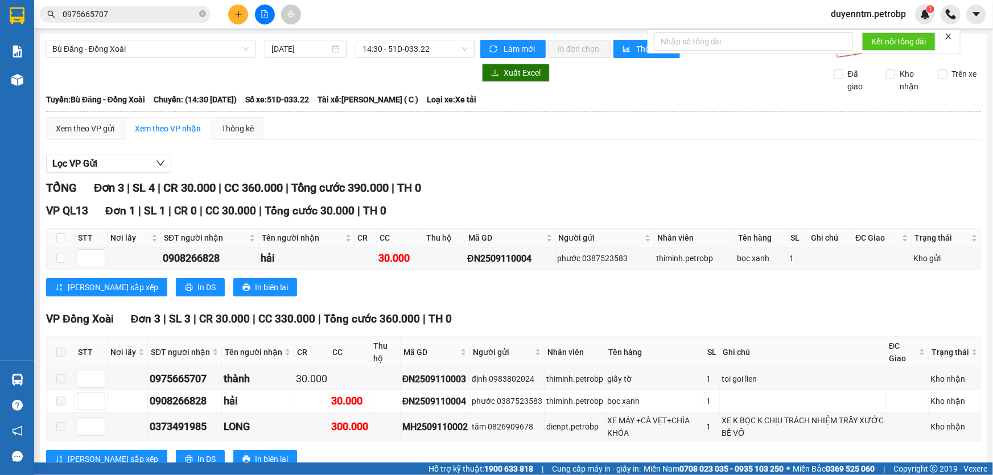
scroll to position [36, 0]
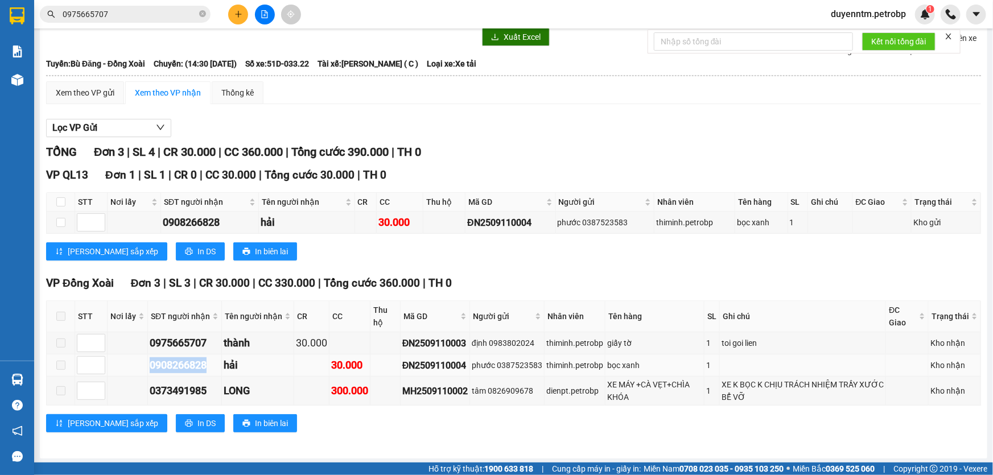
drag, startPoint x: 198, startPoint y: 362, endPoint x: 137, endPoint y: 369, distance: 61.2
click at [137, 369] on tr "0908266828 hải 30.000 ĐN2509110004 phước 0387523583 thiminh.petrobp bọc xanh 1 …" at bounding box center [514, 365] width 934 height 22
click at [142, 20] on span "0975665707" at bounding box center [125, 14] width 171 height 17
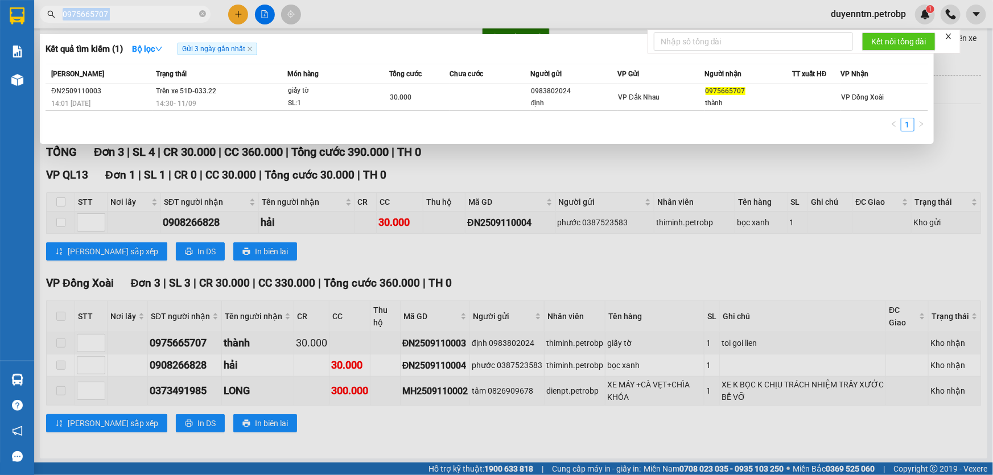
click at [142, 20] on span "0975665707" at bounding box center [125, 14] width 171 height 17
click at [142, 16] on input "0975665707" at bounding box center [130, 14] width 134 height 13
paste input "08266828"
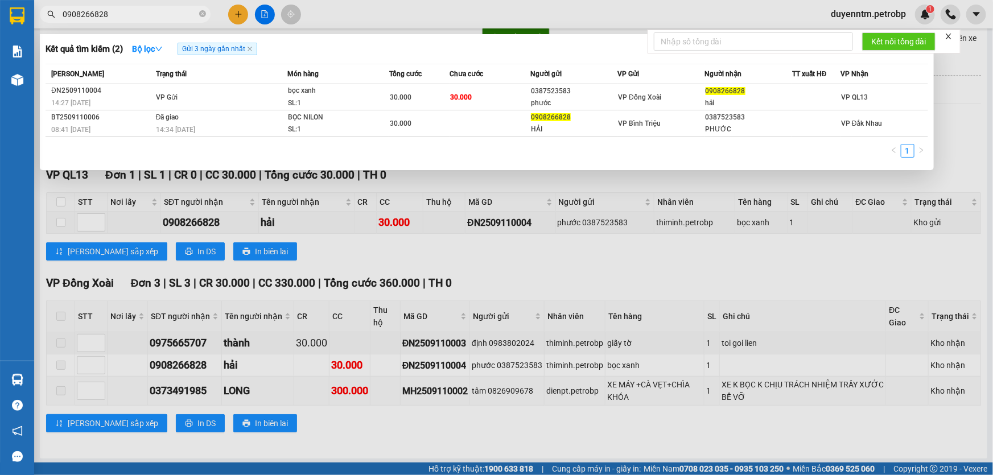
click at [188, 391] on div at bounding box center [496, 237] width 993 height 475
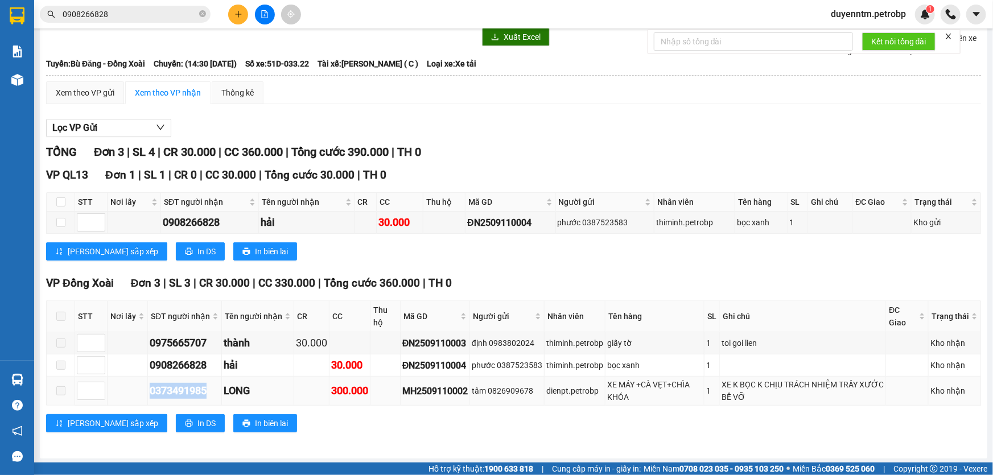
drag, startPoint x: 205, startPoint y: 390, endPoint x: 152, endPoint y: 393, distance: 53.5
click at [152, 393] on div "0373491985" at bounding box center [185, 391] width 70 height 16
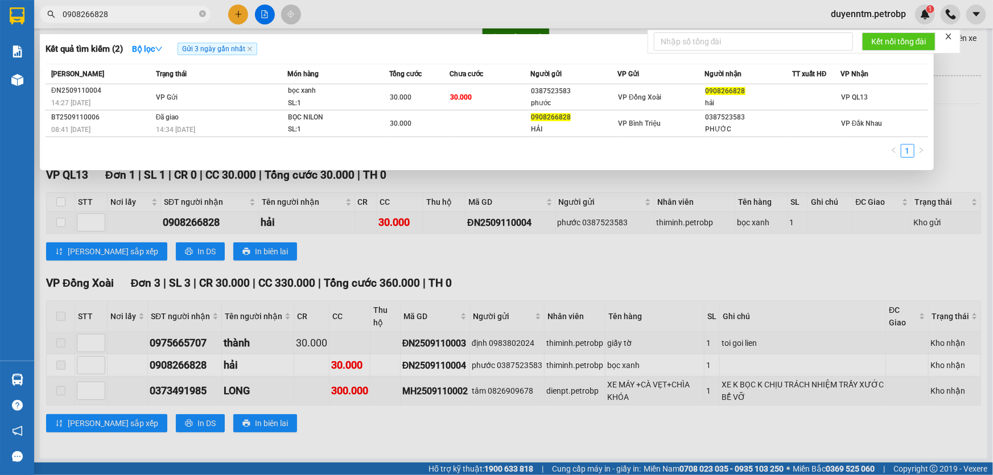
click at [143, 11] on input "0908266828" at bounding box center [130, 14] width 134 height 13
paste input "373491985"
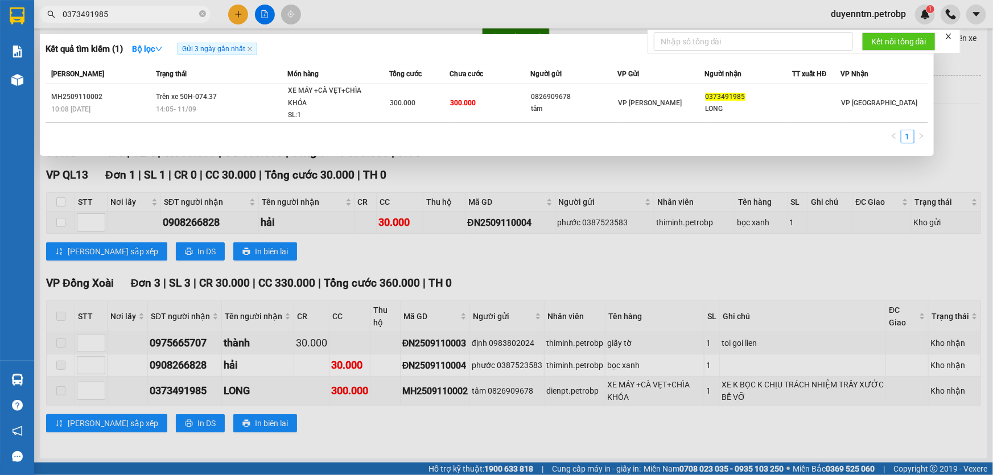
click at [144, 18] on input "0373491985" at bounding box center [130, 14] width 134 height 13
type input "0975629070"
click at [205, 14] on icon "close-circle" at bounding box center [202, 13] width 7 height 7
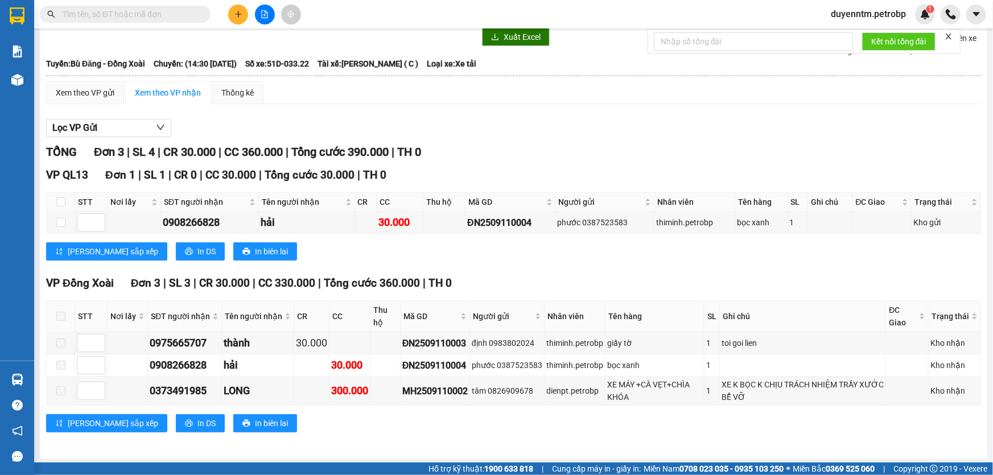
click at [141, 14] on input "text" at bounding box center [130, 14] width 134 height 13
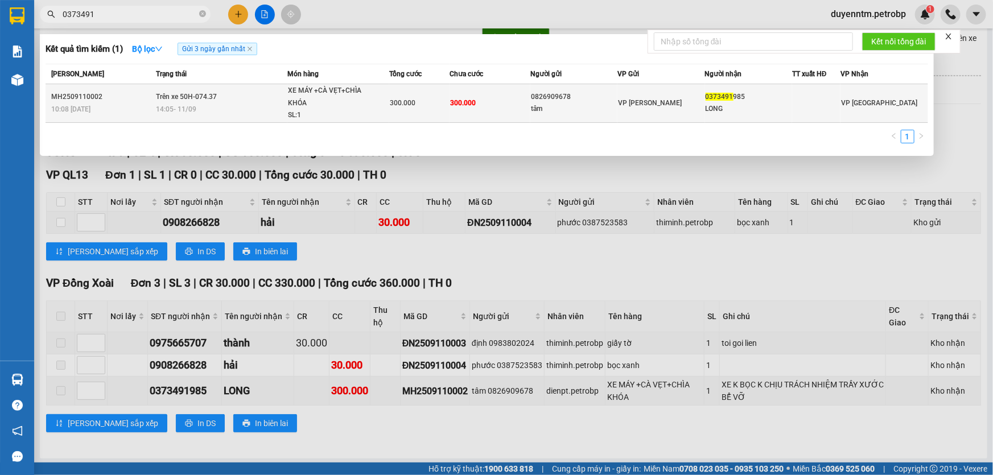
type input "0373491"
click at [295, 94] on div "XE MÁY +CÀ VẸT+CHÌA KHÓA" at bounding box center [330, 97] width 85 height 24
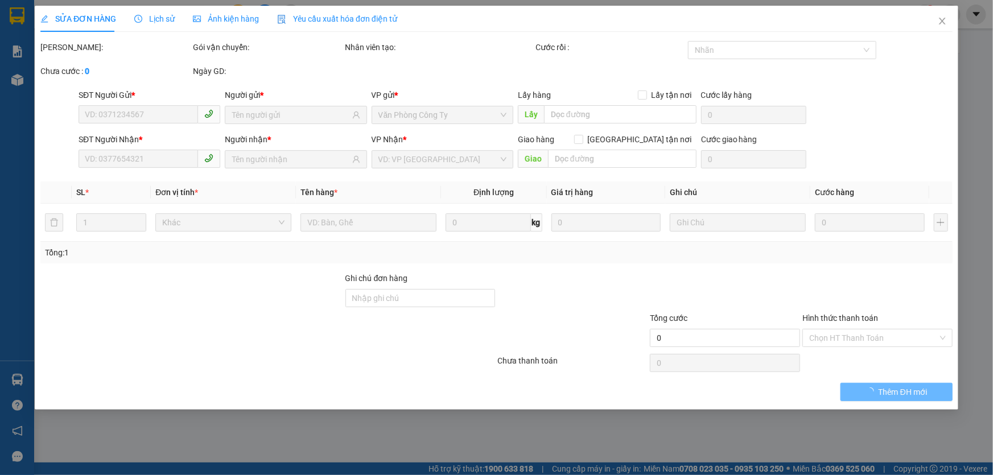
type input "0826909678"
type input "tâm"
type input "0373491985"
type input "LONG"
type input "300.000"
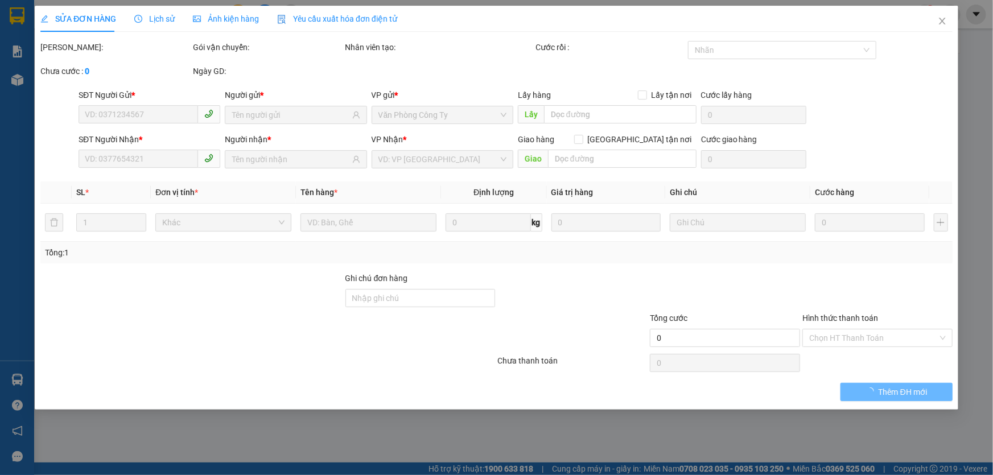
type input "300.000"
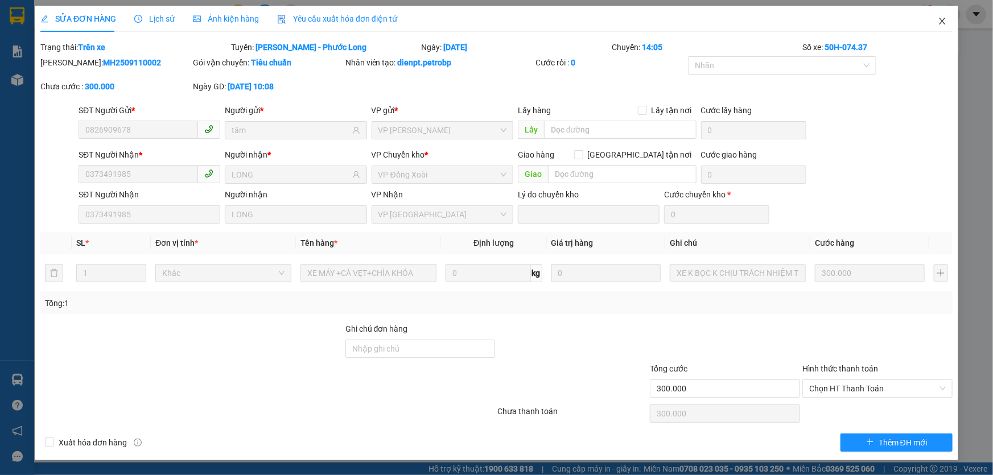
click at [939, 23] on icon "close" at bounding box center [941, 20] width 9 height 9
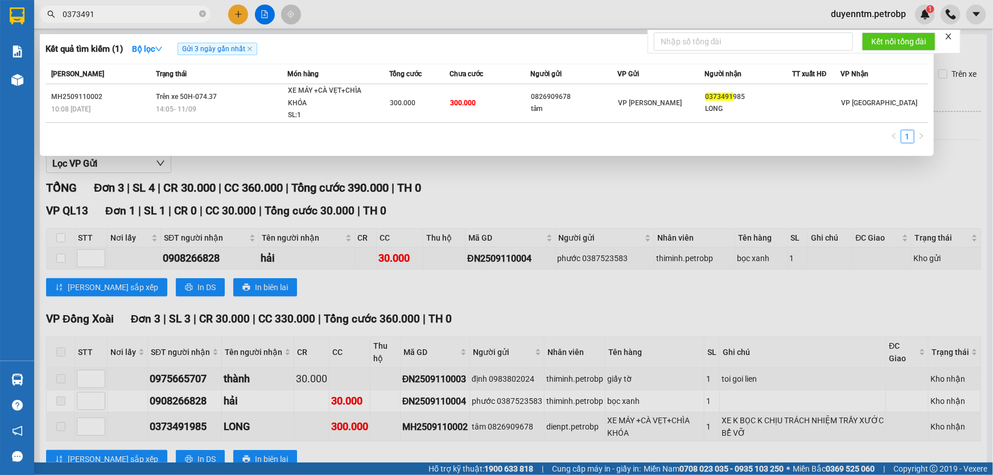
click at [148, 7] on span "0373491" at bounding box center [125, 14] width 171 height 17
click at [150, 23] on div at bounding box center [496, 237] width 993 height 475
click at [156, 18] on input "0373491" at bounding box center [130, 14] width 134 height 13
click at [234, 158] on div at bounding box center [496, 237] width 993 height 475
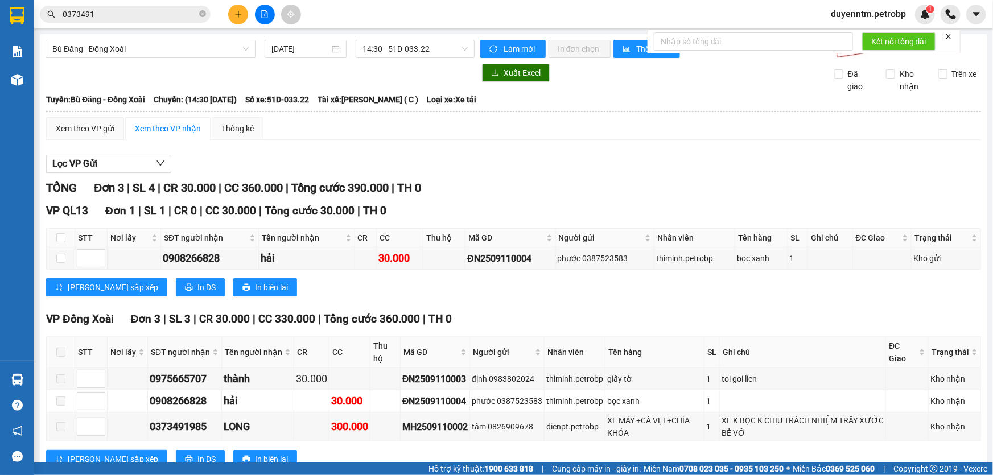
scroll to position [36, 0]
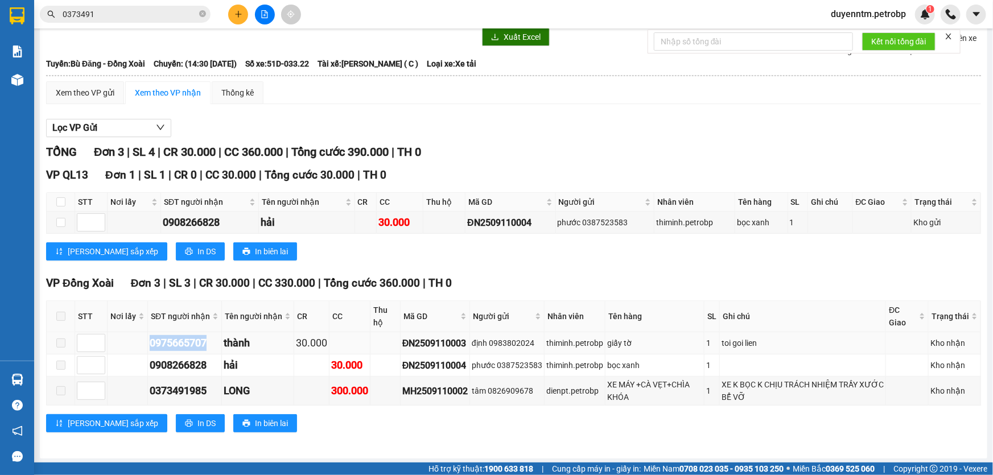
drag, startPoint x: 204, startPoint y: 341, endPoint x: 135, endPoint y: 344, distance: 68.9
click at [135, 344] on tr "0975665707 thành 30.000 ĐN2509110003 định 0983802024 thiminh.petrobp giấy tờ 1 …" at bounding box center [514, 343] width 934 height 22
click at [122, 17] on input "0373491" at bounding box center [130, 14] width 134 height 13
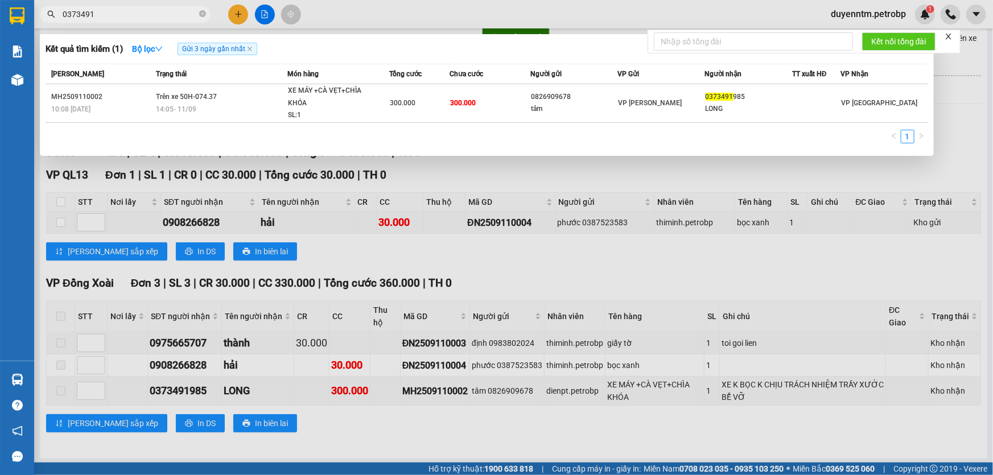
click at [122, 17] on input "0373491" at bounding box center [130, 14] width 134 height 13
paste input "975665707"
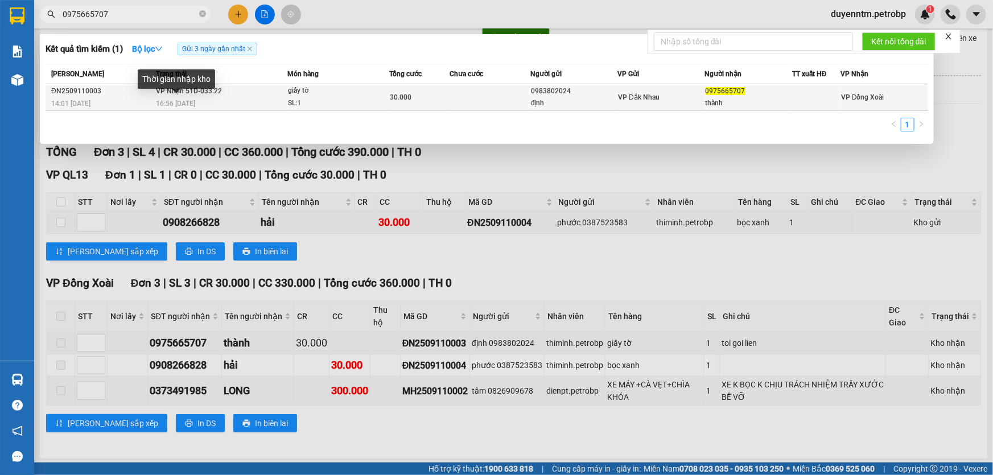
type input "0975665707"
click at [193, 102] on span "16:56 [DATE]" at bounding box center [175, 104] width 39 height 8
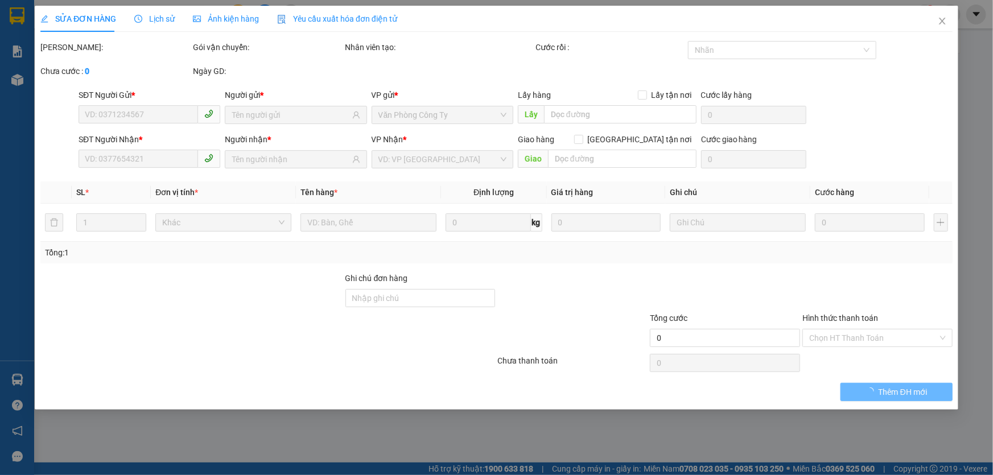
type input "0983802024"
type input "định"
type input "0975665707"
type input "thành"
type input "30.000"
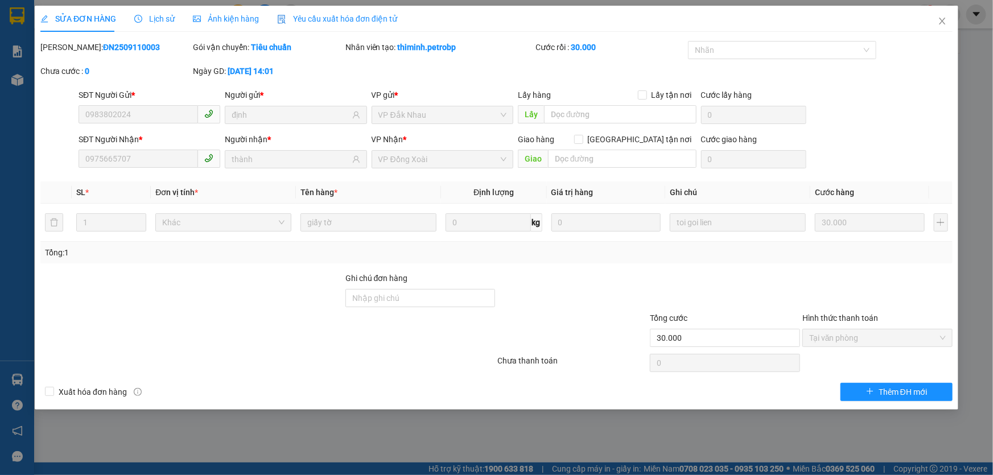
click at [170, 14] on span "Lịch sử" at bounding box center [154, 18] width 40 height 9
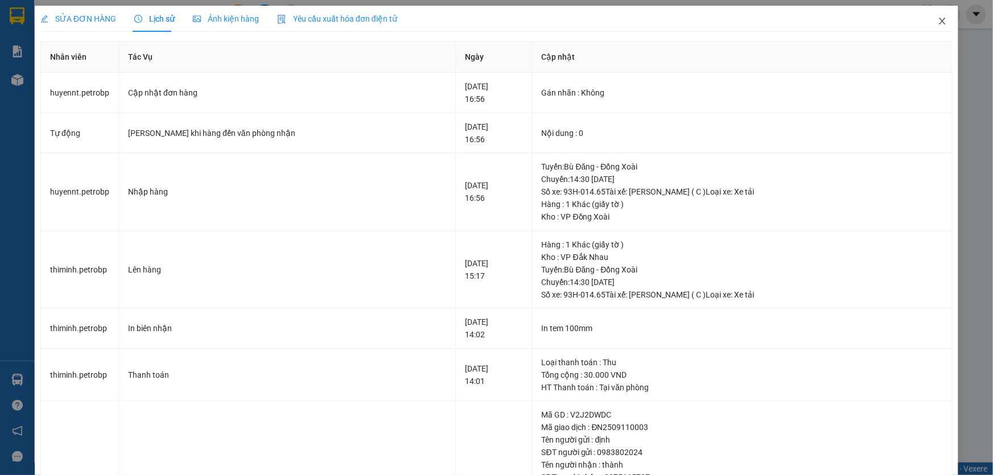
click at [937, 23] on icon "close" at bounding box center [941, 20] width 9 height 9
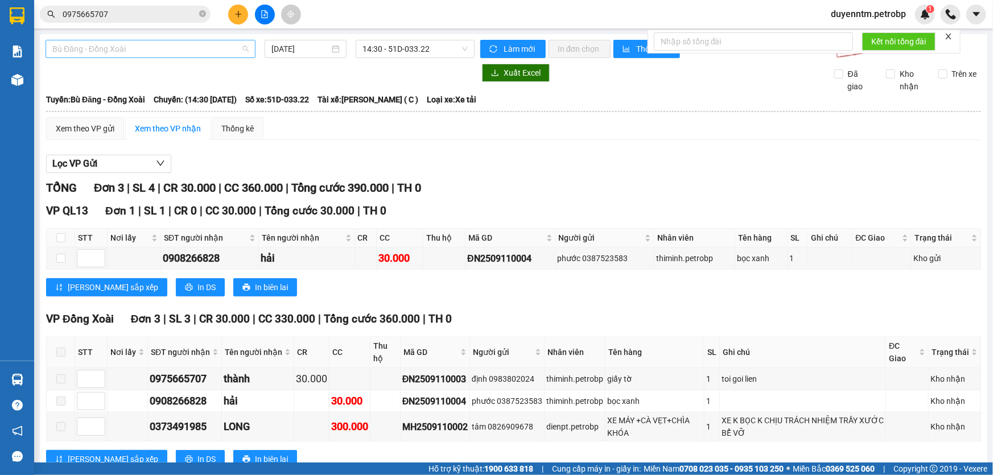
click at [137, 53] on span "Bù Đăng - Đồng Xoài" at bounding box center [150, 48] width 196 height 17
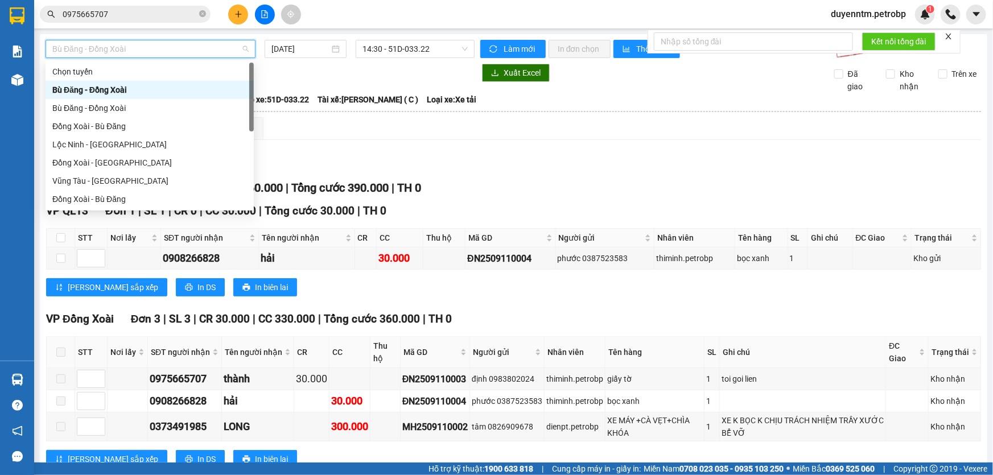
click at [244, 50] on span "Bù Đăng - Đồng Xoài" at bounding box center [150, 48] width 196 height 17
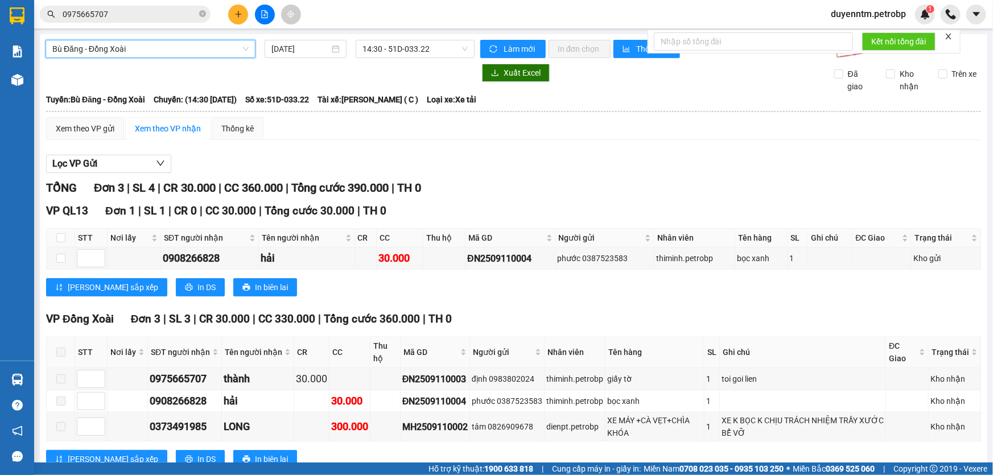
click at [237, 58] on div "Bù Đăng - [GEOGRAPHIC_DATA] Bù Đăng - [GEOGRAPHIC_DATA] [DATE] 14:30 - 51D-033.…" at bounding box center [513, 264] width 947 height 460
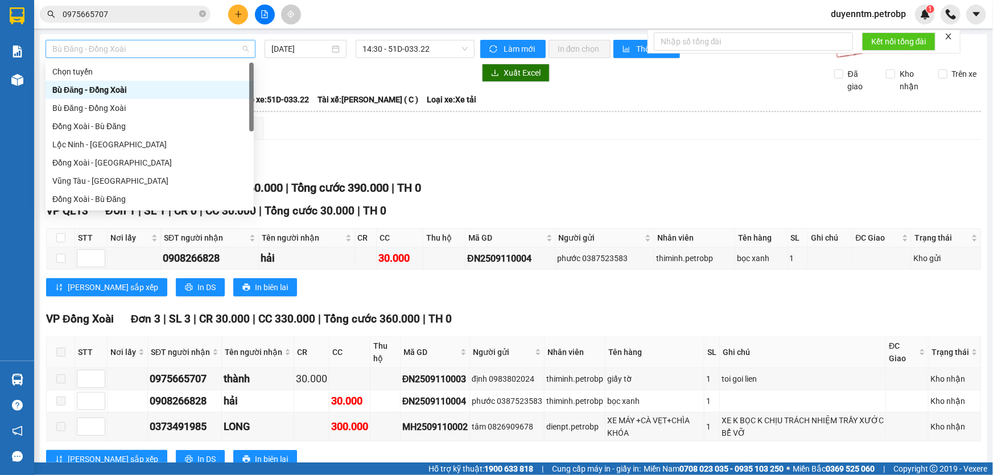
click at [240, 49] on span "Bù Đăng - Đồng Xoài" at bounding box center [150, 48] width 196 height 17
click at [98, 145] on div "Lộc Ninh - [GEOGRAPHIC_DATA]" at bounding box center [149, 144] width 195 height 13
type input "[DATE]"
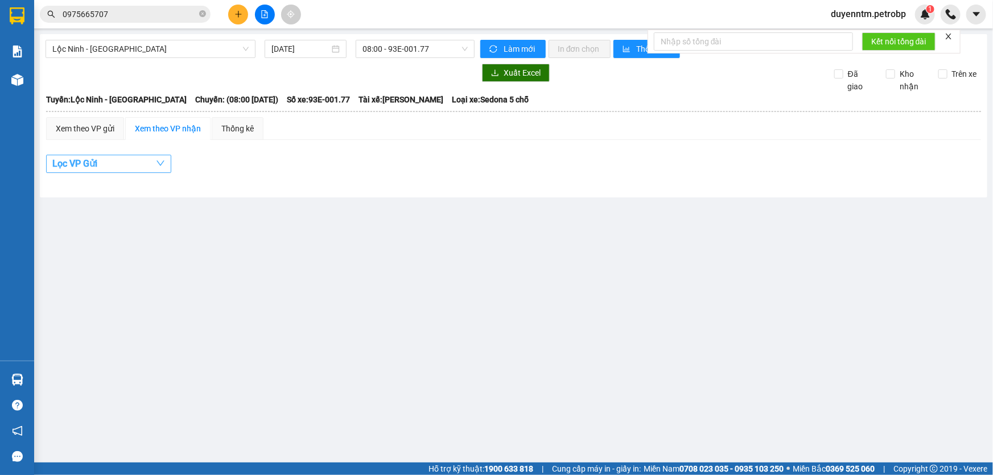
click at [158, 162] on icon "down" at bounding box center [160, 163] width 8 height 5
click at [278, 168] on div "Lọc VP Gửi" at bounding box center [513, 164] width 935 height 19
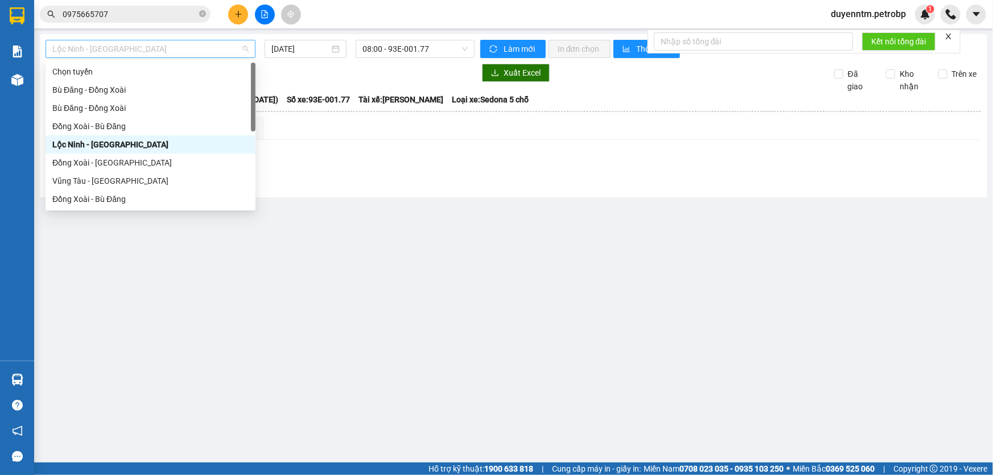
click at [246, 51] on span "Lộc Ninh - [GEOGRAPHIC_DATA]" at bounding box center [150, 48] width 196 height 17
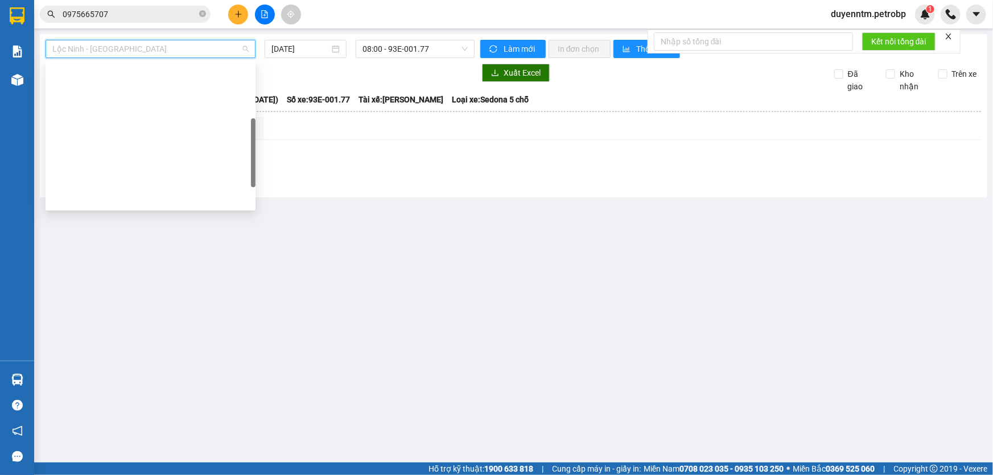
scroll to position [236, 0]
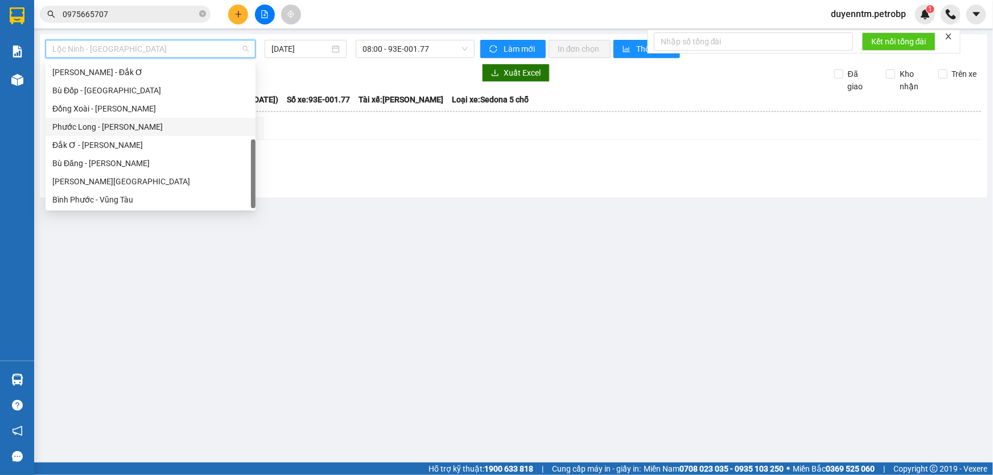
click at [140, 126] on div "Phước Long - [PERSON_NAME]" at bounding box center [150, 127] width 196 height 13
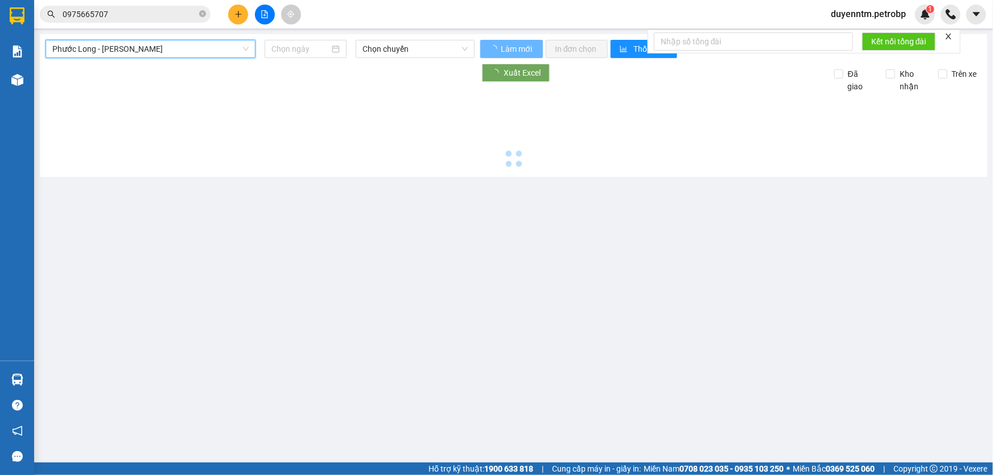
type input "[DATE]"
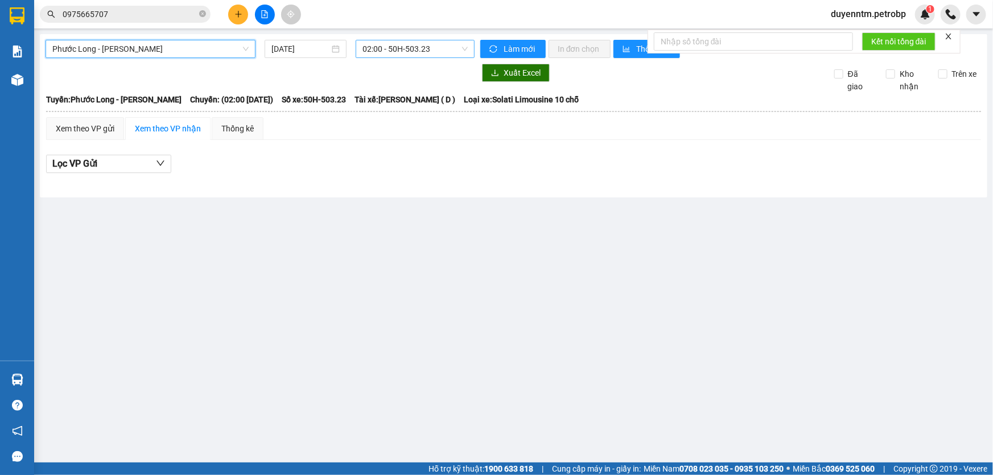
click at [458, 51] on span "02:00 - 50H-503.23" at bounding box center [414, 48] width 105 height 17
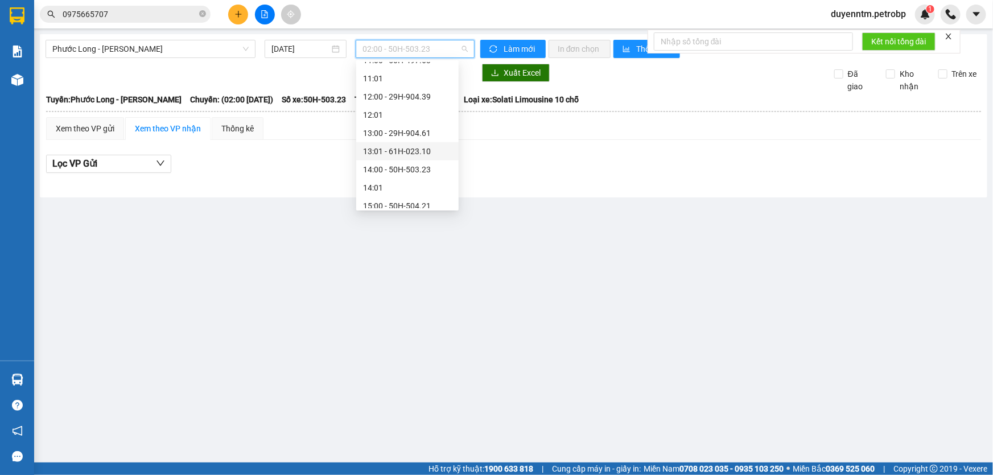
scroll to position [464, 0]
click at [307, 253] on main "[GEOGRAPHIC_DATA][PERSON_NAME] [DATE] 02:00 - 50H-503.23 Làm mới In đơn chọn Th…" at bounding box center [496, 231] width 993 height 462
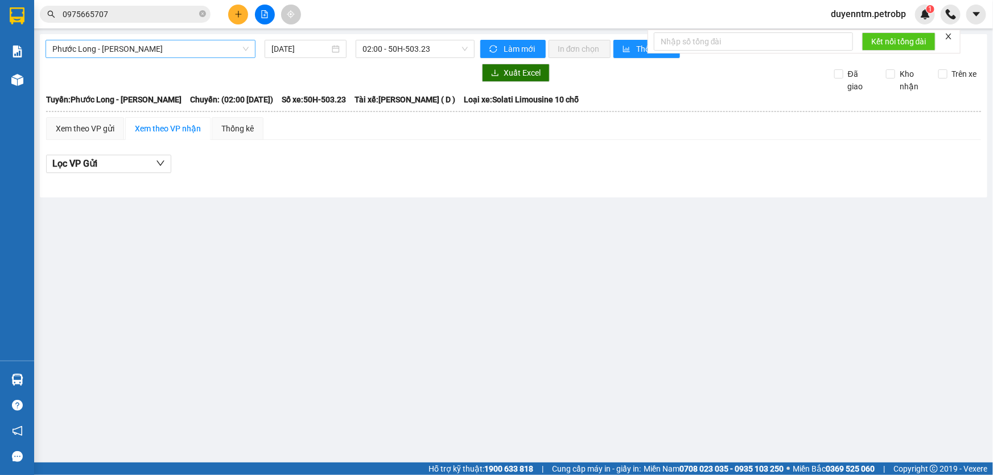
click at [247, 51] on span "Phước Long - [PERSON_NAME]" at bounding box center [150, 48] width 196 height 17
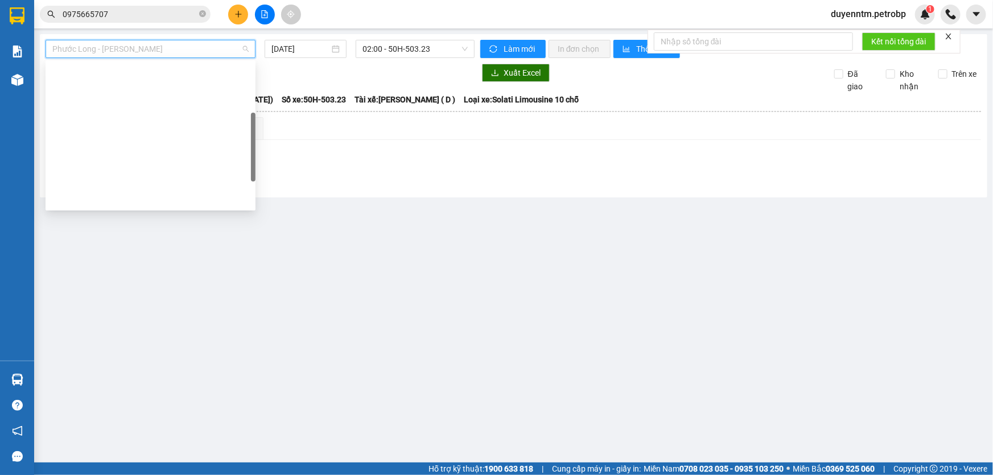
scroll to position [206, 0]
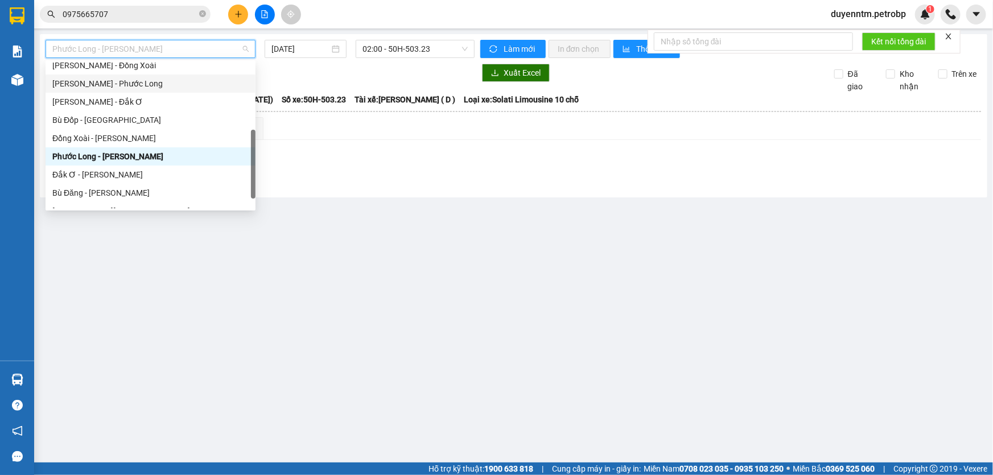
click at [114, 80] on div "[PERSON_NAME] - Phước Long" at bounding box center [150, 83] width 196 height 13
type input "[DATE]"
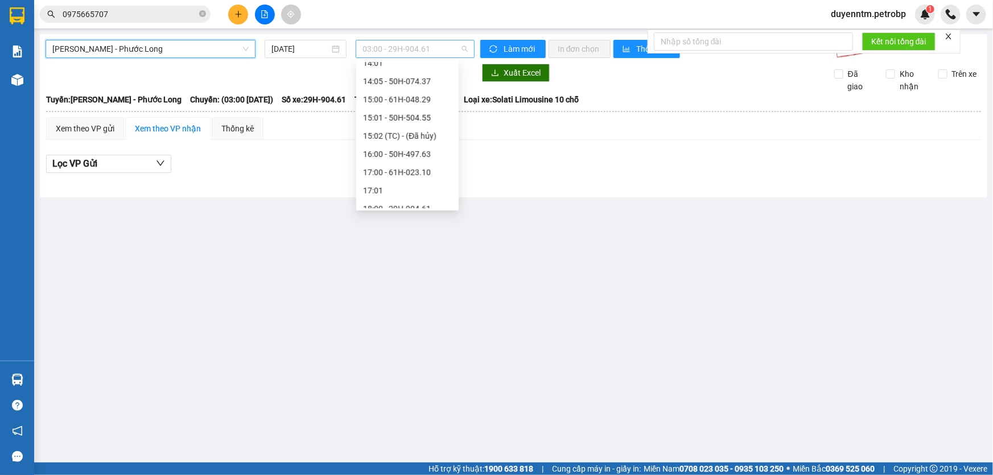
click at [438, 55] on span "03:00 - 29H-904.61" at bounding box center [414, 48] width 105 height 17
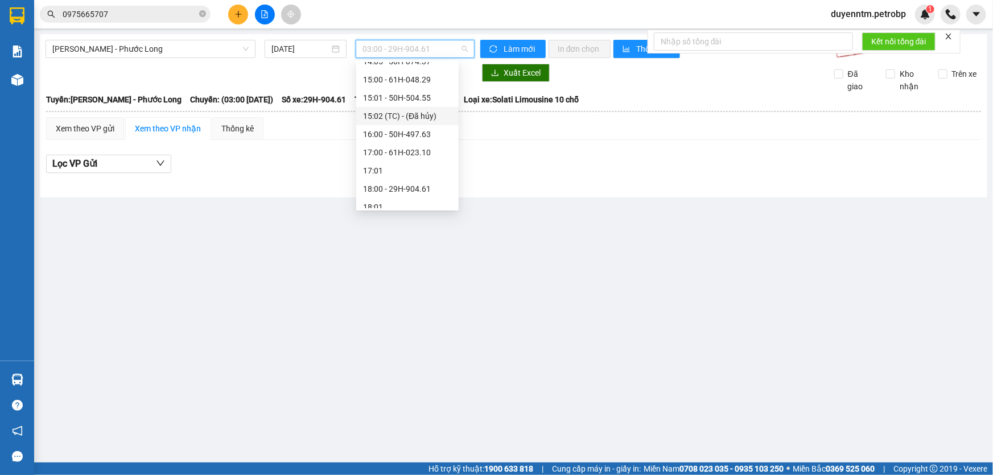
scroll to position [432, 0]
click at [410, 115] on div "14:05 - 50H-074.37" at bounding box center [407, 113] width 89 height 13
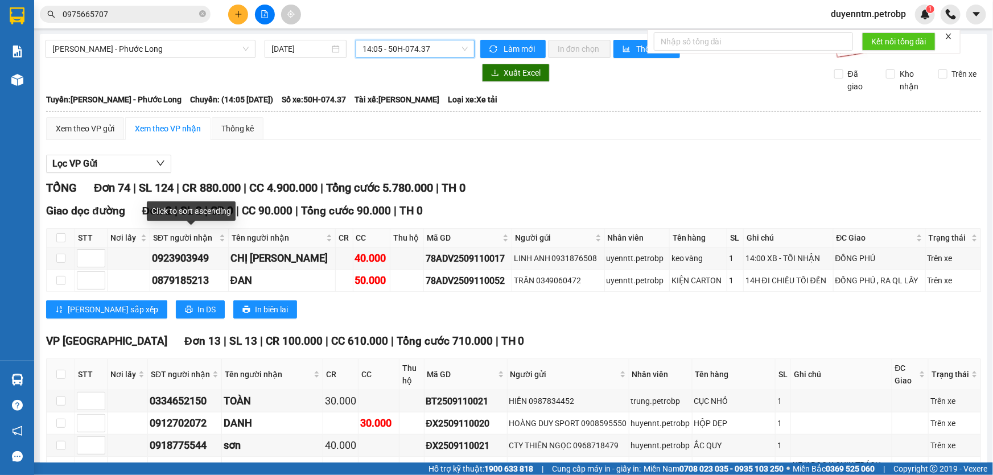
scroll to position [310, 0]
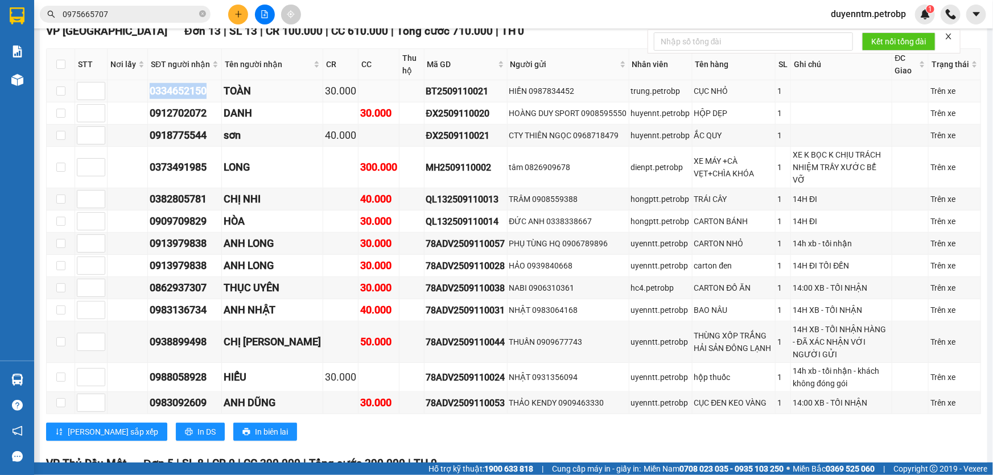
drag, startPoint x: 212, startPoint y: 100, endPoint x: 150, endPoint y: 97, distance: 61.5
click at [150, 97] on td "0334652150" at bounding box center [185, 91] width 74 height 22
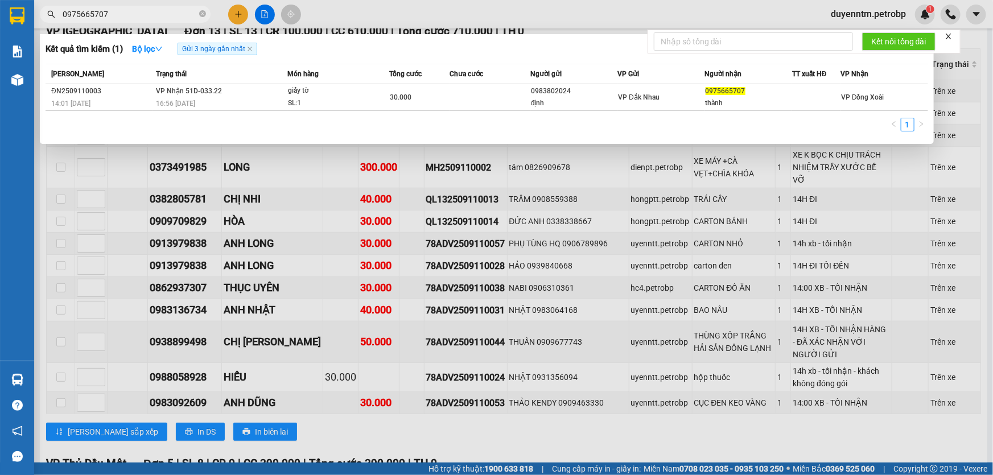
click at [127, 11] on input "0975665707" at bounding box center [130, 14] width 134 height 13
click at [128, 11] on input "0975665707" at bounding box center [130, 14] width 134 height 13
paste input "334652150"
click at [208, 210] on div at bounding box center [496, 237] width 993 height 475
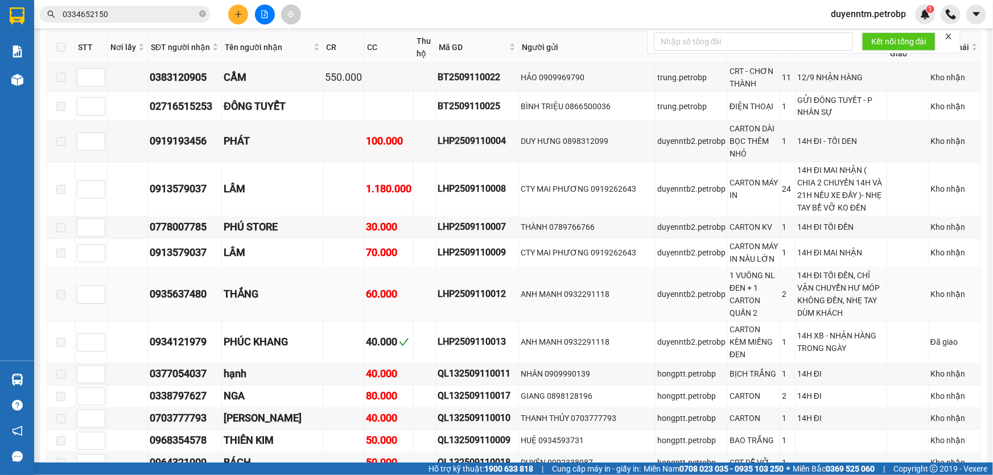
scroll to position [1189, 0]
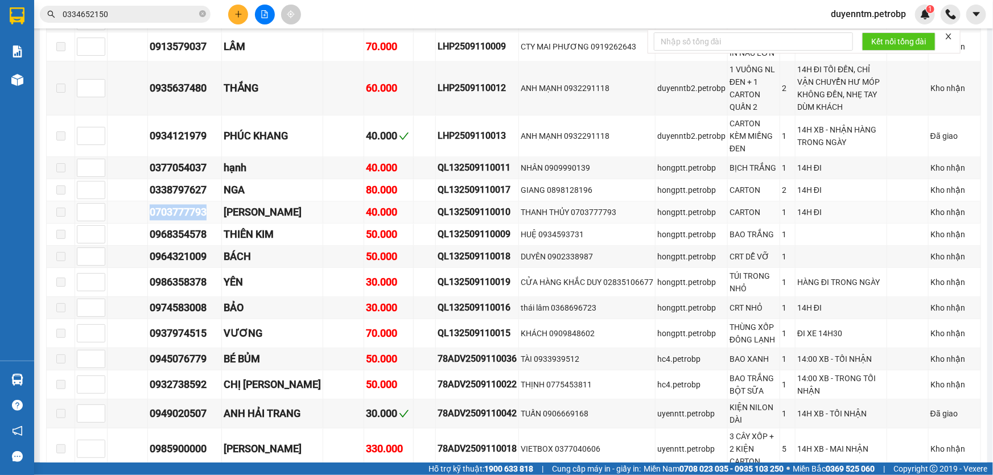
drag, startPoint x: 213, startPoint y: 187, endPoint x: 136, endPoint y: 189, distance: 77.4
click at [136, 201] on tr "0703777793 THANH THỦY 40.000 QL132509110010 THANH THỦY 0703777793 hongptt.petro…" at bounding box center [514, 212] width 934 height 22
click at [109, 15] on input "0334652150" at bounding box center [130, 14] width 134 height 13
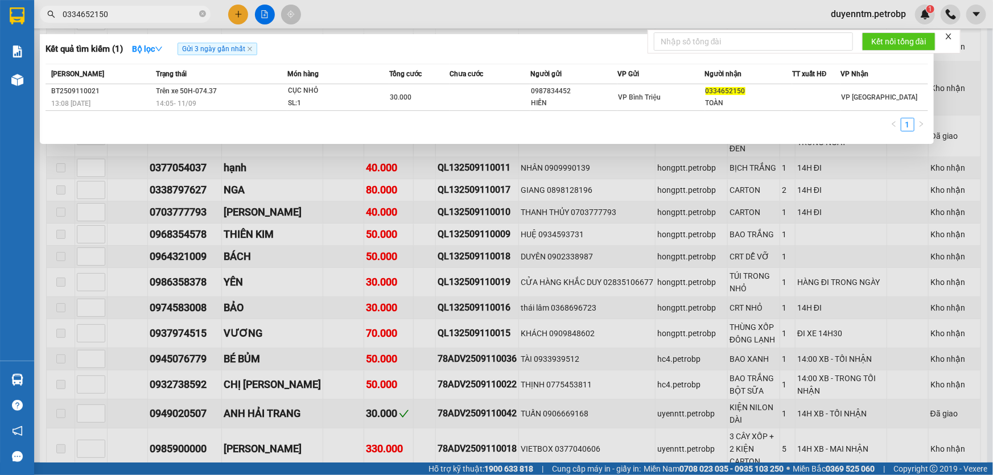
click at [109, 15] on input "0334652150" at bounding box center [130, 14] width 134 height 13
paste input "703777793"
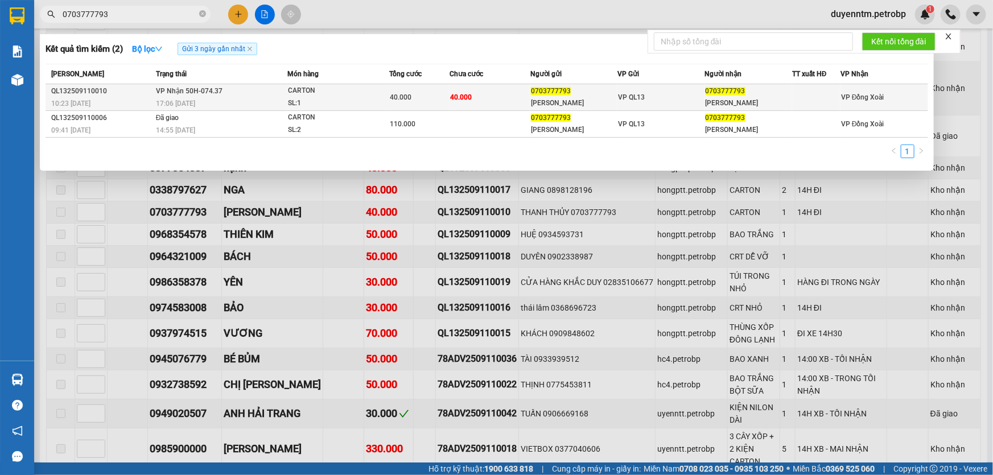
type input "0703777793"
click at [181, 102] on span "17:06 [DATE]" at bounding box center [175, 104] width 39 height 8
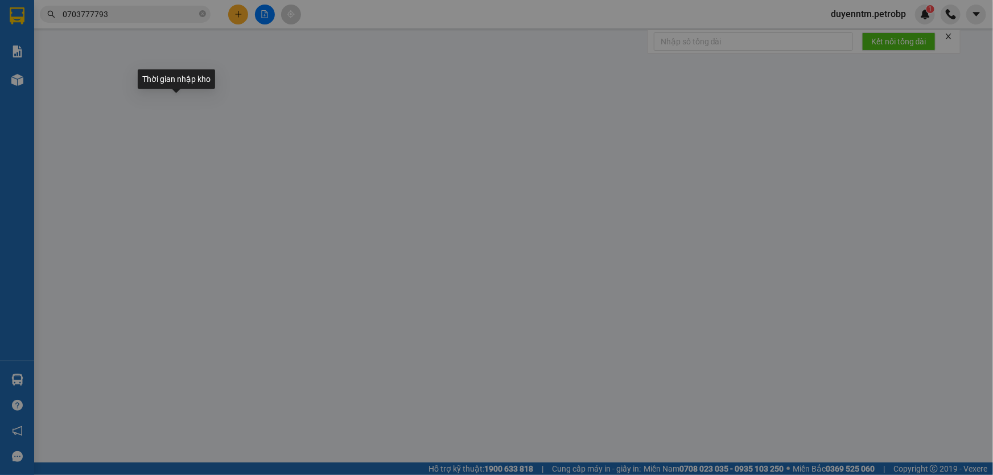
type input "0703777793"
type input "[PERSON_NAME]"
type input "0703777793"
type input "[PERSON_NAME]"
type input "40.000"
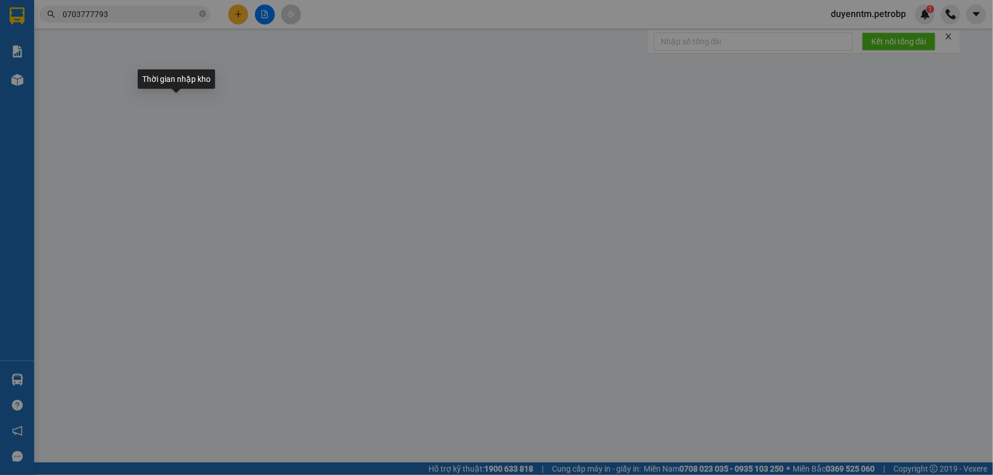
type input "40.000"
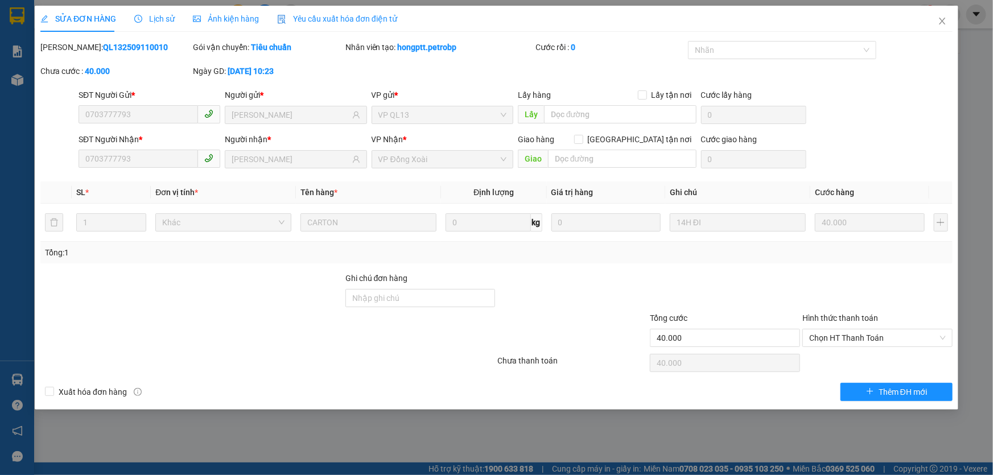
click at [162, 23] on span "Lịch sử" at bounding box center [154, 18] width 40 height 9
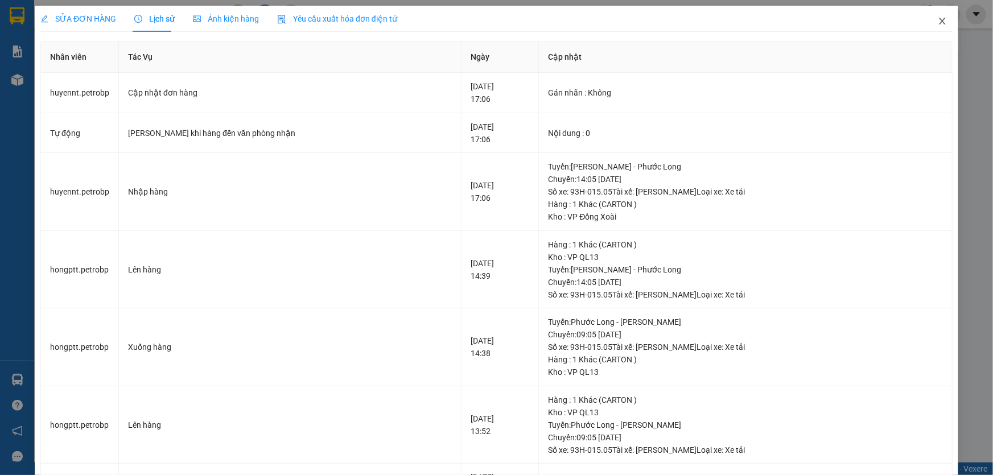
click at [937, 24] on icon "close" at bounding box center [941, 20] width 9 height 9
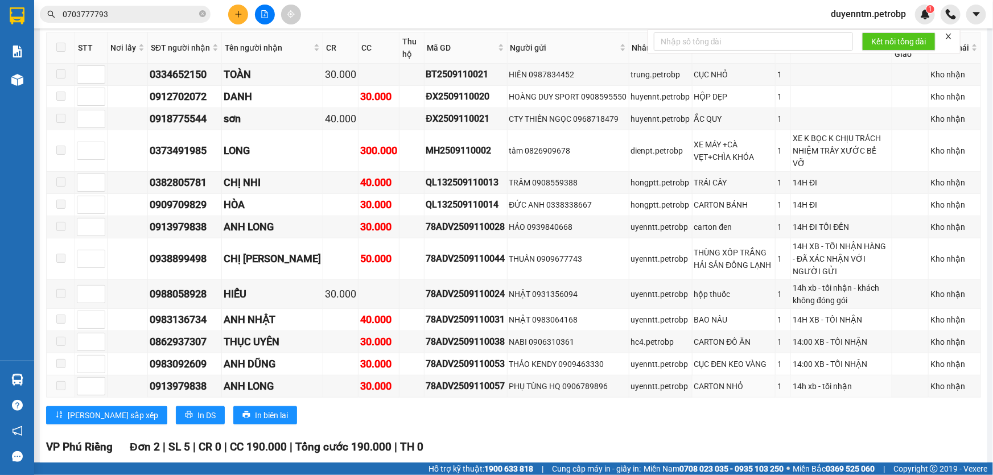
scroll to position [2513, 0]
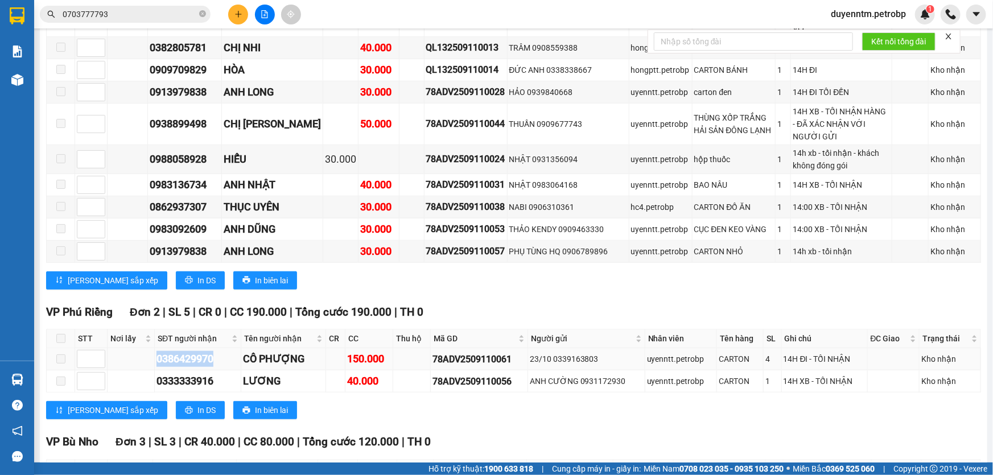
drag, startPoint x: 217, startPoint y: 213, endPoint x: 146, endPoint y: 224, distance: 72.6
click at [146, 348] on tr "0386429970 CÔ PHƯỢNG 150.000 78ADV2509110061 23/10 0339163803 uyenntt.petrobp C…" at bounding box center [514, 359] width 934 height 22
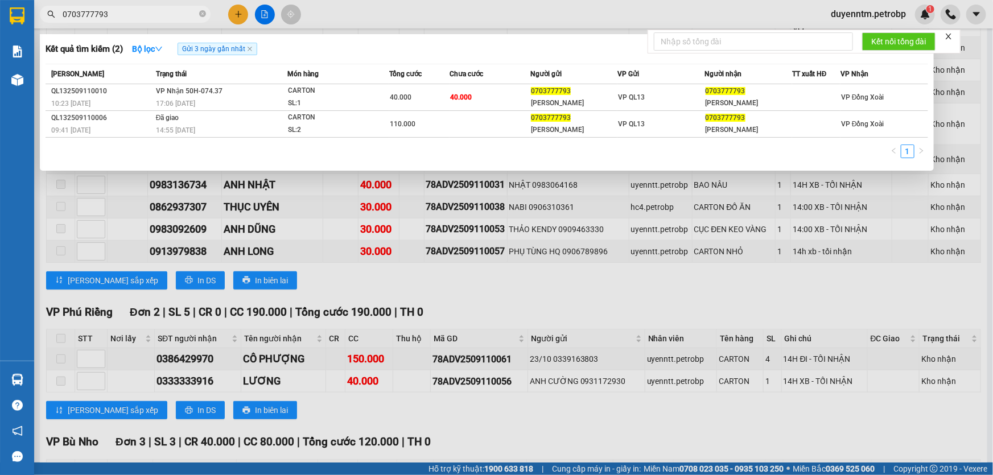
click at [131, 15] on input "0703777793" at bounding box center [130, 14] width 134 height 13
paste input "386429970"
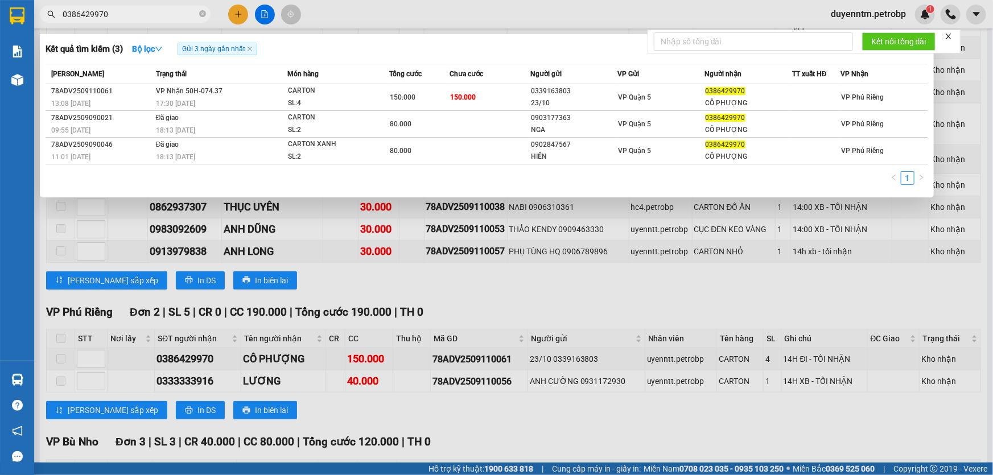
click at [375, 282] on div at bounding box center [496, 237] width 993 height 475
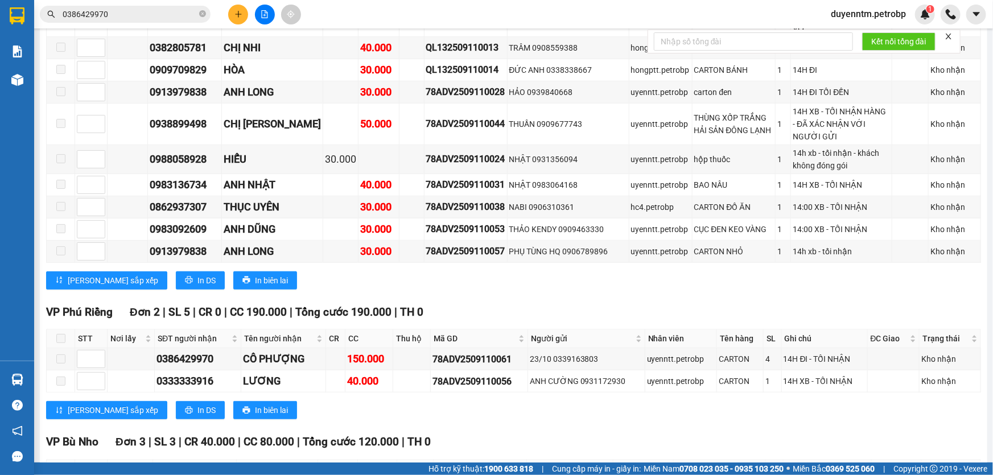
drag, startPoint x: 210, startPoint y: 353, endPoint x: 135, endPoint y: 361, distance: 75.6
drag, startPoint x: 205, startPoint y: 350, endPoint x: 149, endPoint y: 356, distance: 56.0
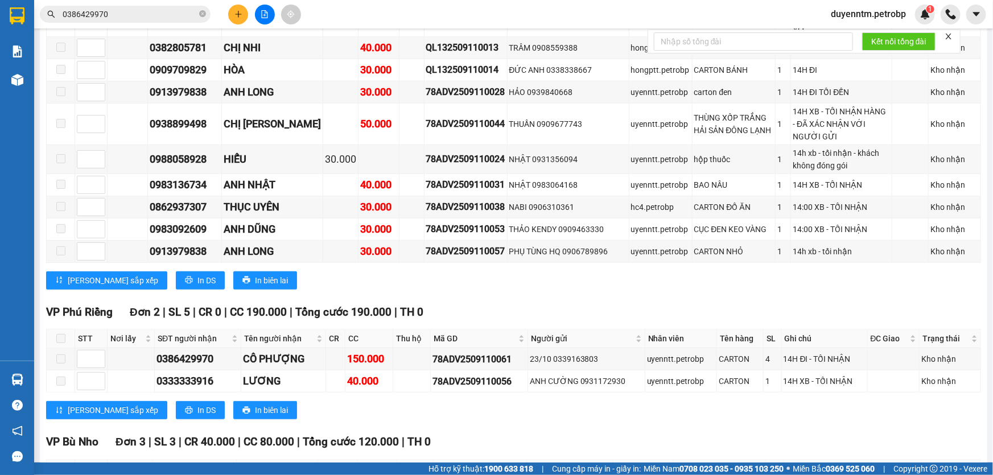
click at [129, 11] on input "0386429970" at bounding box center [130, 14] width 134 height 13
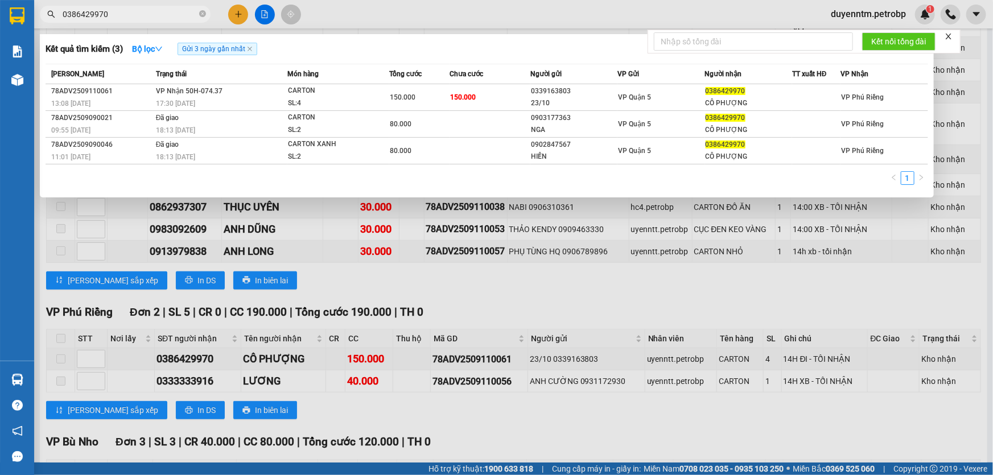
click at [129, 11] on input "0386429970" at bounding box center [130, 14] width 134 height 13
paste input "961011229"
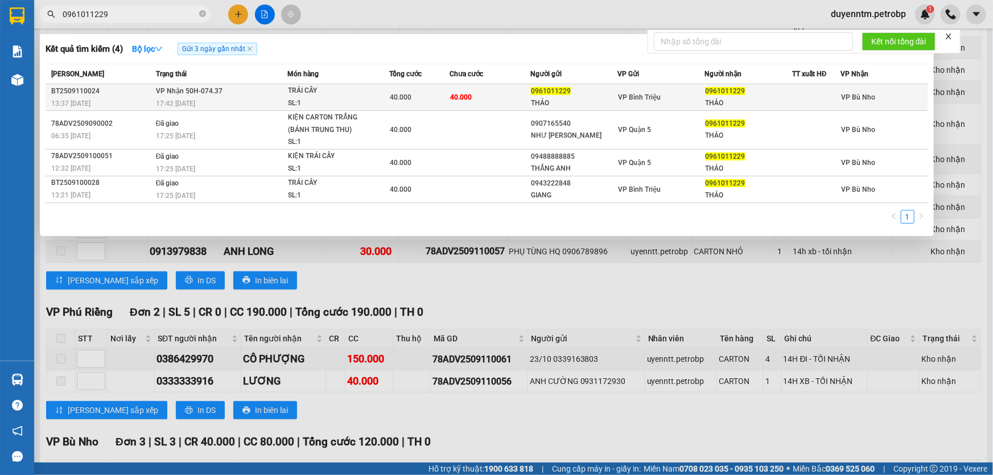
type input "0961011229"
click at [209, 95] on span "VP Nhận 50H-074.37" at bounding box center [189, 91] width 67 height 8
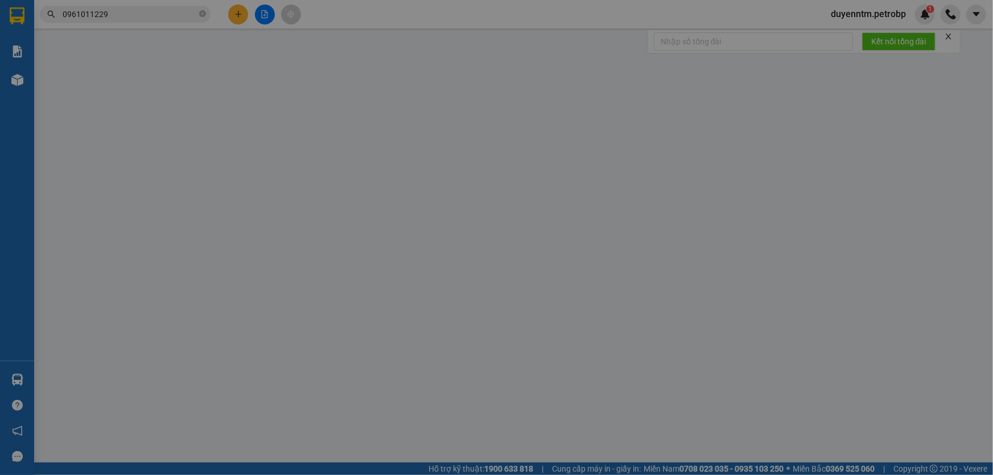
type input "0961011229"
type input "THẢO"
type input "0961011229"
type input "THẢO"
type input "40.000"
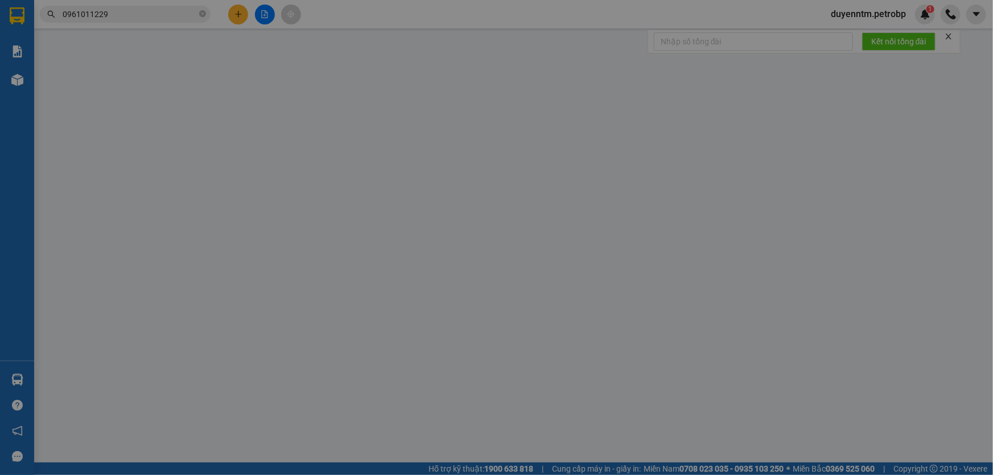
type input "40.000"
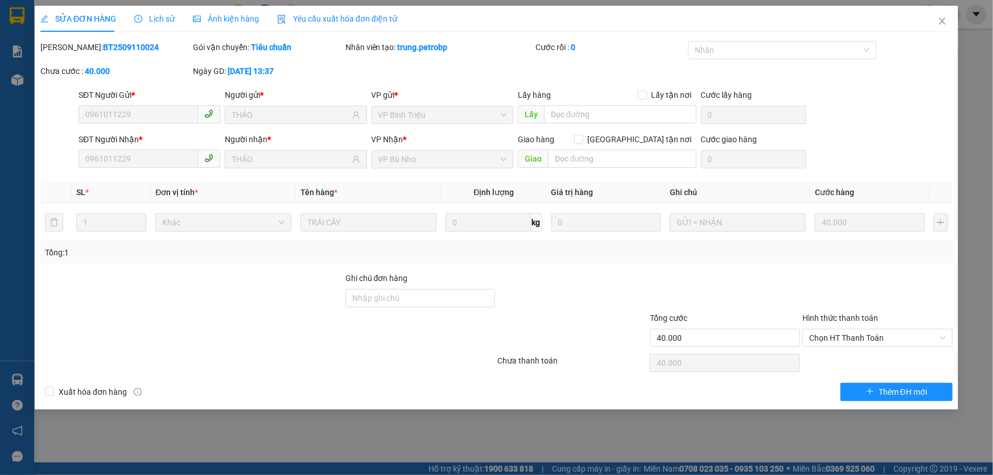
click at [160, 22] on span "Lịch sử" at bounding box center [154, 18] width 40 height 9
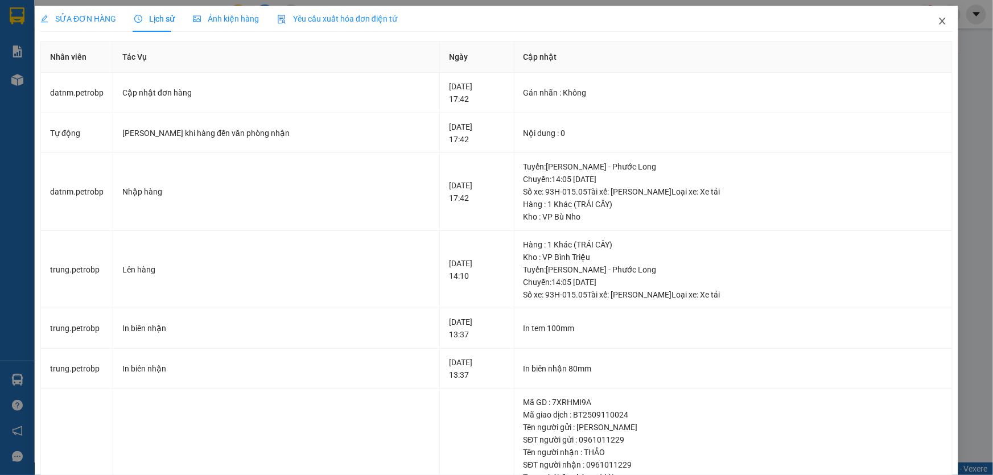
click at [939, 23] on span "Close" at bounding box center [942, 22] width 32 height 32
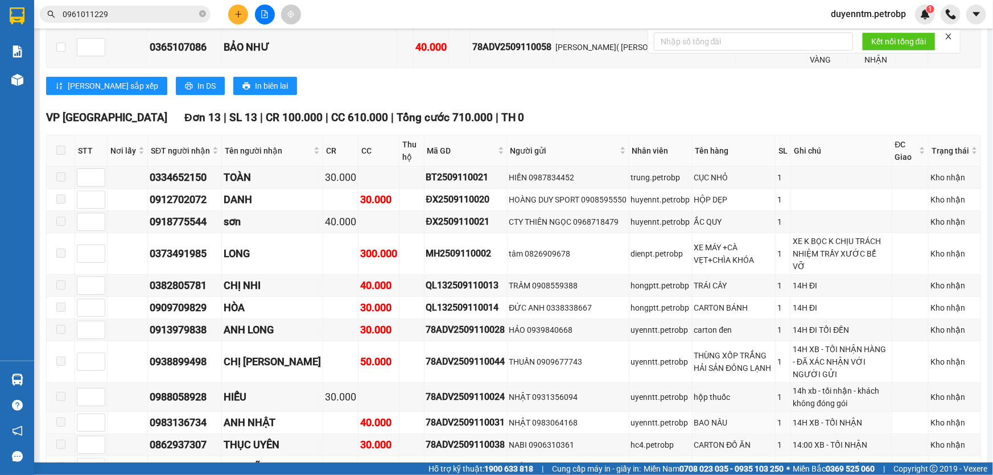
scroll to position [2513, 0]
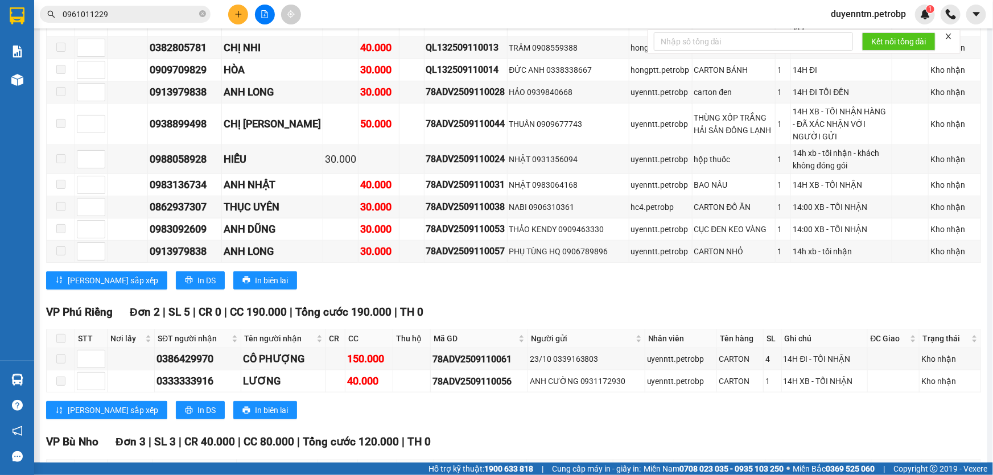
drag, startPoint x: 218, startPoint y: 344, endPoint x: 155, endPoint y: 349, distance: 62.8
click at [129, 17] on input "0961011229" at bounding box center [130, 14] width 134 height 13
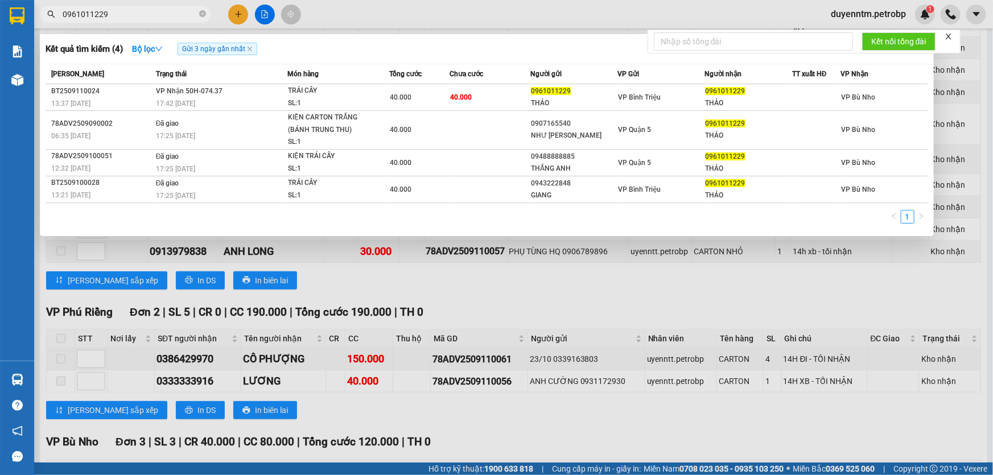
click at [129, 17] on input "0961011229" at bounding box center [130, 14] width 134 height 13
click at [314, 255] on div at bounding box center [496, 237] width 993 height 475
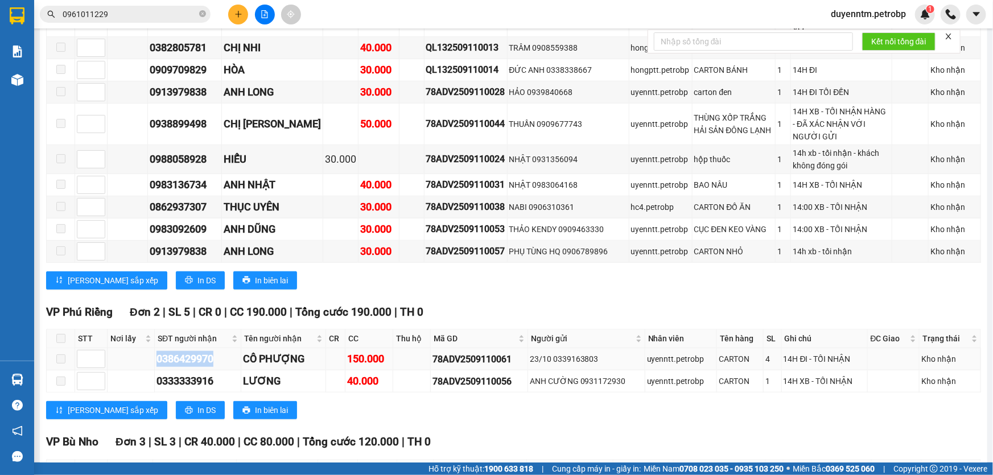
drag, startPoint x: 218, startPoint y: 216, endPoint x: 148, endPoint y: 220, distance: 70.1
click at [148, 348] on tr "0386429970 CÔ PHƯỢNG 150.000 78ADV2509110061 23/10 0339163803 uyenntt.petrobp C…" at bounding box center [514, 359] width 934 height 22
click at [126, 16] on input "0961011229" at bounding box center [130, 14] width 134 height 13
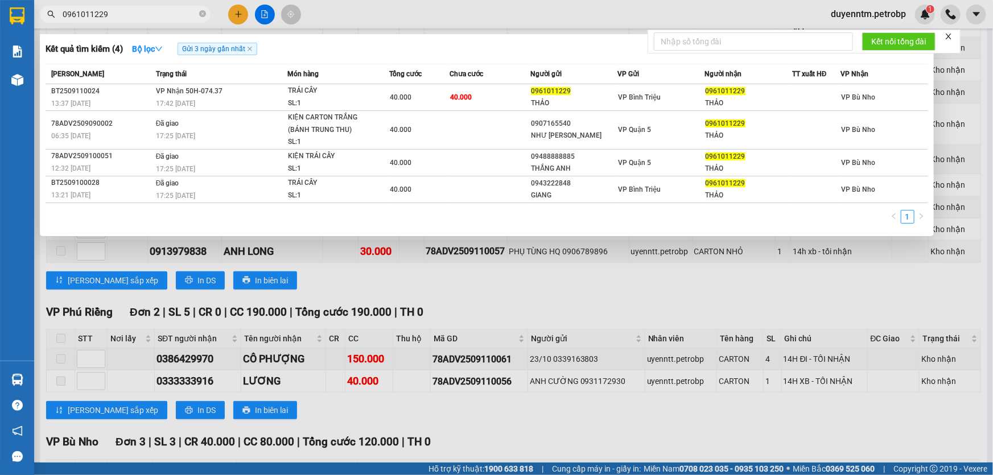
click at [126, 16] on input "0961011229" at bounding box center [130, 14] width 134 height 13
paste input "386429970"
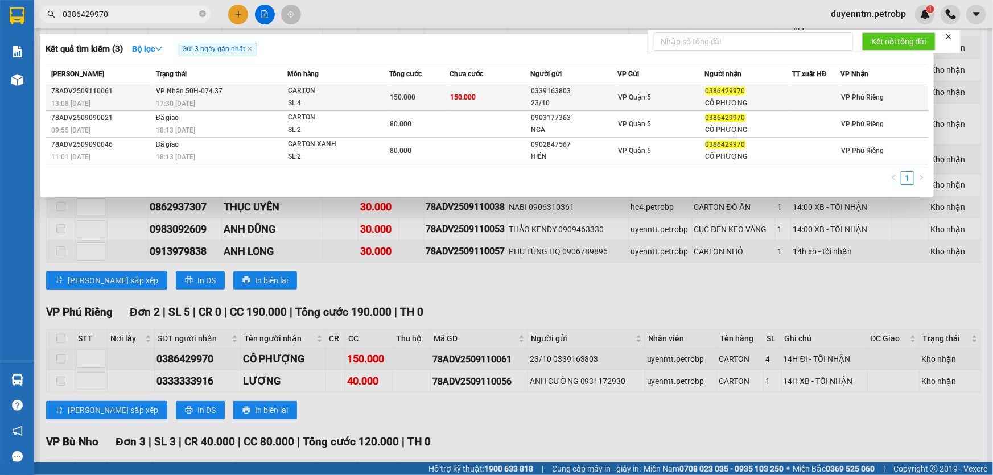
type input "0386429970"
click at [234, 93] on td "VP Nhận 50H-074.37 17:30 [DATE]" at bounding box center [220, 97] width 134 height 27
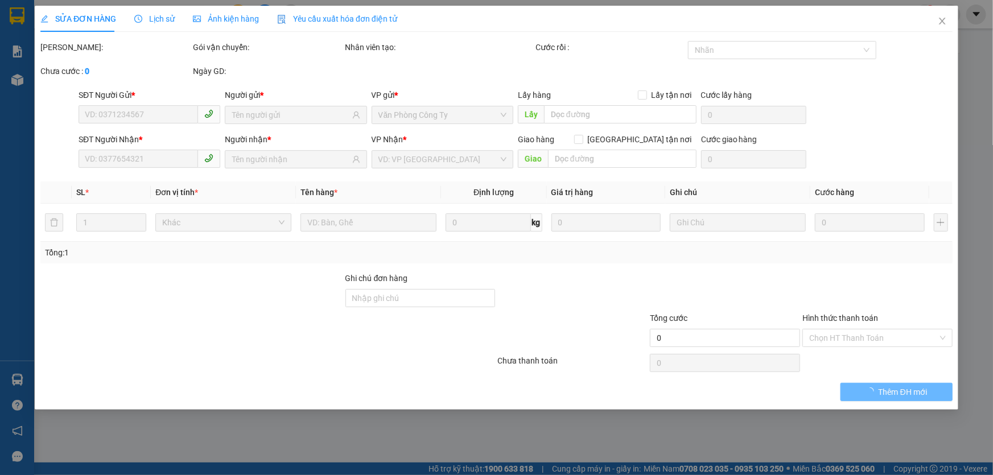
type input "0339163803"
type input "23/10"
type input "0386429970"
type input "CÔ PHƯỢNG"
type input "150.000"
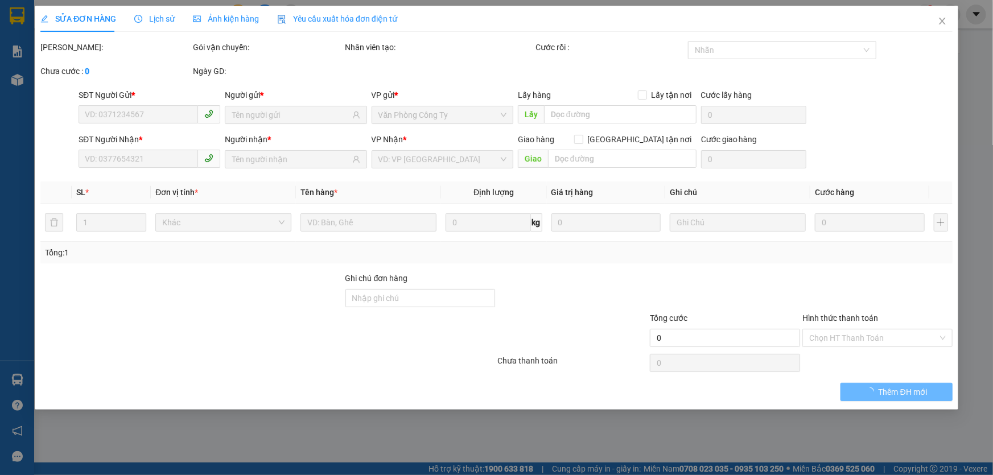
type input "150.000"
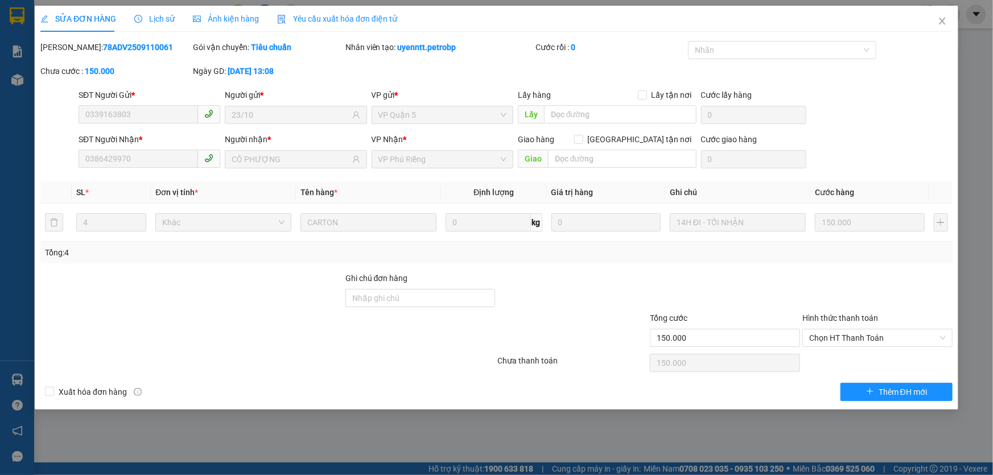
click at [166, 20] on span "Lịch sử" at bounding box center [154, 18] width 40 height 9
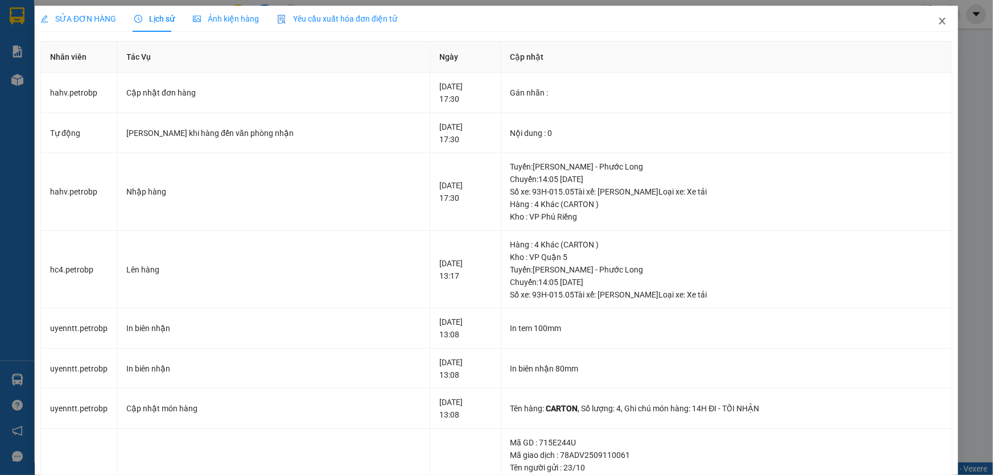
click at [937, 22] on icon "close" at bounding box center [941, 20] width 9 height 9
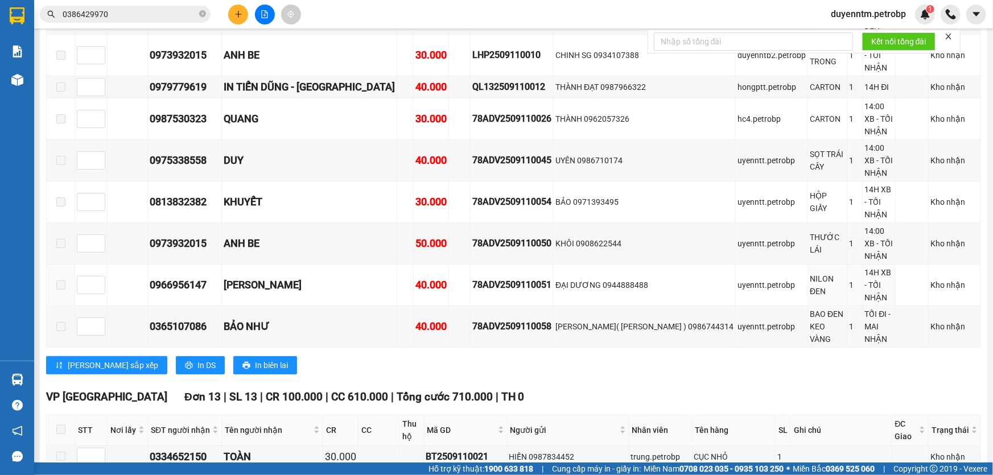
scroll to position [2254, 0]
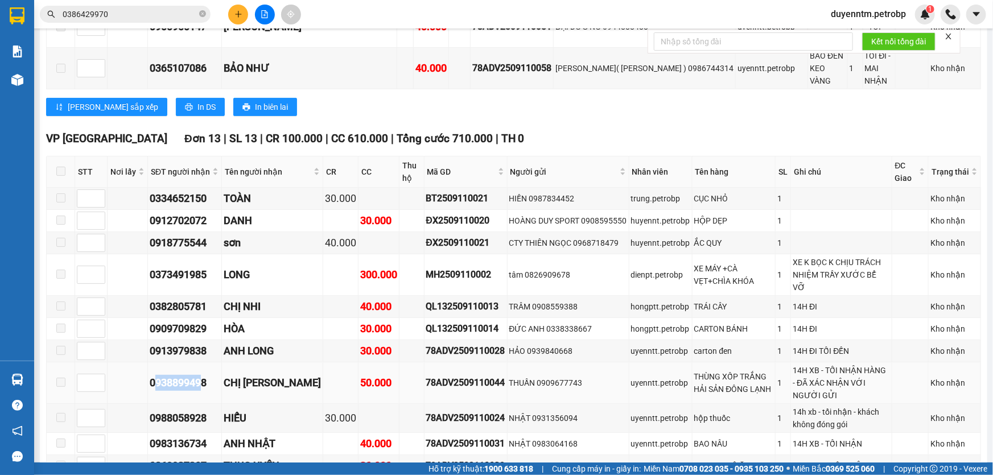
drag, startPoint x: 204, startPoint y: 250, endPoint x: 154, endPoint y: 254, distance: 49.7
click at [154, 375] on div "0938899498" at bounding box center [185, 383] width 70 height 16
click at [190, 375] on div "0938899498" at bounding box center [185, 383] width 70 height 16
drag, startPoint x: 212, startPoint y: 250, endPoint x: 142, endPoint y: 255, distance: 70.7
click at [142, 362] on tr "0938899498 CHỊ LINH 50.000 78ADV2509110044 THUẦN 0909677743 uyenntt.petrobp THÙ…" at bounding box center [514, 383] width 934 height 42
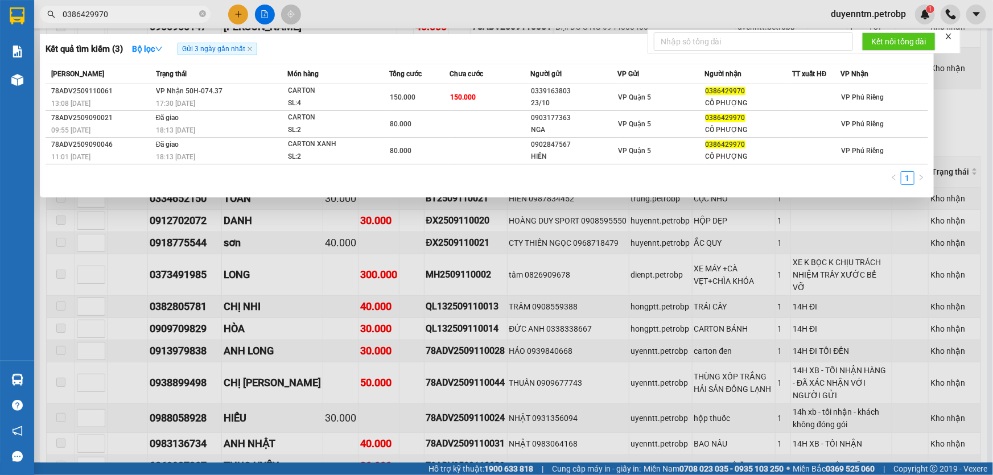
click at [112, 13] on input "0386429970" at bounding box center [130, 14] width 134 height 13
paste input "938899498"
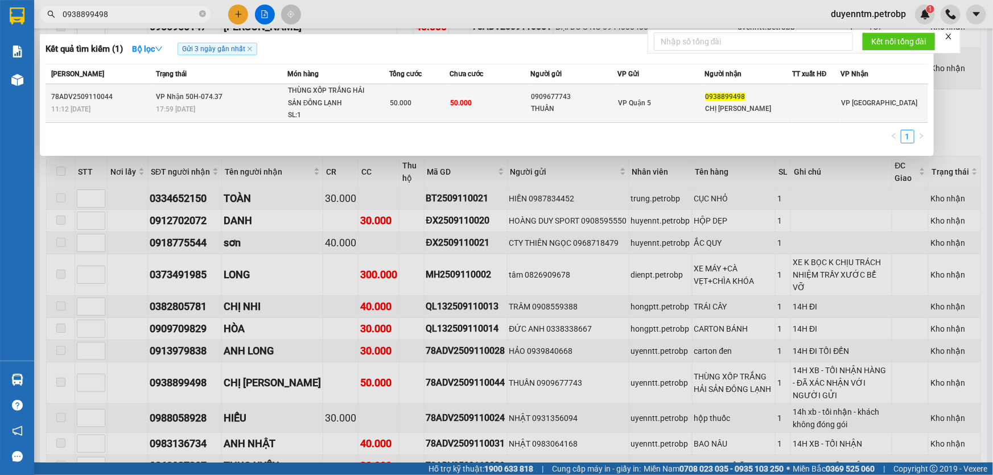
type input "0938899498"
click at [197, 105] on div "17:59 [DATE]" at bounding box center [221, 109] width 131 height 13
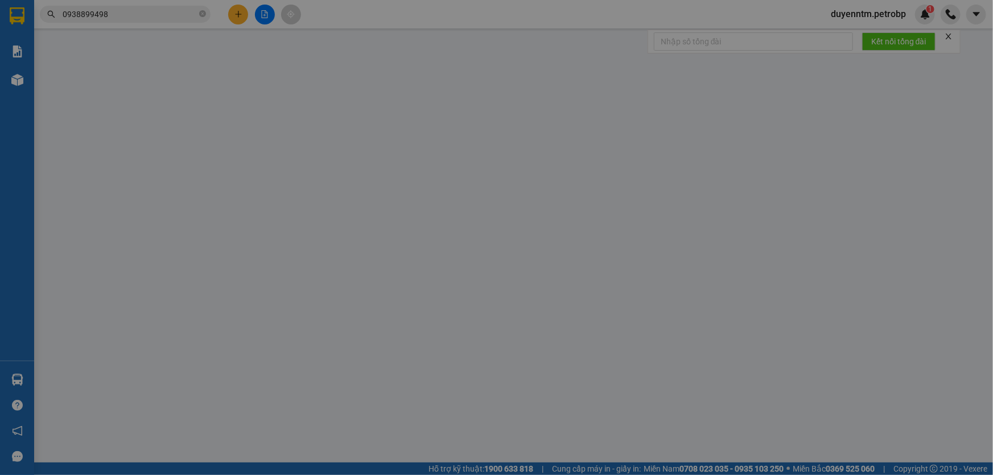
type input "0909677743"
type input "THUẦN"
type input "0938899498"
type input "CHỊ [PERSON_NAME]"
type input "50.000"
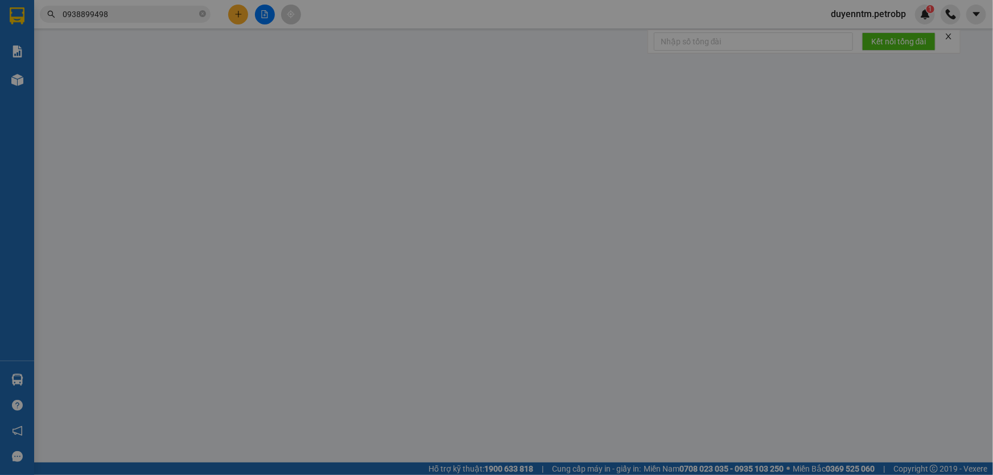
type input "50.000"
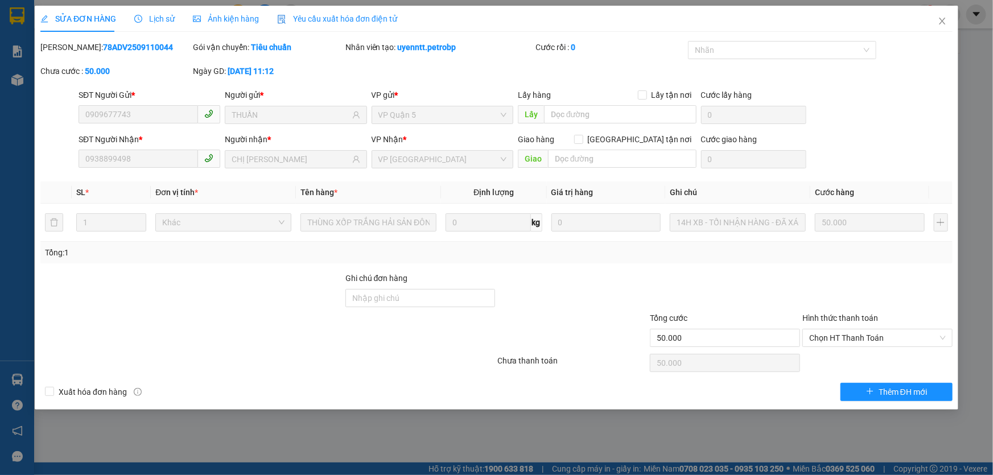
click at [154, 17] on span "Lịch sử" at bounding box center [154, 18] width 40 height 9
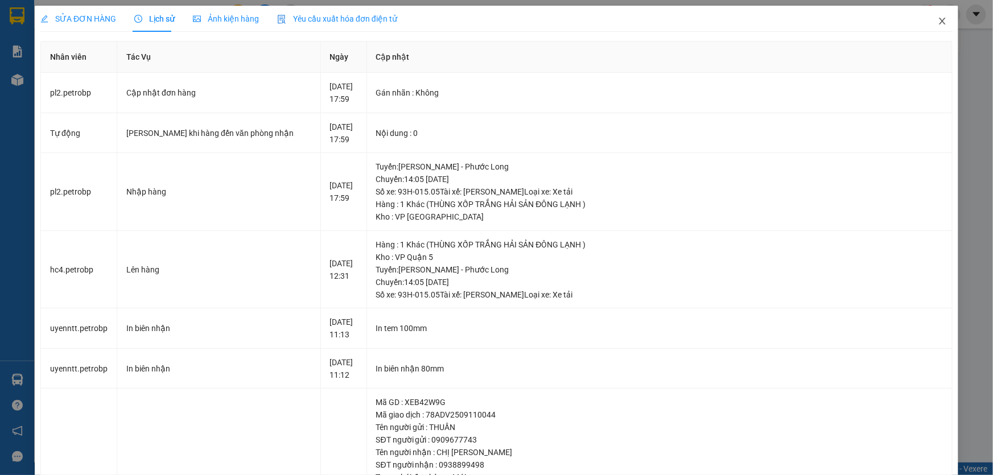
click at [939, 24] on icon "close" at bounding box center [941, 20] width 9 height 9
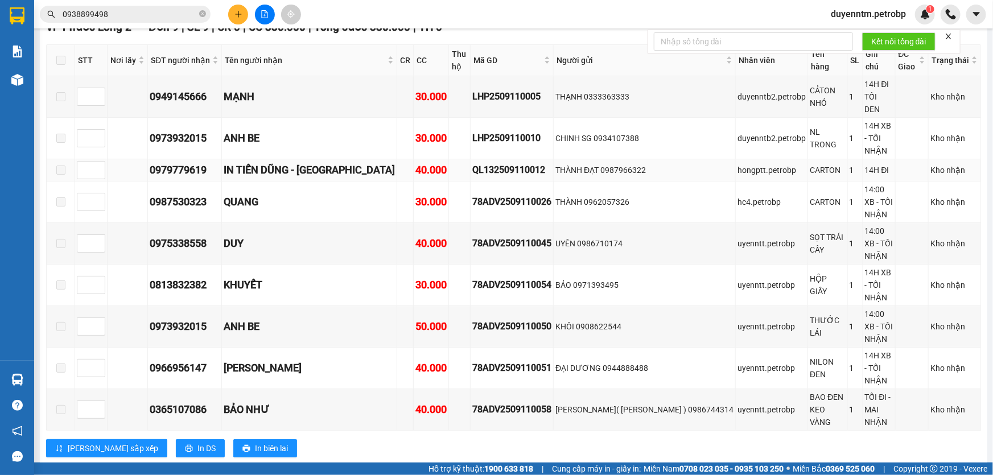
scroll to position [1861, 0]
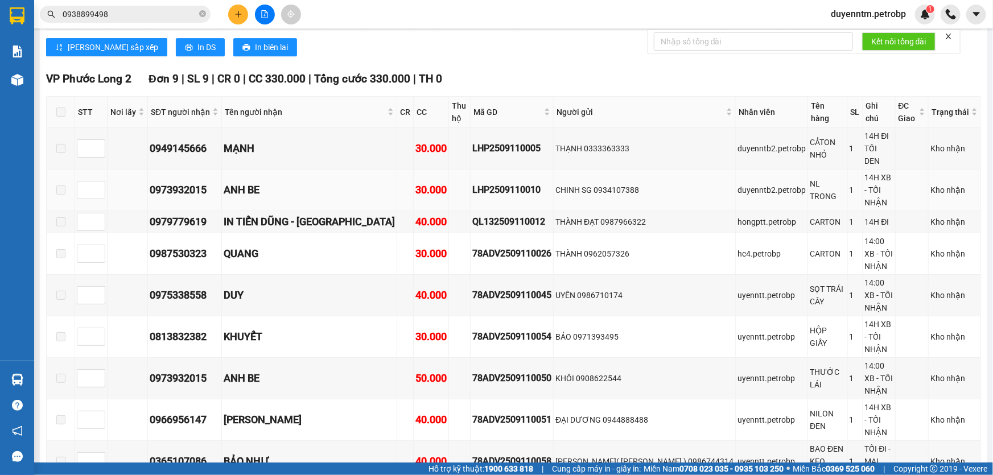
click at [207, 182] on div "0973932015" at bounding box center [185, 190] width 70 height 16
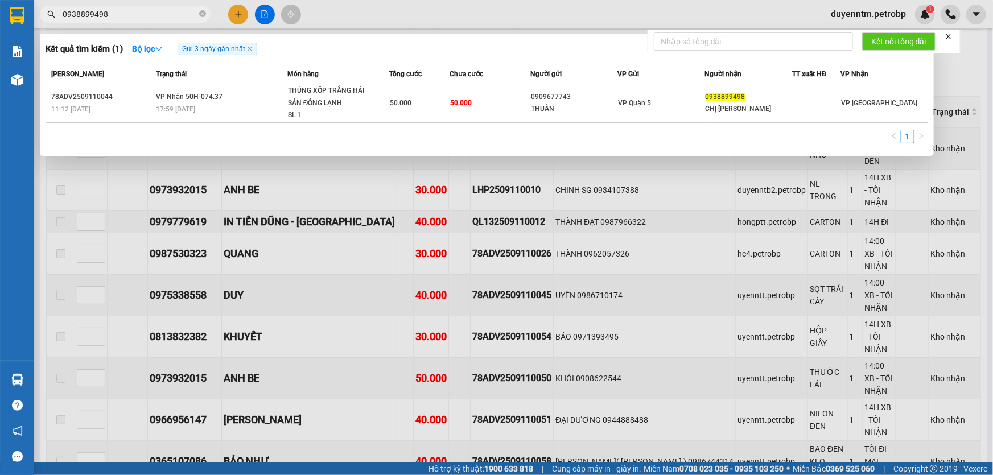
click at [117, 11] on input "0938899498" at bounding box center [130, 14] width 134 height 13
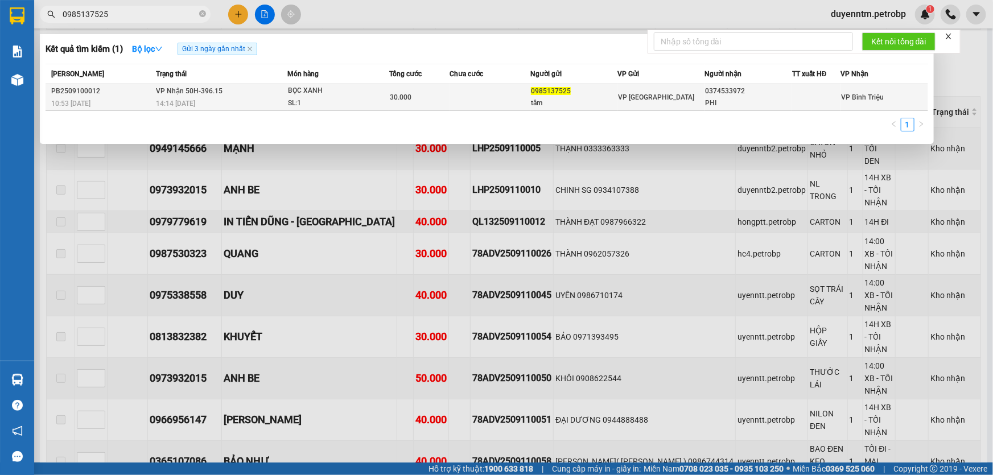
click at [415, 101] on div "30.000" at bounding box center [419, 97] width 59 height 13
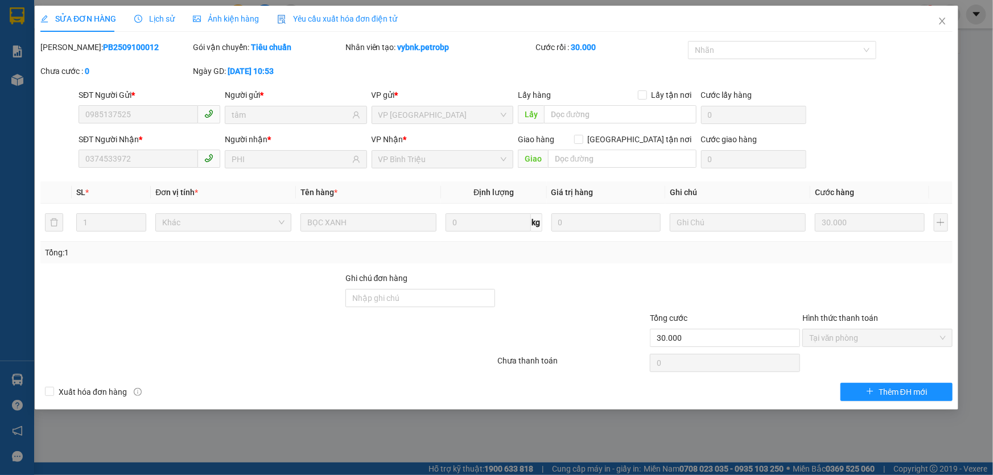
click at [155, 15] on span "Lịch sử" at bounding box center [154, 18] width 40 height 9
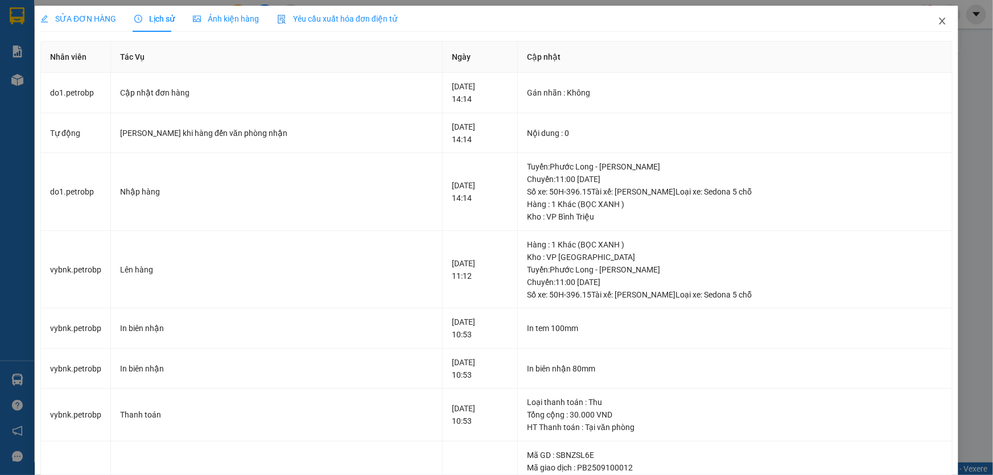
click at [937, 20] on icon "close" at bounding box center [941, 20] width 9 height 9
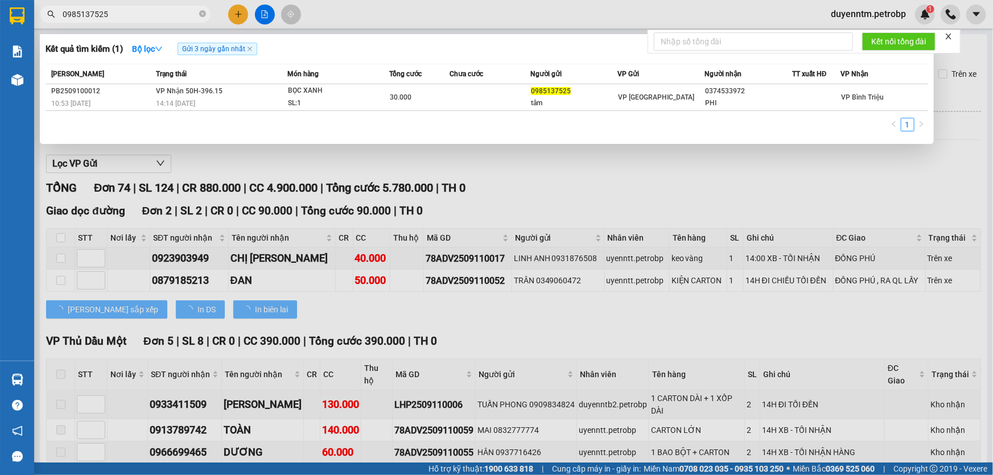
click at [151, 11] on input "0985137525" at bounding box center [130, 14] width 134 height 13
click at [251, 158] on div at bounding box center [496, 237] width 993 height 475
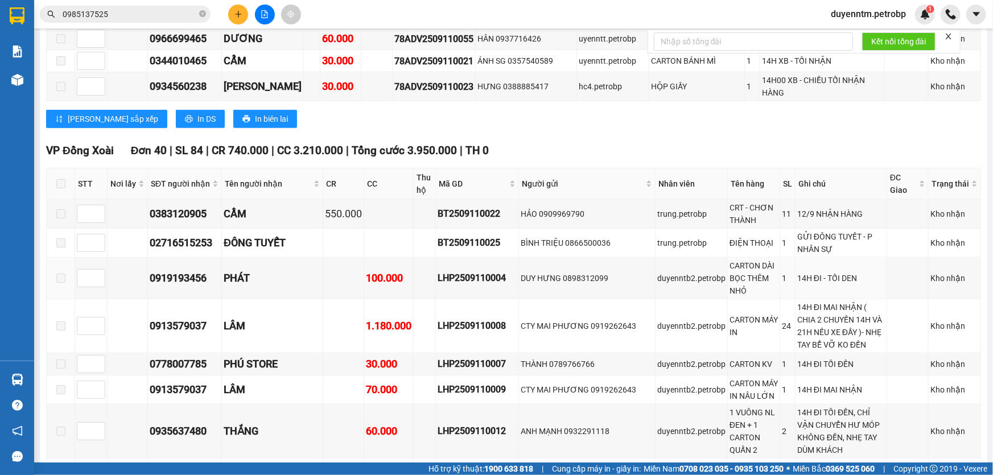
scroll to position [775, 0]
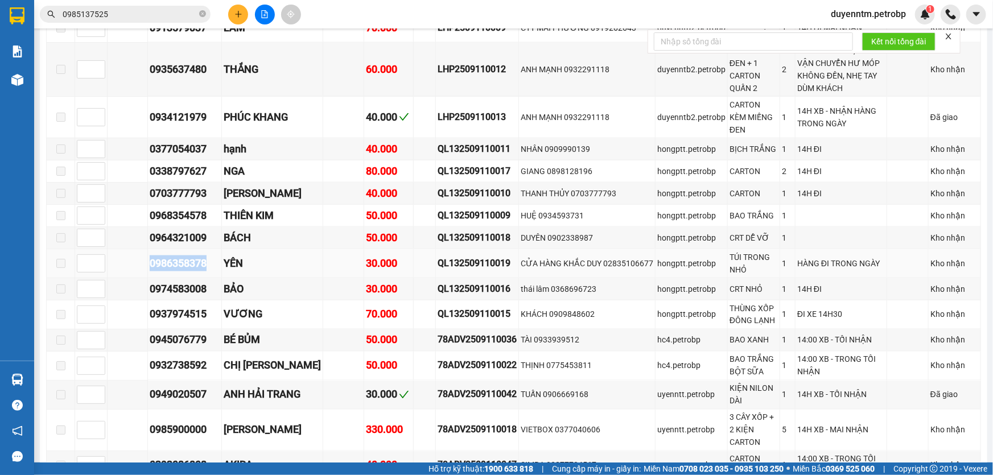
drag, startPoint x: 213, startPoint y: 254, endPoint x: 151, endPoint y: 264, distance: 62.2
click at [151, 264] on div "0986358378" at bounding box center [185, 263] width 70 height 16
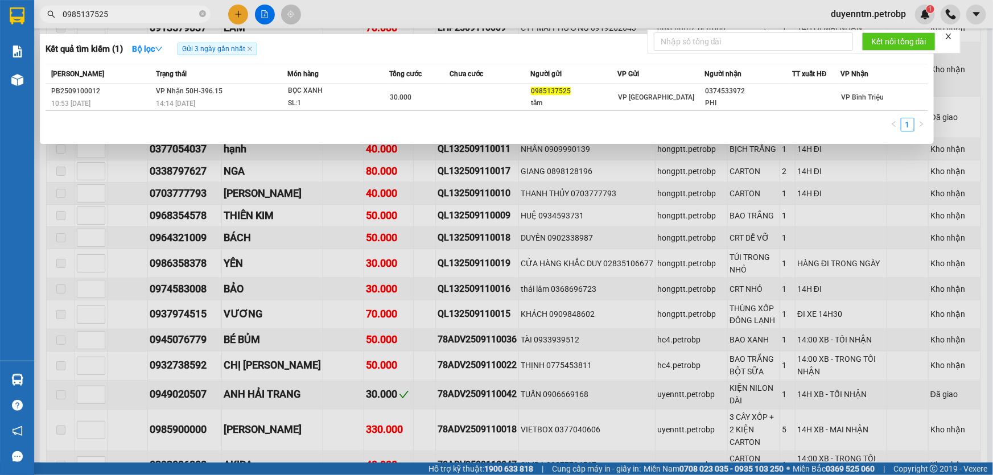
click at [106, 9] on input "0985137525" at bounding box center [130, 14] width 134 height 13
paste input "6358378"
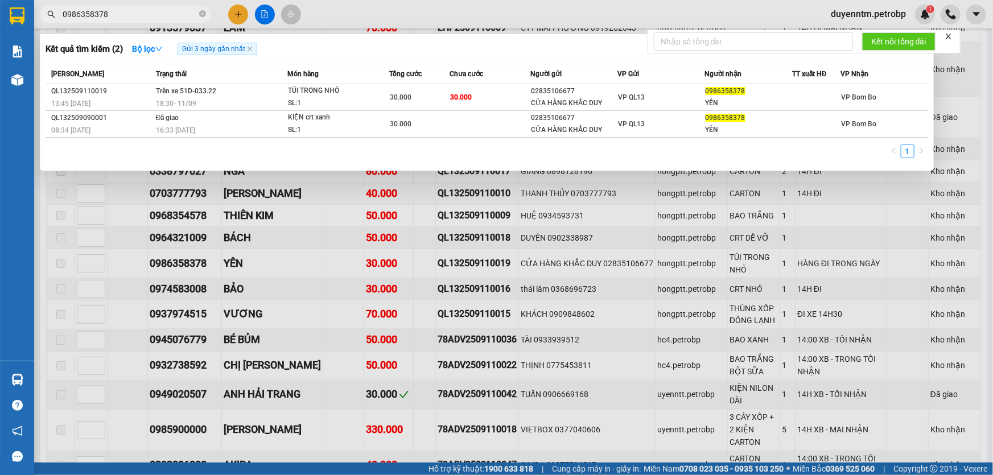
click at [343, 234] on div at bounding box center [496, 237] width 993 height 475
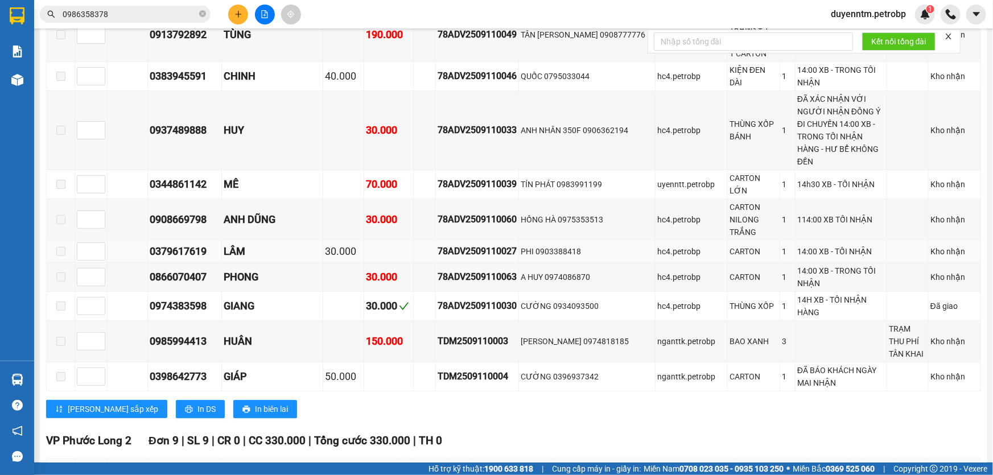
scroll to position [1861, 0]
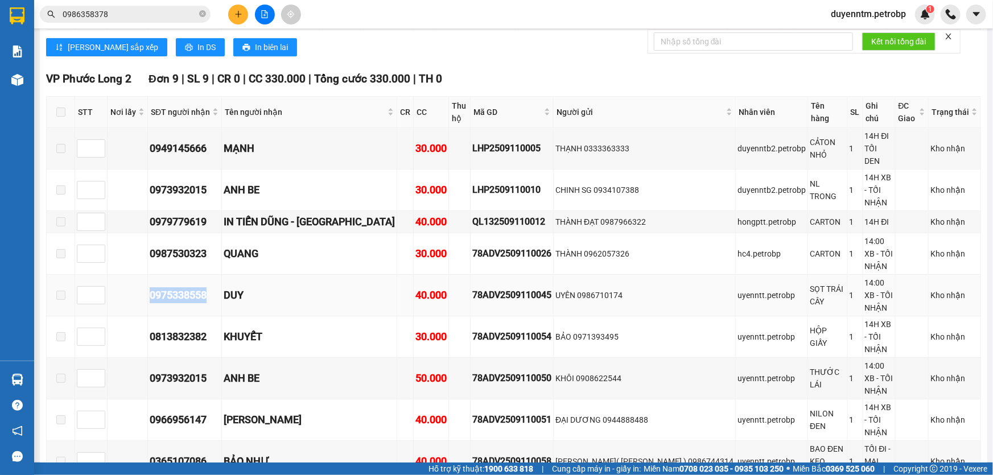
drag, startPoint x: 213, startPoint y: 228, endPoint x: 140, endPoint y: 238, distance: 74.2
click at [140, 275] on tr "0975338558 DUY 40.000 78ADV2509110045 UYÊN 0986710174 uyenntt.petrobp SỌT TRÁI …" at bounding box center [514, 296] width 934 height 42
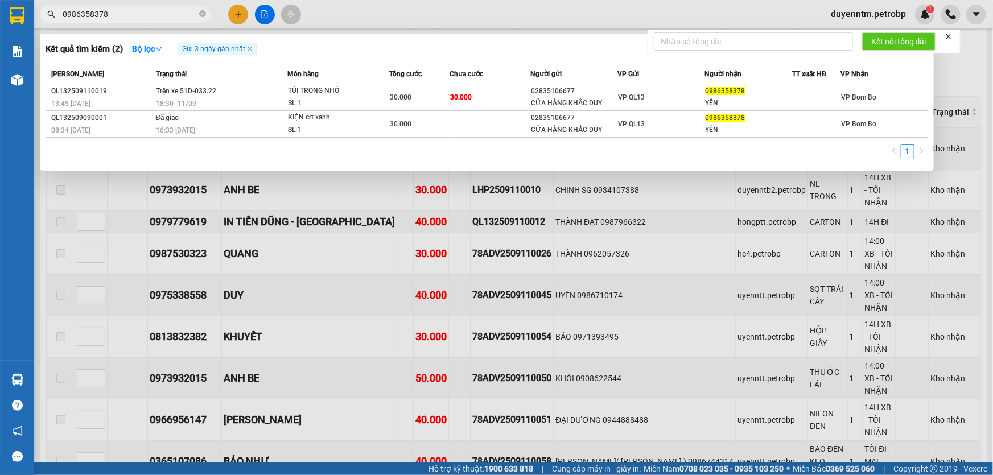
click at [130, 14] on input "0986358378" at bounding box center [130, 14] width 134 height 13
paste input "7533855"
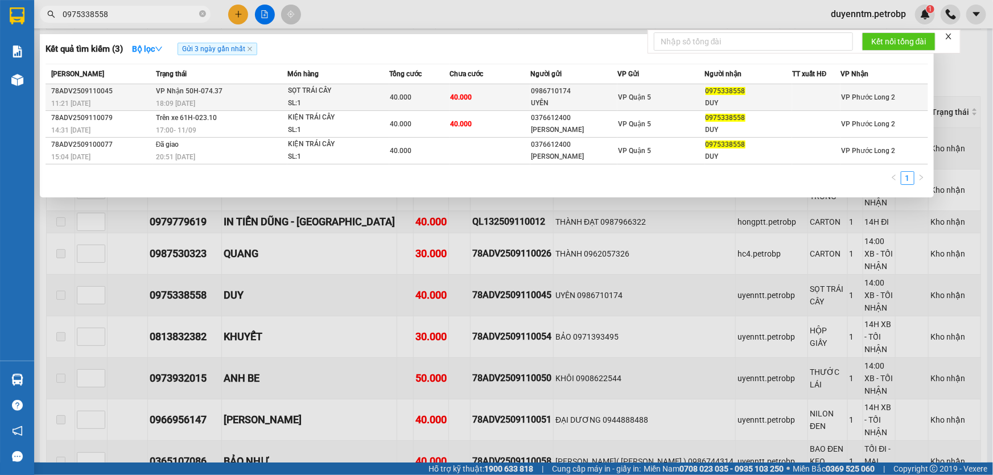
type input "0975338558"
click at [188, 108] on span "18:09 [DATE]" at bounding box center [175, 104] width 39 height 8
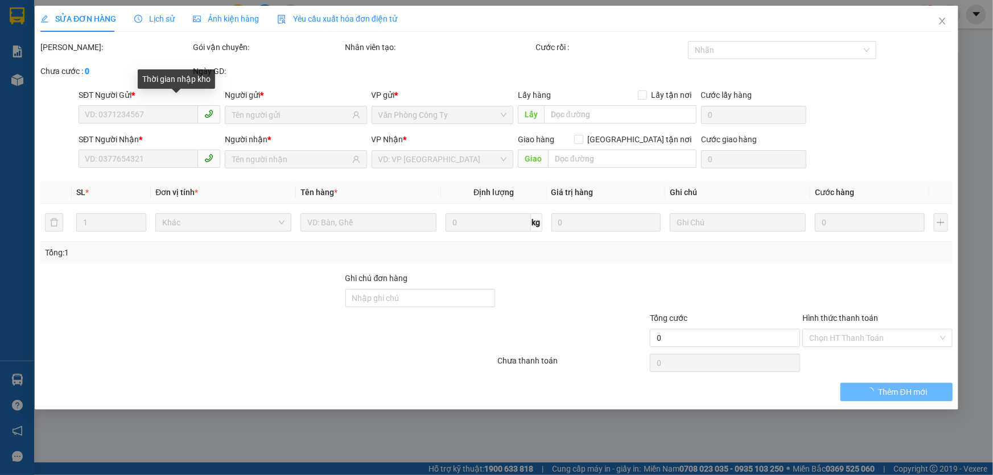
type input "0986710174"
type input "UYÊN"
type input "0975338558"
type input "DUY"
type input "40.000"
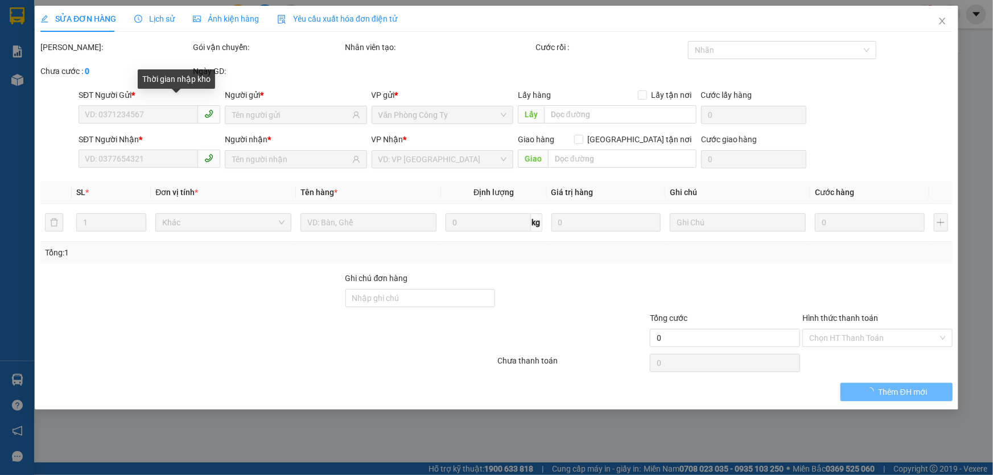
type input "40.000"
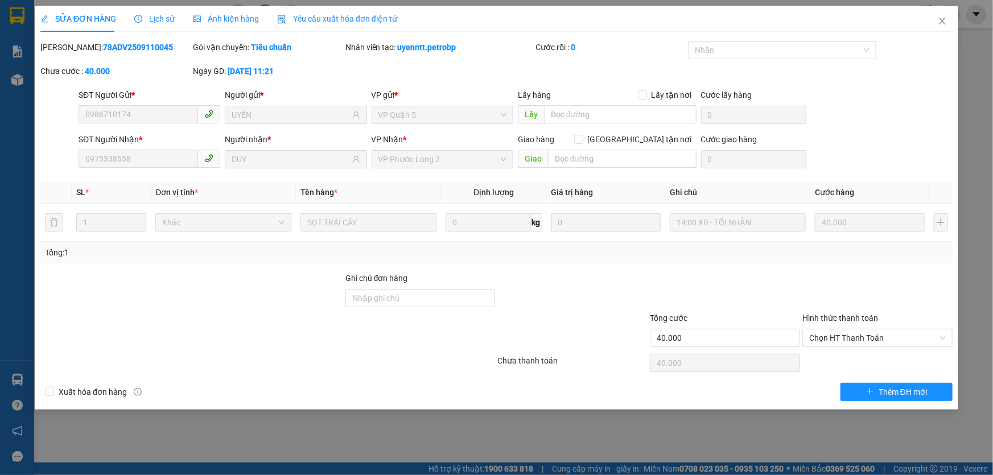
click at [971, 51] on div "SỬA ĐƠN HÀNG Lịch sử Ảnh kiện hàng Yêu cầu xuất hóa đơn điện tử Total Paid Fee …" at bounding box center [496, 237] width 993 height 475
click at [942, 19] on icon "close" at bounding box center [941, 20] width 9 height 9
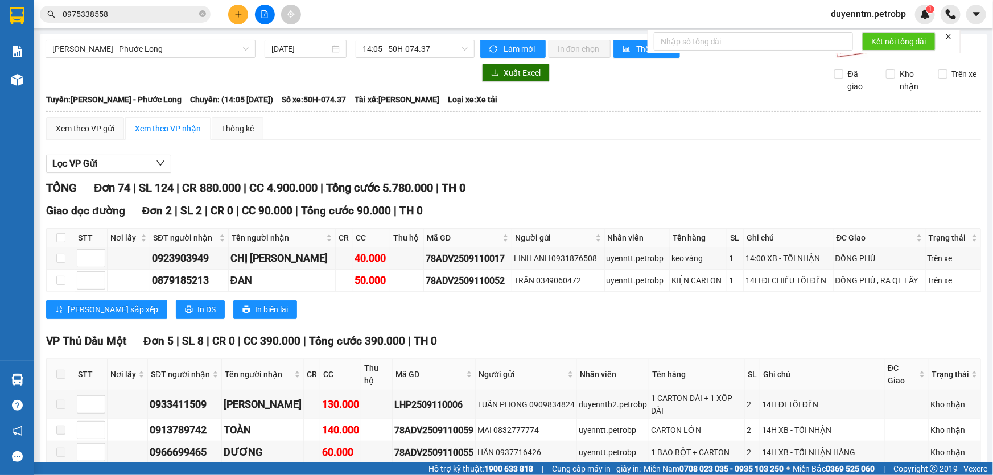
click at [136, 18] on input "0975338558" at bounding box center [130, 14] width 134 height 13
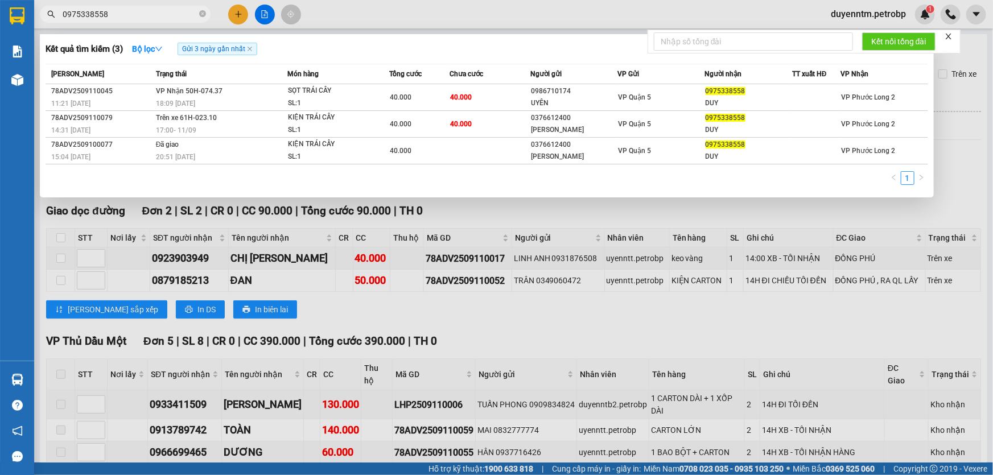
click at [300, 290] on div at bounding box center [496, 237] width 993 height 475
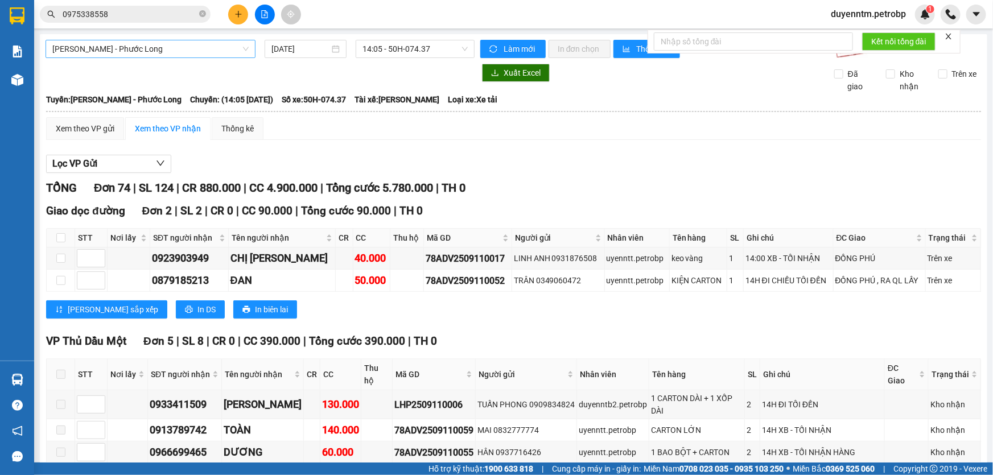
click at [245, 46] on span "[PERSON_NAME] - Phước Long" at bounding box center [150, 48] width 196 height 17
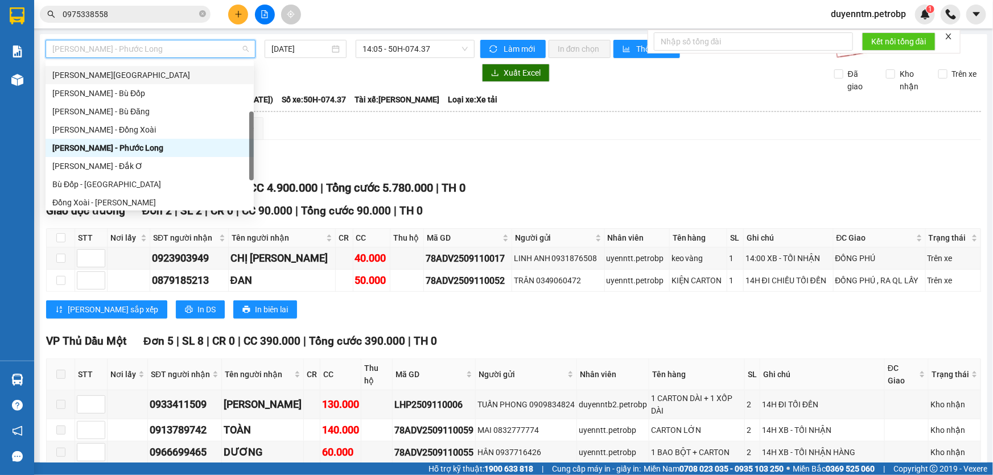
scroll to position [236, 0]
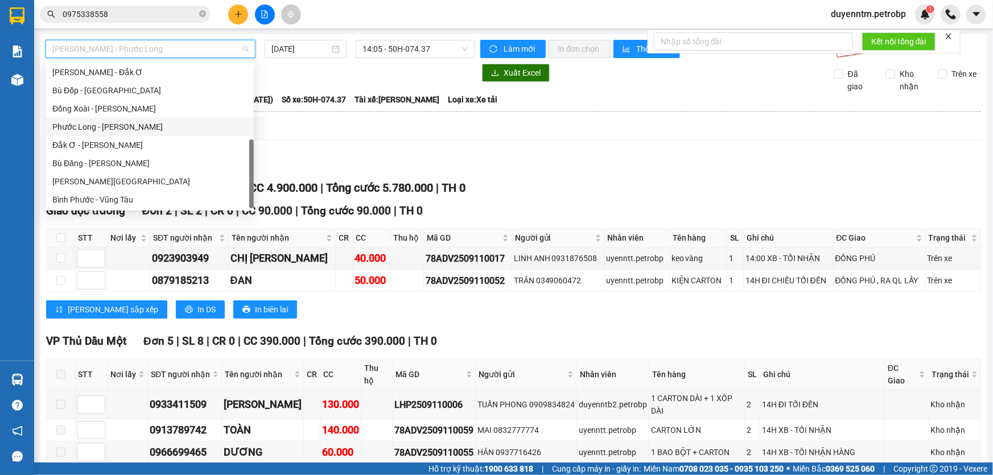
click at [144, 127] on div "Phước Long - [PERSON_NAME]" at bounding box center [149, 127] width 195 height 13
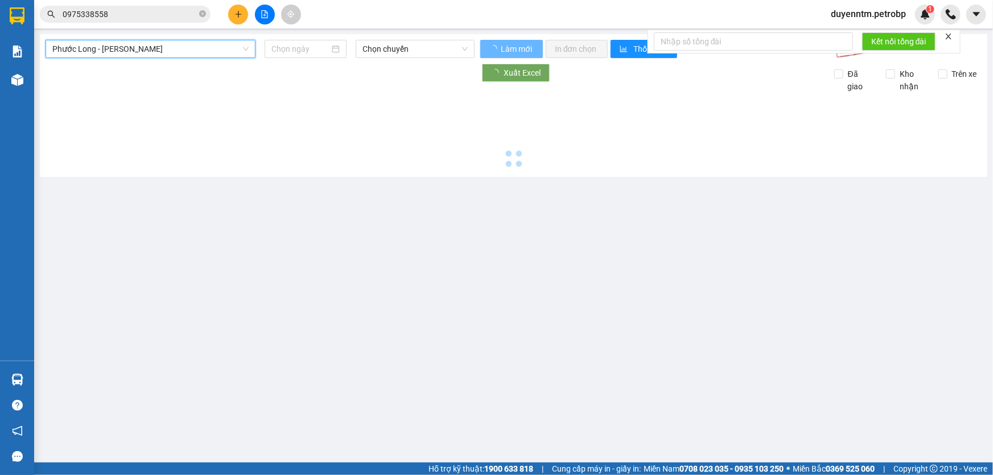
type input "[DATE]"
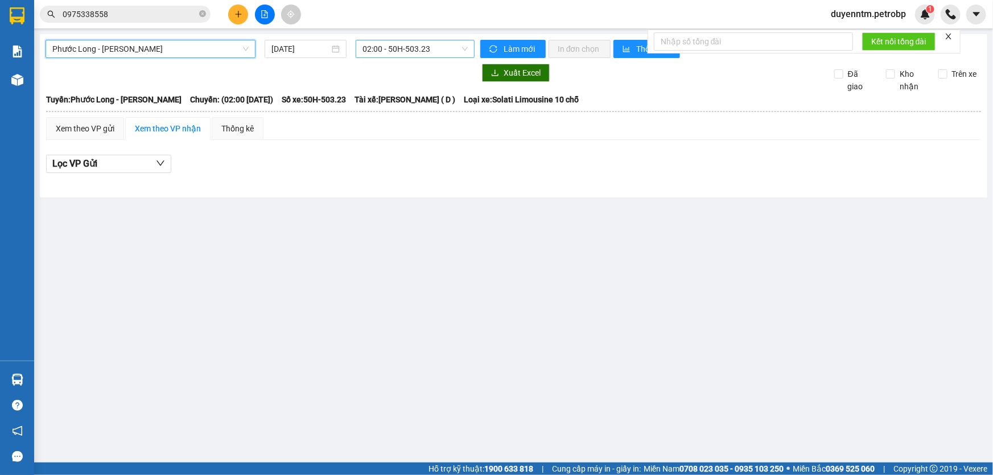
click at [460, 49] on span "02:00 - 50H-503.23" at bounding box center [414, 48] width 105 height 17
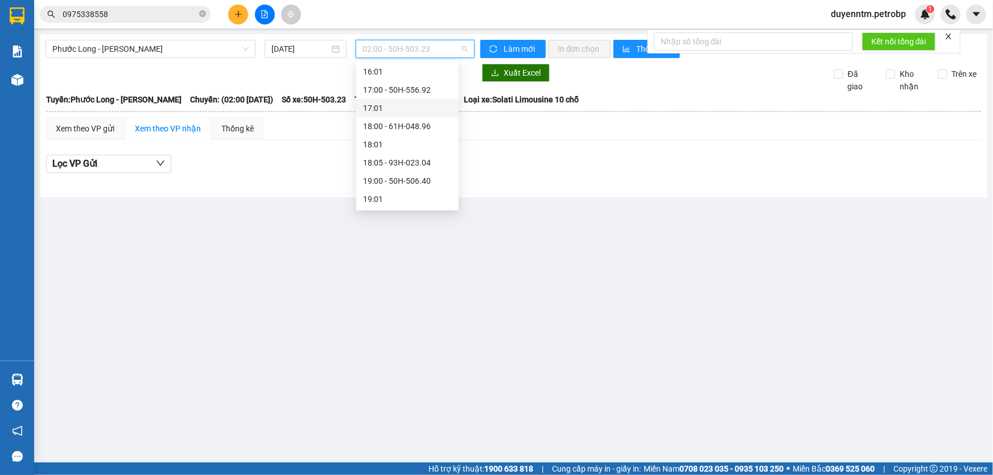
scroll to position [515, 0]
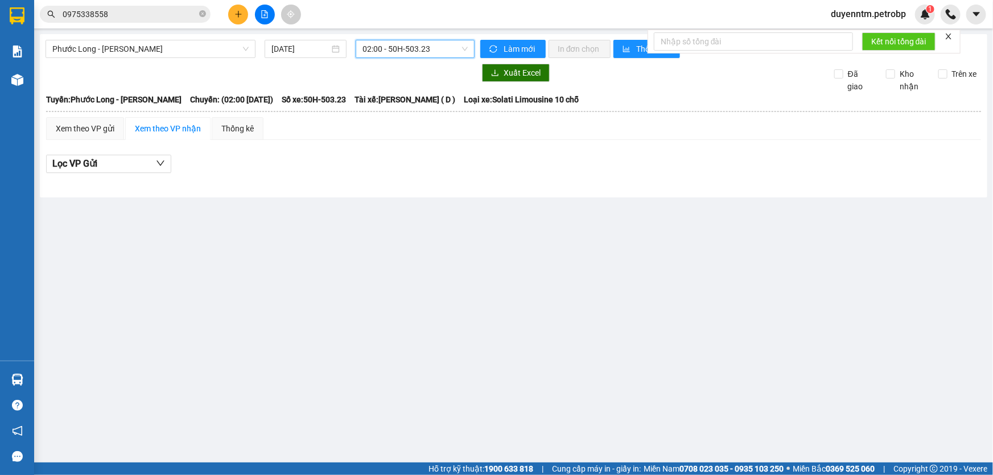
click at [462, 51] on span "02:00 - 50H-503.23" at bounding box center [414, 48] width 105 height 17
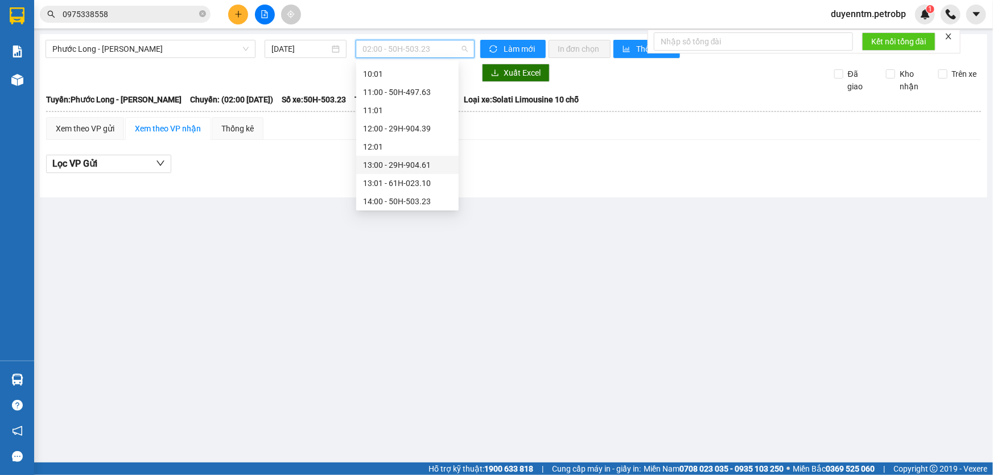
scroll to position [484, 0]
click at [408, 171] on div "15:05 - 50H-363.26" at bounding box center [407, 170] width 89 height 13
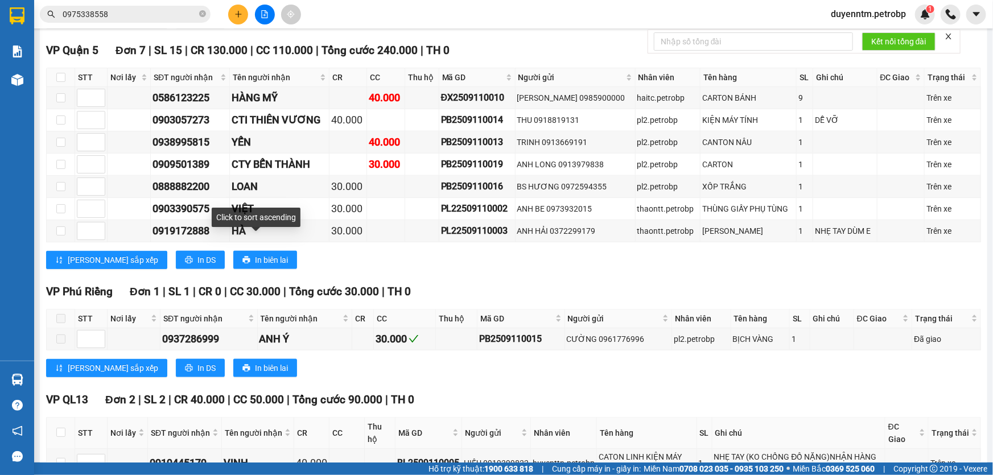
scroll to position [661, 0]
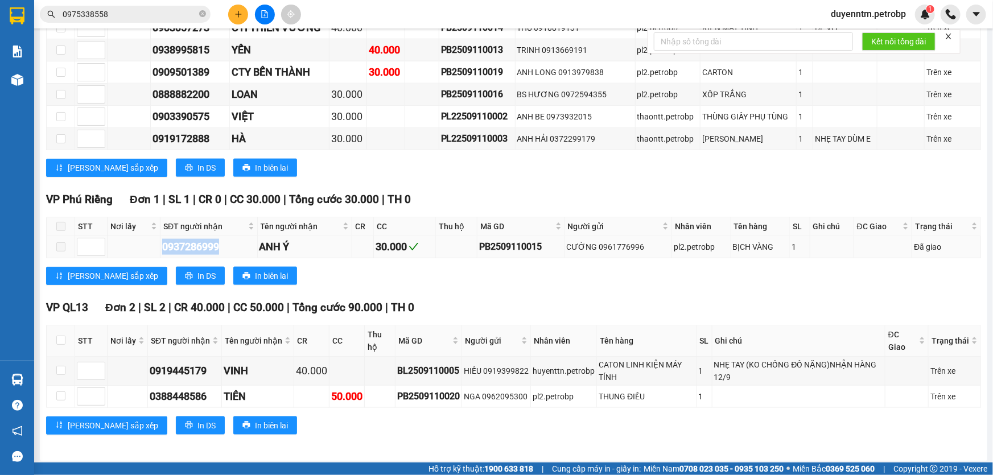
drag, startPoint x: 235, startPoint y: 239, endPoint x: 153, endPoint y: 248, distance: 82.4
click at [153, 248] on tr "0937286999 ANH Ý 30.000 PB2509110015 CƯỜNG 0961776996 pl2.petrobp BỊCH VÀNG 1 Đ…" at bounding box center [514, 247] width 934 height 22
click at [127, 14] on input "0975338558" at bounding box center [130, 14] width 134 height 13
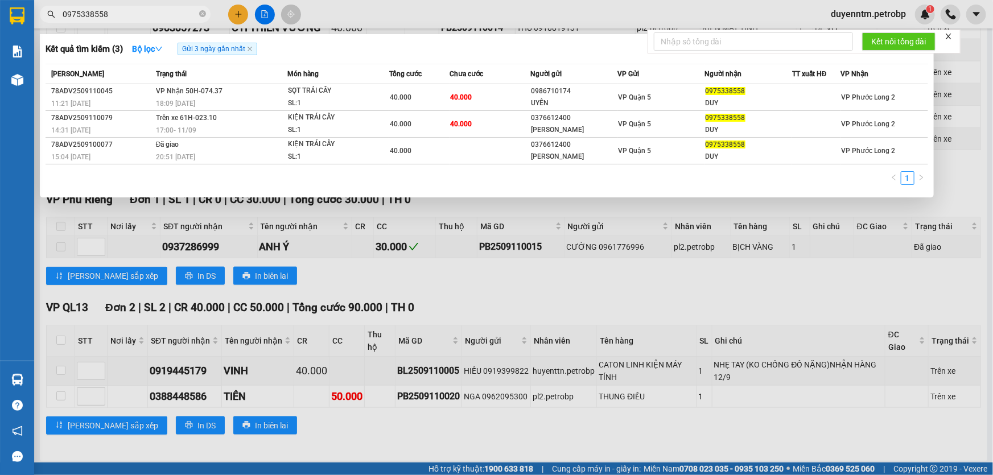
click at [127, 14] on input "0975338558" at bounding box center [130, 14] width 134 height 13
paste input "37286999"
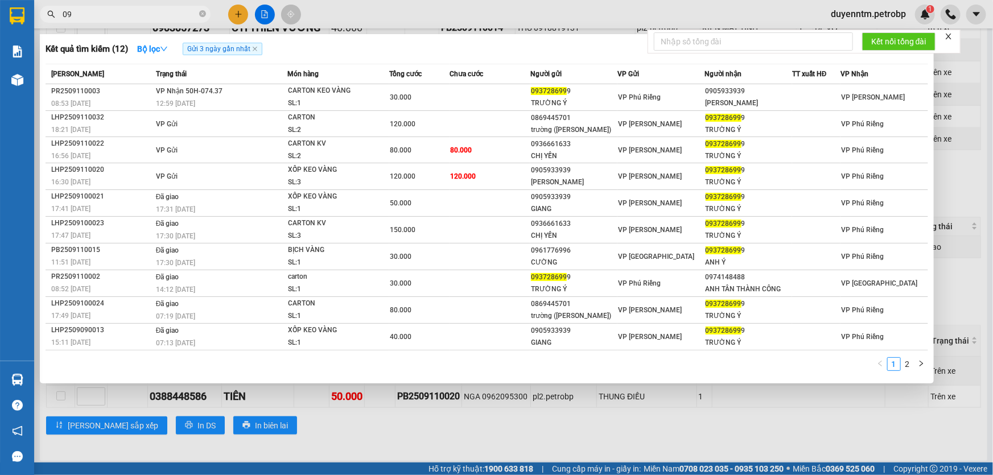
type input "0"
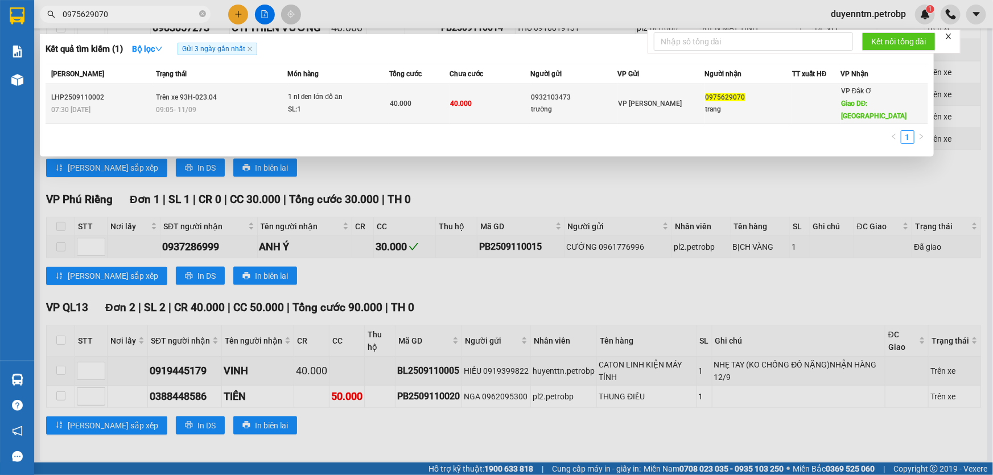
type input "0975629070"
click at [291, 104] on div "SL: 1" at bounding box center [330, 110] width 85 height 13
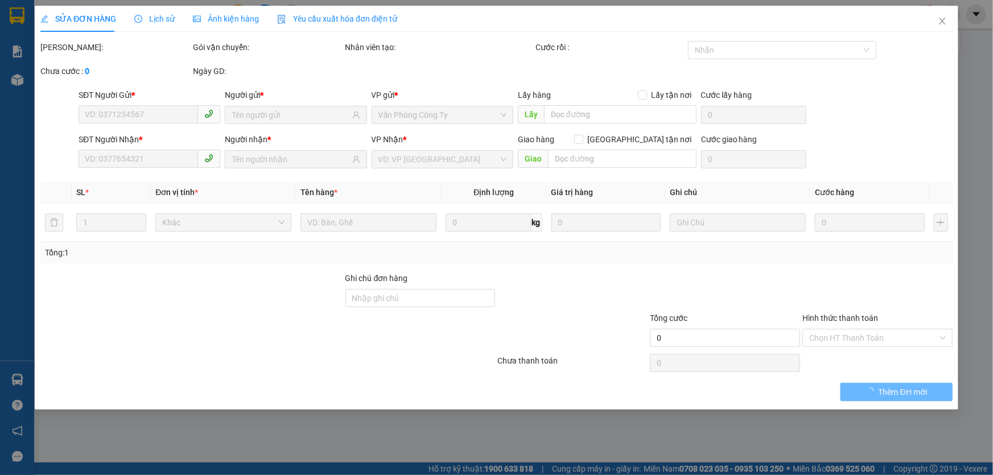
type input "0932103473"
type input "trường"
type input "0975629070"
type input "trang"
type input "[GEOGRAPHIC_DATA]"
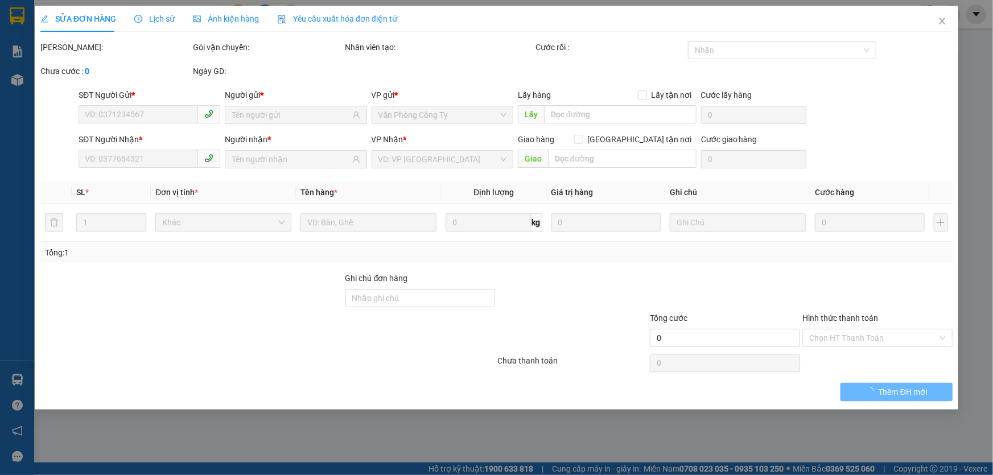
type input "40.000"
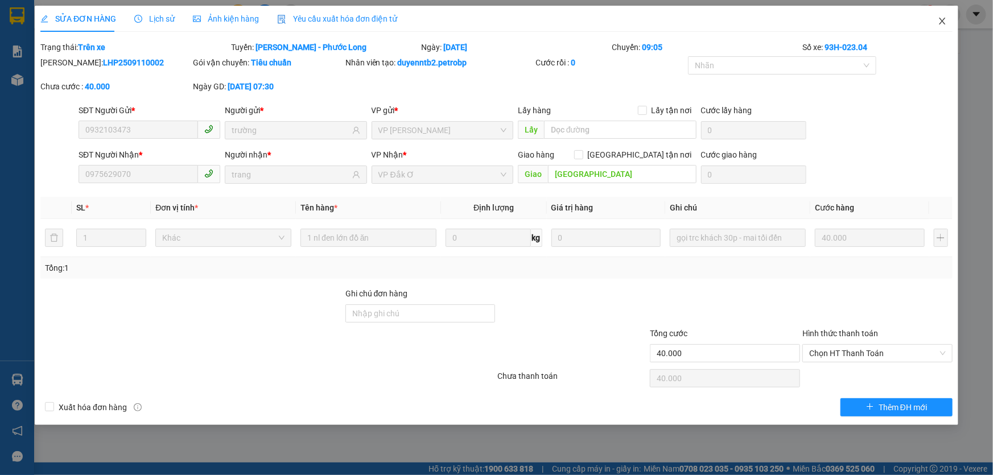
click at [941, 20] on icon "close" at bounding box center [941, 20] width 9 height 9
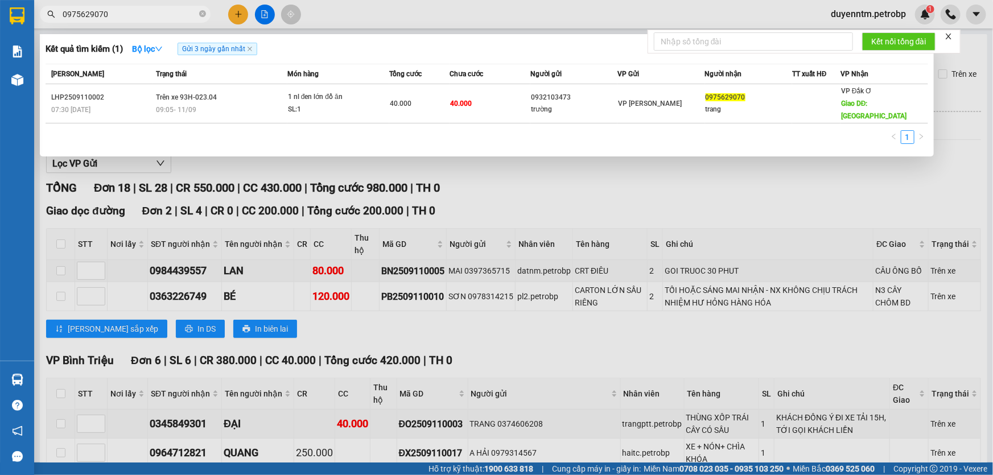
click at [146, 14] on input "0975629070" at bounding box center [130, 14] width 134 height 13
click at [199, 16] on icon "close-circle" at bounding box center [202, 13] width 7 height 7
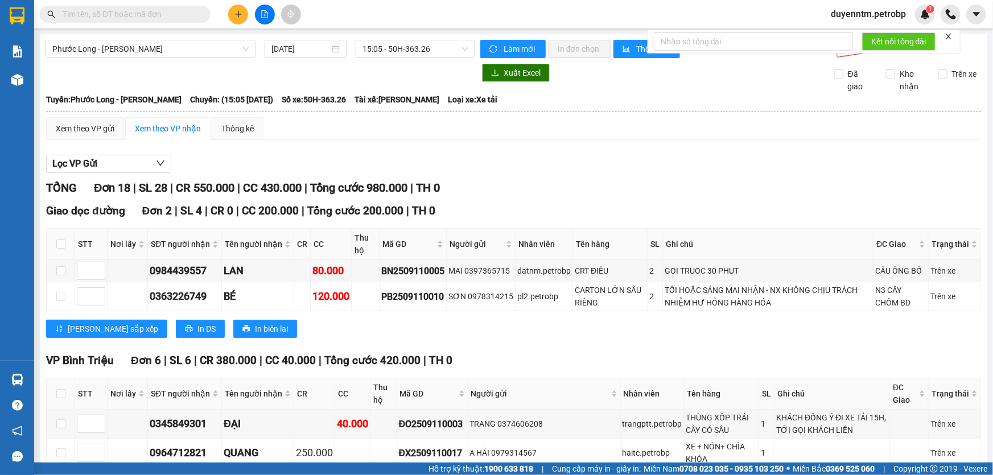
click at [151, 16] on input "text" at bounding box center [130, 14] width 134 height 13
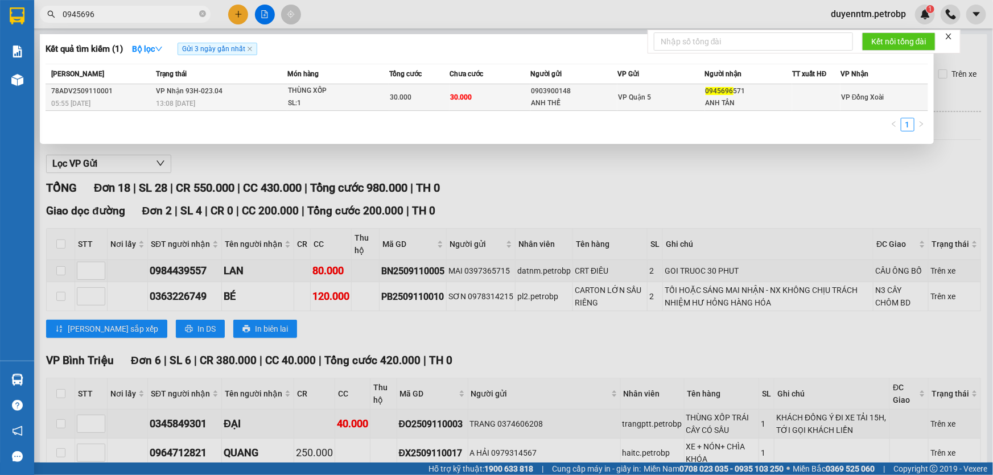
type input "0945696"
click at [267, 102] on div "13:08 [DATE]" at bounding box center [221, 103] width 131 height 13
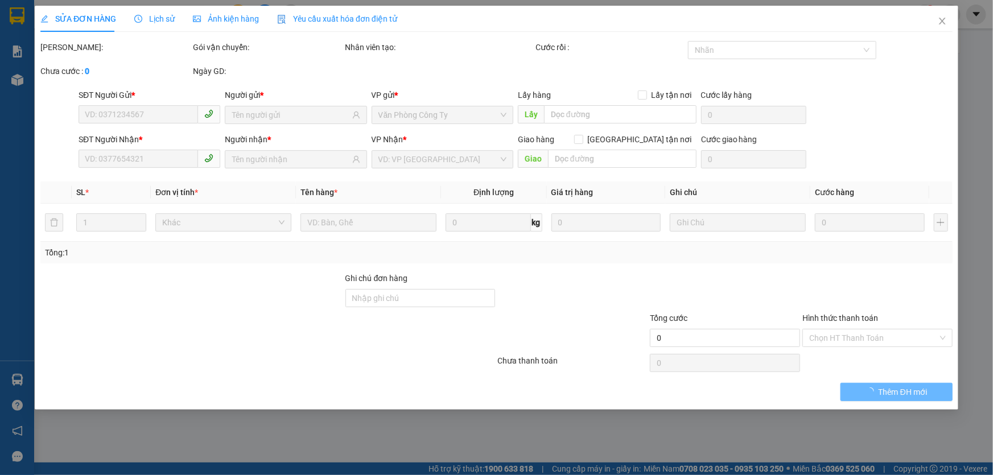
type input "0903900148"
type input "ANH THẾ"
type input "0945696571"
type input "ANH TÂN"
type input "30.000"
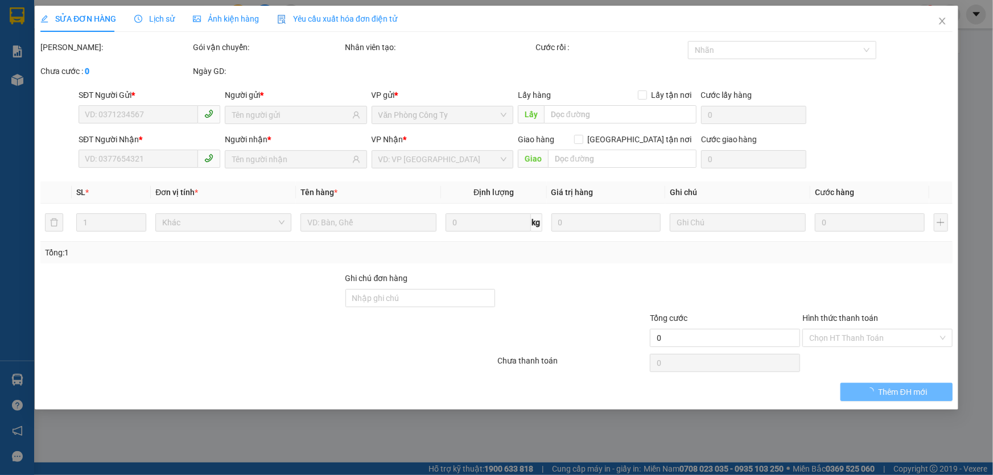
type input "30.000"
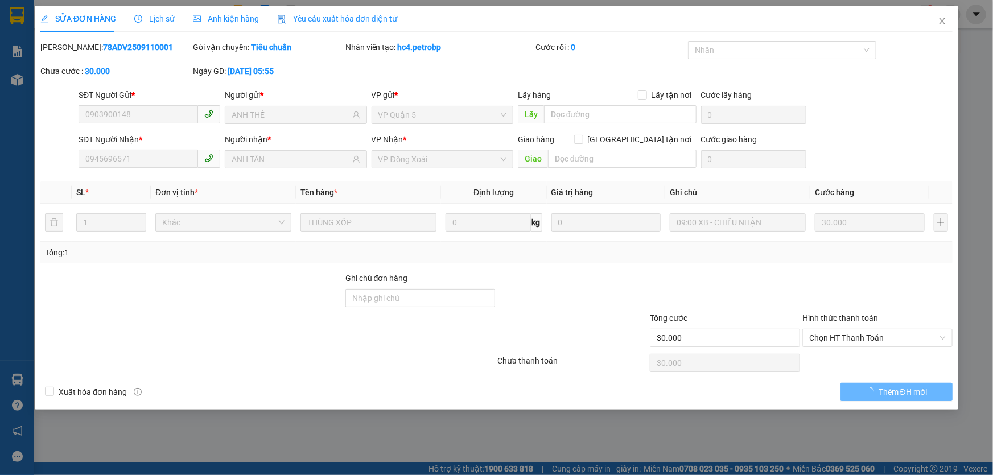
click at [167, 20] on span "Lịch sử" at bounding box center [154, 18] width 40 height 9
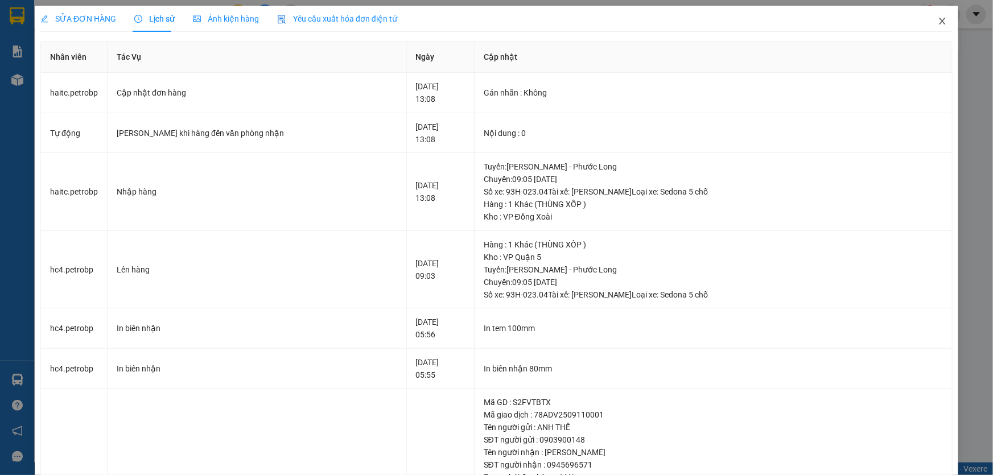
click at [937, 20] on icon "close" at bounding box center [941, 20] width 9 height 9
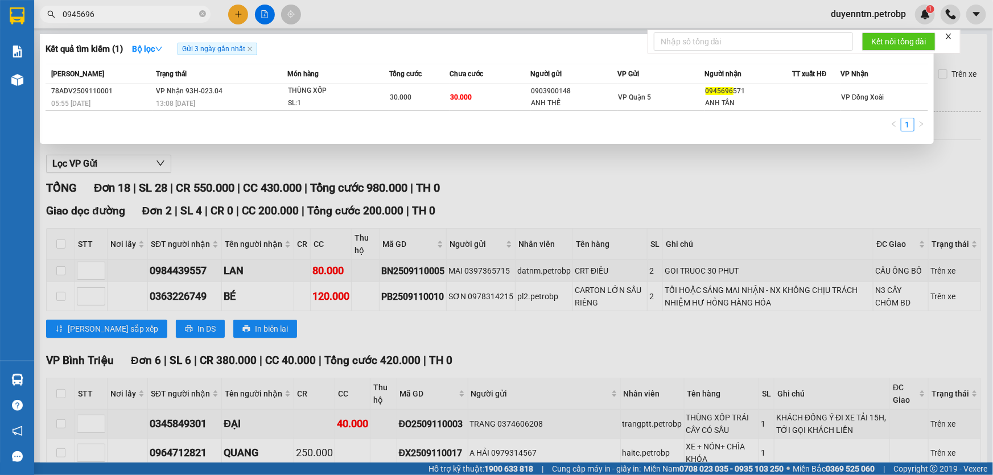
click at [115, 15] on input "0945696" at bounding box center [130, 14] width 134 height 13
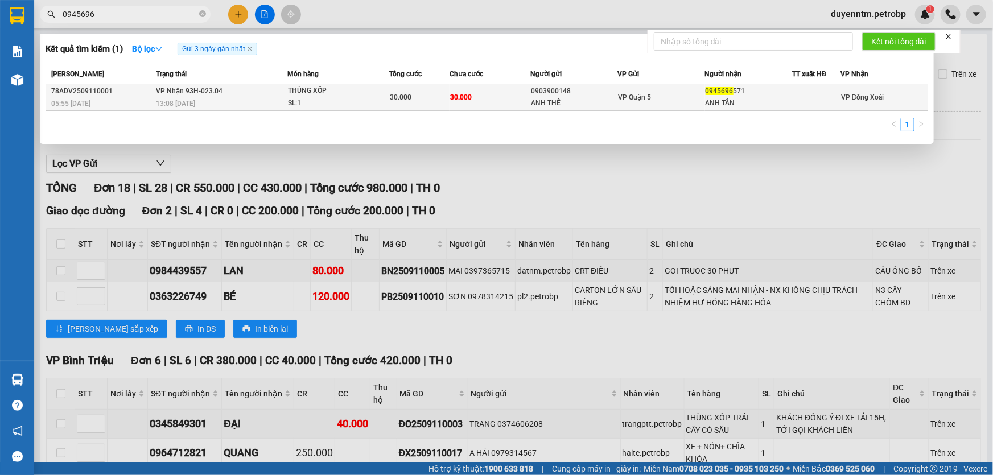
click at [204, 102] on div "13:08 [DATE]" at bounding box center [221, 103] width 131 height 13
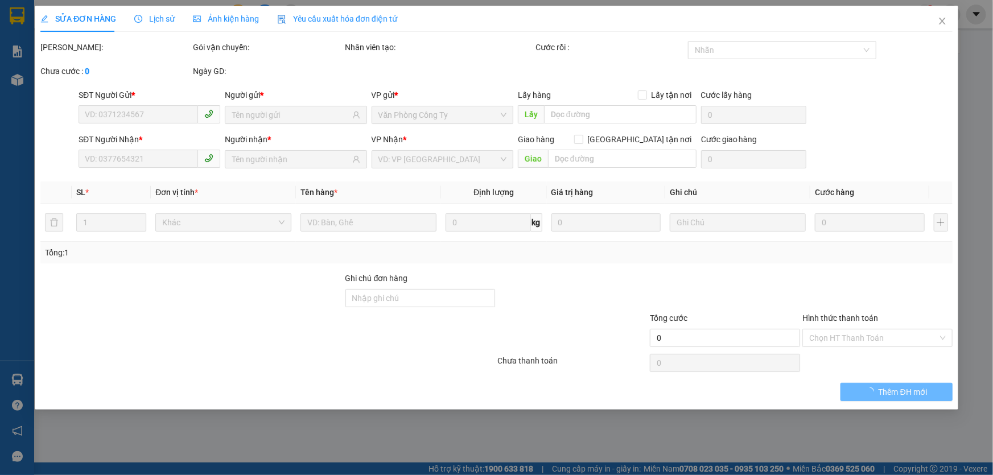
type input "0903900148"
type input "ANH THẾ"
type input "0945696571"
type input "ANH TÂN"
type input "30.000"
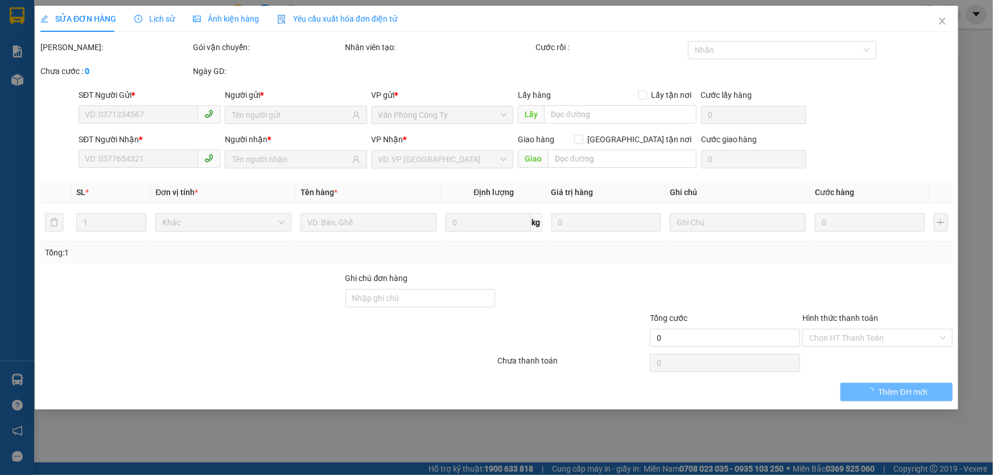
type input "30.000"
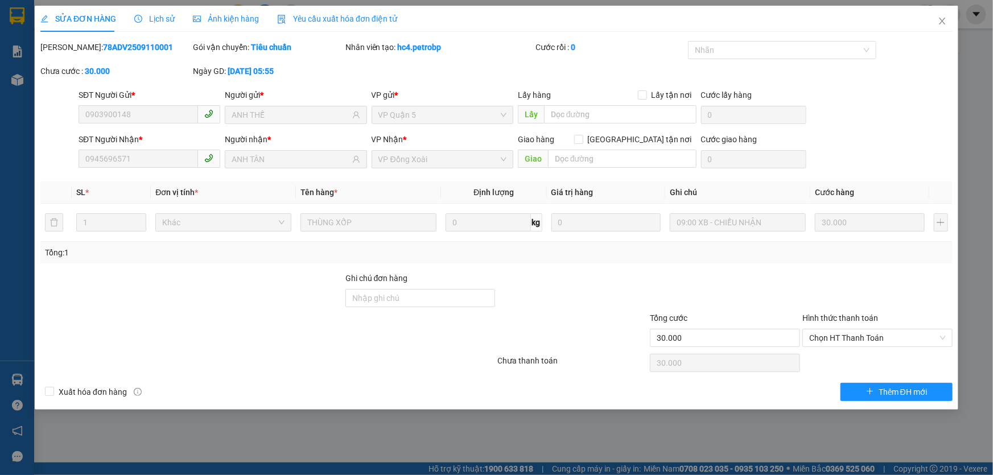
click at [168, 25] on div "Lịch sử" at bounding box center [154, 19] width 40 height 26
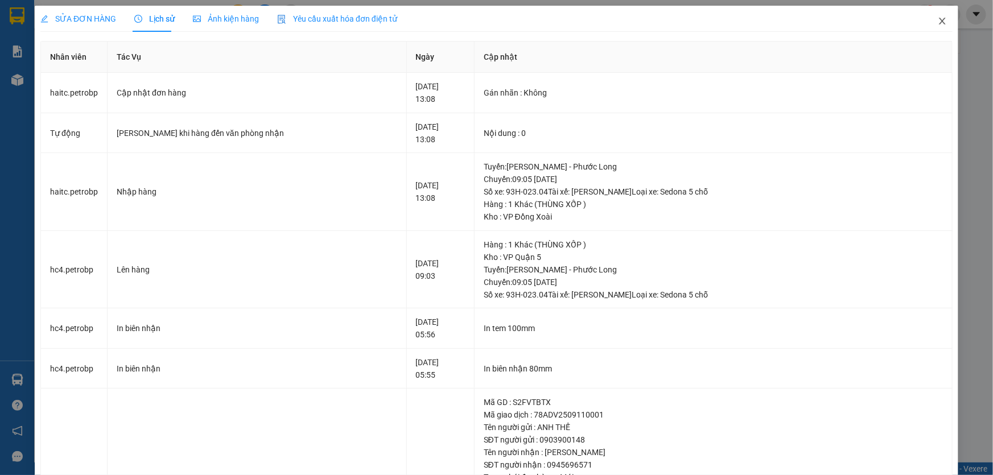
click at [937, 23] on icon "close" at bounding box center [941, 20] width 9 height 9
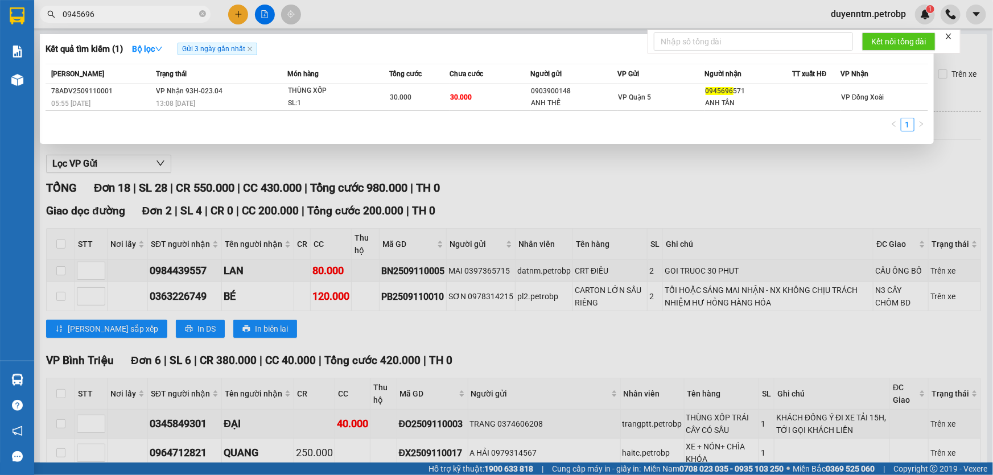
click at [142, 20] on input "0945696" at bounding box center [130, 14] width 134 height 13
click at [516, 163] on div at bounding box center [496, 237] width 993 height 475
click at [111, 14] on input "0945696" at bounding box center [130, 14] width 134 height 13
click at [377, 160] on div at bounding box center [496, 237] width 993 height 475
click at [142, 19] on input "0945696" at bounding box center [130, 14] width 134 height 13
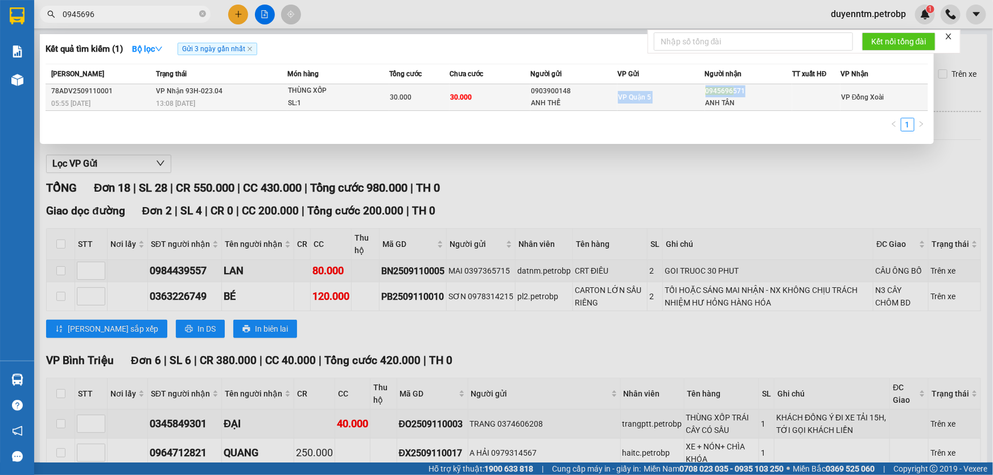
drag, startPoint x: 751, startPoint y: 87, endPoint x: 689, endPoint y: 90, distance: 61.5
click at [689, 90] on tr "78ADV2509110001 05:55 [DATE] VP Nhận 93H-023.04 13:08 [DATE] THÙNG XỐP SL: 1 30…" at bounding box center [487, 97] width 882 height 27
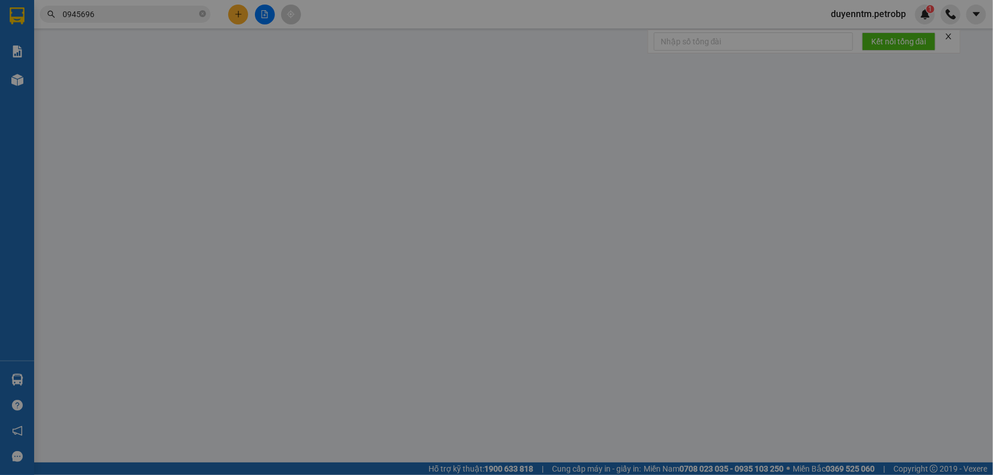
type input "0903900148"
type input "ANH THẾ"
type input "0945696571"
type input "ANH TÂN"
type input "30.000"
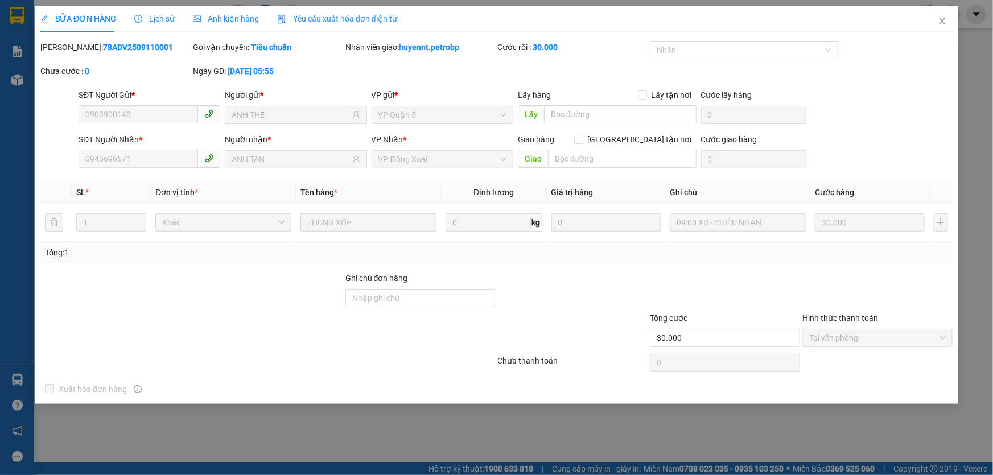
click at [81, 122] on div "SĐT Người Gửi * 0903900148" at bounding box center [150, 109] width 142 height 40
click at [944, 22] on icon "close" at bounding box center [941, 20] width 9 height 9
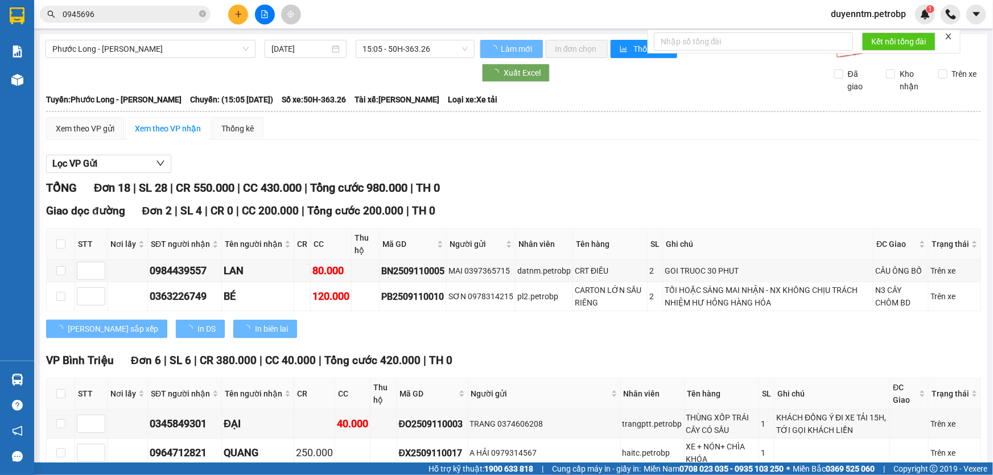
click at [122, 12] on input "0945696" at bounding box center [130, 14] width 134 height 13
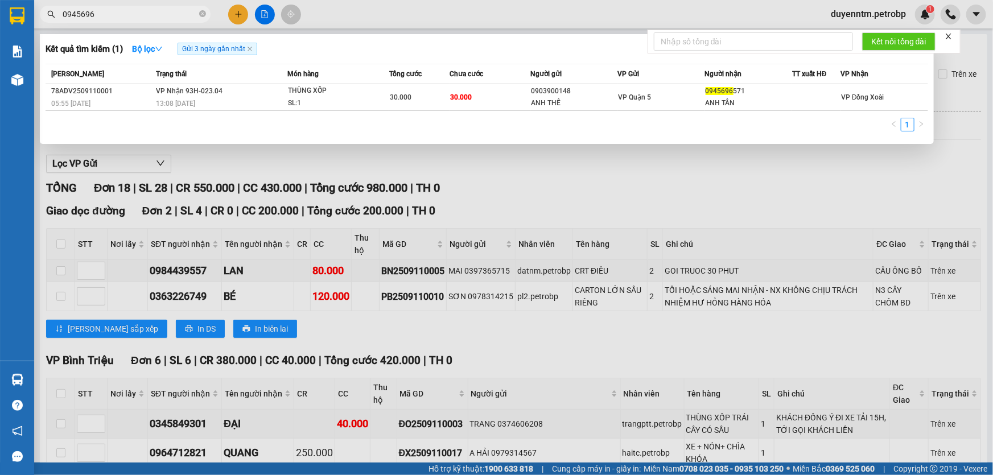
click at [122, 12] on input "0945696" at bounding box center [130, 14] width 134 height 13
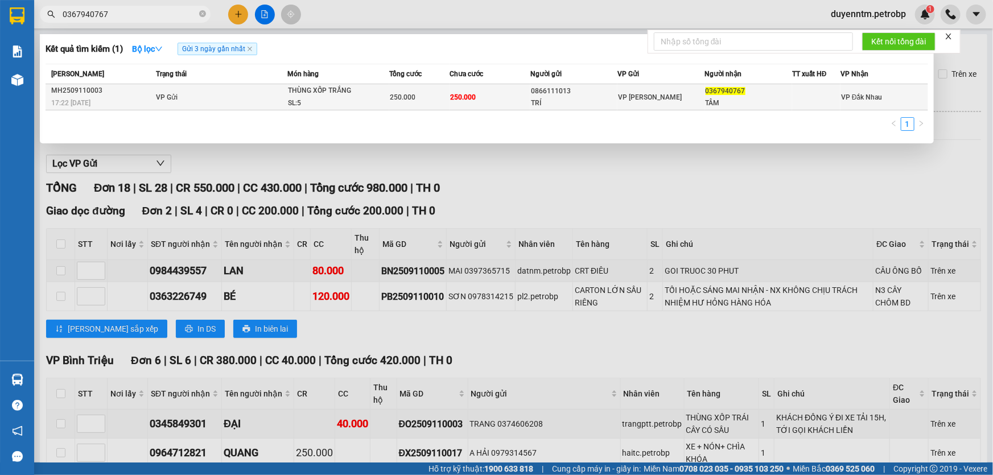
type input "0367940767"
click at [360, 102] on div "SL: 5" at bounding box center [330, 103] width 85 height 13
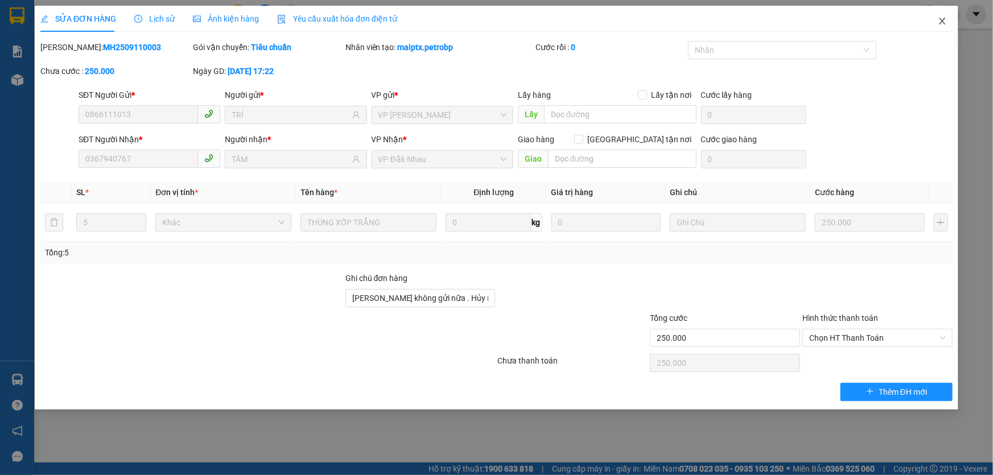
click at [939, 22] on icon "close" at bounding box center [941, 20] width 9 height 9
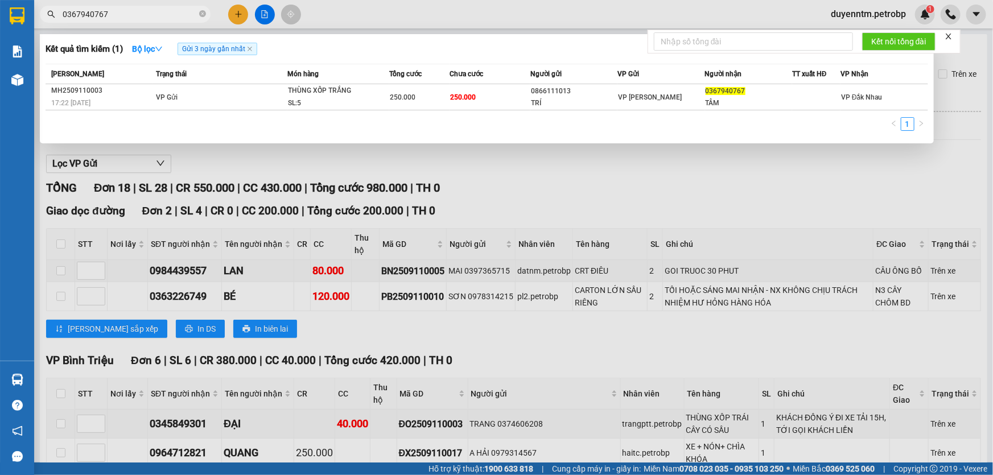
click at [143, 18] on input "0367940767" at bounding box center [130, 14] width 134 height 13
click at [250, 52] on span "Gửi 3 ngày gần nhất" at bounding box center [217, 49] width 80 height 13
click at [249, 52] on span "Gửi 3 ngày gần nhất" at bounding box center [217, 49] width 80 height 13
click at [250, 51] on icon "close" at bounding box center [249, 49] width 5 height 5
click at [137, 22] on span "0367940767" at bounding box center [125, 14] width 171 height 17
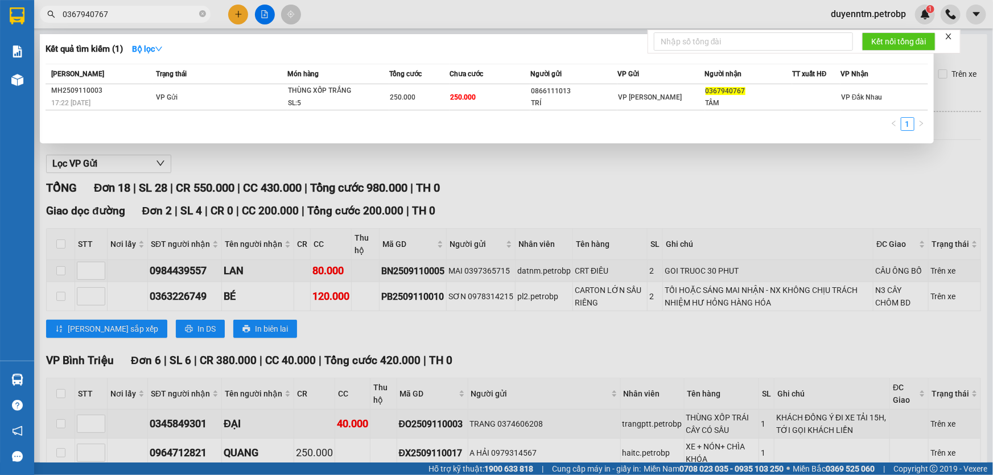
click at [150, 7] on span "0367940767" at bounding box center [125, 14] width 171 height 17
click at [191, 75] on div "Trạng thái" at bounding box center [221, 74] width 131 height 13
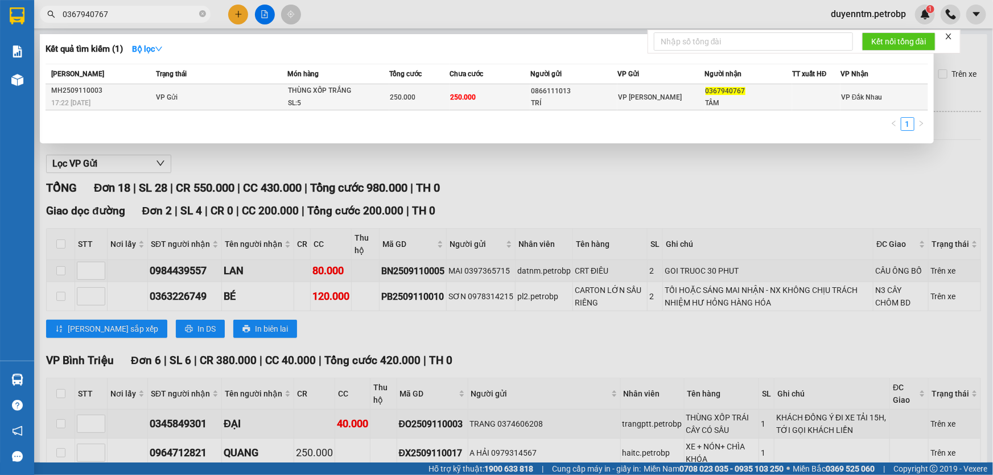
click at [236, 88] on td "VP Gửi" at bounding box center [220, 97] width 134 height 26
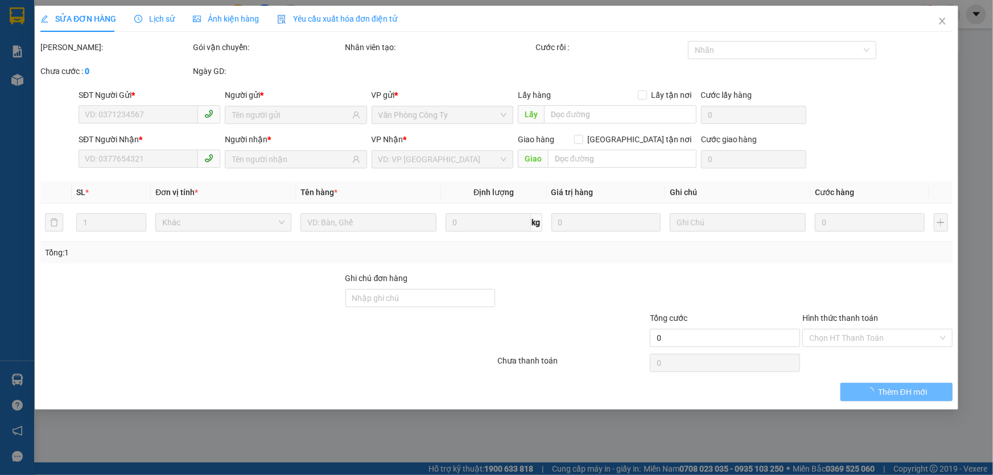
type input "0866111013"
type input "TRÍ"
type input "0367940767"
type input "TÂM"
type input "[PERSON_NAME] không gửi nữa . Hủy mã"
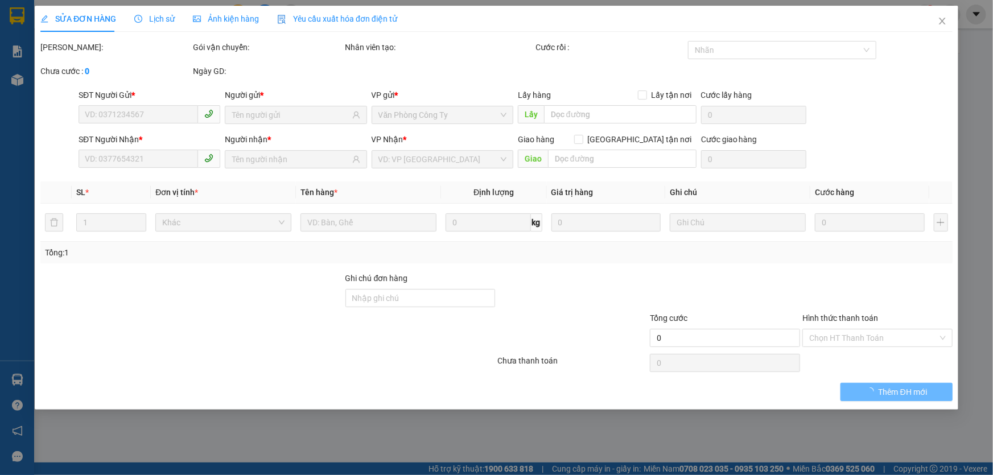
type input "250.000"
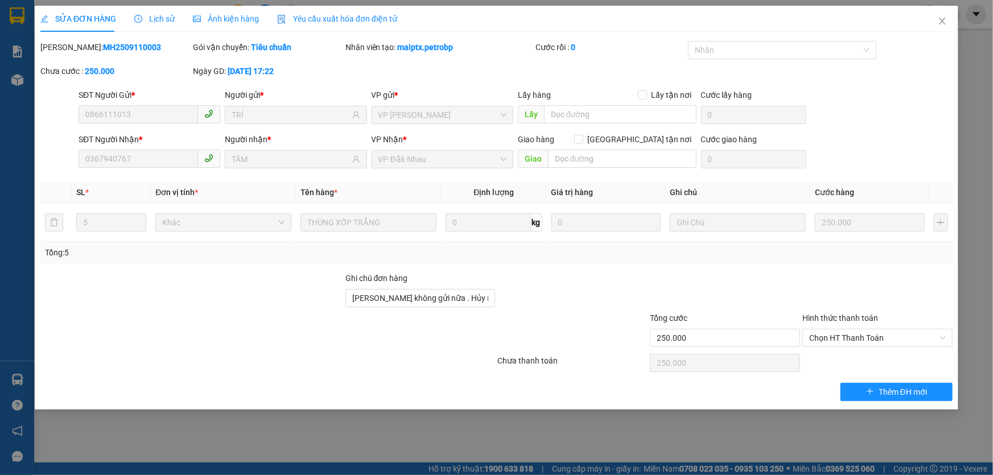
click at [159, 19] on span "Lịch sử" at bounding box center [154, 18] width 40 height 9
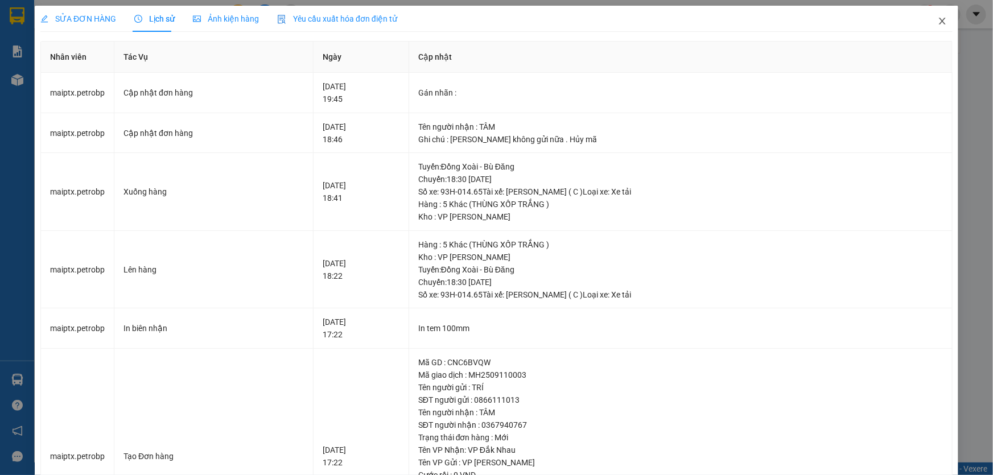
click at [939, 20] on icon "close" at bounding box center [942, 21] width 6 height 7
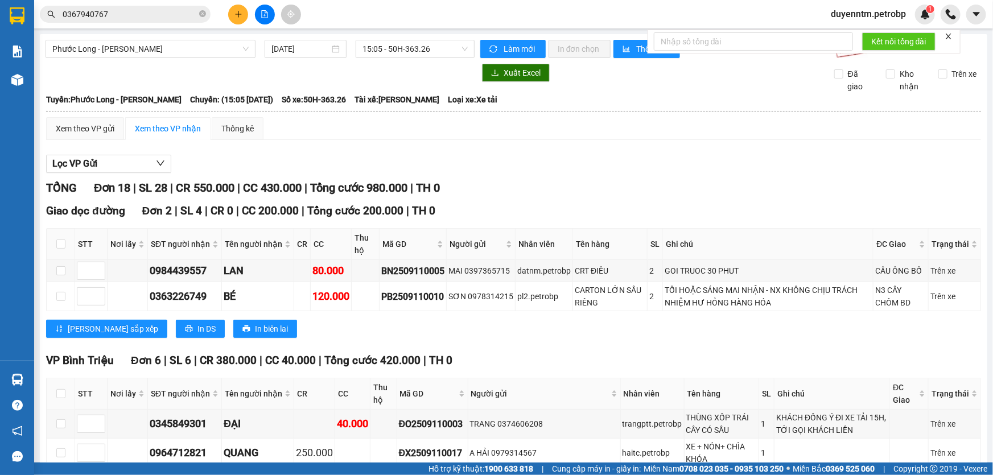
click at [168, 14] on input "0367940767" at bounding box center [130, 14] width 134 height 13
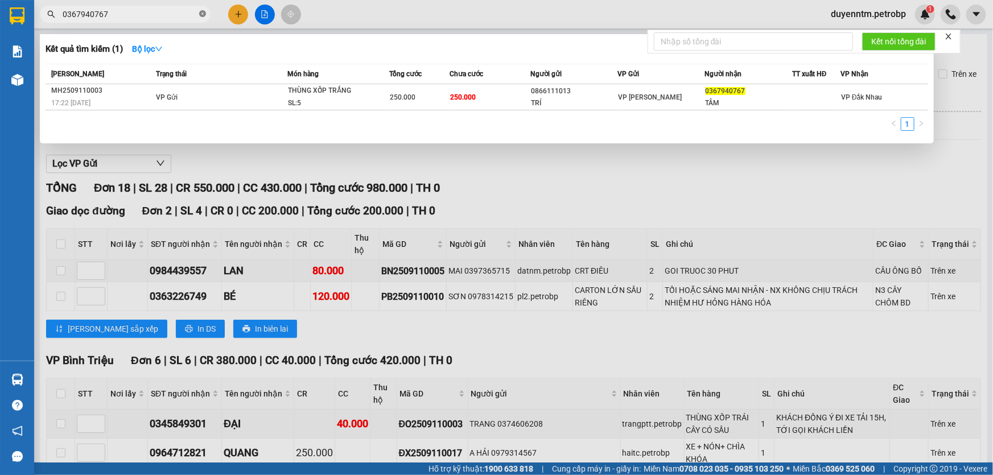
click at [204, 16] on icon "close-circle" at bounding box center [202, 13] width 7 height 7
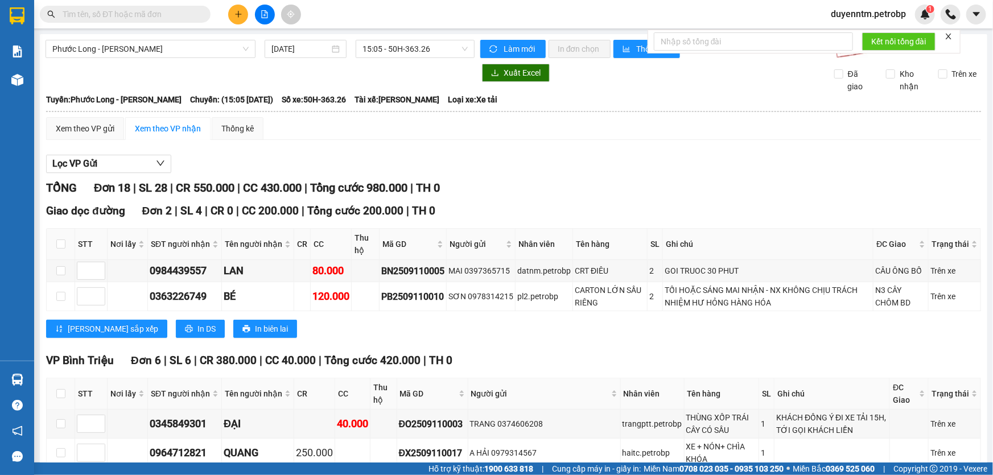
click at [155, 14] on input "text" at bounding box center [130, 14] width 134 height 13
